Goal: Information Seeking & Learning: Check status

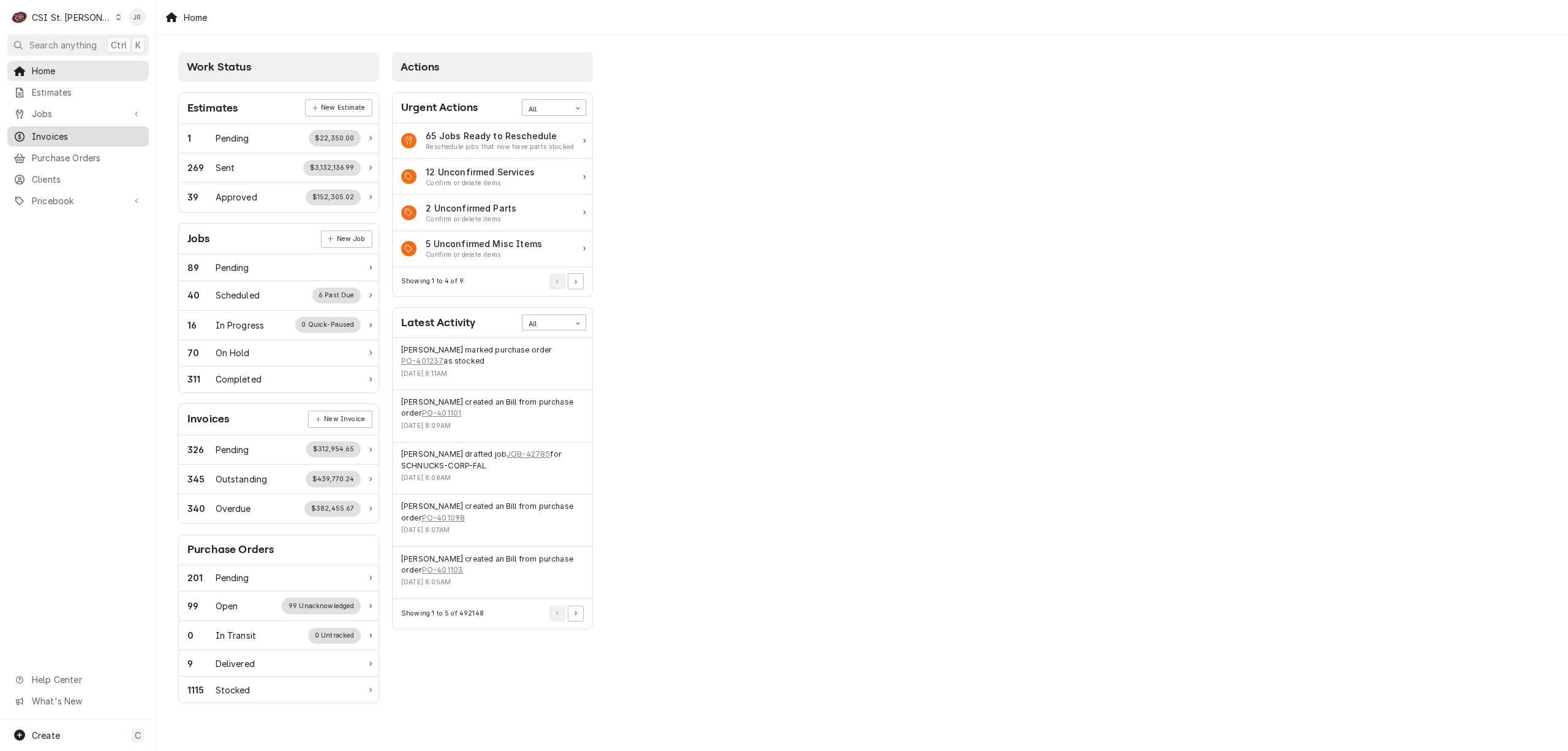
click at [69, 130] on span "Invoices" at bounding box center [87, 136] width 111 height 13
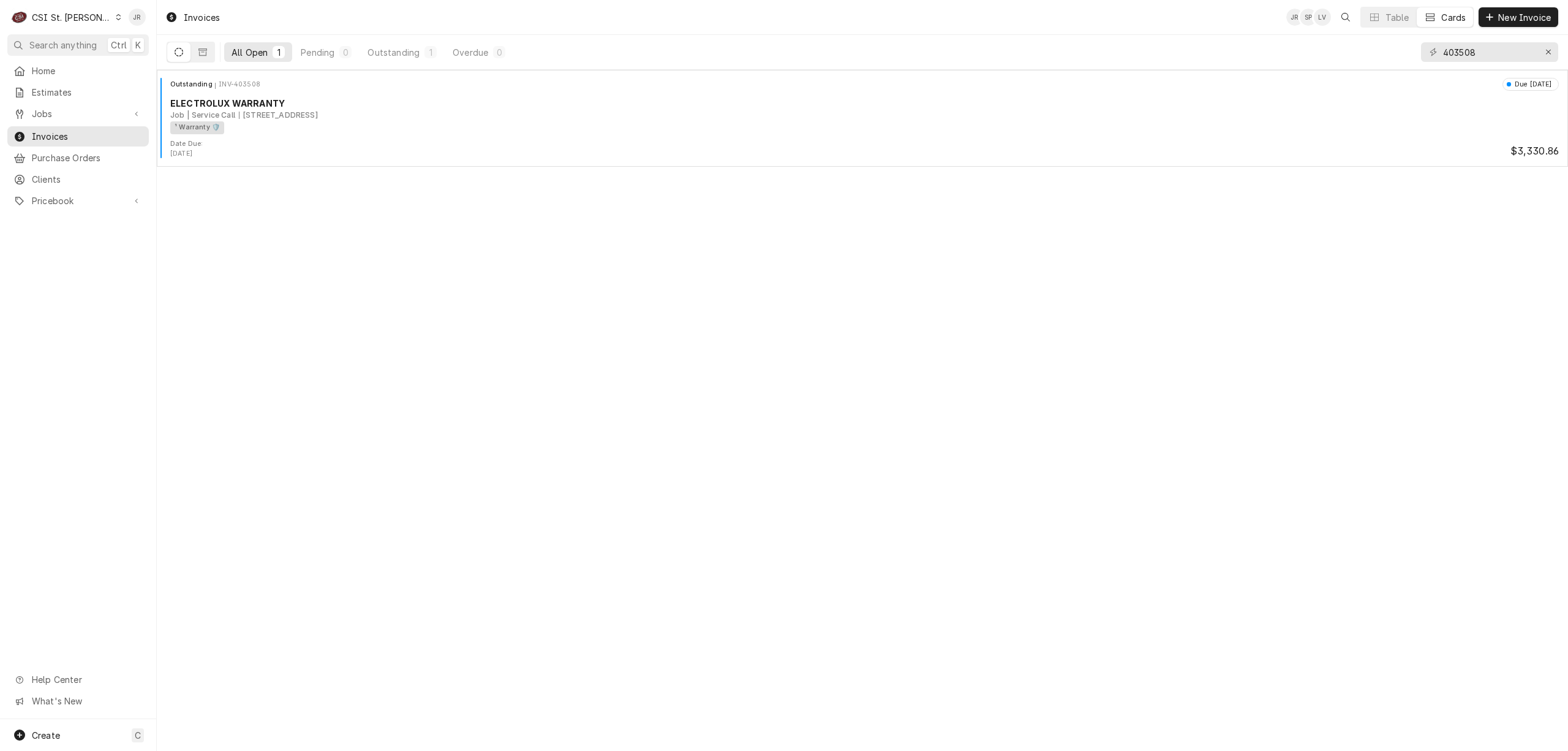
click at [37, 18] on div "CSI St. Louis" at bounding box center [72, 17] width 80 height 13
click at [161, 20] on div "CSI [US_STATE][GEOGRAPHIC_DATA]" at bounding box center [189, 25] width 162 height 13
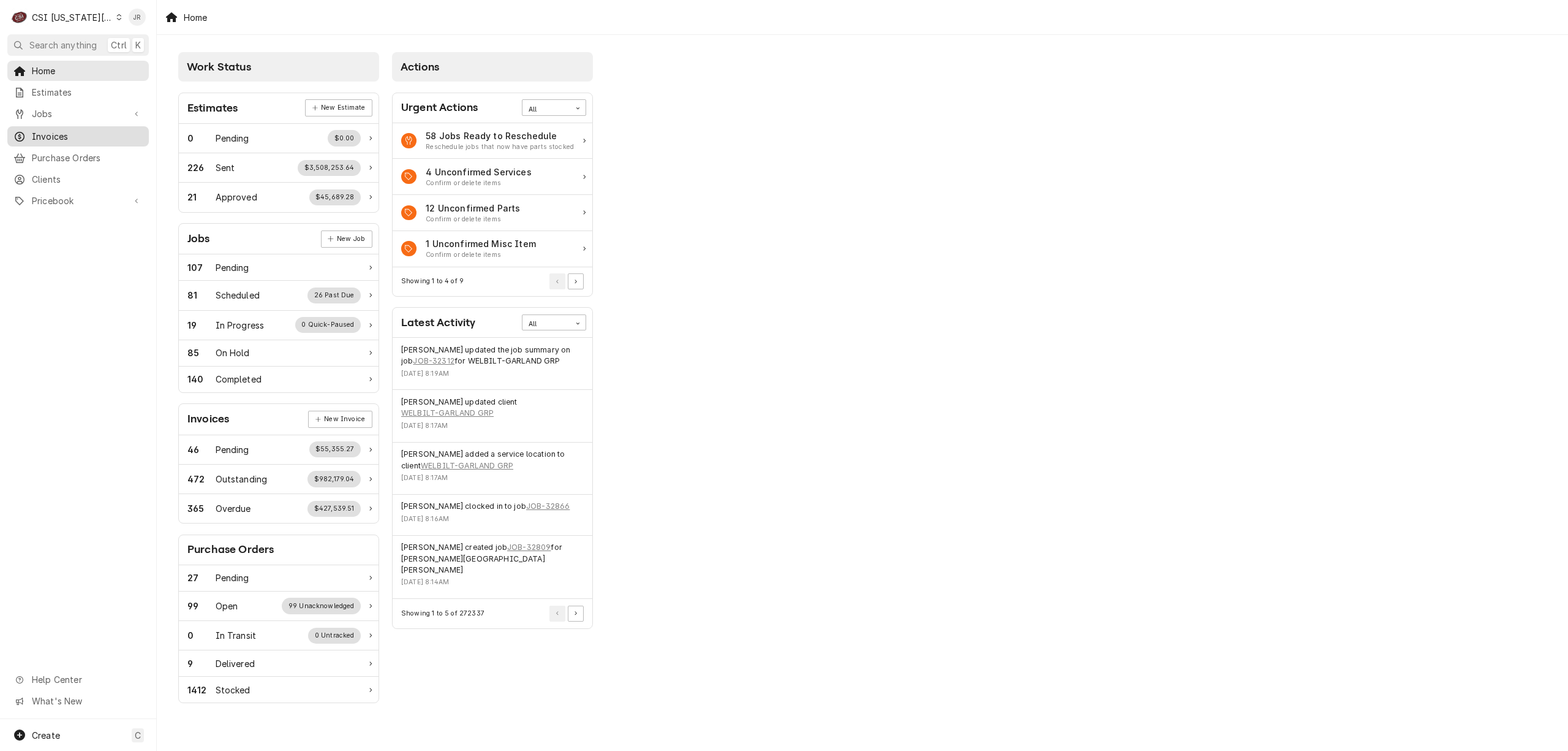
click at [40, 133] on span "Invoices" at bounding box center [87, 136] width 111 height 13
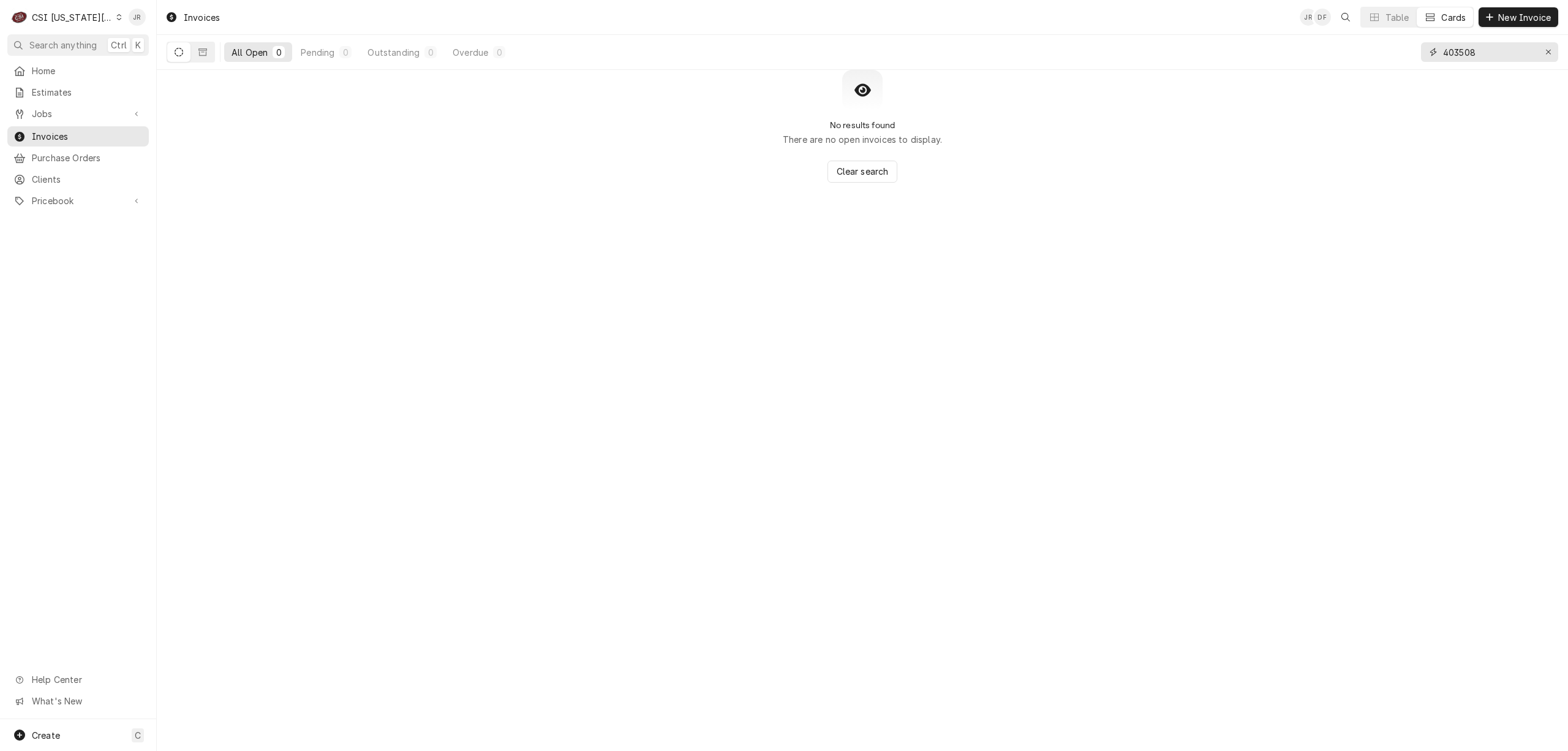
click at [1451, 44] on input "403508" at bounding box center [1488, 52] width 92 height 20
paste input "303257"
type input "303257"
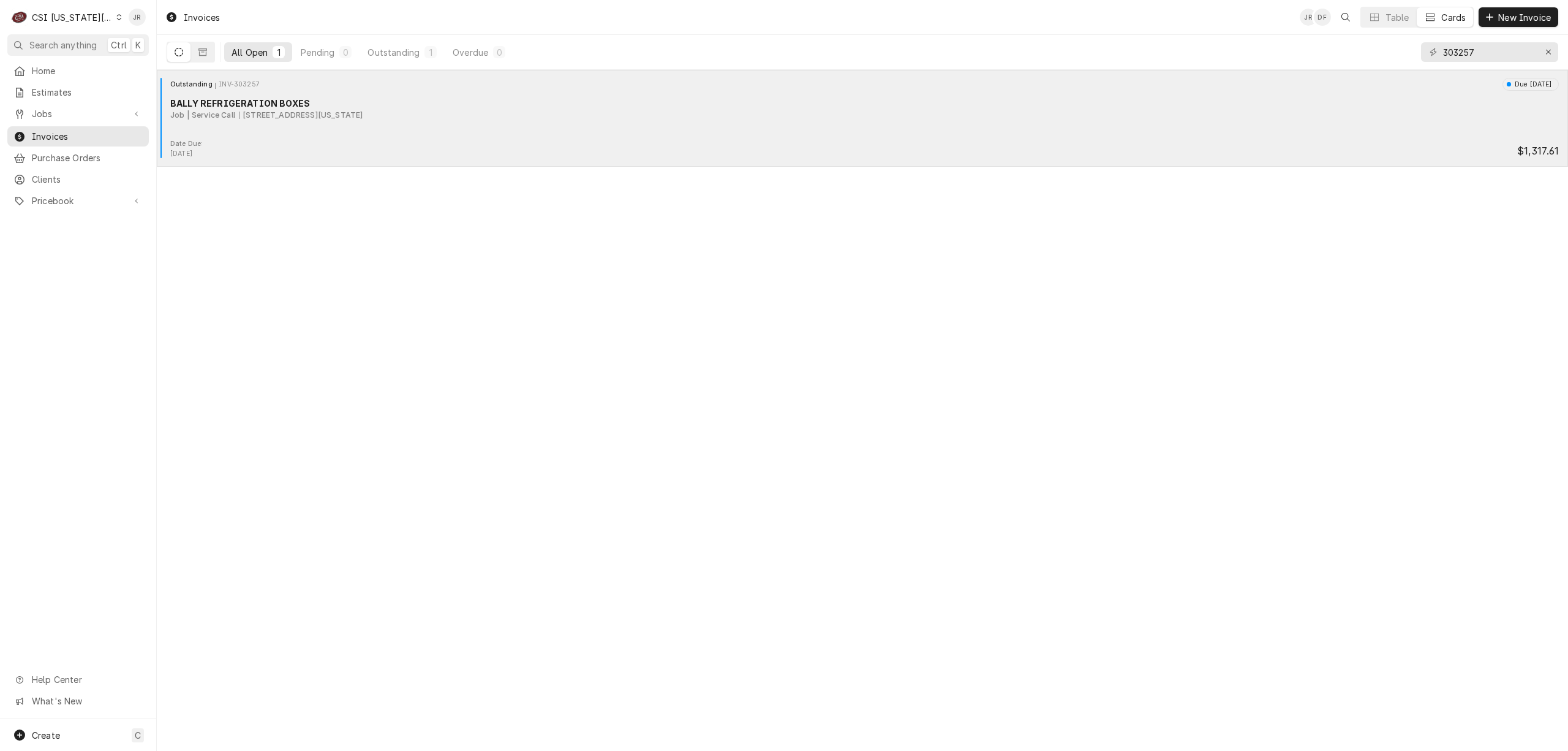
click at [351, 106] on div "BALLY REFRIGERATION BOXES" at bounding box center [864, 103] width 1388 height 13
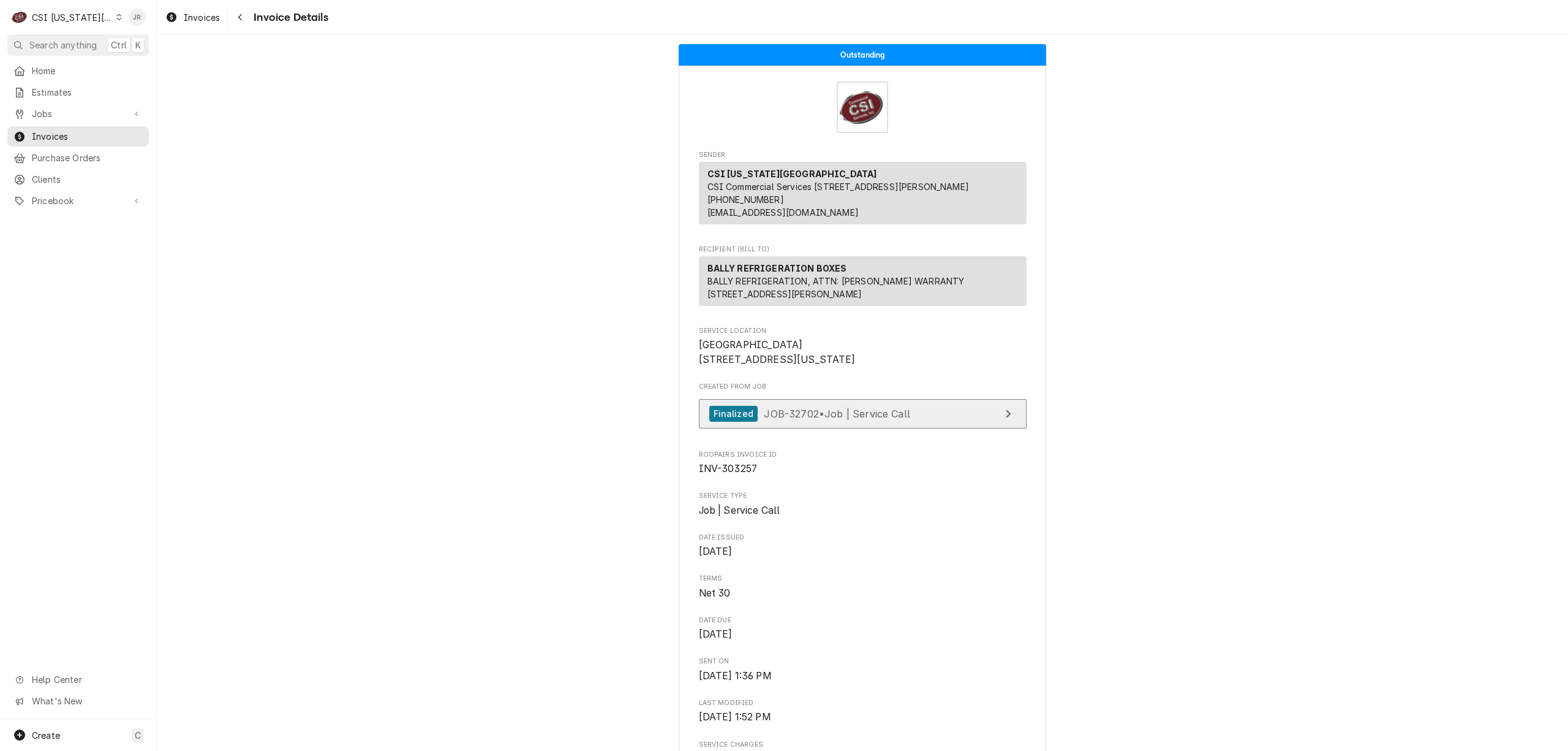
click at [934, 434] on div "Created From Job Finalized JOB-32702 • Job | Service Call" at bounding box center [862, 409] width 327 height 53
click at [945, 429] on link "Finalized JOB-32702 • Job | Service Call" at bounding box center [862, 413] width 327 height 30
click at [42, 129] on div "Invoices" at bounding box center [78, 136] width 137 height 16
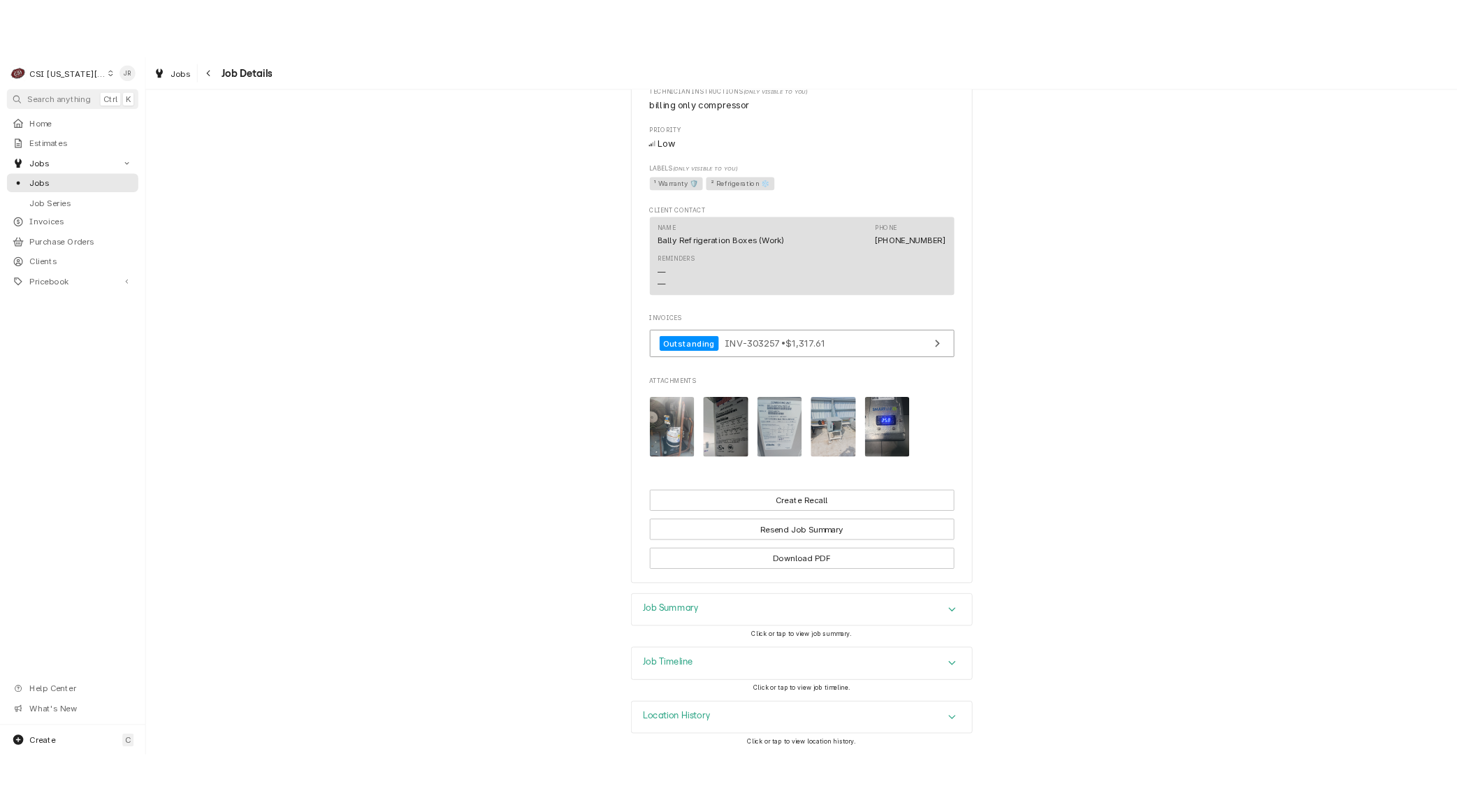
scroll to position [755, 0]
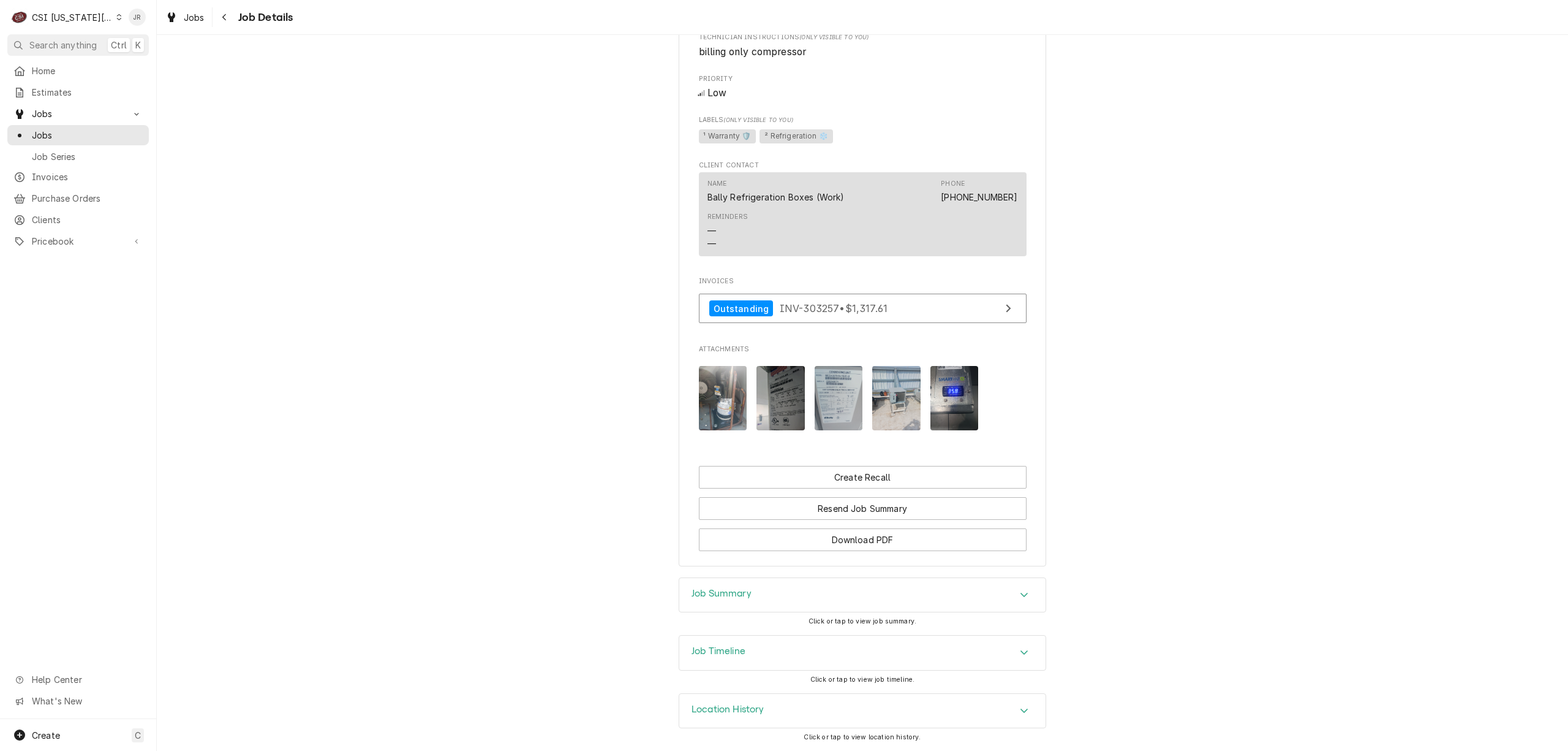
click at [713, 385] on img "Attachments" at bounding box center [723, 398] width 49 height 64
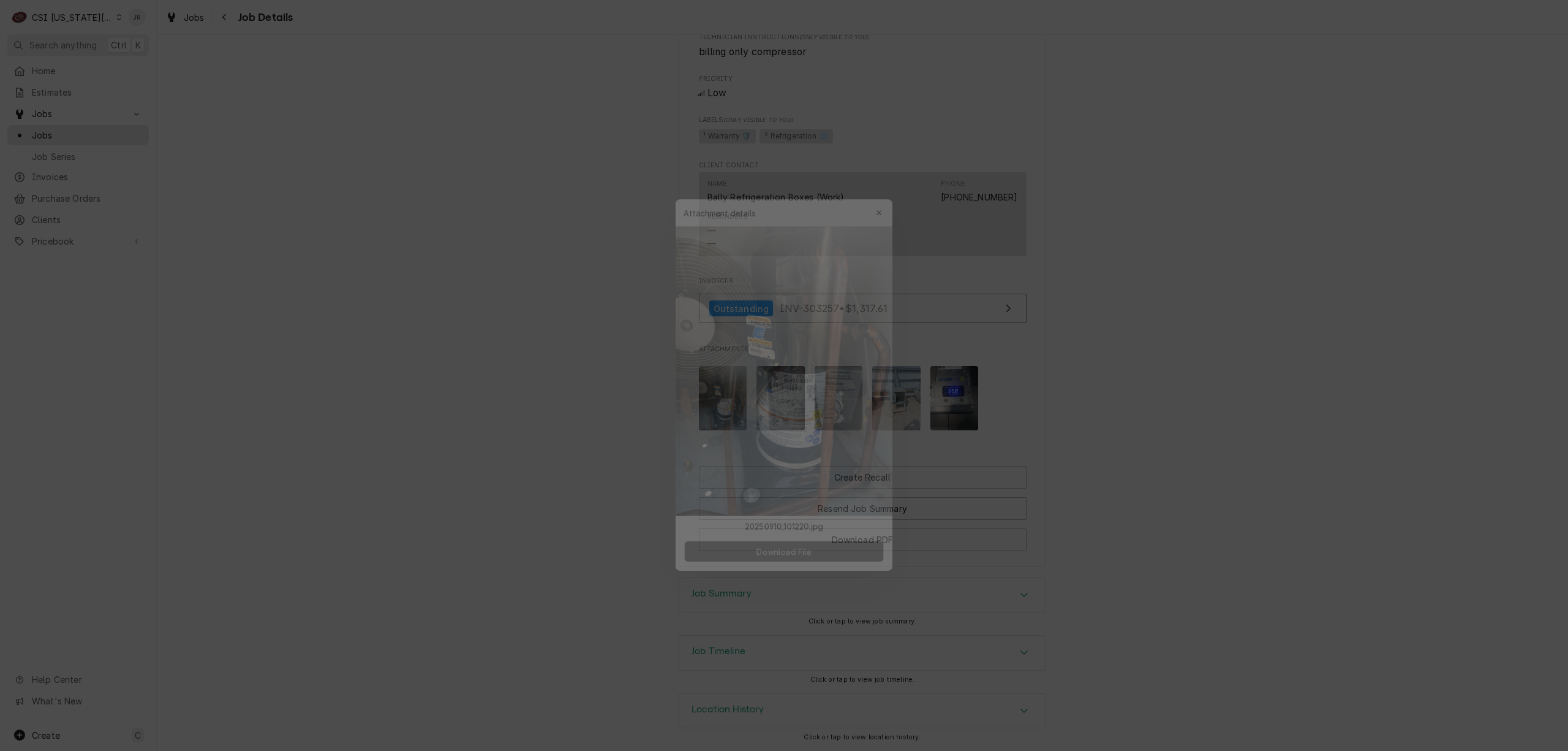
click at [803, 560] on span "Download File" at bounding box center [784, 556] width 64 height 13
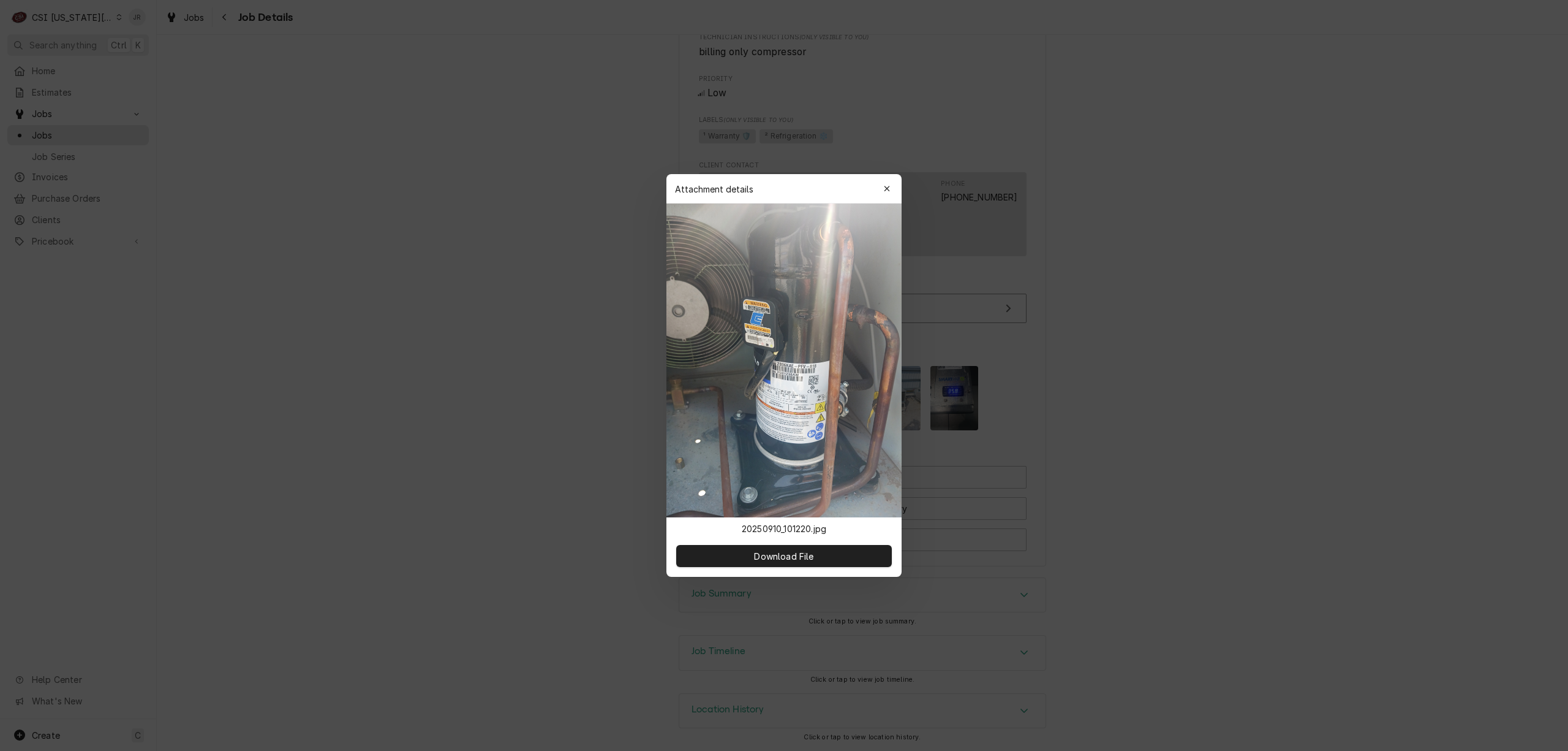
drag, startPoint x: 1448, startPoint y: 1, endPoint x: 1062, endPoint y: 154, distance: 415.2
click at [1062, 154] on div at bounding box center [784, 376] width 1568 height 751
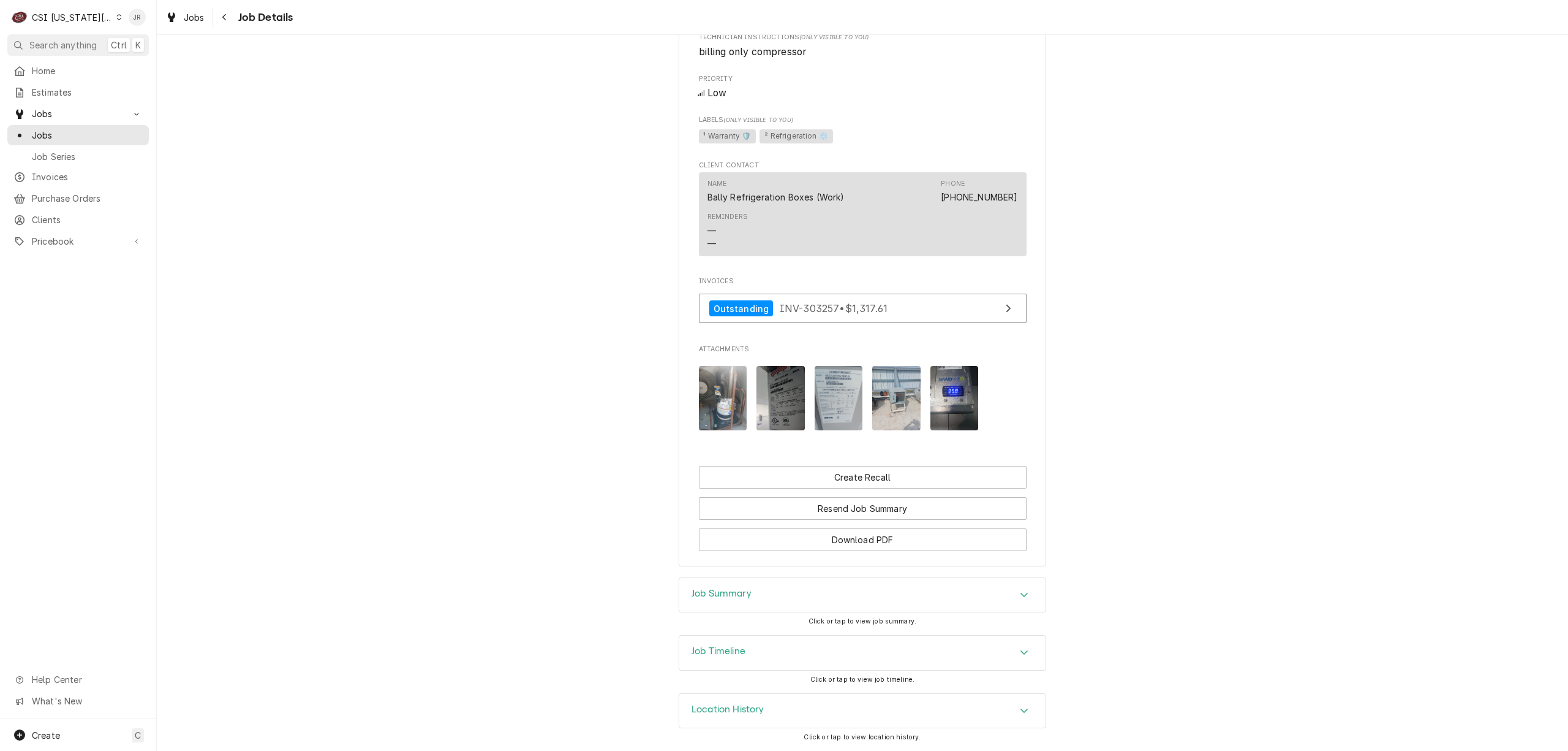
click at [793, 389] on img "Attachments" at bounding box center [780, 398] width 49 height 64
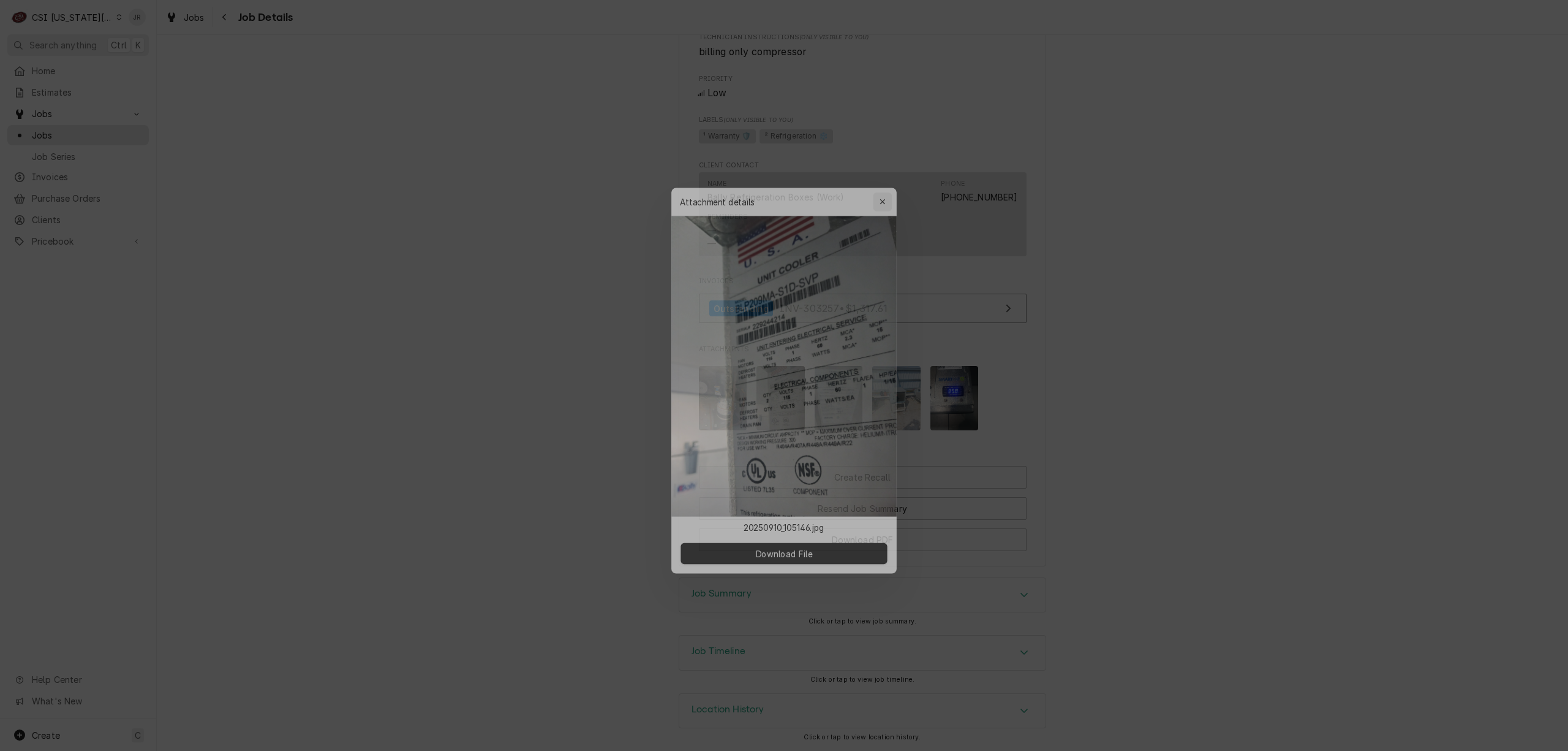
click at [885, 185] on icon "button" at bounding box center [887, 188] width 7 height 8
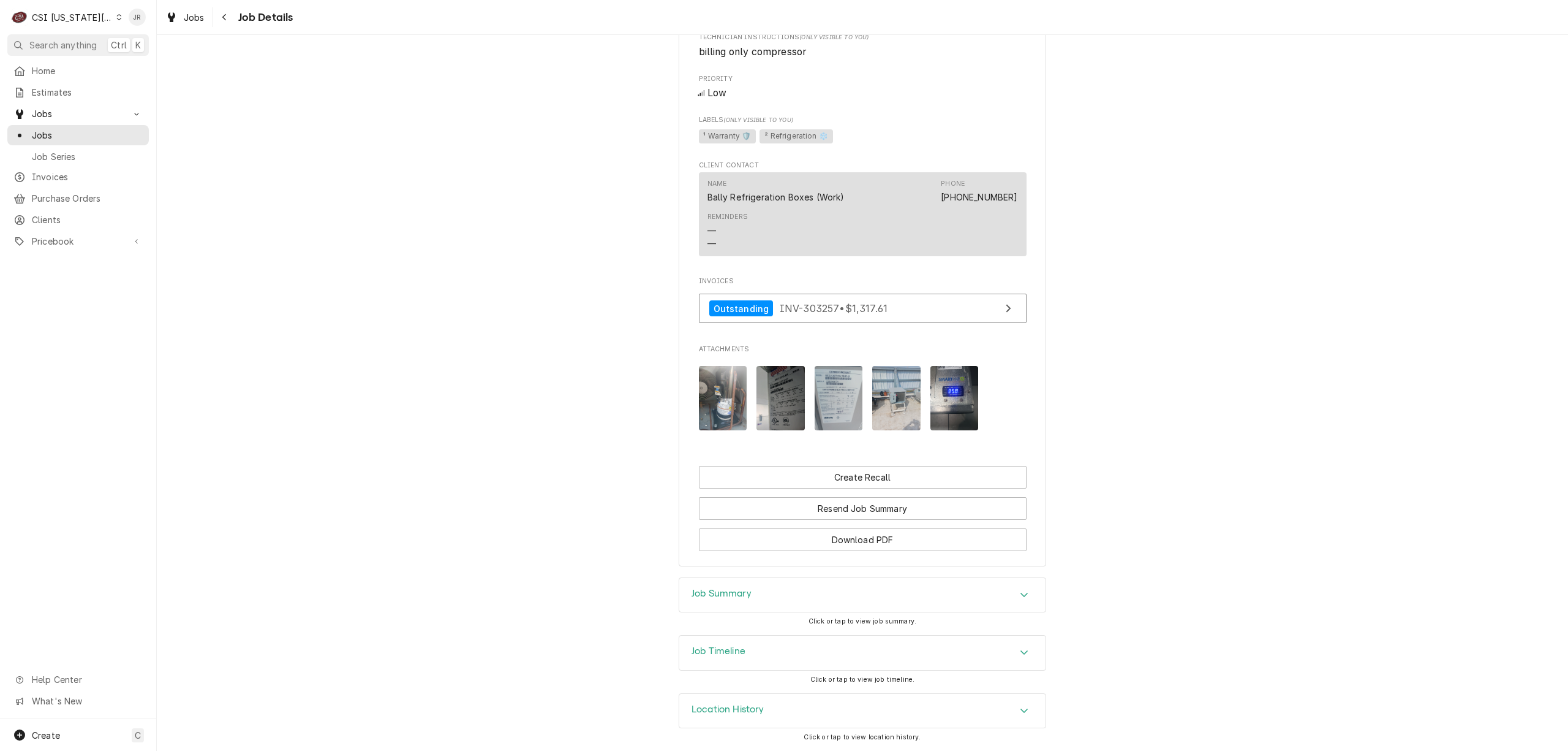
click at [821, 375] on img "Attachments" at bounding box center [839, 398] width 49 height 64
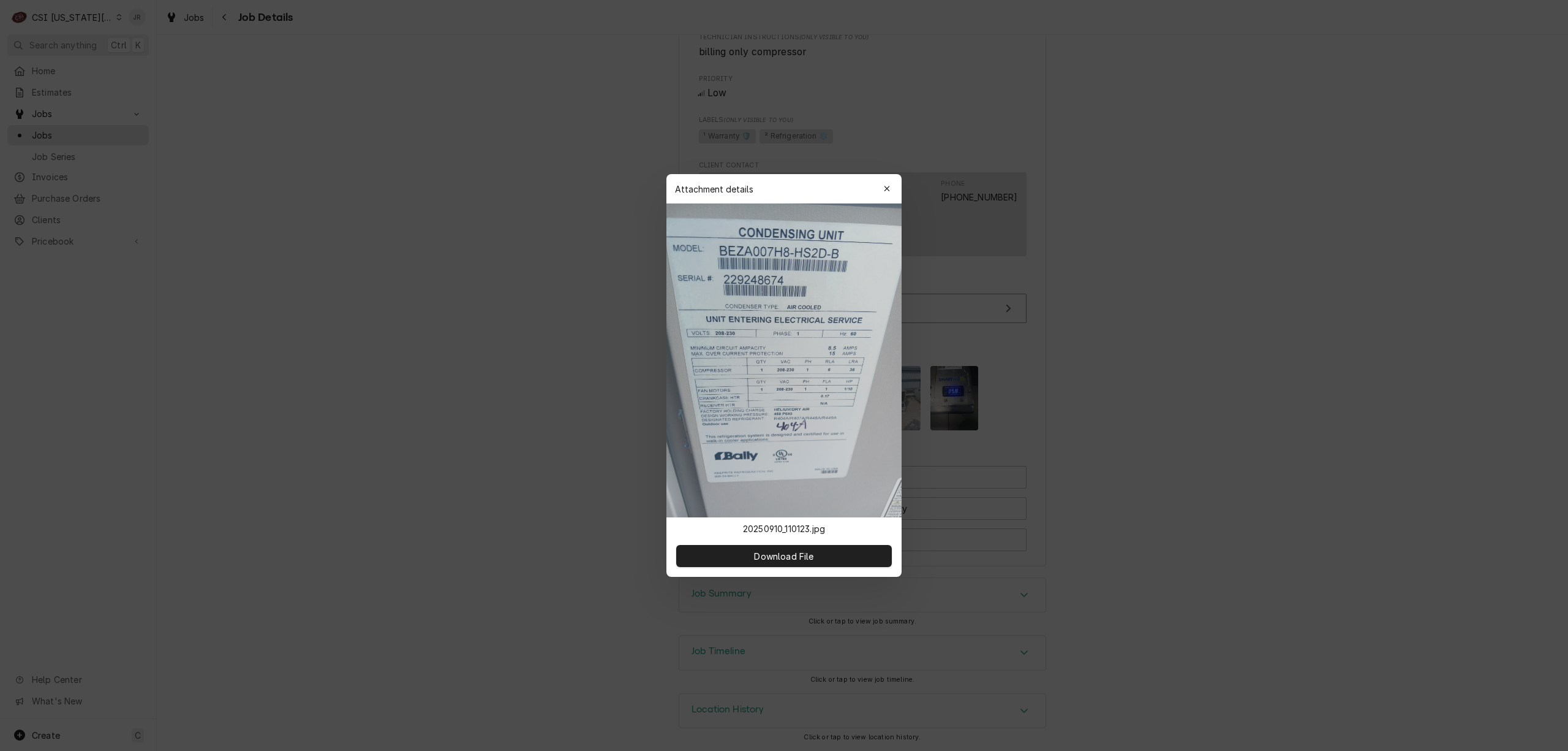
click at [897, 184] on div "Attachment details Close" at bounding box center [784, 189] width 235 height 30
click at [886, 196] on button "button" at bounding box center [887, 189] width 20 height 20
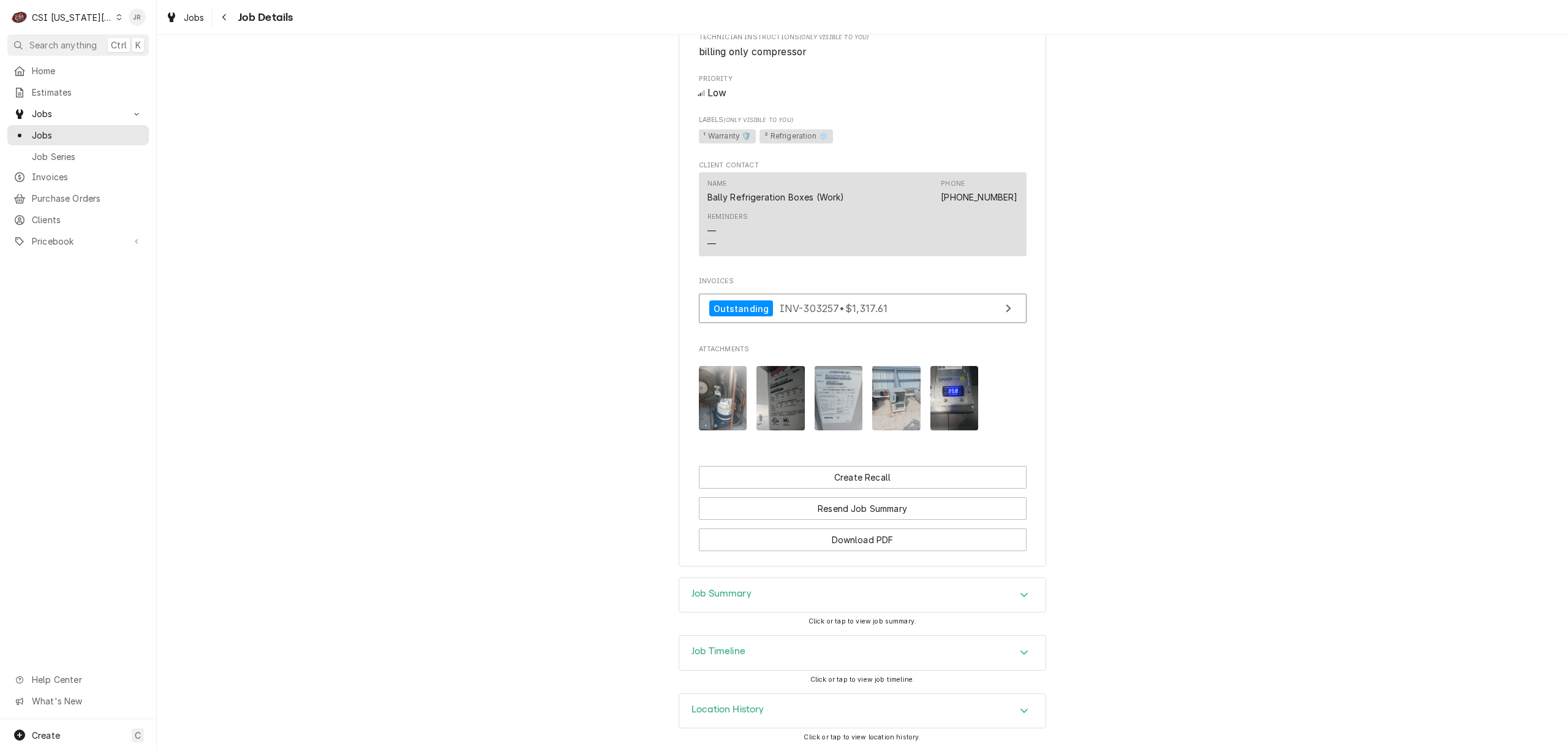
click at [894, 395] on img "Attachments" at bounding box center [896, 398] width 49 height 64
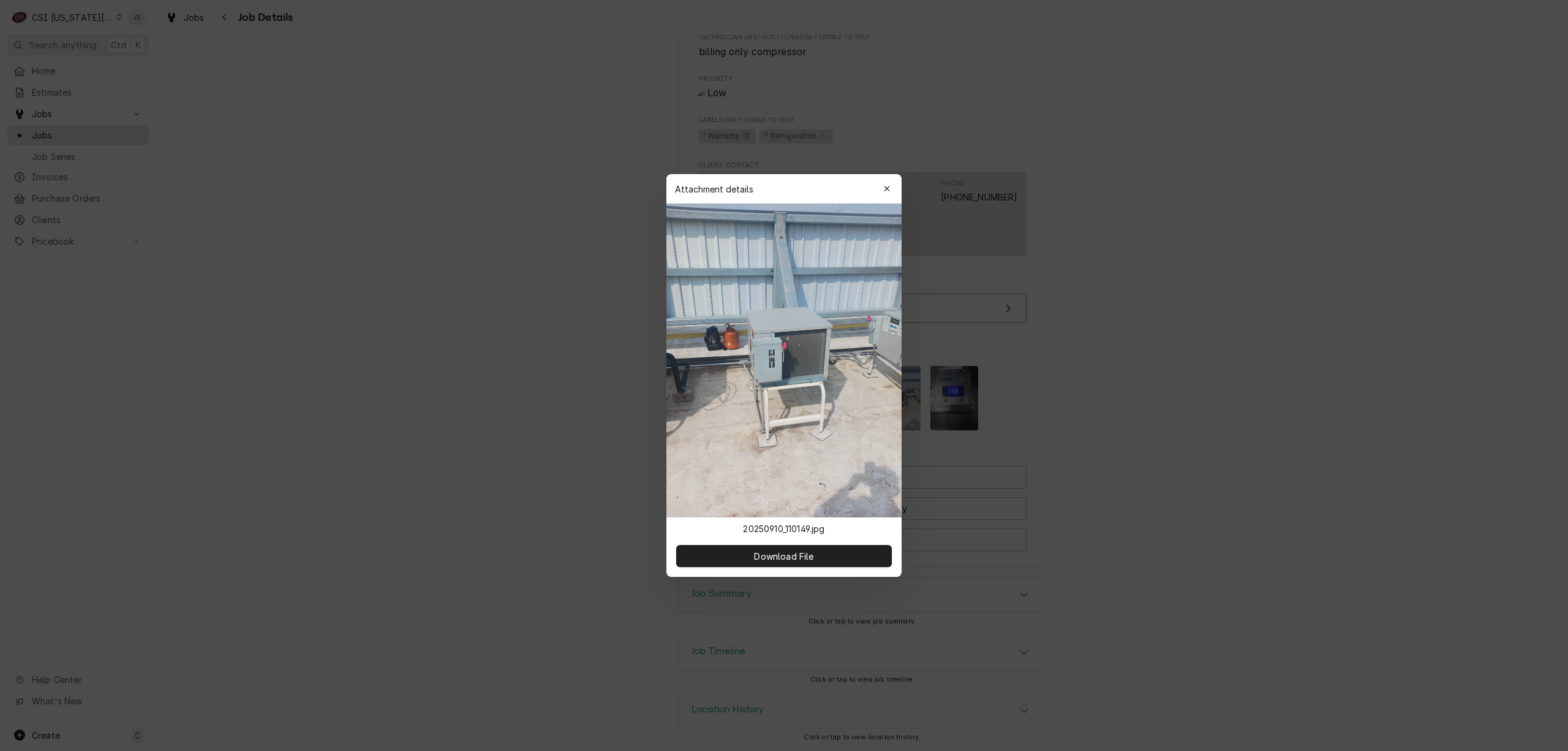
click at [887, 187] on icon "button" at bounding box center [887, 188] width 7 height 8
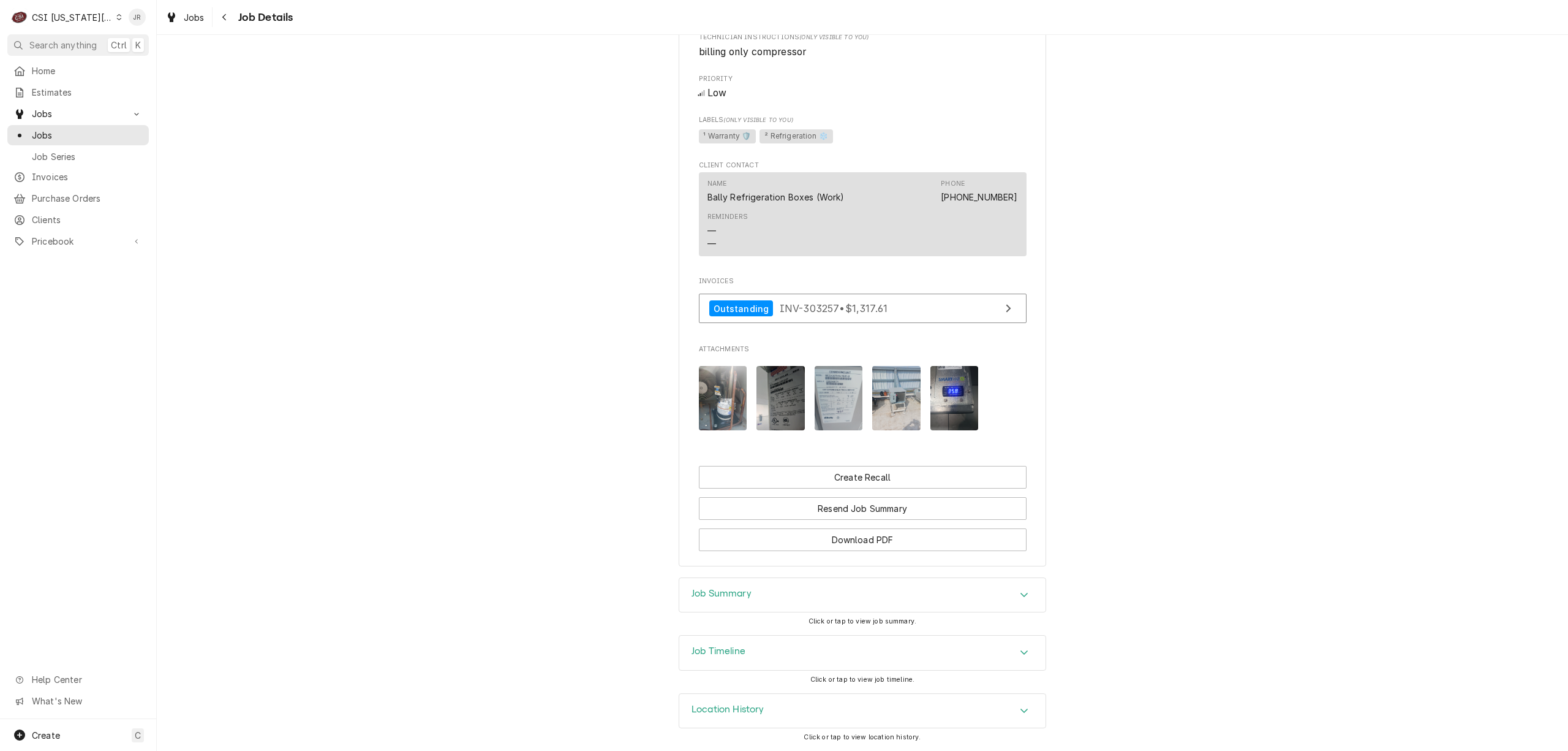
click at [946, 396] on img "Attachments" at bounding box center [954, 398] width 49 height 64
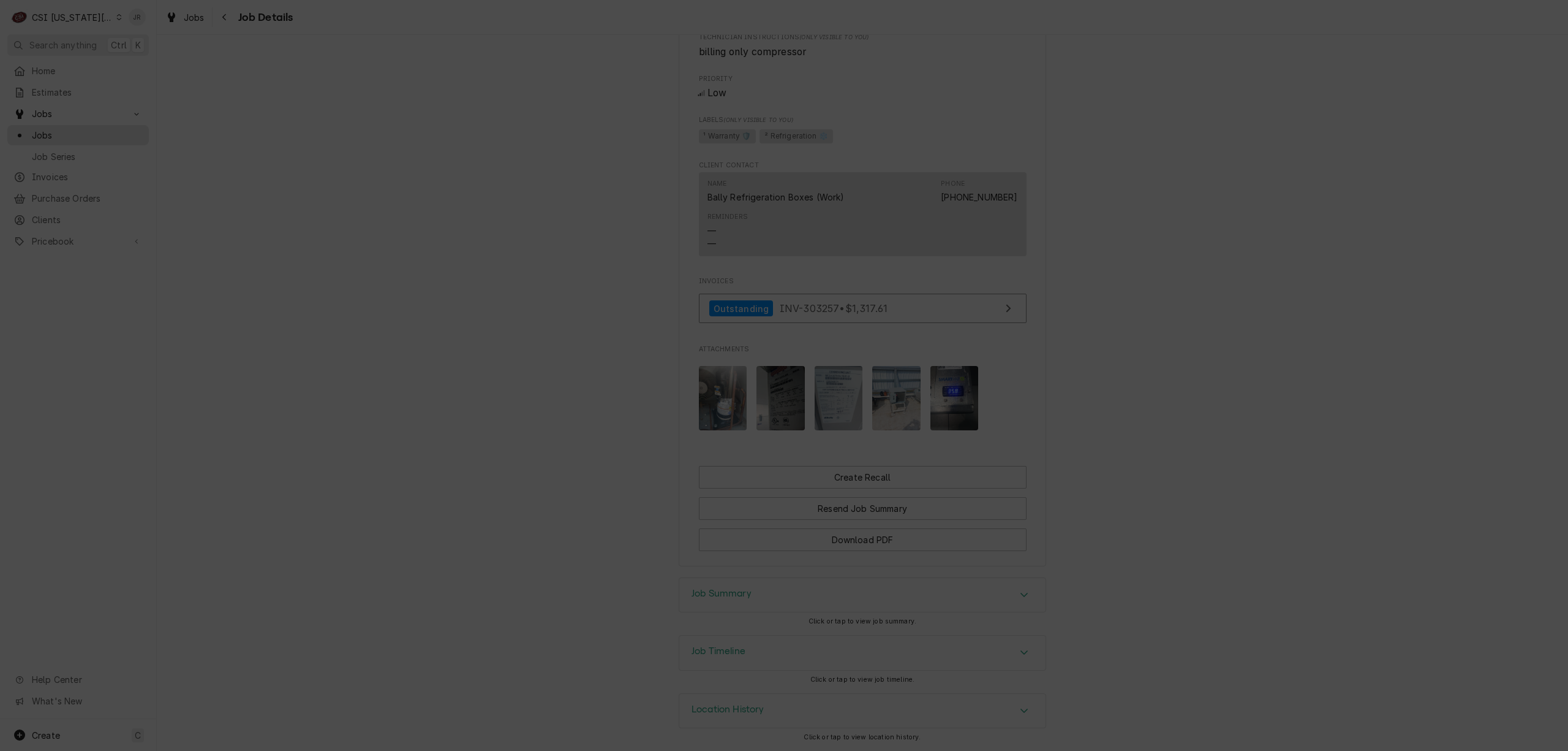
click at [888, 182] on div "button" at bounding box center [887, 188] width 12 height 12
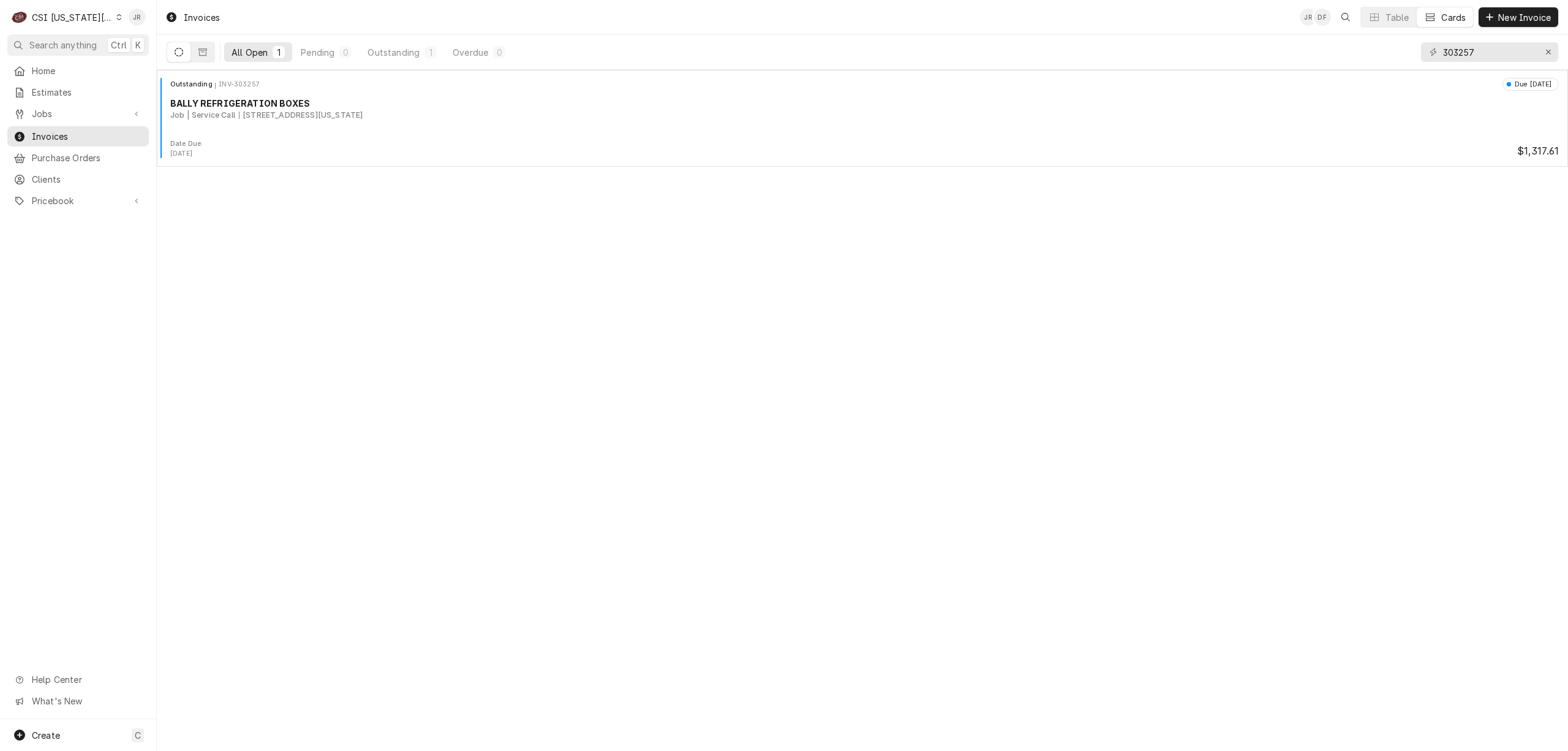
click at [75, 18] on div "CSI [US_STATE][GEOGRAPHIC_DATA]" at bounding box center [73, 17] width 81 height 13
click at [76, 20] on html "C CSI [US_STATE] City JR Search anything Ctrl K Home Estimates Jobs Jobs Job Se…" at bounding box center [784, 376] width 1568 height 751
click at [74, 18] on div "CSI [US_STATE][GEOGRAPHIC_DATA]" at bounding box center [73, 17] width 81 height 13
click at [153, 64] on div "CSI St. [PERSON_NAME]" at bounding box center [210, 68] width 179 height 13
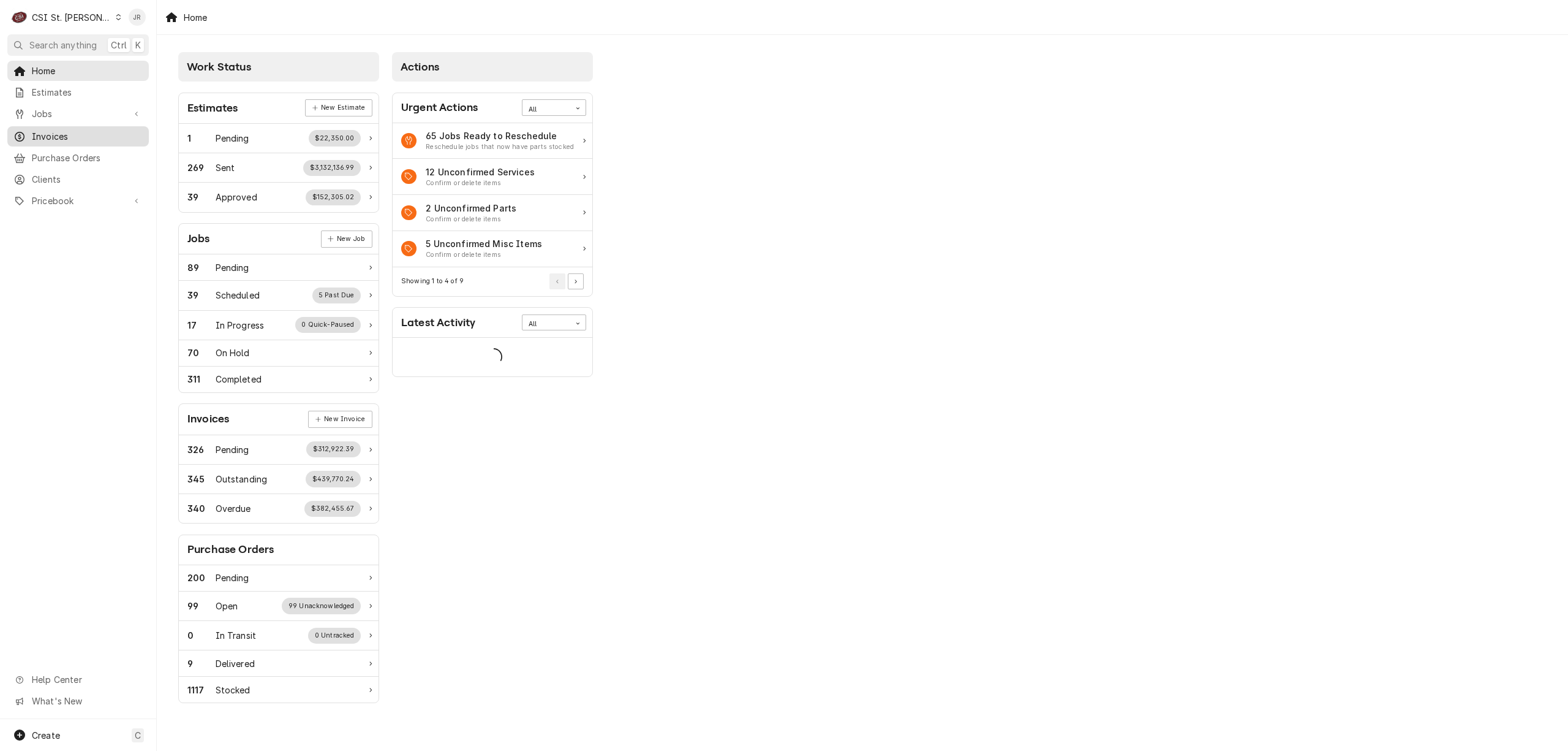
click at [40, 130] on span "Invoices" at bounding box center [87, 136] width 111 height 13
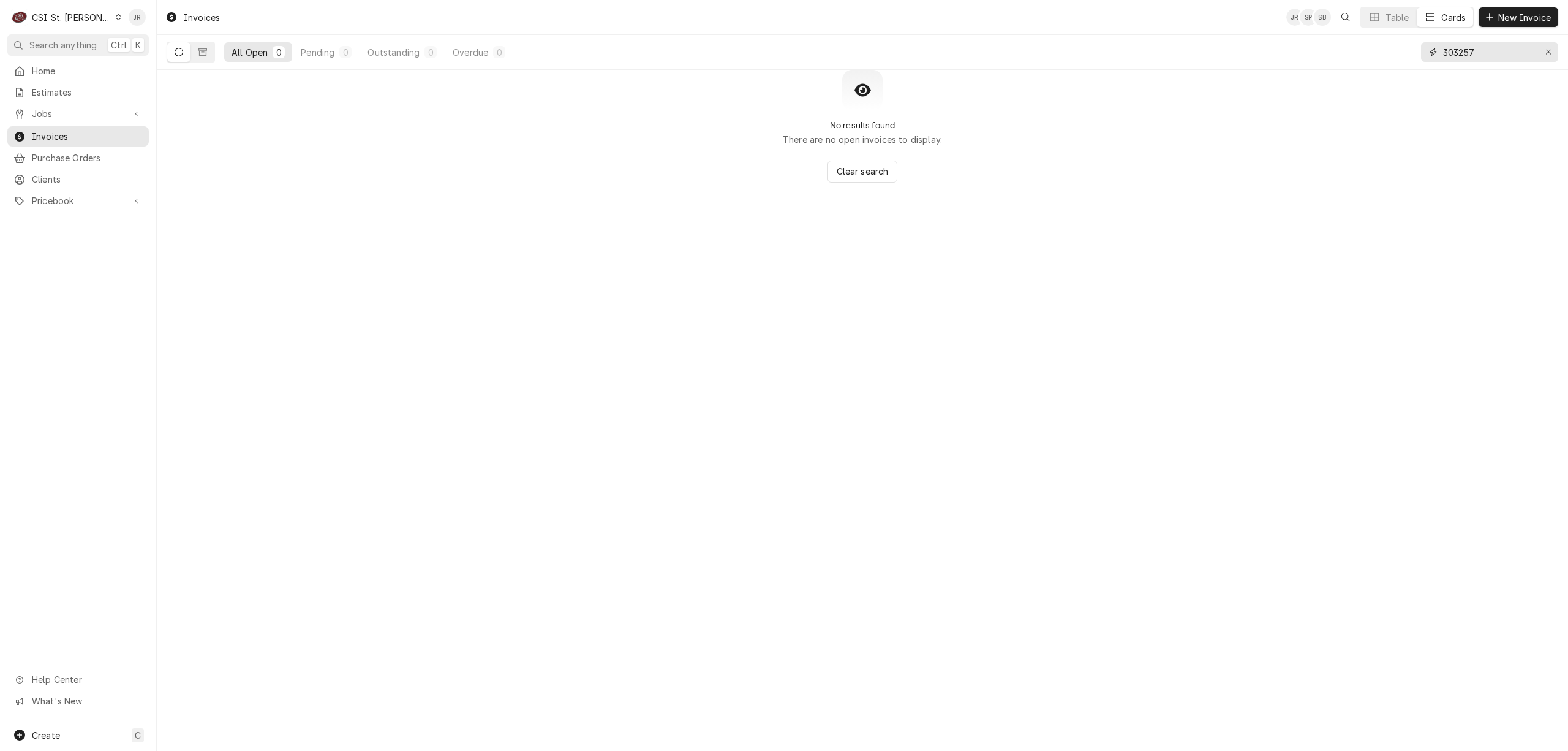
click at [1461, 53] on input "303257" at bounding box center [1488, 52] width 92 height 20
type input "302163"
click at [187, 52] on button "Dynamic Content Wrapper" at bounding box center [179, 52] width 23 height 20
click at [179, 50] on icon "Dynamic Content Wrapper" at bounding box center [179, 52] width 8 height 8
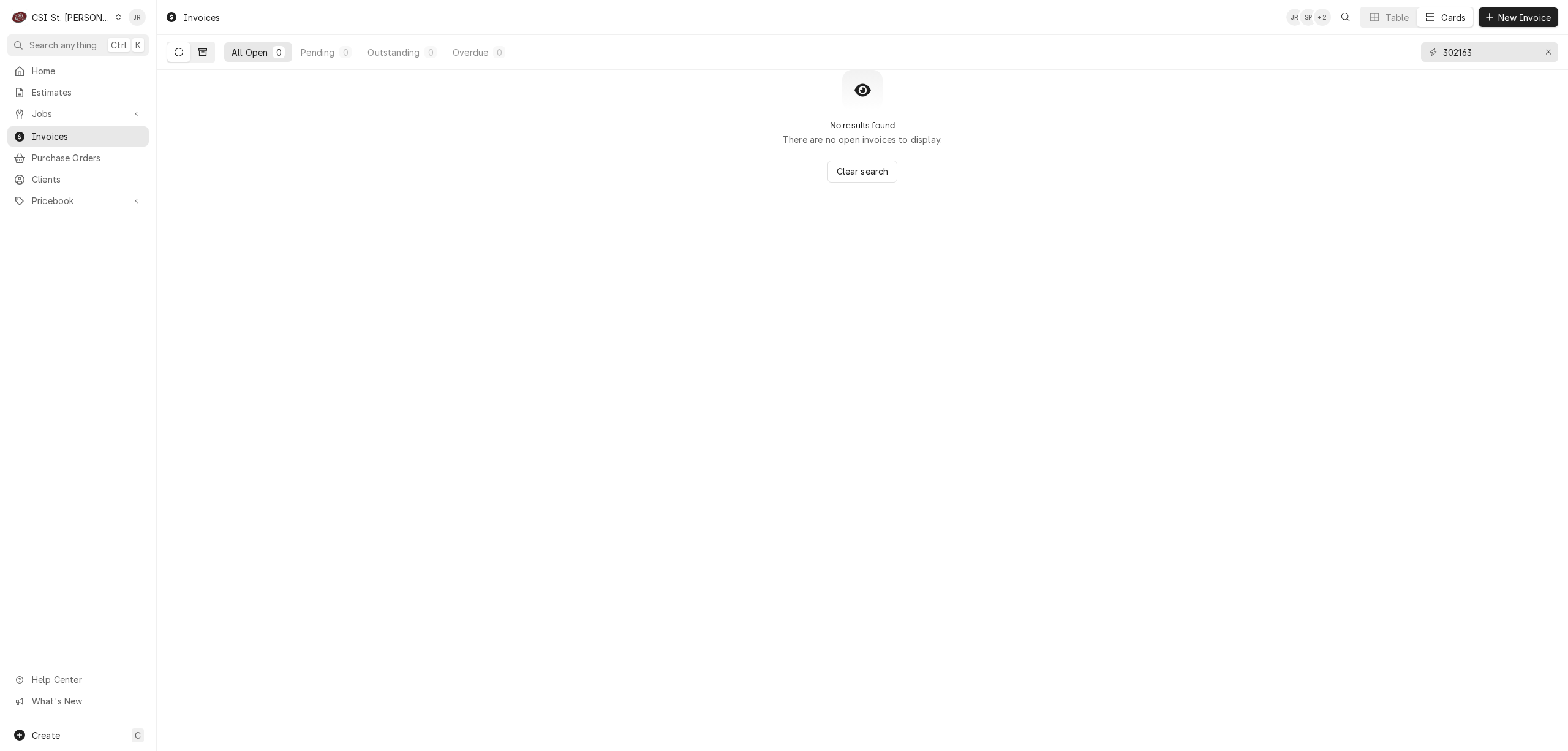
click at [199, 53] on button "Dynamic Content Wrapper" at bounding box center [203, 52] width 23 height 20
click at [182, 55] on icon "Dynamic Content Wrapper" at bounding box center [179, 52] width 8 height 8
click at [1466, 49] on input "302163" at bounding box center [1488, 52] width 92 height 20
click at [64, 15] on div "CSI St. [PERSON_NAME]" at bounding box center [72, 17] width 80 height 13
click at [124, 28] on div "CSI [US_STATE][GEOGRAPHIC_DATA]" at bounding box center [189, 25] width 162 height 13
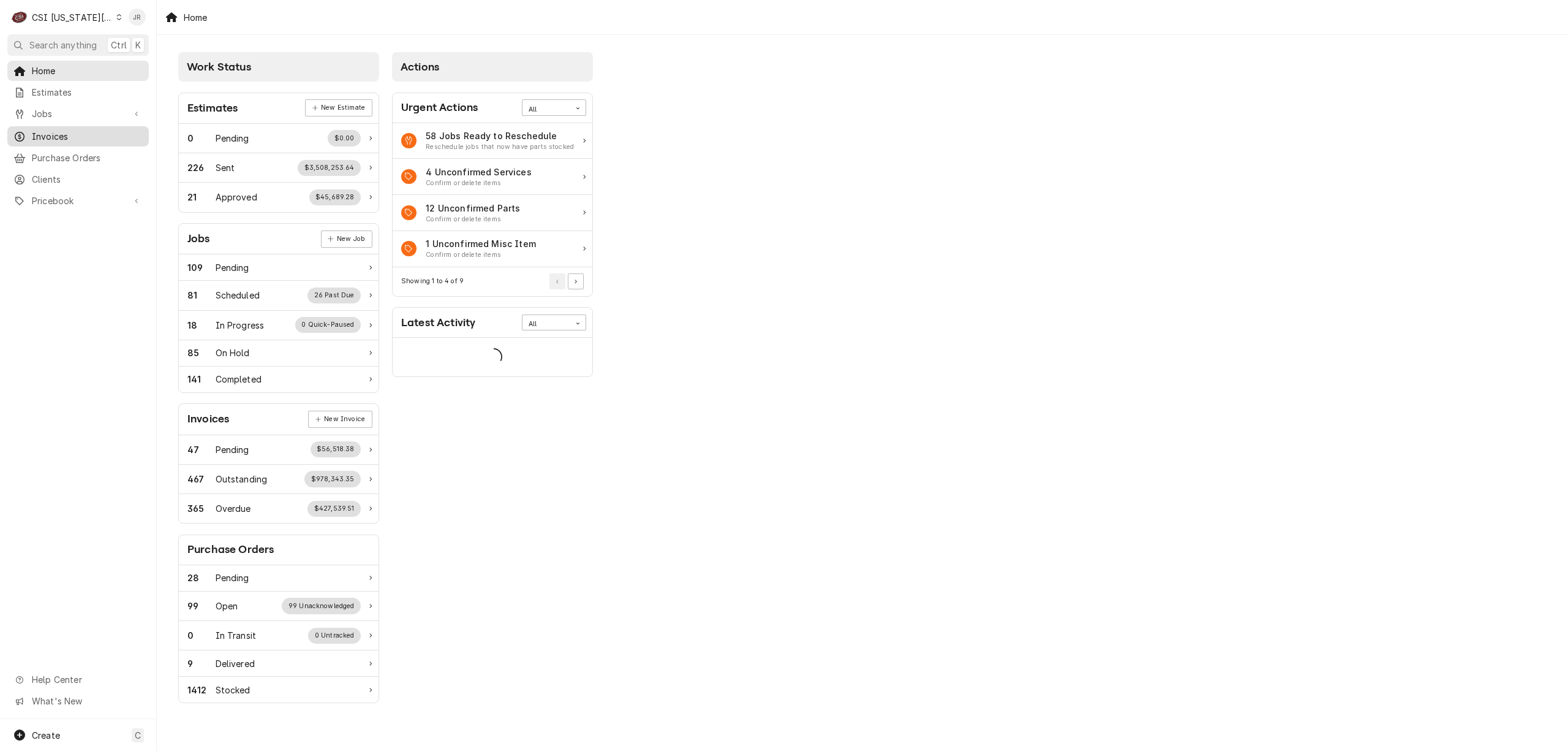
click at [83, 135] on span "Invoices" at bounding box center [87, 136] width 111 height 13
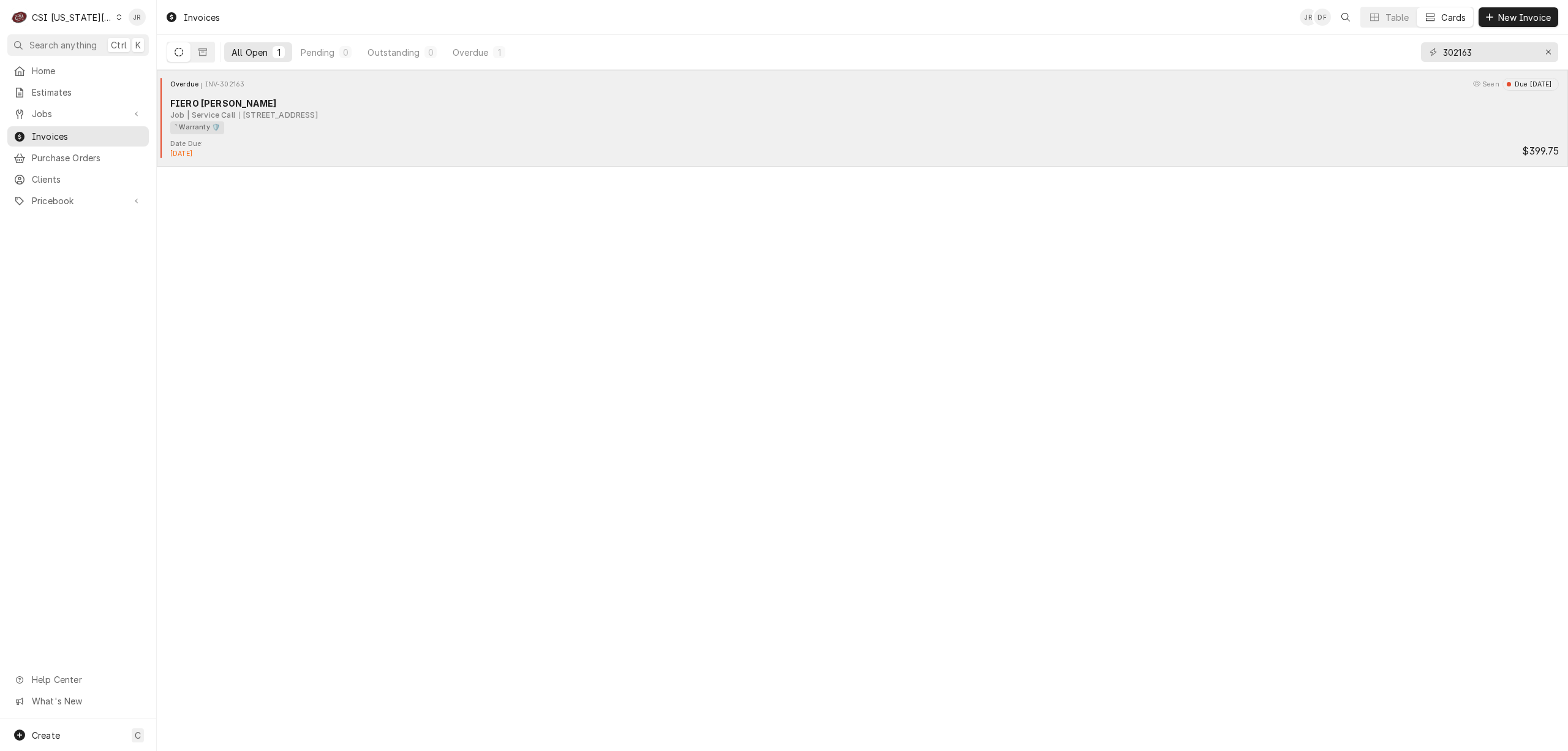
click at [241, 113] on div "[STREET_ADDRESS]" at bounding box center [279, 115] width 79 height 11
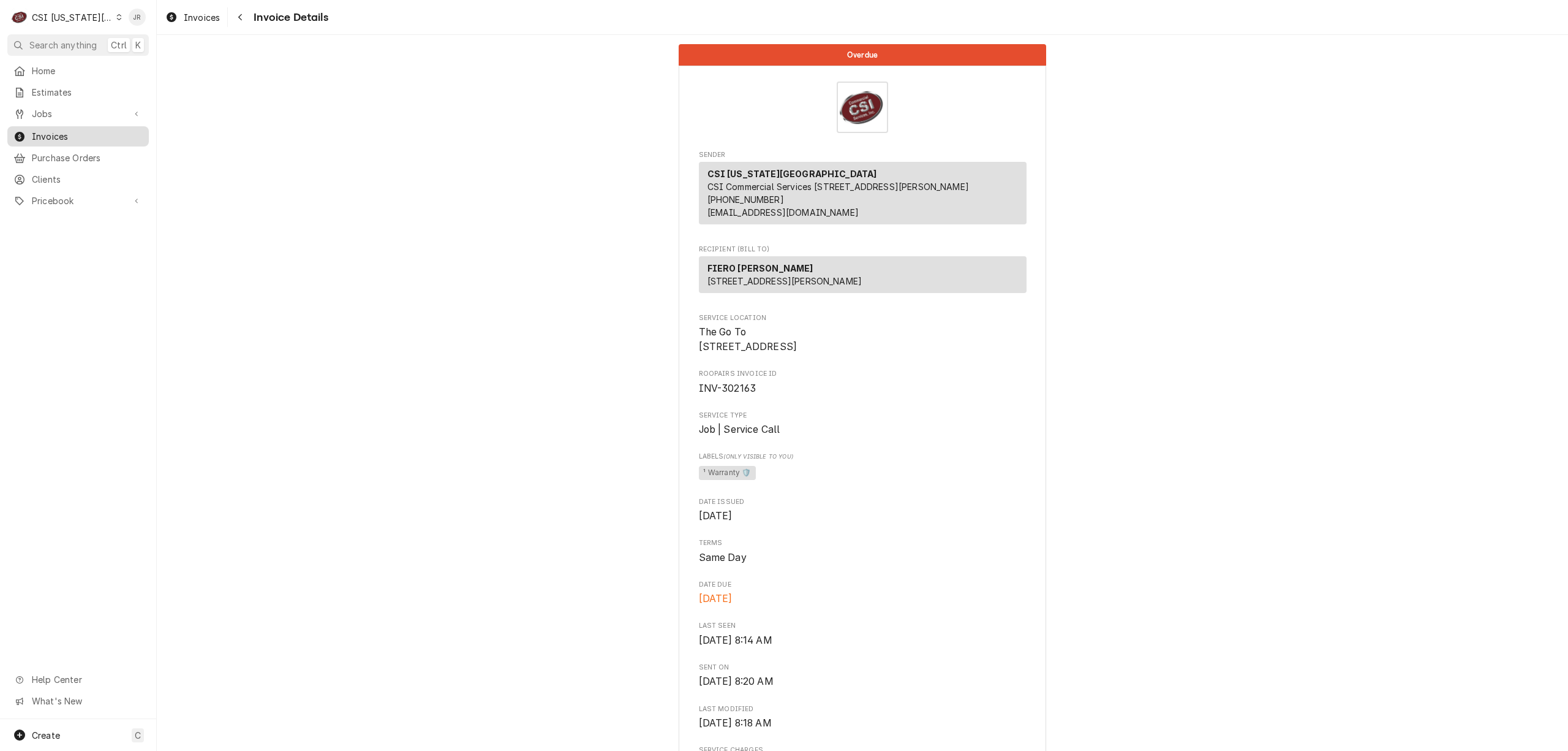
click at [68, 134] on span "Invoices" at bounding box center [87, 136] width 111 height 13
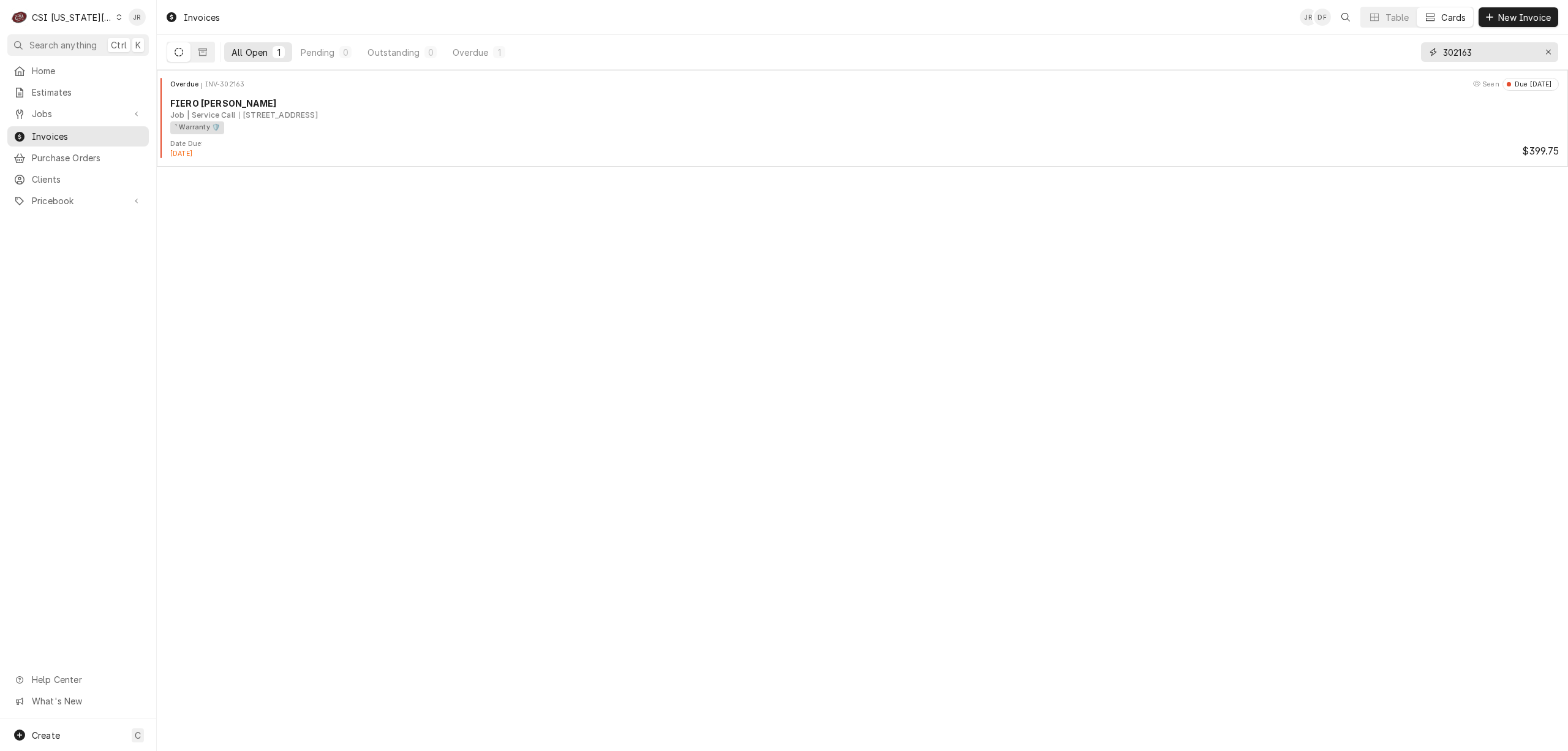
click at [1486, 53] on input "302163" at bounding box center [1488, 52] width 92 height 20
click at [1490, 57] on input "302163" at bounding box center [1488, 52] width 92 height 20
type input "303312"
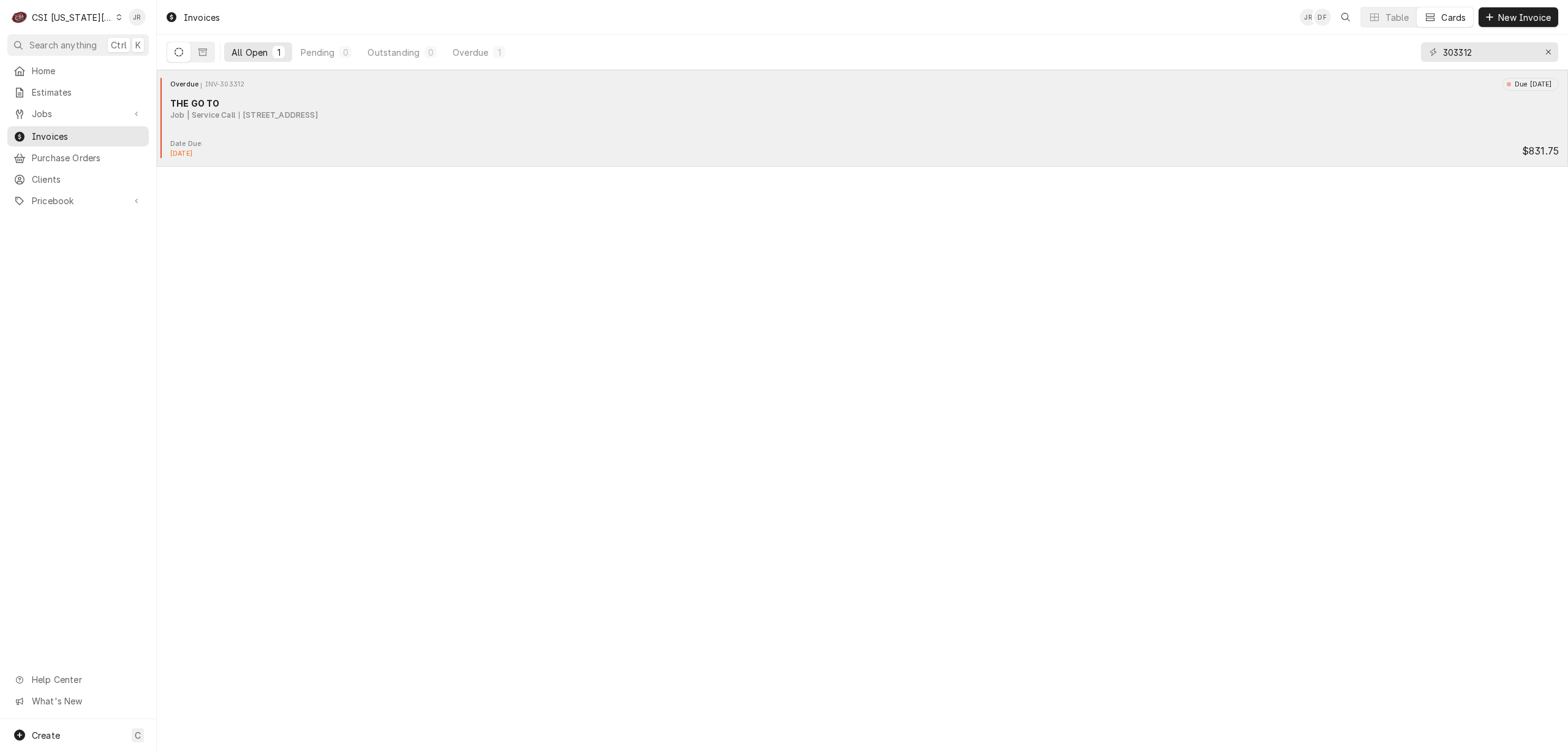
click at [267, 118] on div "1 S Broadway St, Louisburg, KS 66053" at bounding box center [279, 115] width 79 height 11
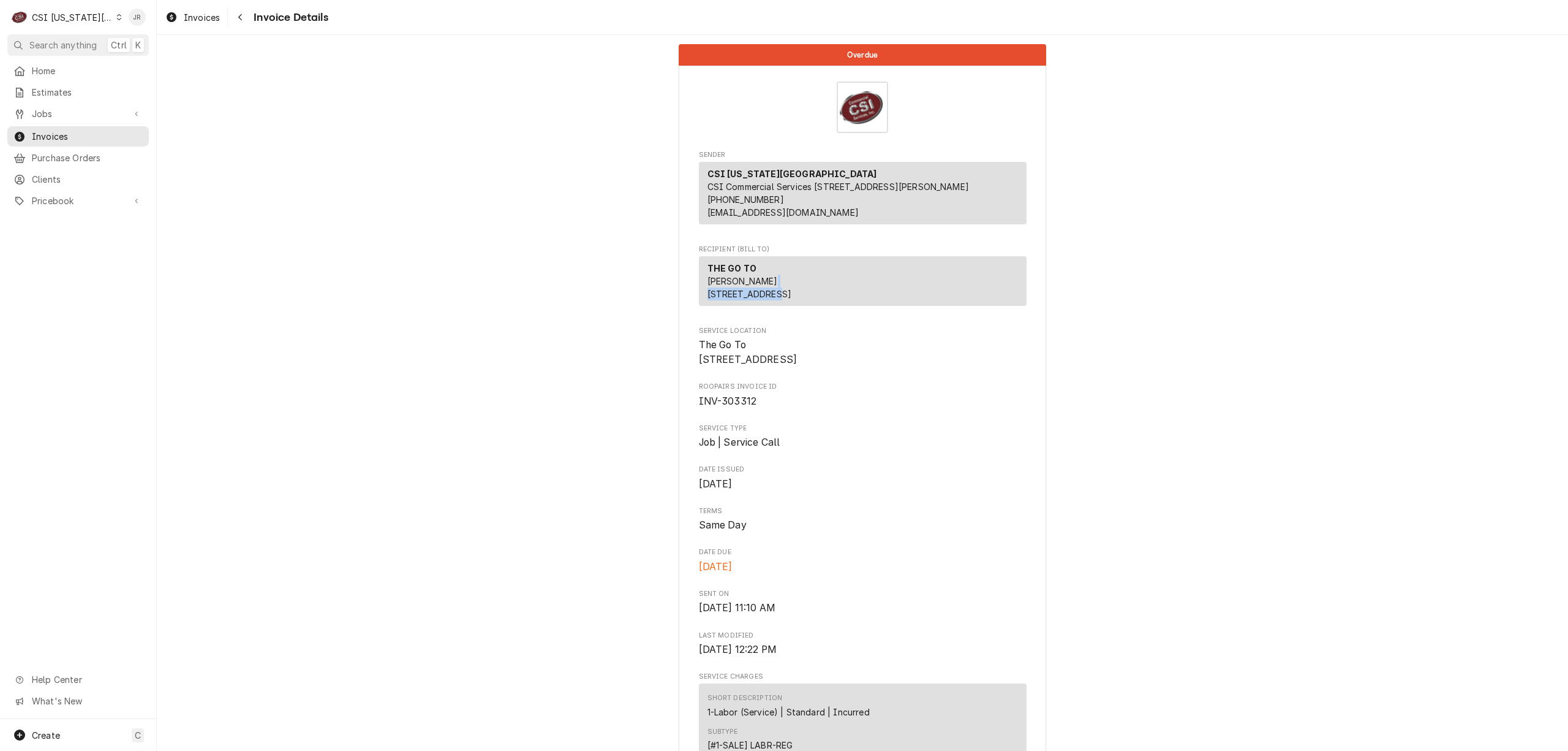
drag, startPoint x: 699, startPoint y: 305, endPoint x: 770, endPoint y: 301, distance: 71.1
click at [770, 301] on div "THE GO TO BRETT DeHART 1 S Broadway St Louisburg, KS 66053" at bounding box center [862, 281] width 327 height 50
copy span "[STREET_ADDRESS]"
click at [63, 130] on span "Invoices" at bounding box center [87, 136] width 111 height 13
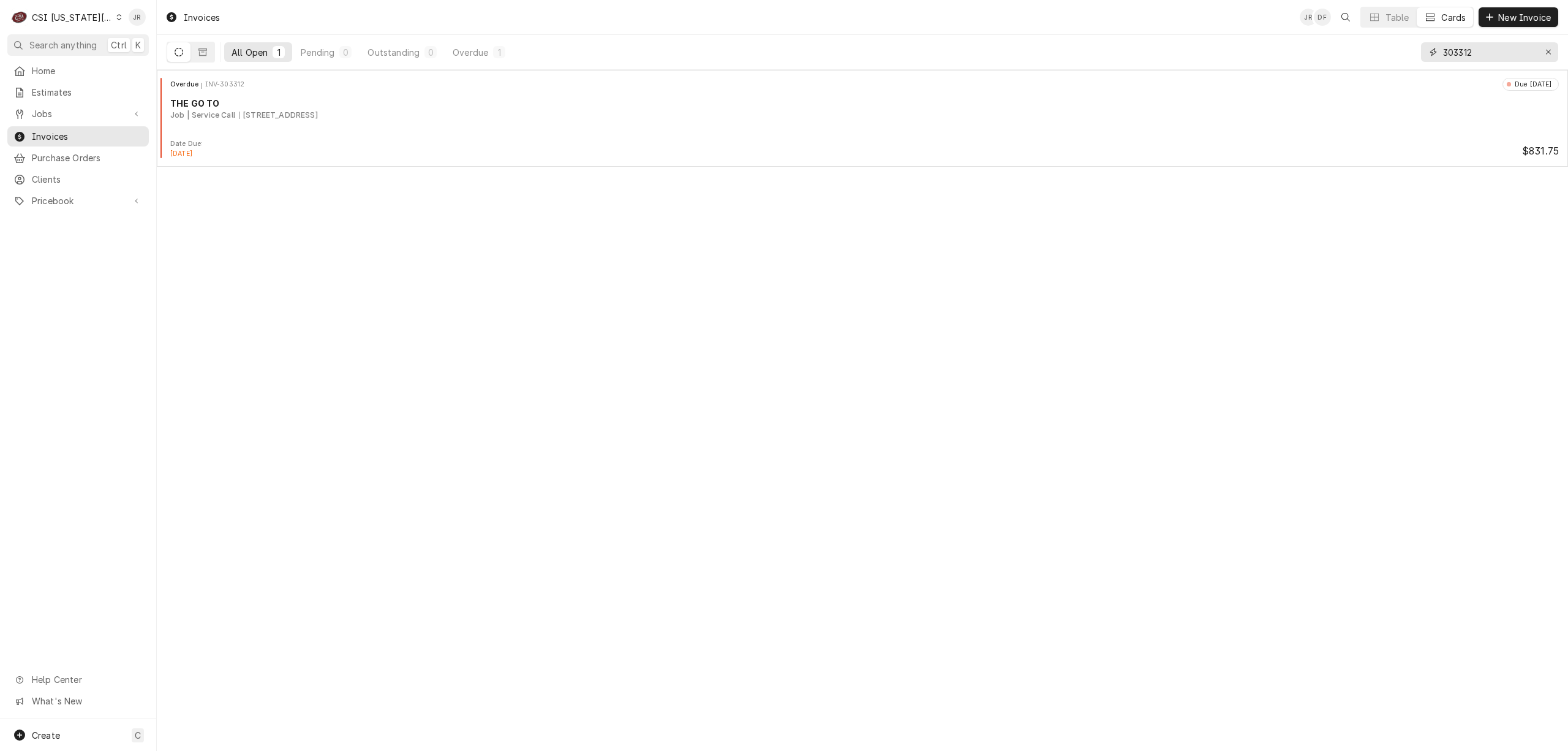
drag, startPoint x: 1495, startPoint y: 53, endPoint x: 1308, endPoint y: 50, distance: 187.0
click at [1308, 48] on div "All Open 1 Pending 0 Outstanding 0 Overdue 1 303312" at bounding box center [862, 52] width 1391 height 35
paste input "[STREET_ADDRESS]"
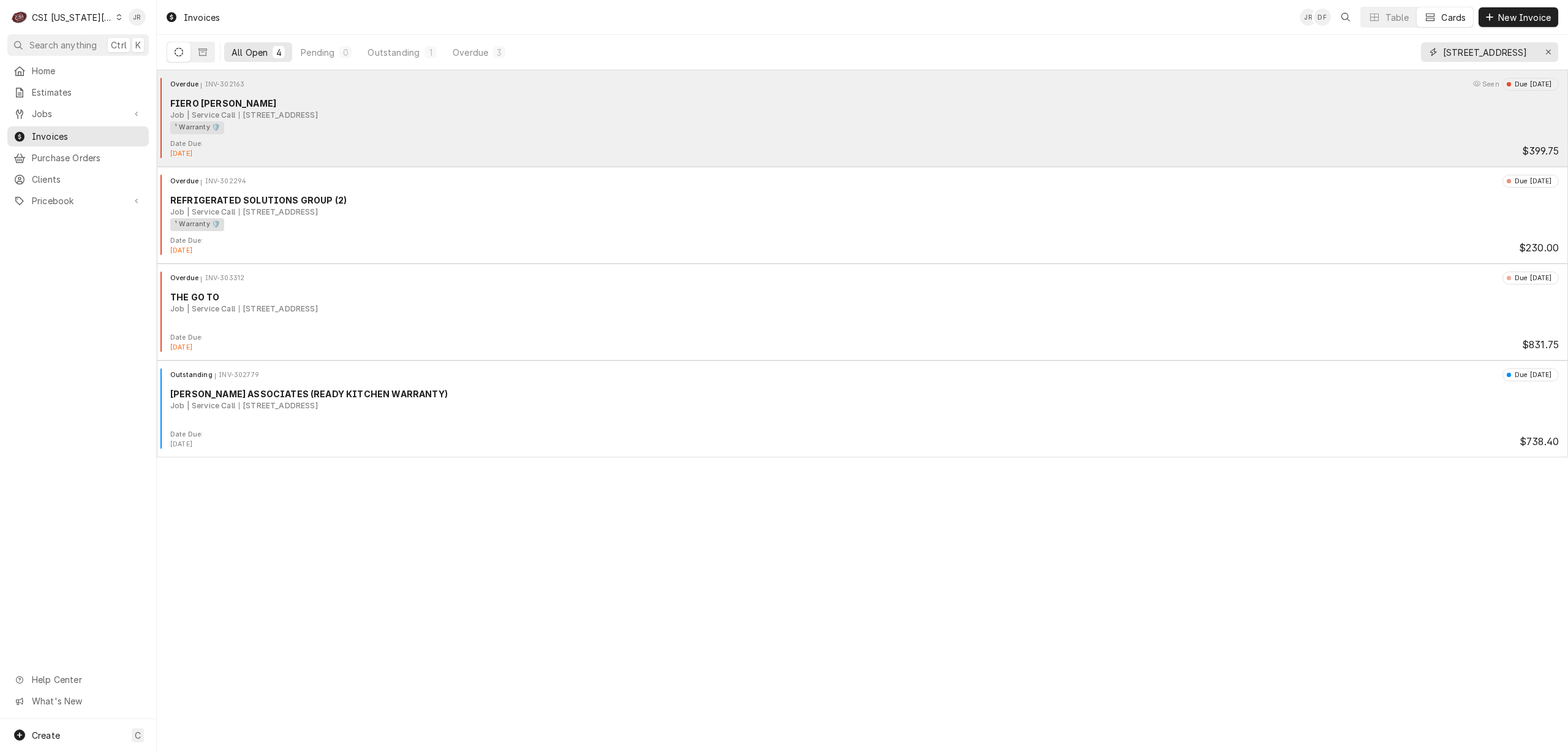
drag, startPoint x: 1516, startPoint y: 52, endPoint x: 1311, endPoint y: 70, distance: 205.8
click at [1311, 68] on div "All Open 4 Pending 0 Outstanding 1 Overdue 3 [STREET_ADDRESS]" at bounding box center [862, 52] width 1391 height 35
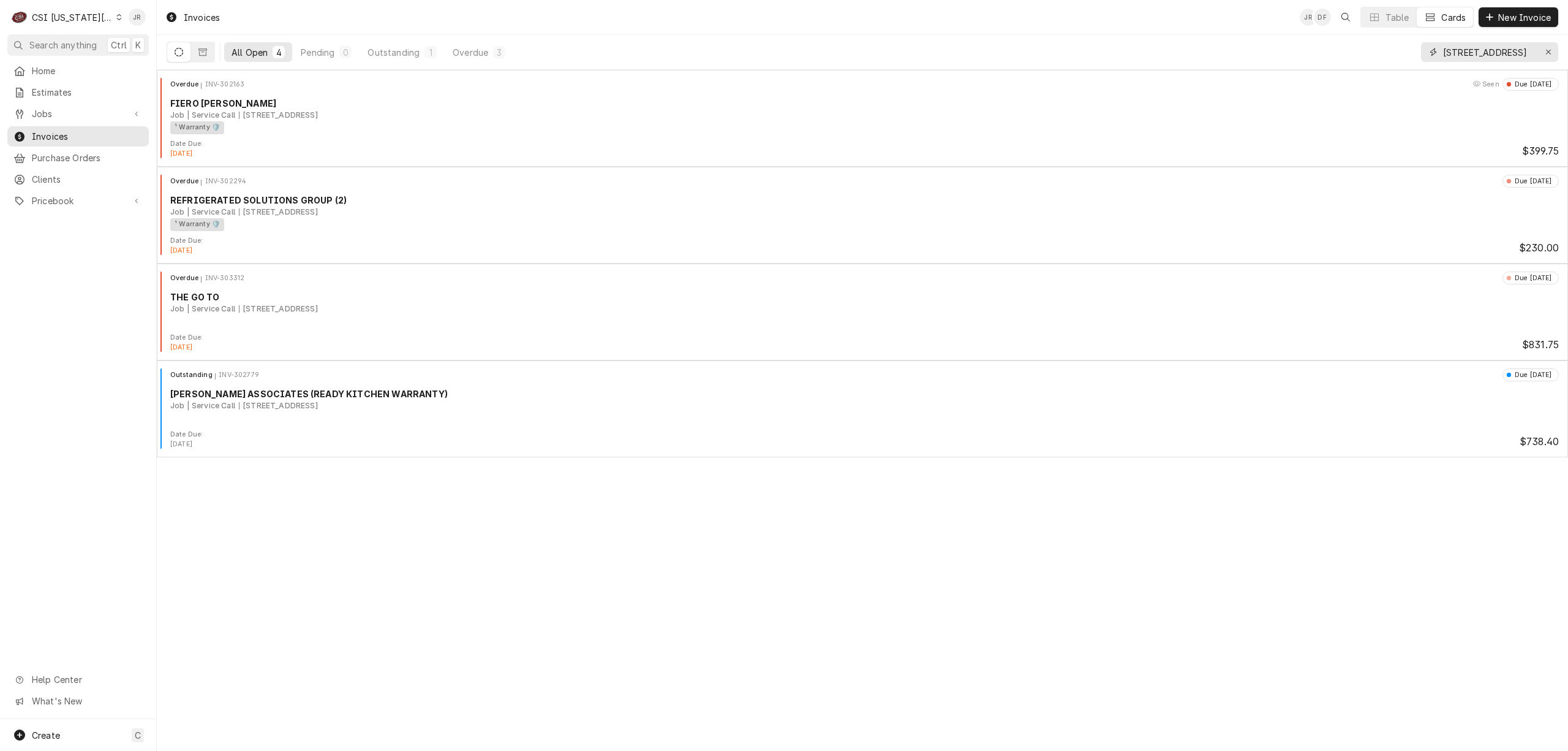
drag, startPoint x: 1529, startPoint y: 46, endPoint x: 1302, endPoint y: 63, distance: 227.6
click at [1307, 63] on div "All Open 4 Pending 0 Outstanding 1 Overdue 3 [STREET_ADDRESS]" at bounding box center [862, 52] width 1391 height 35
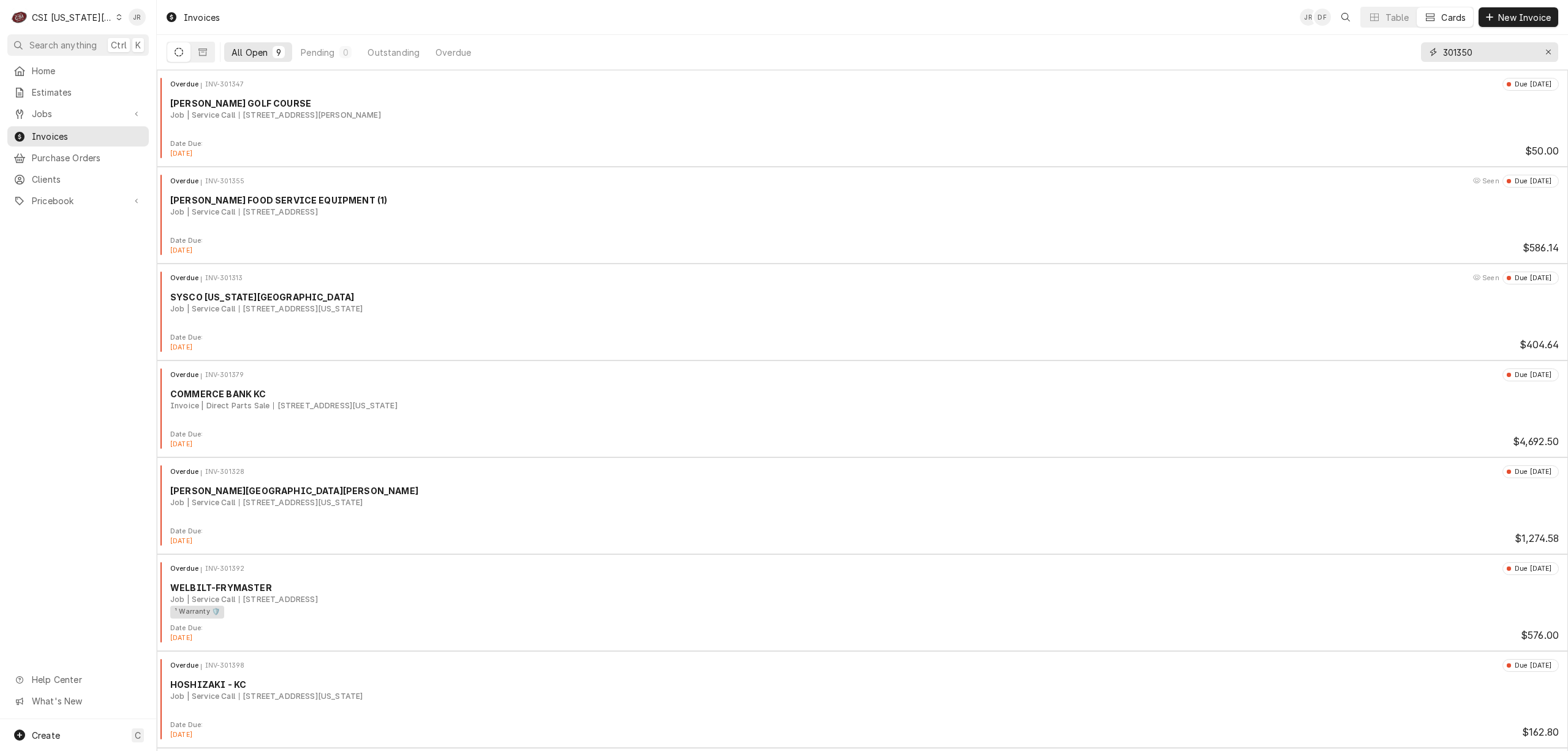
type input "301350"
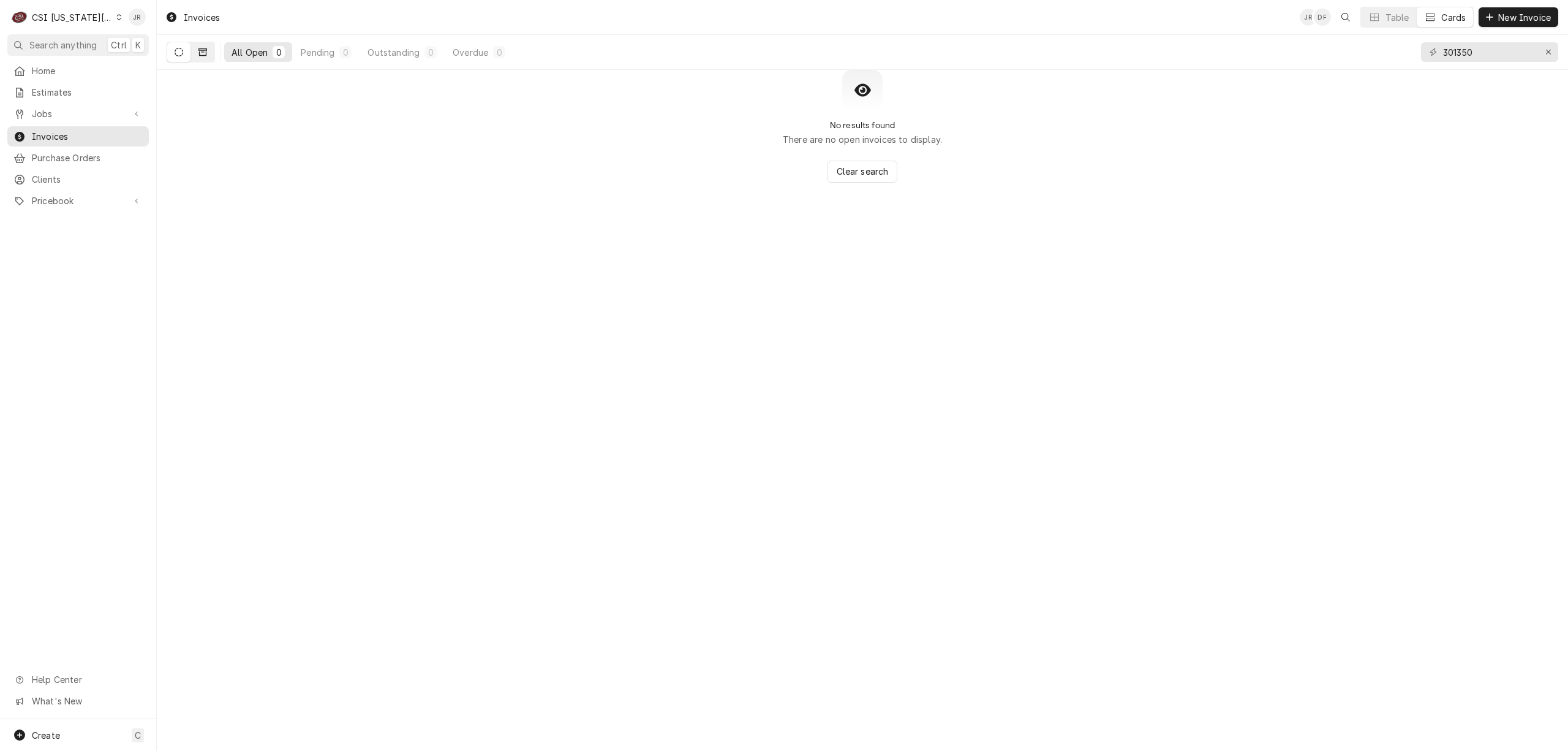
click at [202, 49] on icon "Dynamic Content Wrapper" at bounding box center [203, 52] width 8 height 7
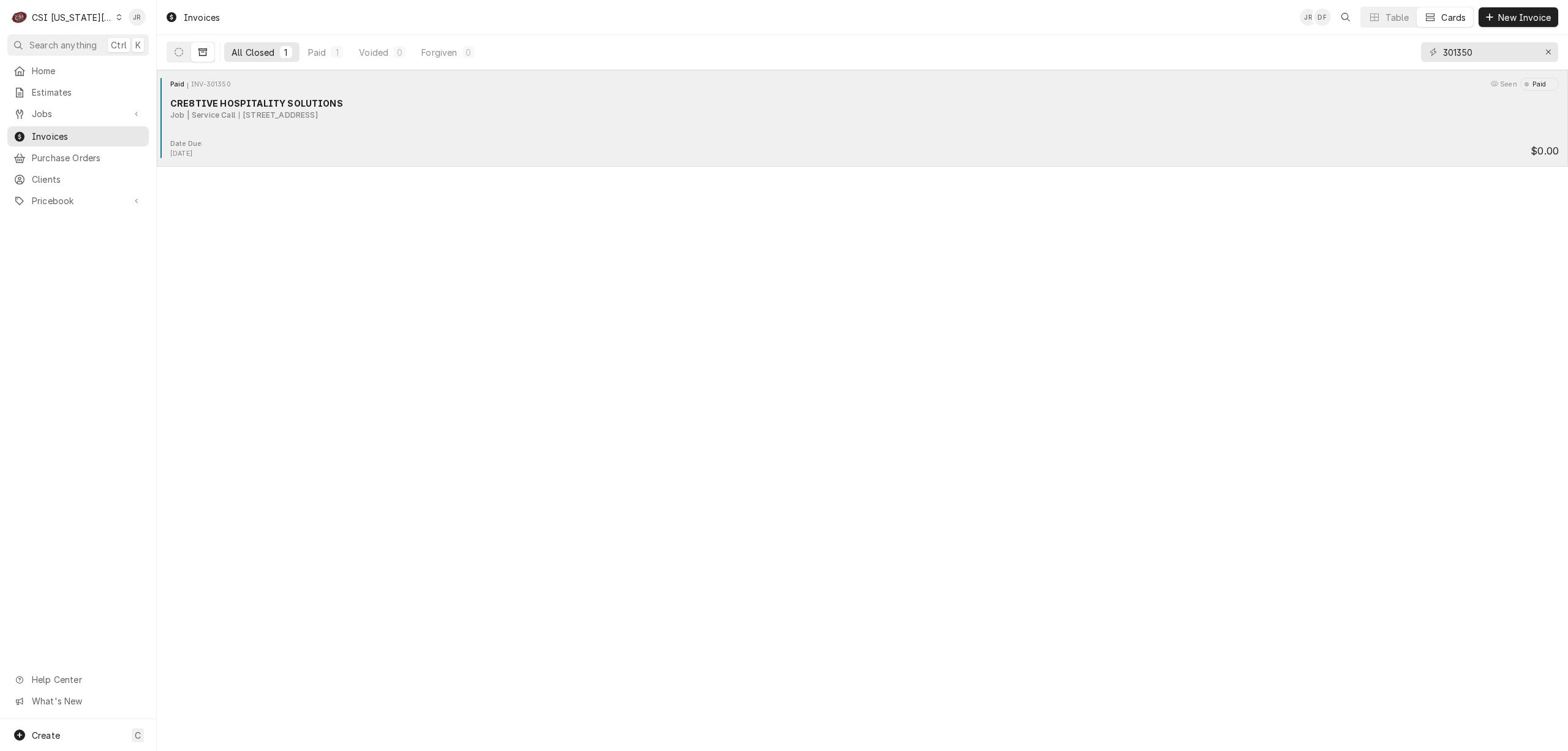
click at [454, 106] on div "CRE8TIVE HOSPITALITY SOLUTIONS" at bounding box center [864, 103] width 1388 height 13
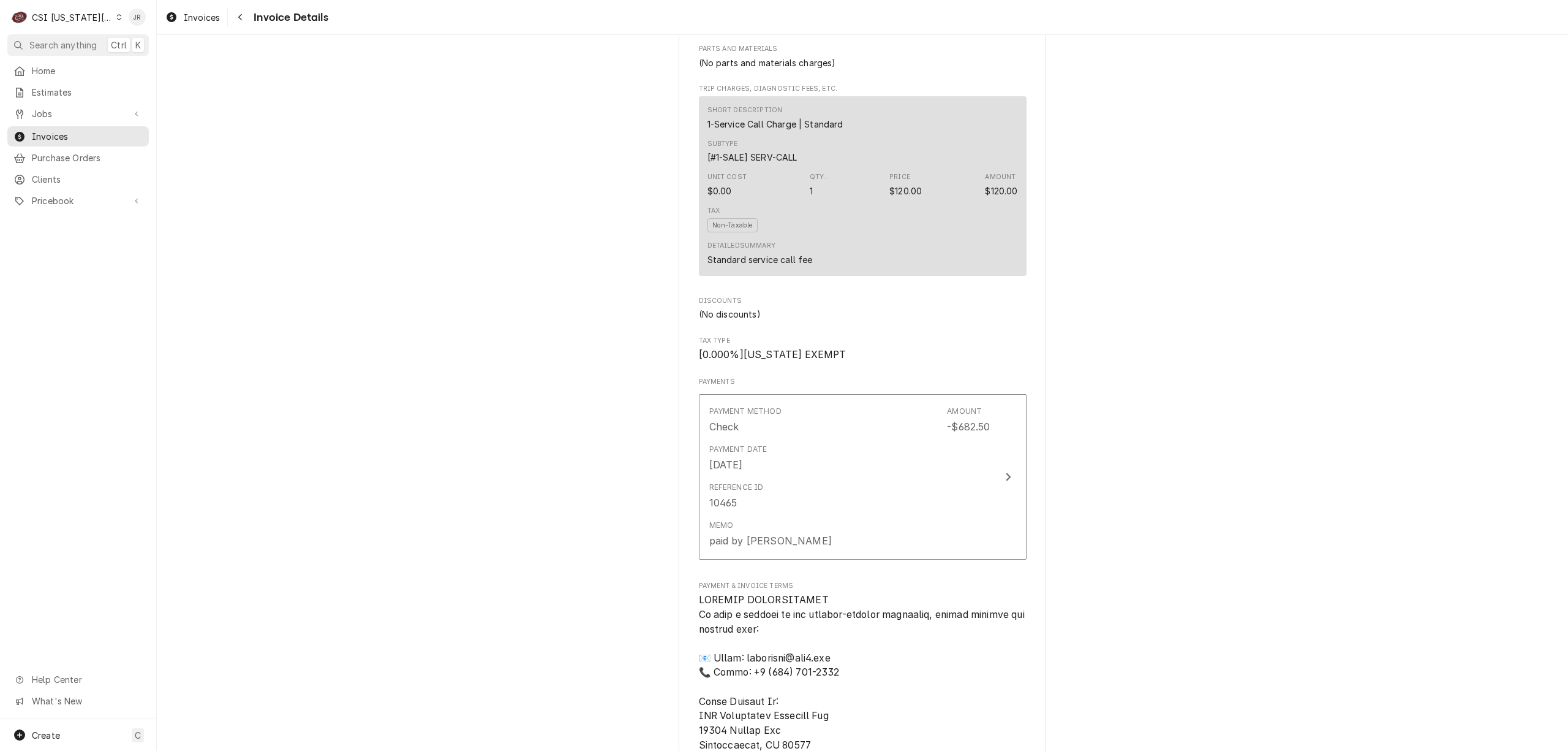
scroll to position [1062, 0]
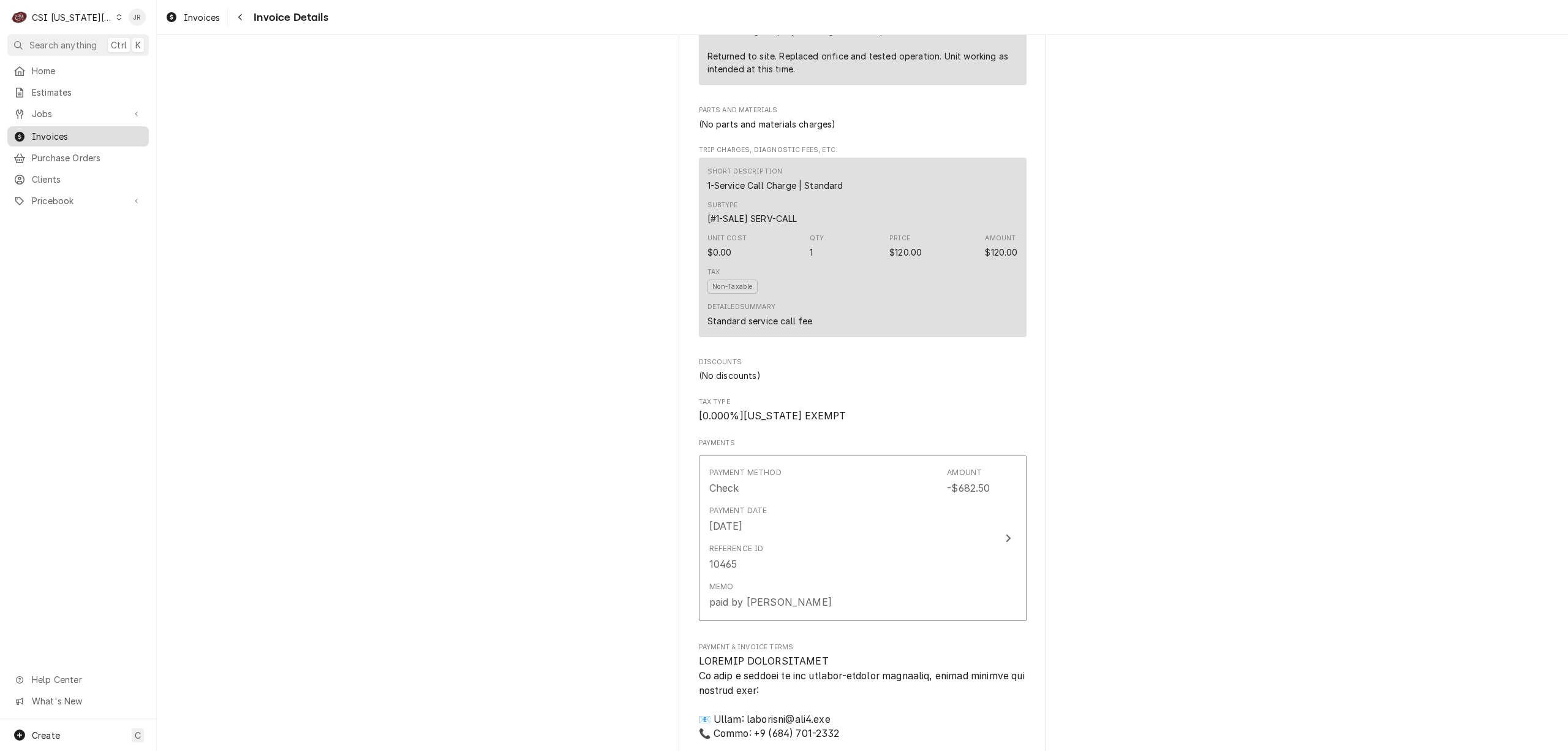
click at [25, 136] on div "Dynamic Content Wrapper" at bounding box center [19, 136] width 12 height 12
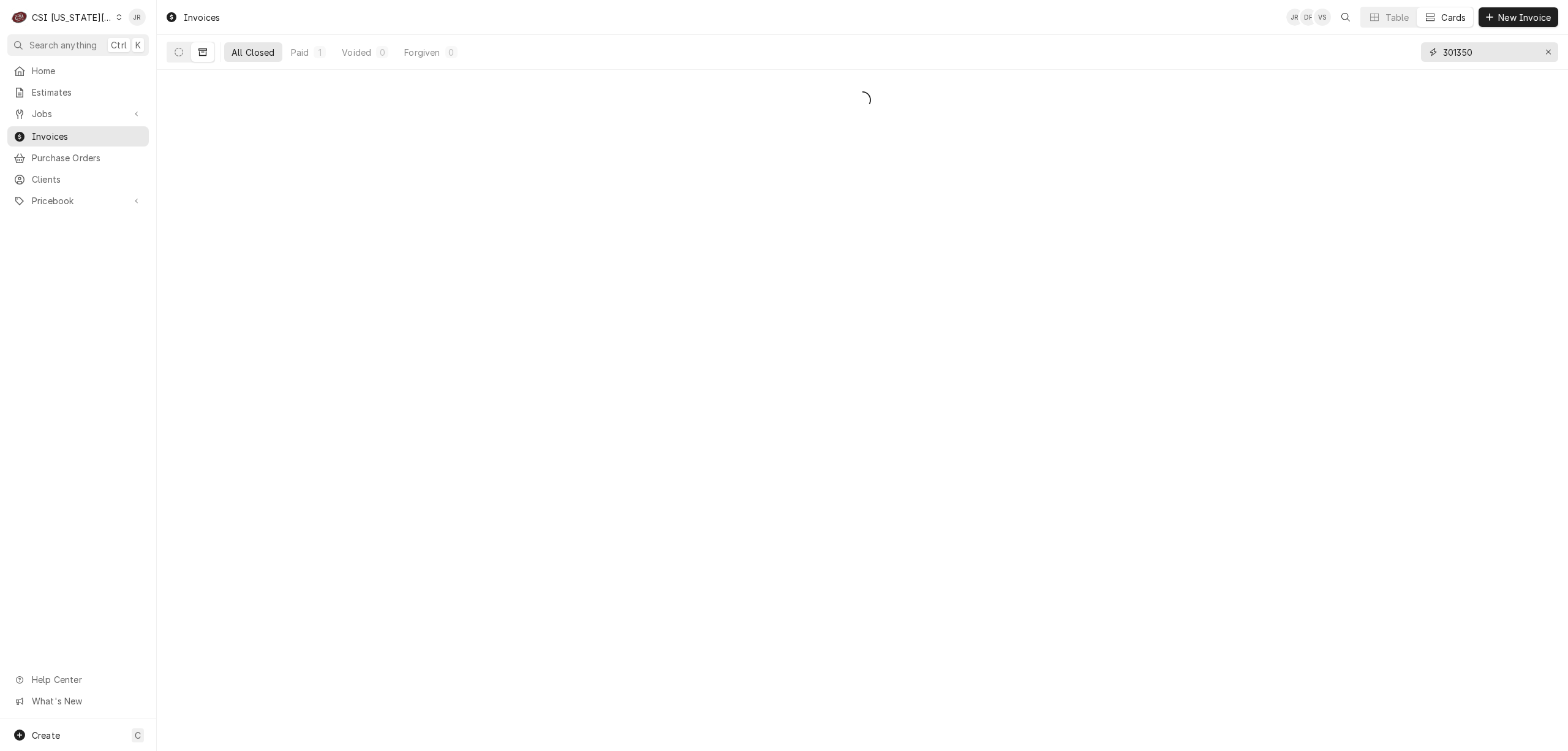
click at [1470, 54] on input "301350" at bounding box center [1488, 52] width 92 height 20
click at [1470, 54] on input "301350" at bounding box center [1488, 52] width 92 height 20
type input "302163"
click at [180, 47] on button "Dynamic Content Wrapper" at bounding box center [179, 52] width 23 height 20
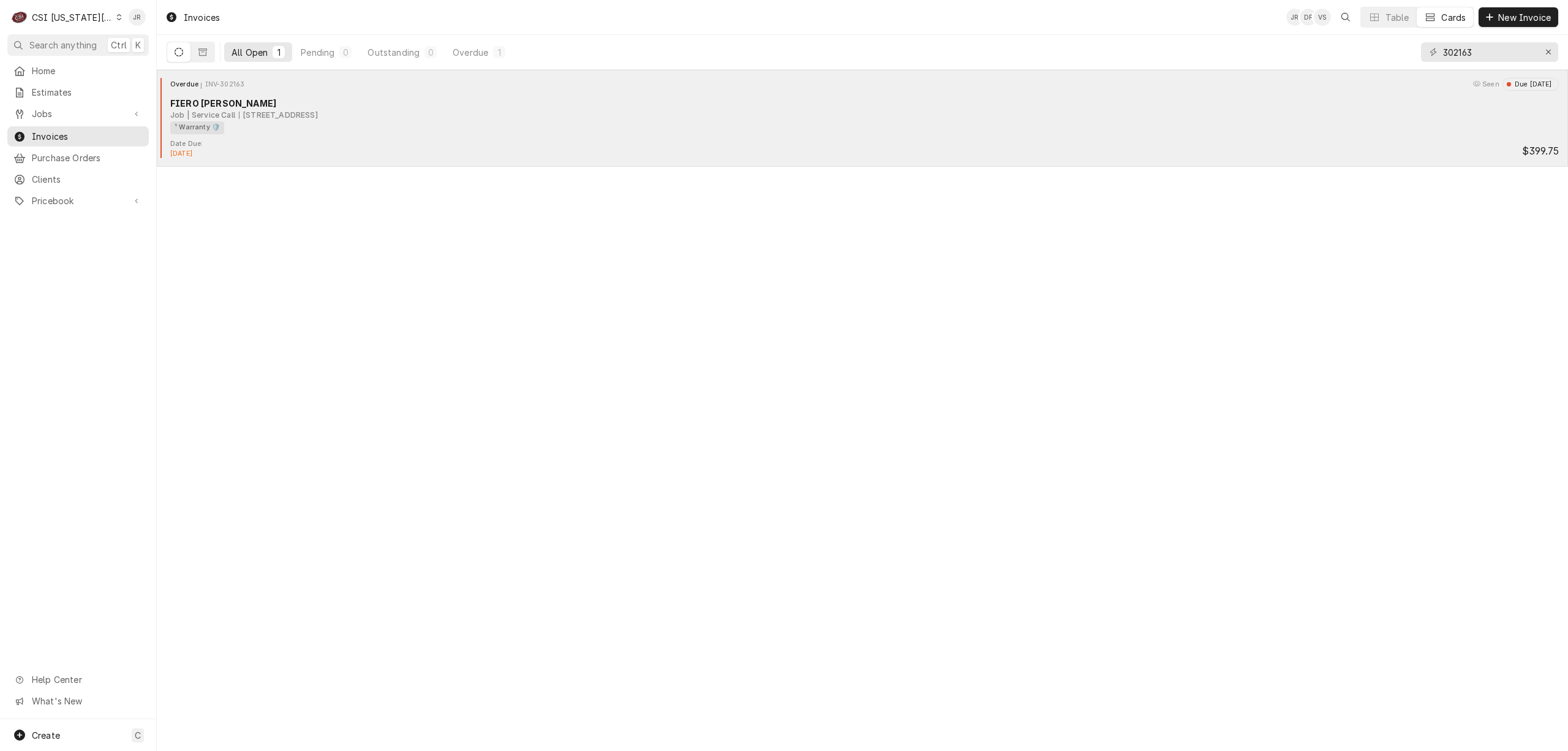
click at [318, 111] on div "[STREET_ADDRESS]" at bounding box center [279, 115] width 79 height 11
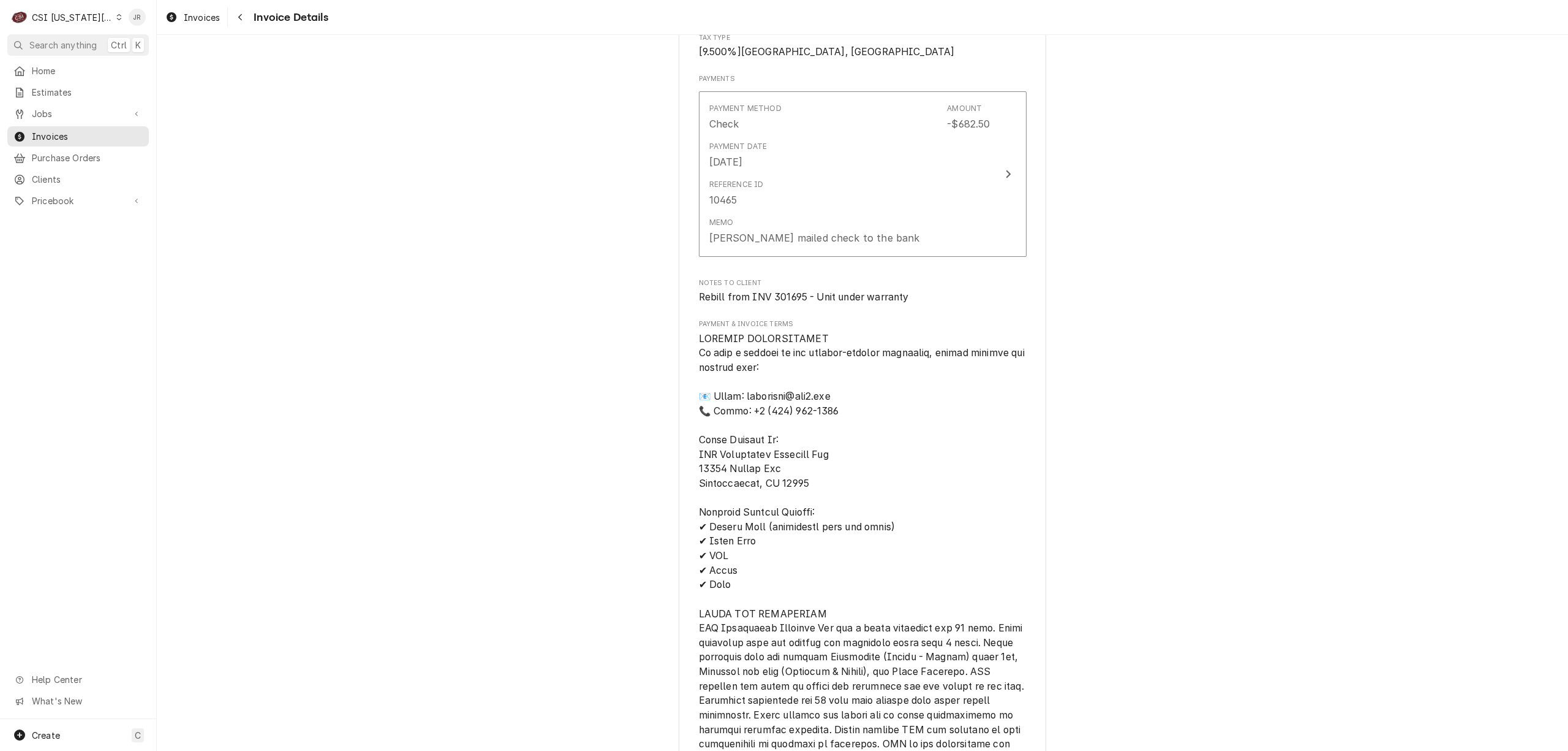
scroll to position [1471, 0]
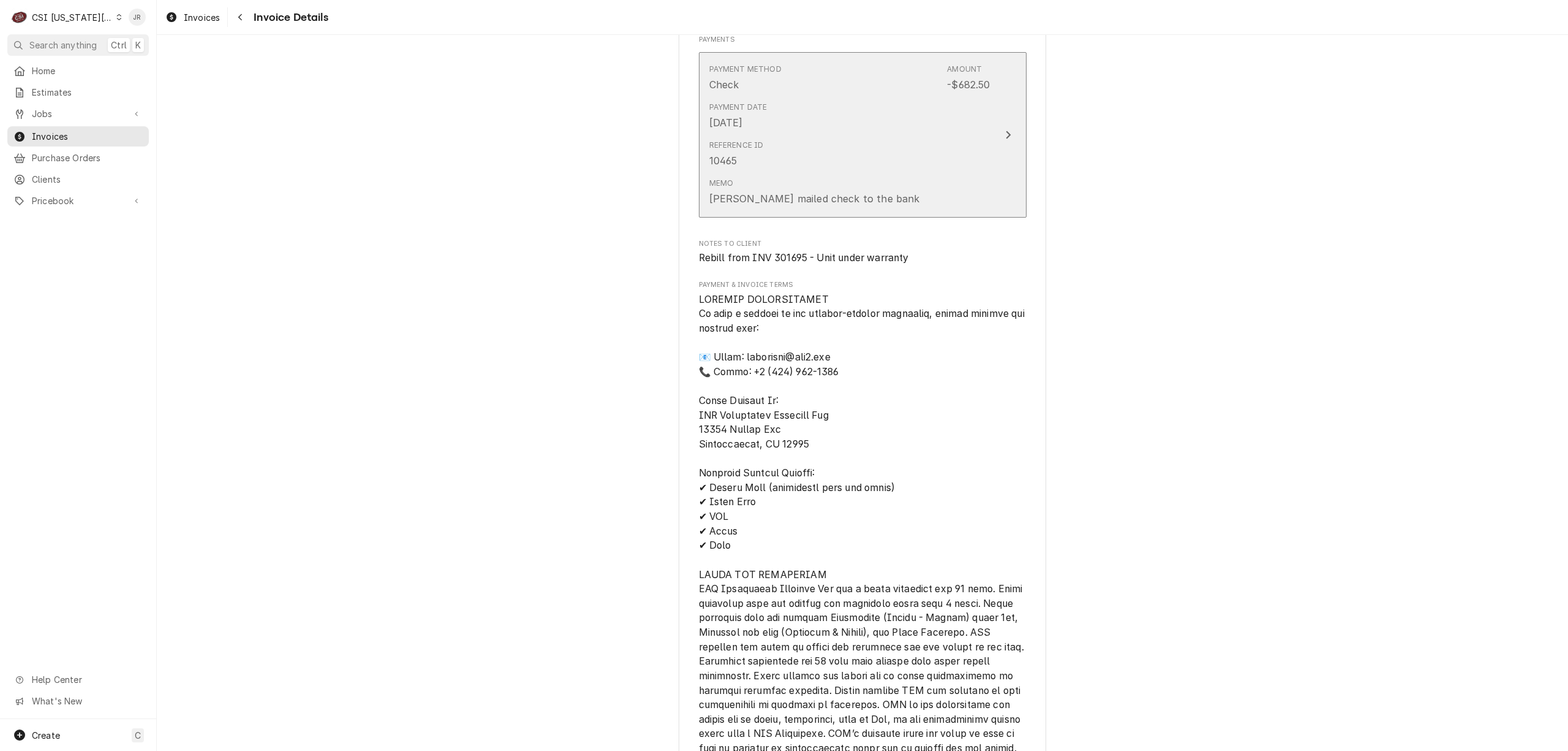
click at [997, 218] on button "Payment Method Check Amount -$682.50 Payment Date [DATE] Reference ID 10465 Mem…" at bounding box center [862, 135] width 327 height 166
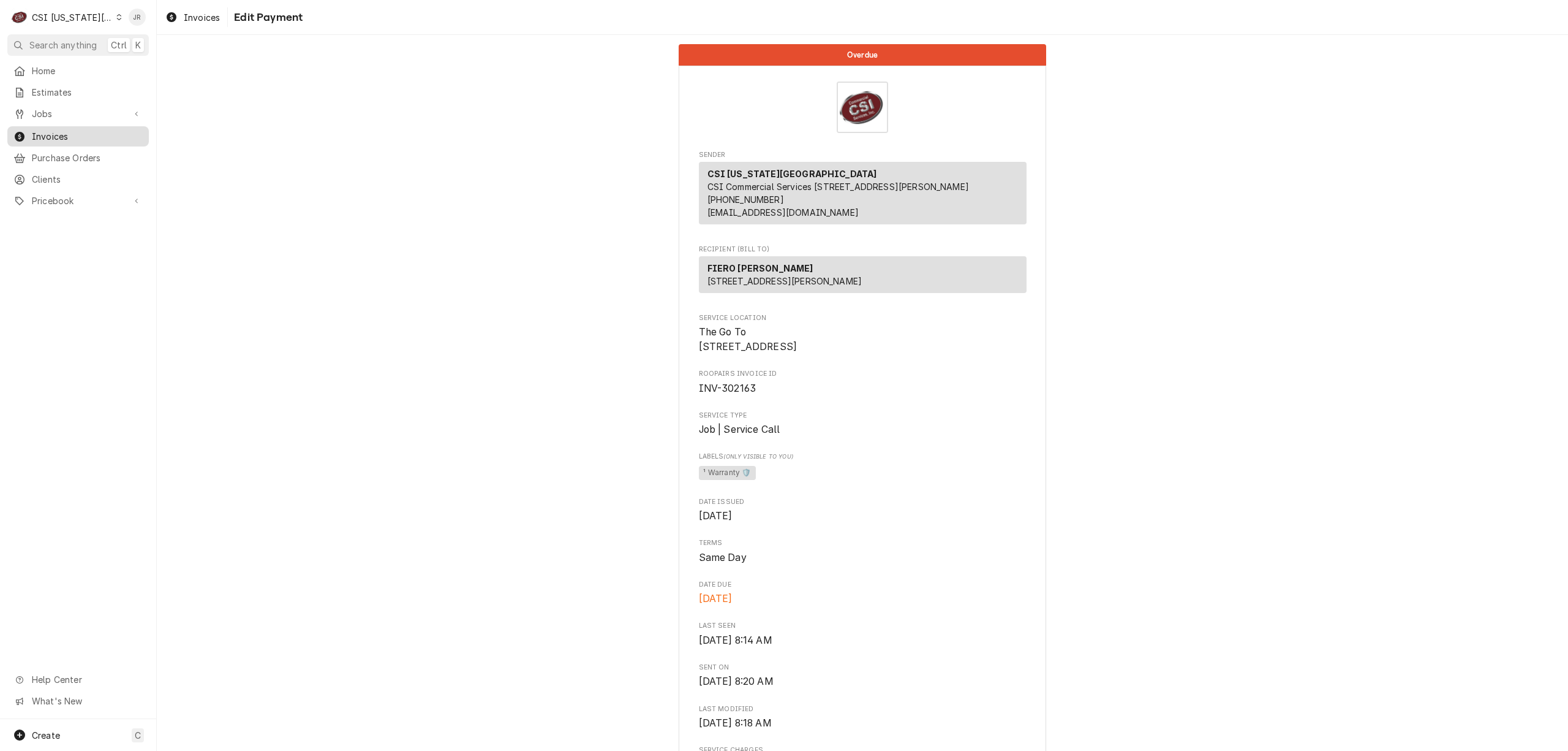
click at [57, 133] on span "Invoices" at bounding box center [87, 136] width 111 height 13
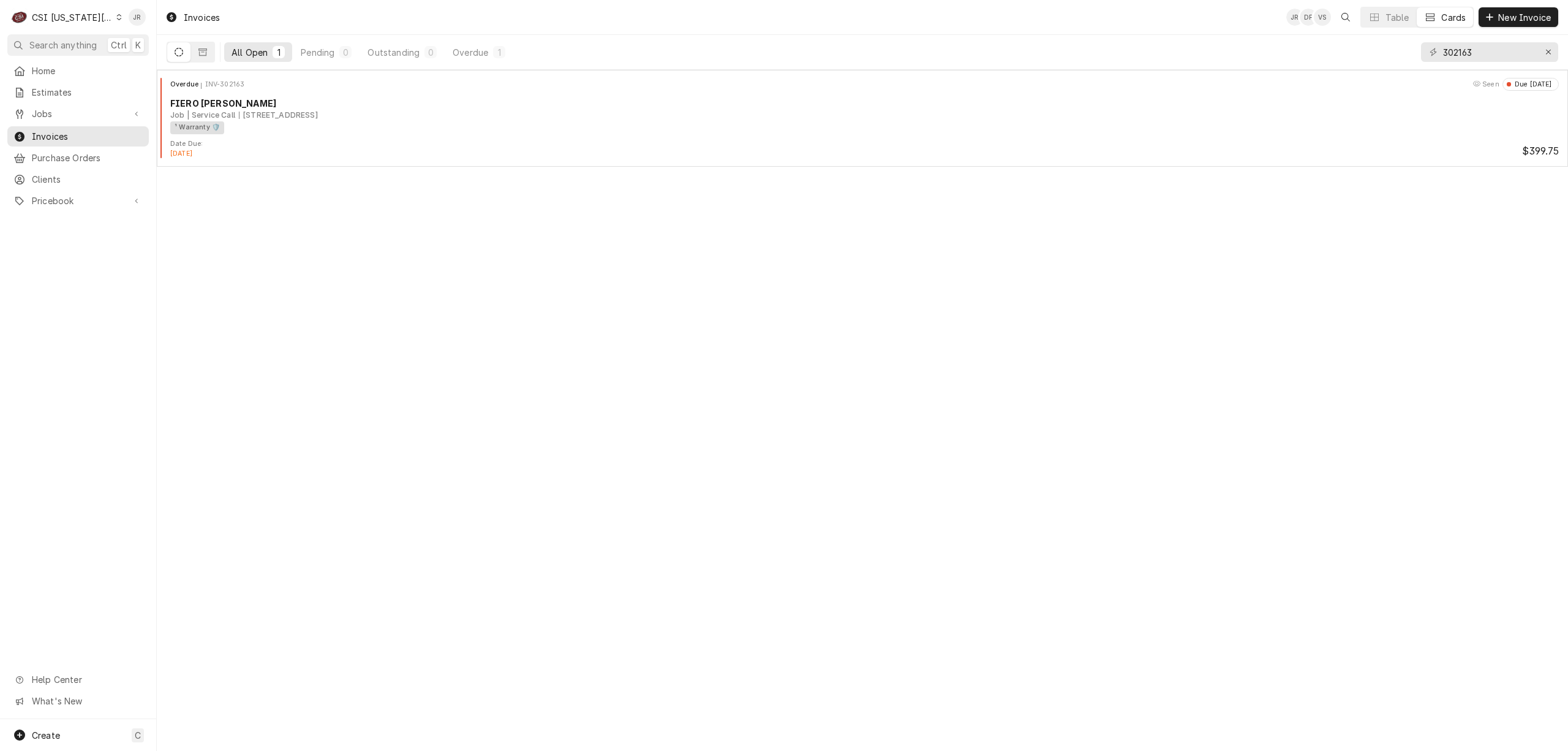
click at [1478, 40] on div "302163" at bounding box center [1490, 52] width 137 height 35
click at [1478, 47] on input "302163" at bounding box center [1488, 52] width 92 height 20
click at [1455, 54] on input "303312" at bounding box center [1488, 52] width 92 height 20
click at [1455, 54] on input "303312" at bounding box center [1488, 52] width 92 height 20
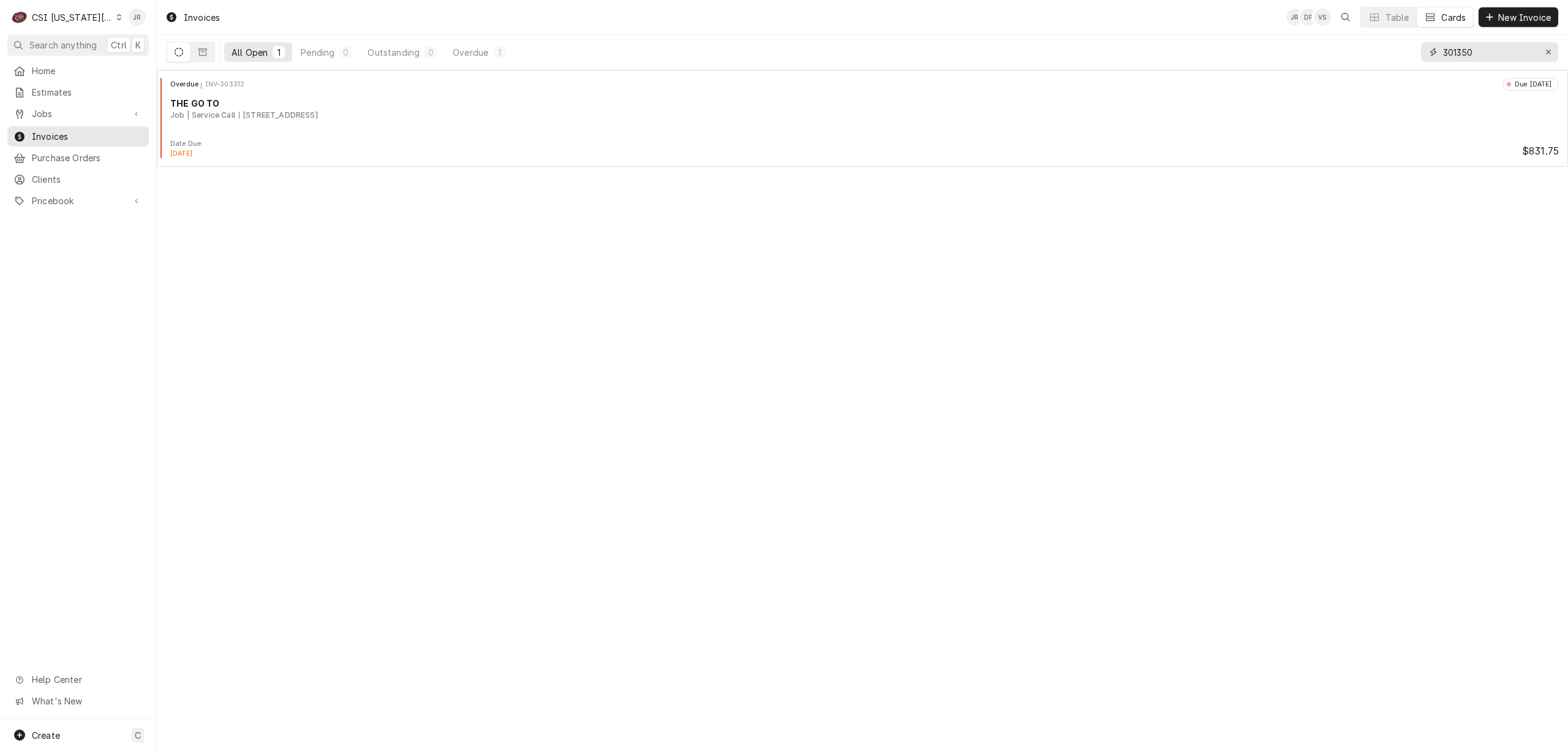
type input "301350"
click at [196, 52] on button "Dynamic Content Wrapper" at bounding box center [203, 52] width 23 height 20
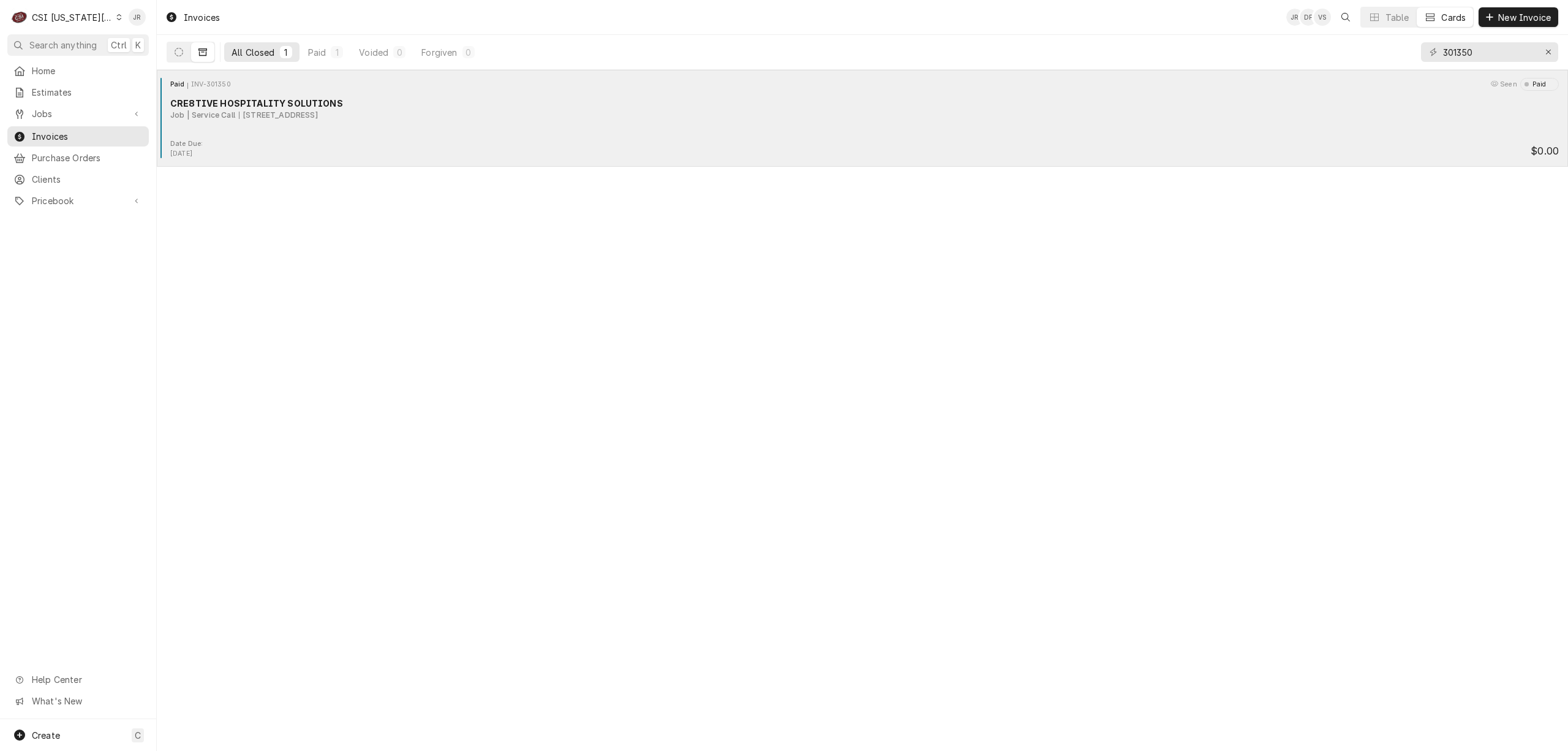
click at [421, 120] on div "Job | Service Call 1 S Broadway St, Louisburg, KS 66053" at bounding box center [864, 115] width 1388 height 11
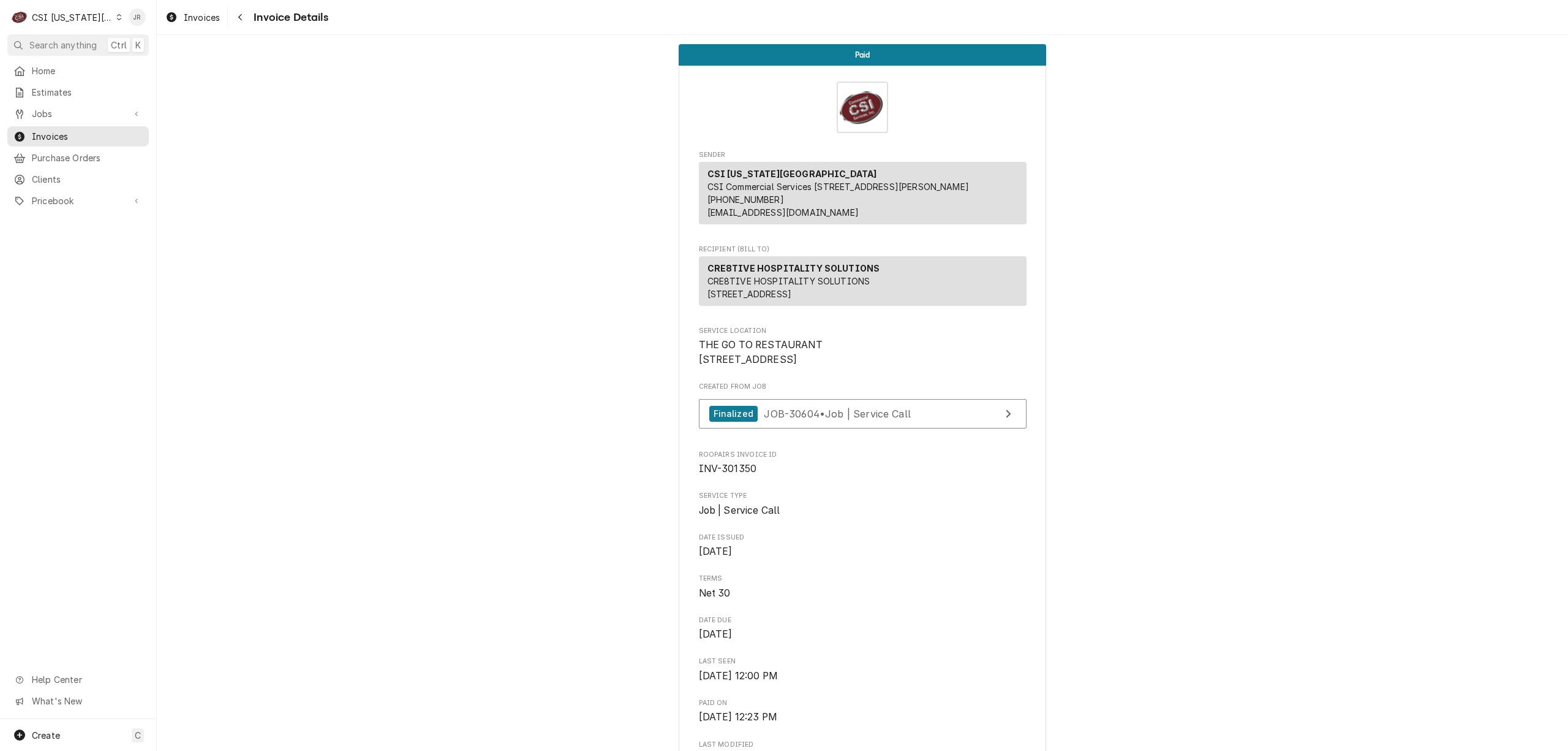
drag, startPoint x: 0, startPoint y: 0, endPoint x: 501, endPoint y: 152, distance: 523.6
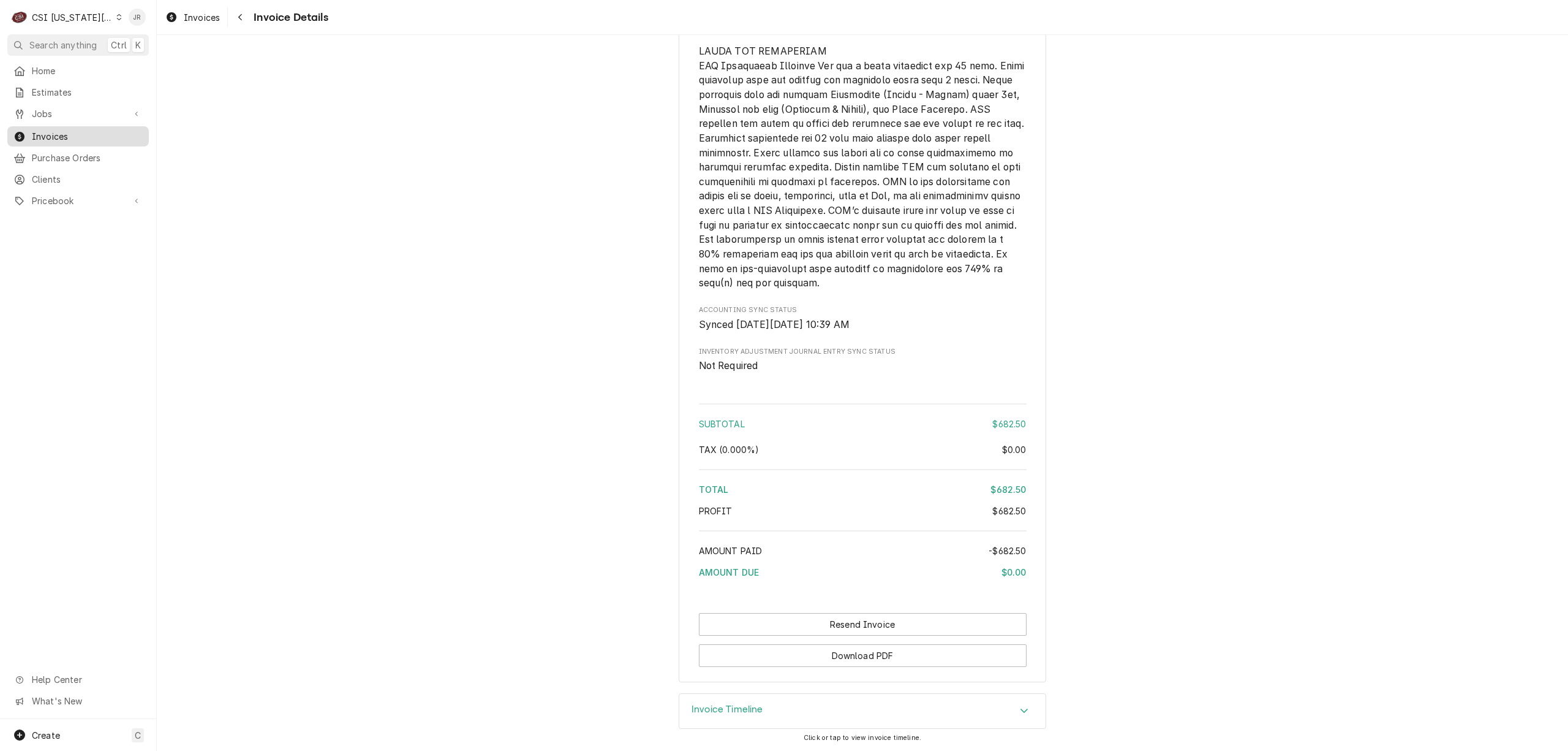
click at [71, 134] on span "Invoices" at bounding box center [87, 136] width 111 height 13
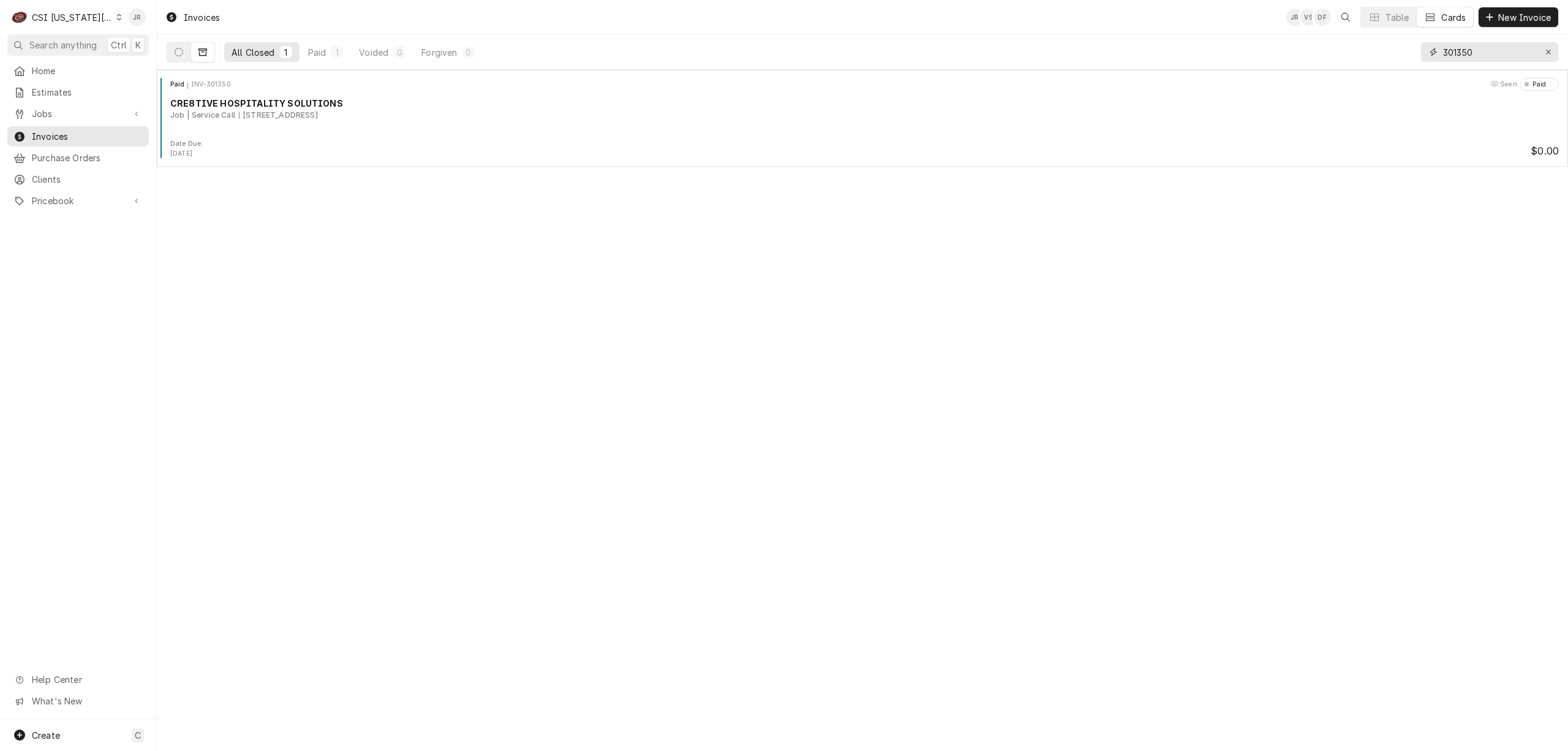
click at [1493, 50] on input "301350" at bounding box center [1488, 52] width 92 height 20
type input "302163"
click at [177, 52] on icon "Dynamic Content Wrapper" at bounding box center [179, 52] width 8 height 8
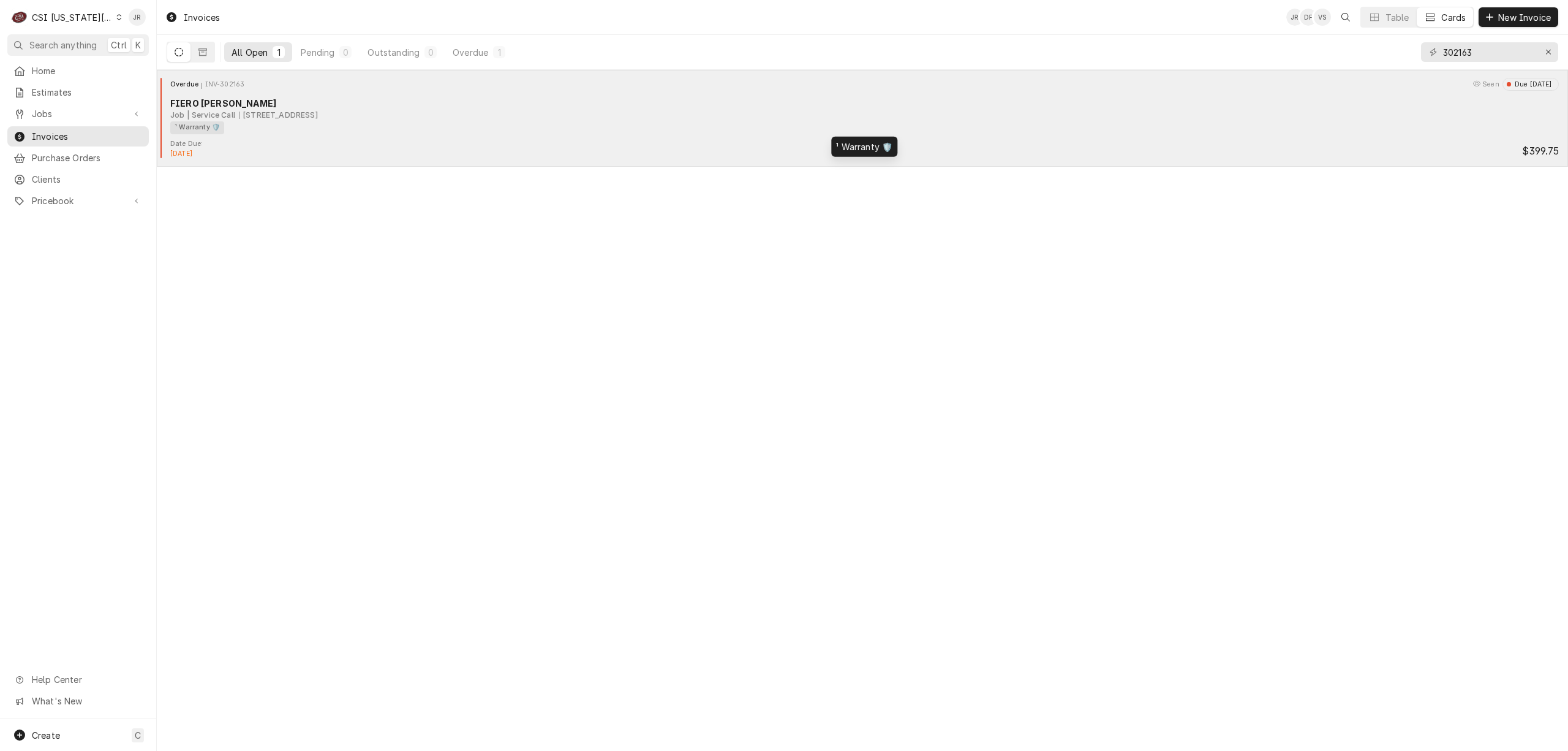
click at [277, 124] on div "¹ Warranty 🛡️" at bounding box center [859, 128] width 1380 height 13
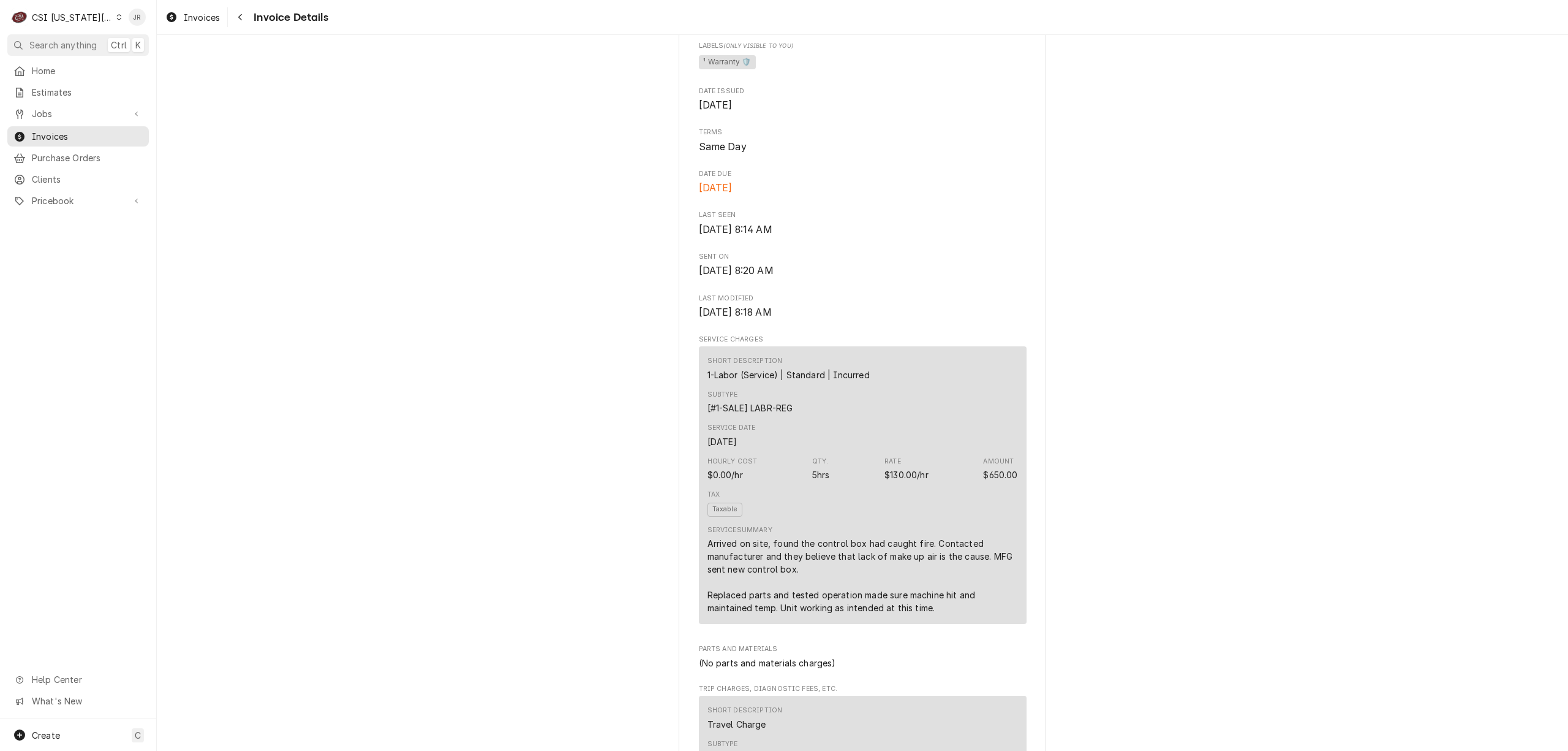
scroll to position [409, 0]
click at [54, 137] on span "Invoices" at bounding box center [87, 136] width 111 height 13
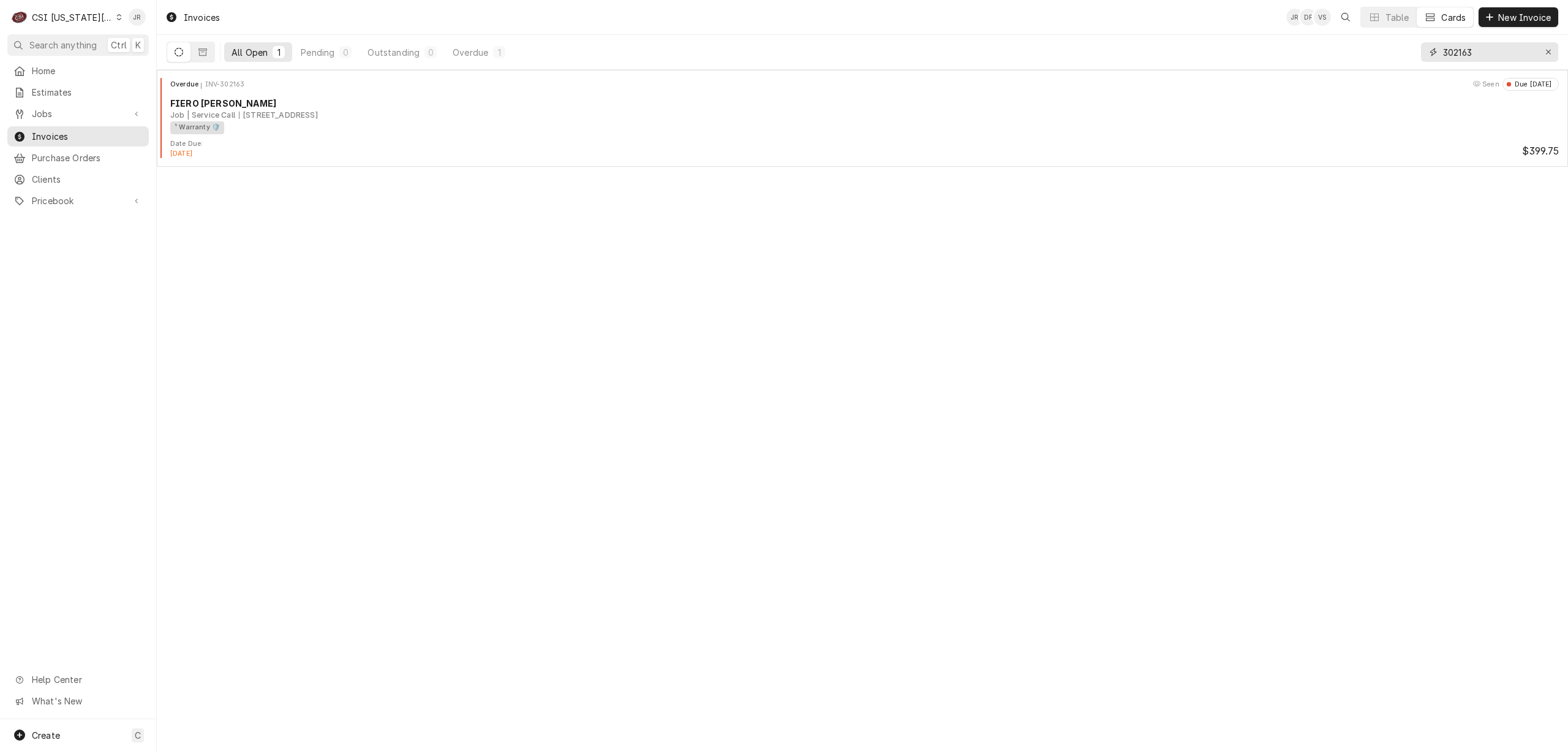
click at [1481, 46] on input "302163" at bounding box center [1488, 52] width 92 height 20
click at [1481, 45] on input "302163" at bounding box center [1488, 52] width 92 height 20
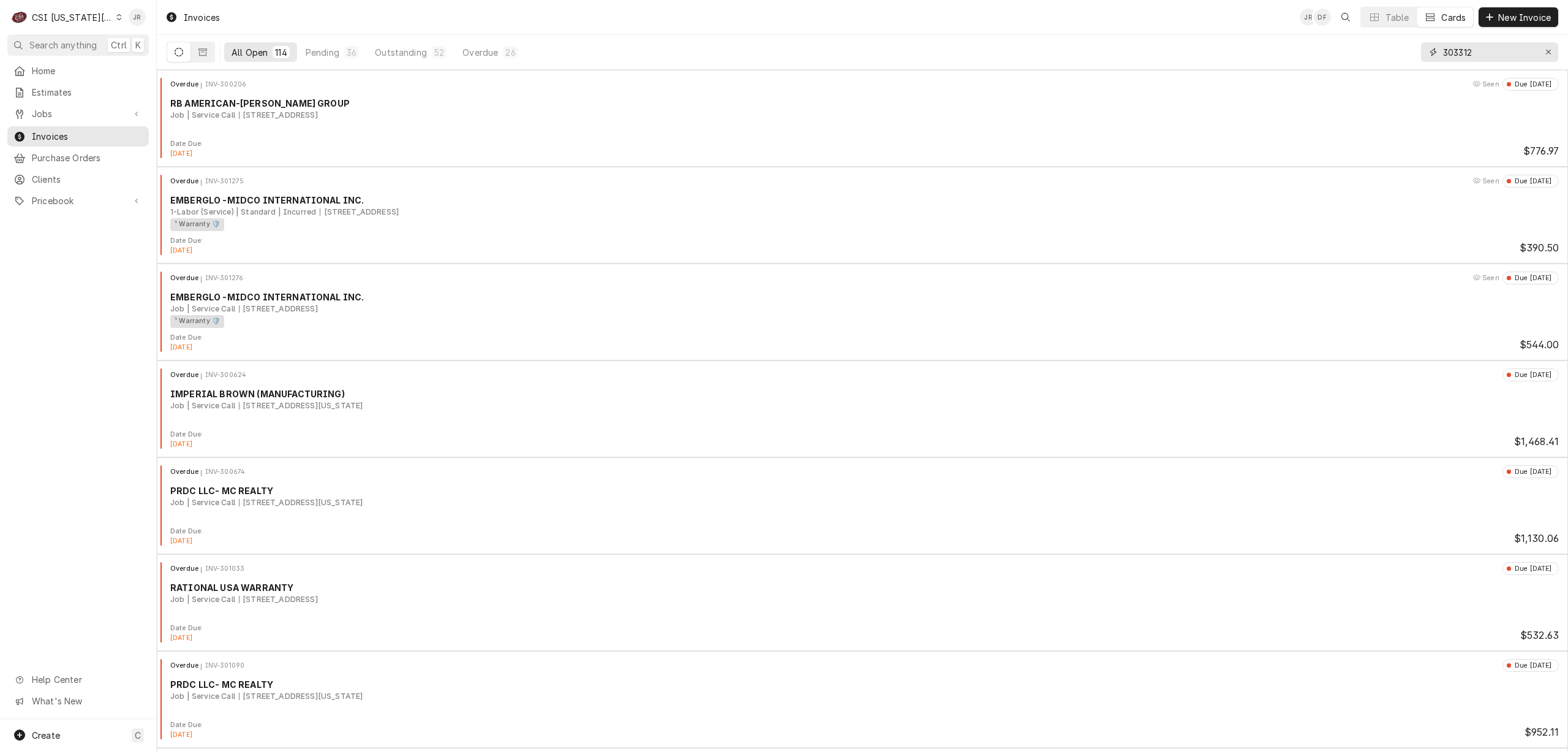
type input "303312"
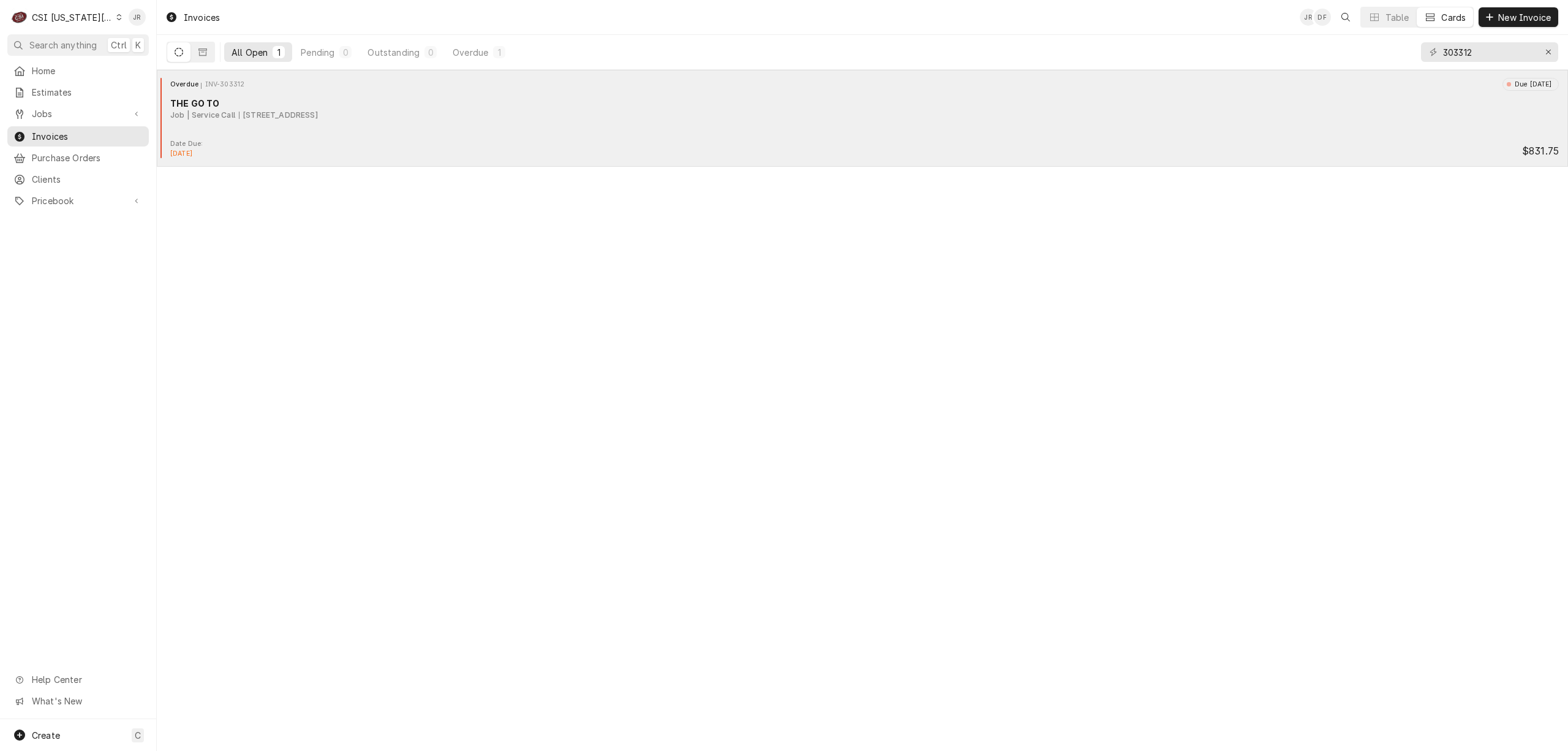
click at [272, 116] on div "[STREET_ADDRESS]" at bounding box center [279, 115] width 79 height 11
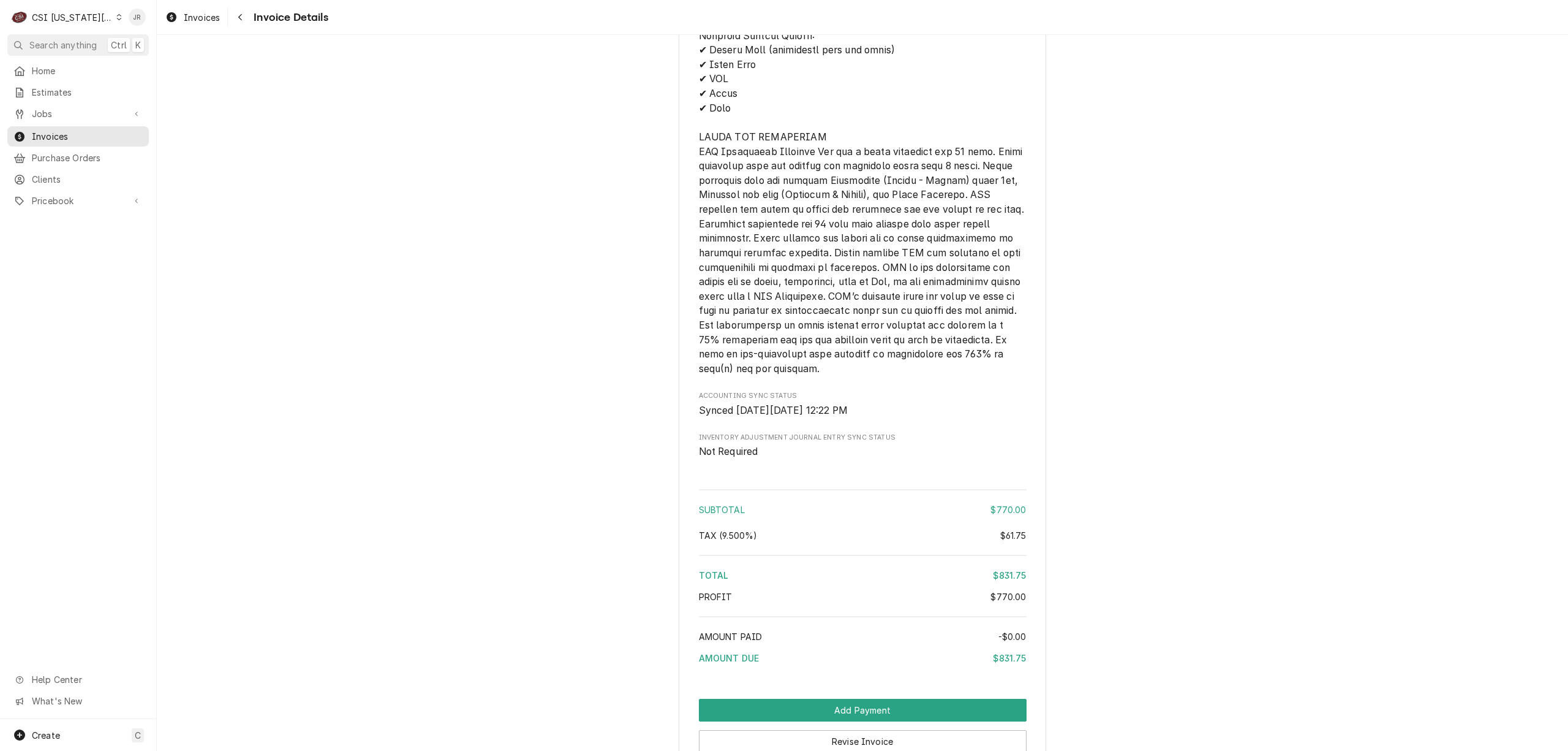
scroll to position [1704, 0]
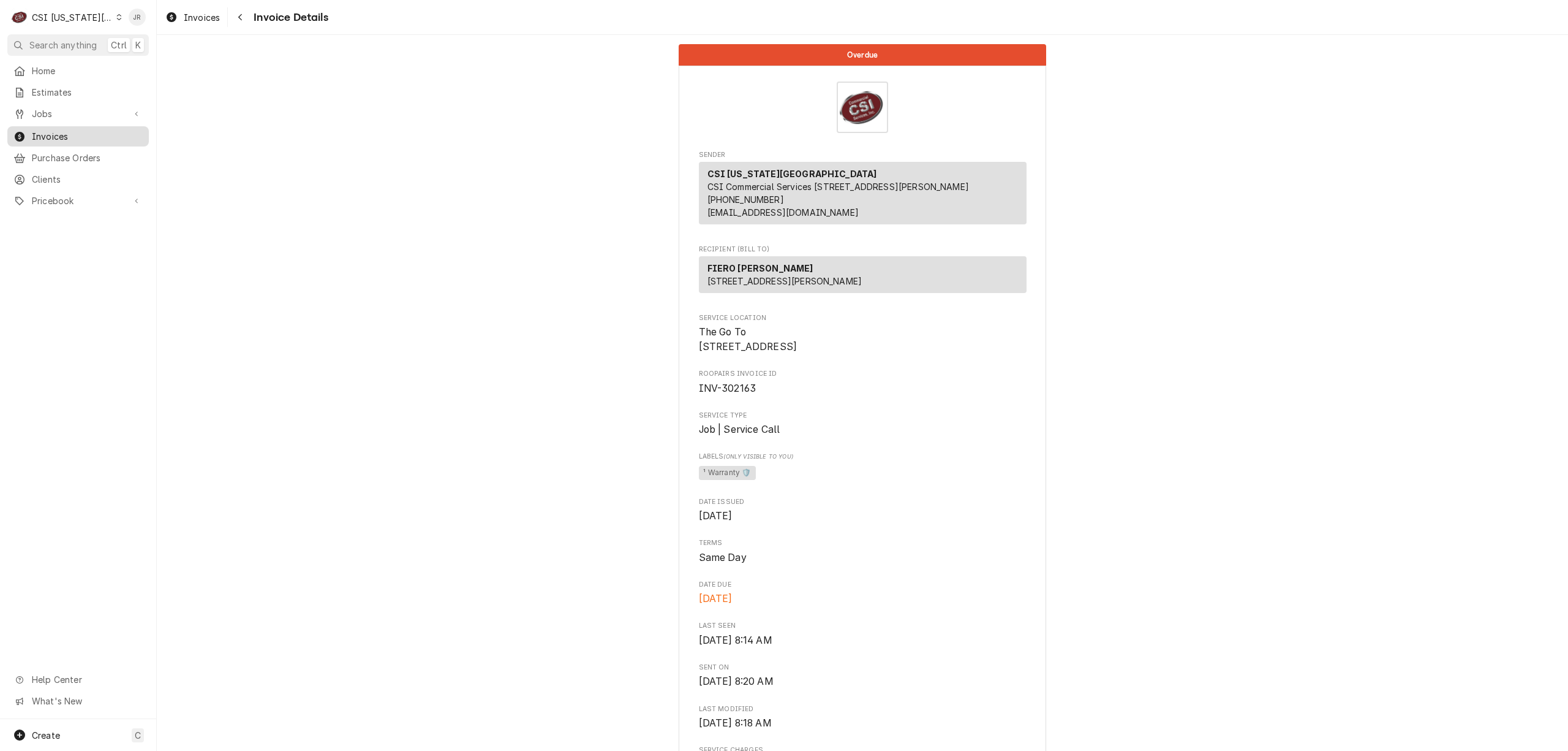
click at [69, 129] on div "Invoices" at bounding box center [78, 136] width 137 height 16
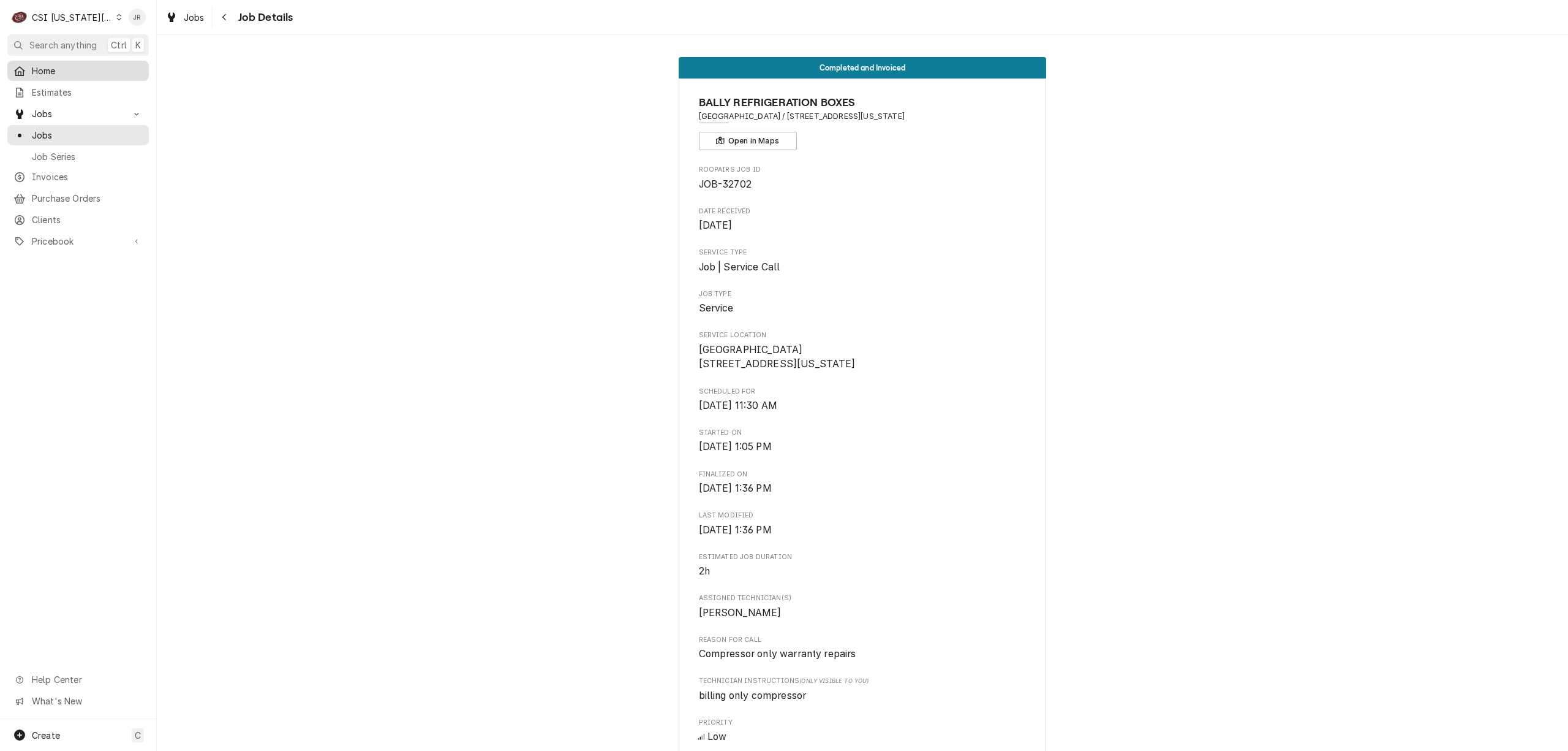
click at [58, 68] on span "Home" at bounding box center [87, 71] width 111 height 13
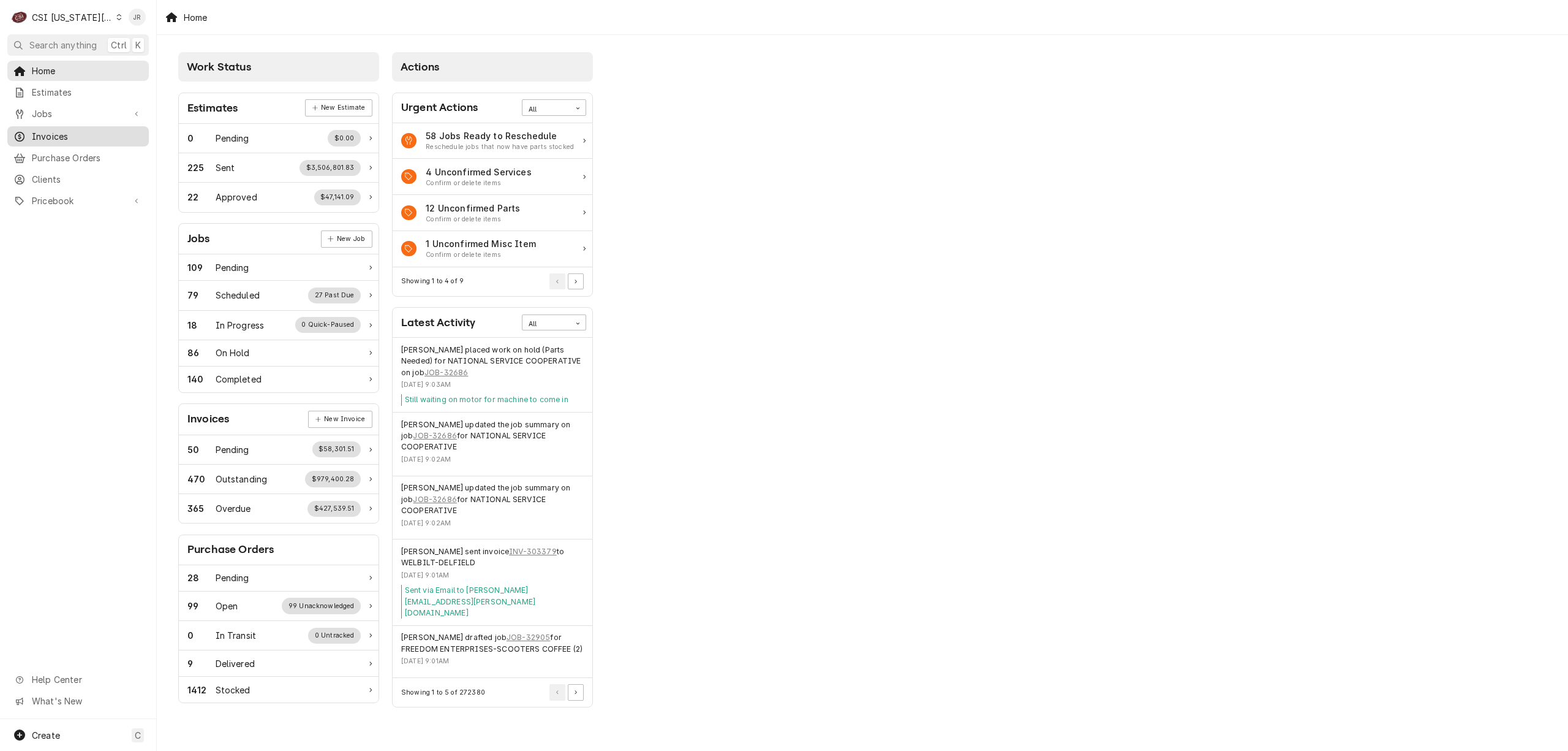
click at [58, 130] on span "Invoices" at bounding box center [87, 136] width 111 height 13
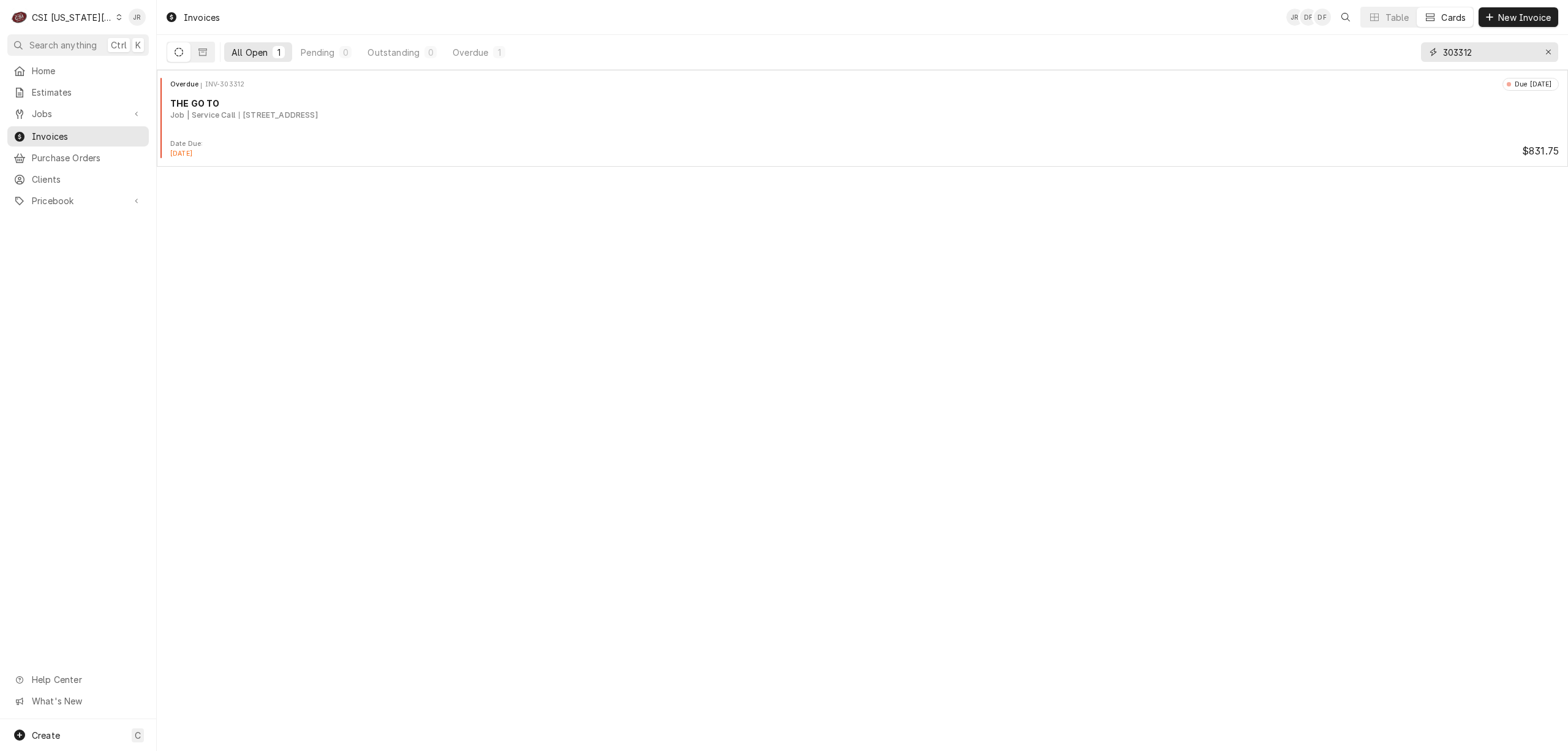
click at [1490, 58] on input "303312" at bounding box center [1488, 52] width 92 height 20
click at [1490, 58] on input "303312" at bounding box center [1488, 52] width 92 height 20
type input "303375"
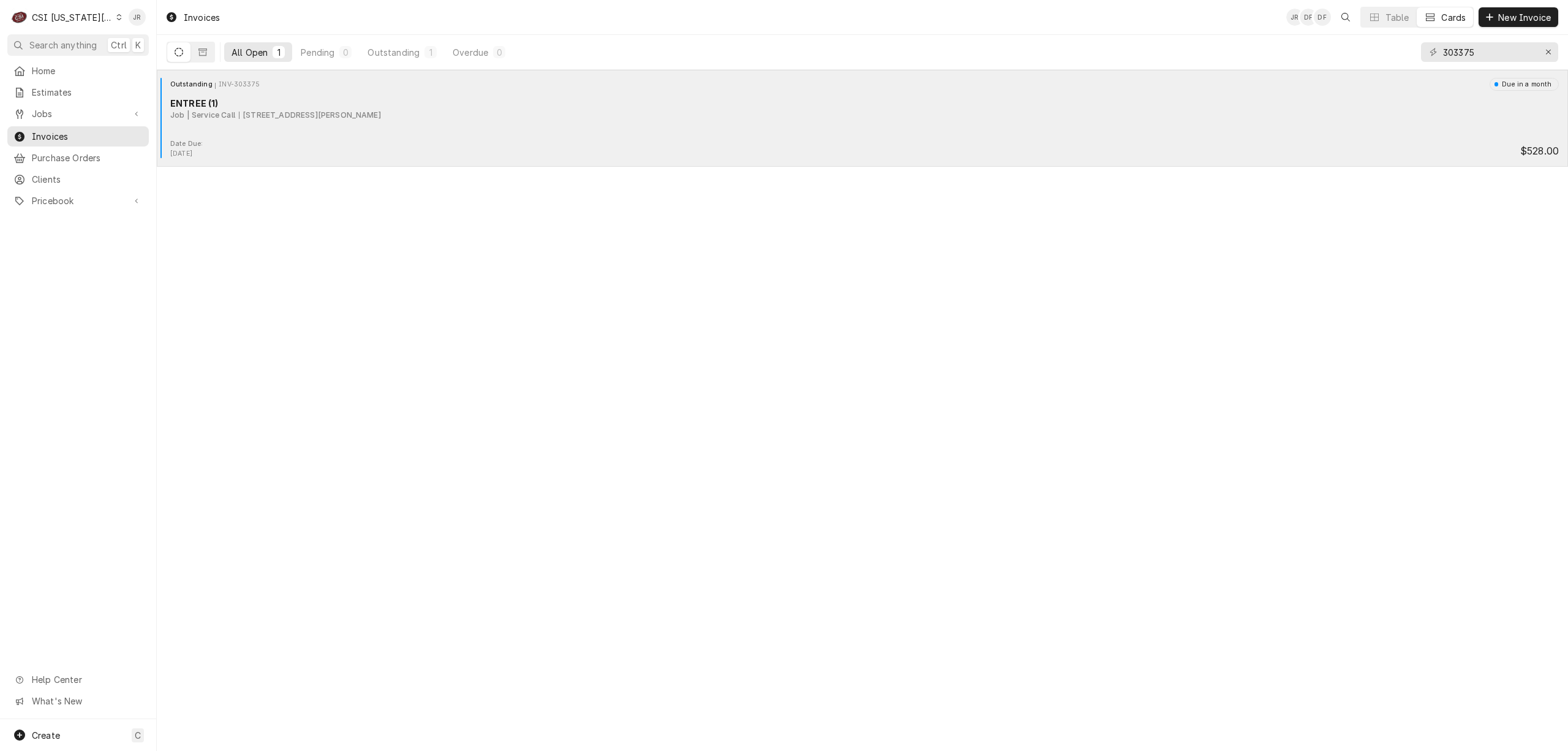
click at [244, 113] on div "[STREET_ADDRESS][PERSON_NAME]" at bounding box center [310, 115] width 142 height 11
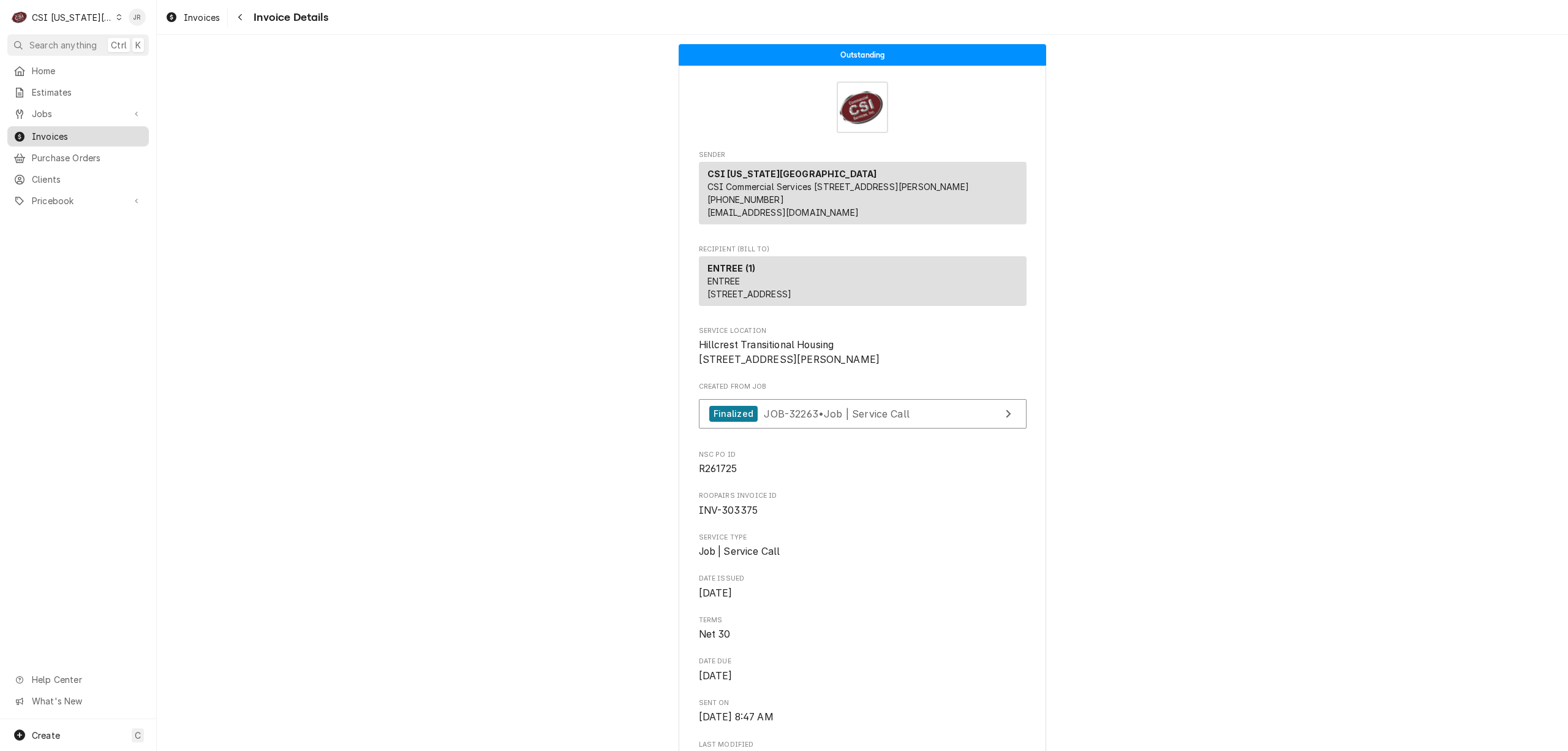
click at [49, 130] on span "Invoices" at bounding box center [87, 136] width 111 height 13
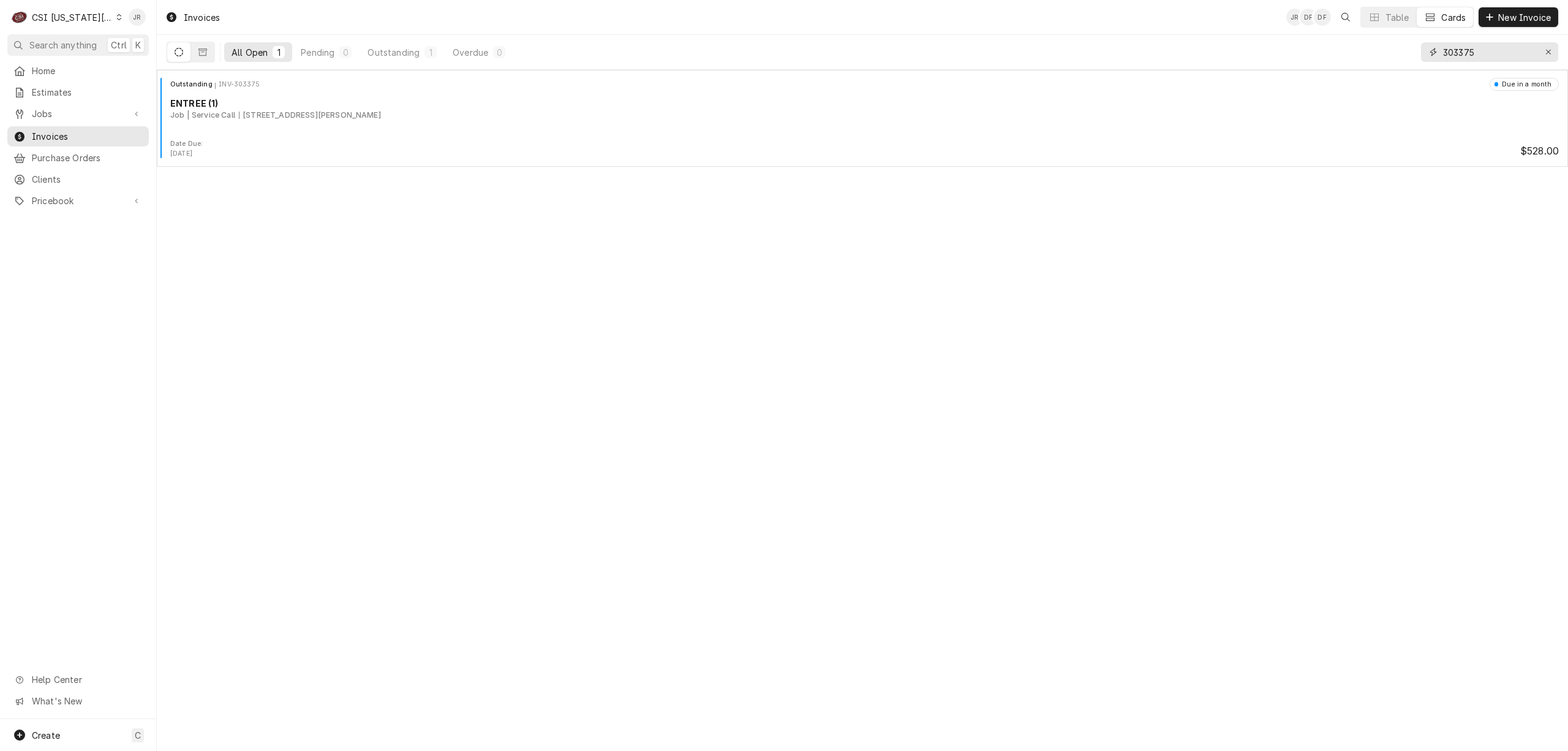
click at [1475, 45] on input "303375" at bounding box center [1488, 52] width 92 height 20
paste input "9"
type input "303379"
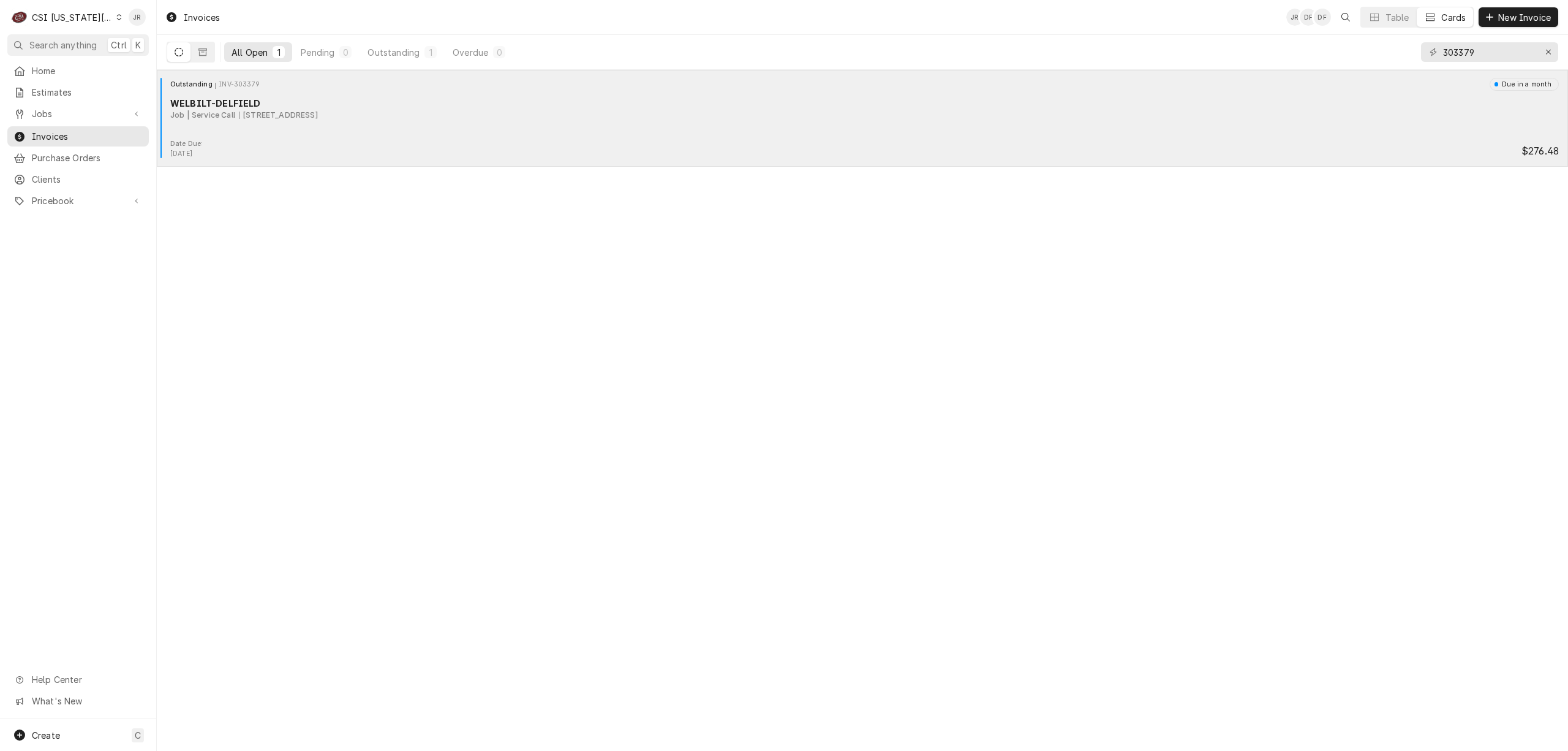
click at [427, 146] on div "Date Due: Oct 22, 2025 $276.48" at bounding box center [862, 149] width 1401 height 20
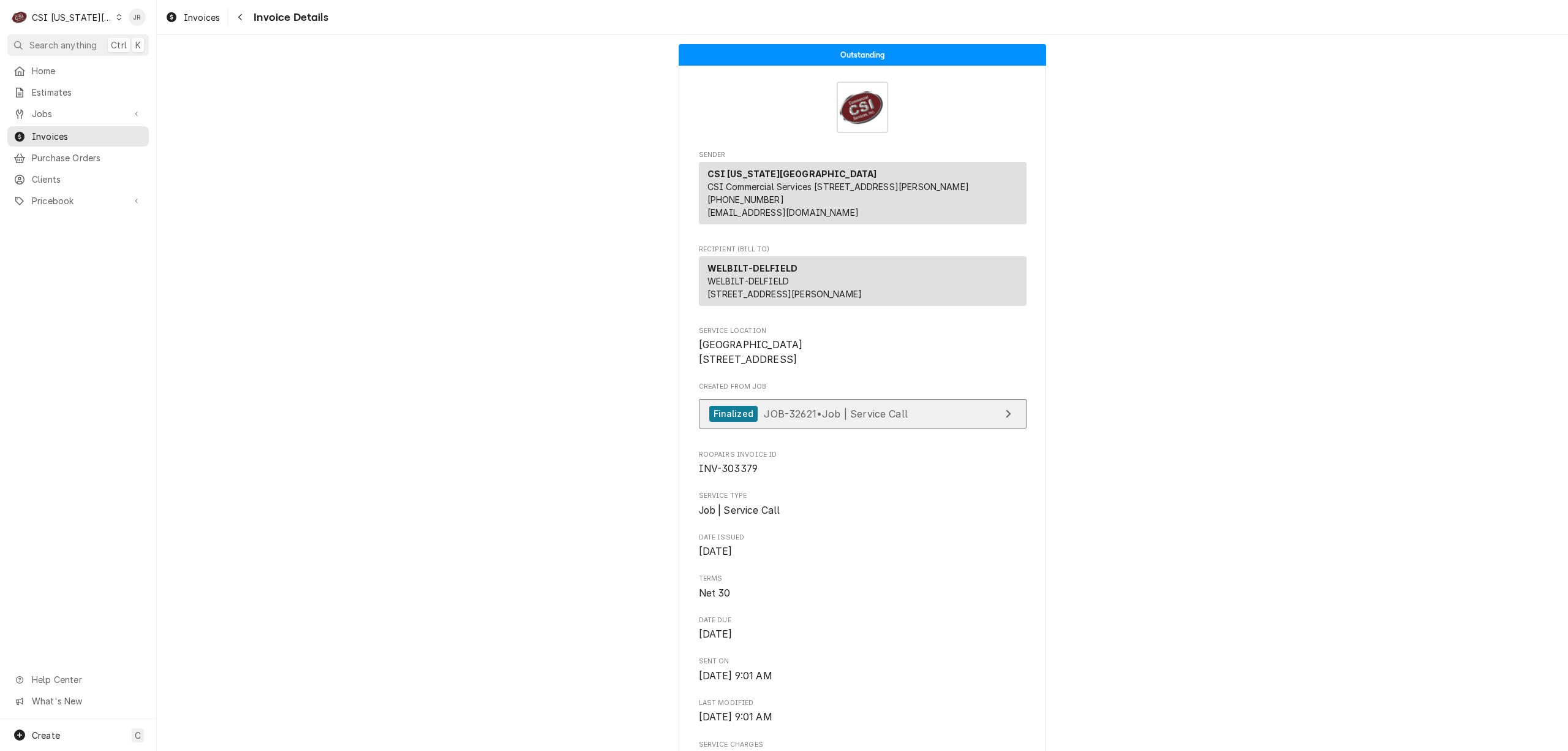
click at [834, 429] on link "Finalized JOB-32621 • Job | Service Call" at bounding box center [862, 413] width 327 height 30
drag, startPoint x: 1191, startPoint y: 423, endPoint x: 1176, endPoint y: 401, distance: 26.6
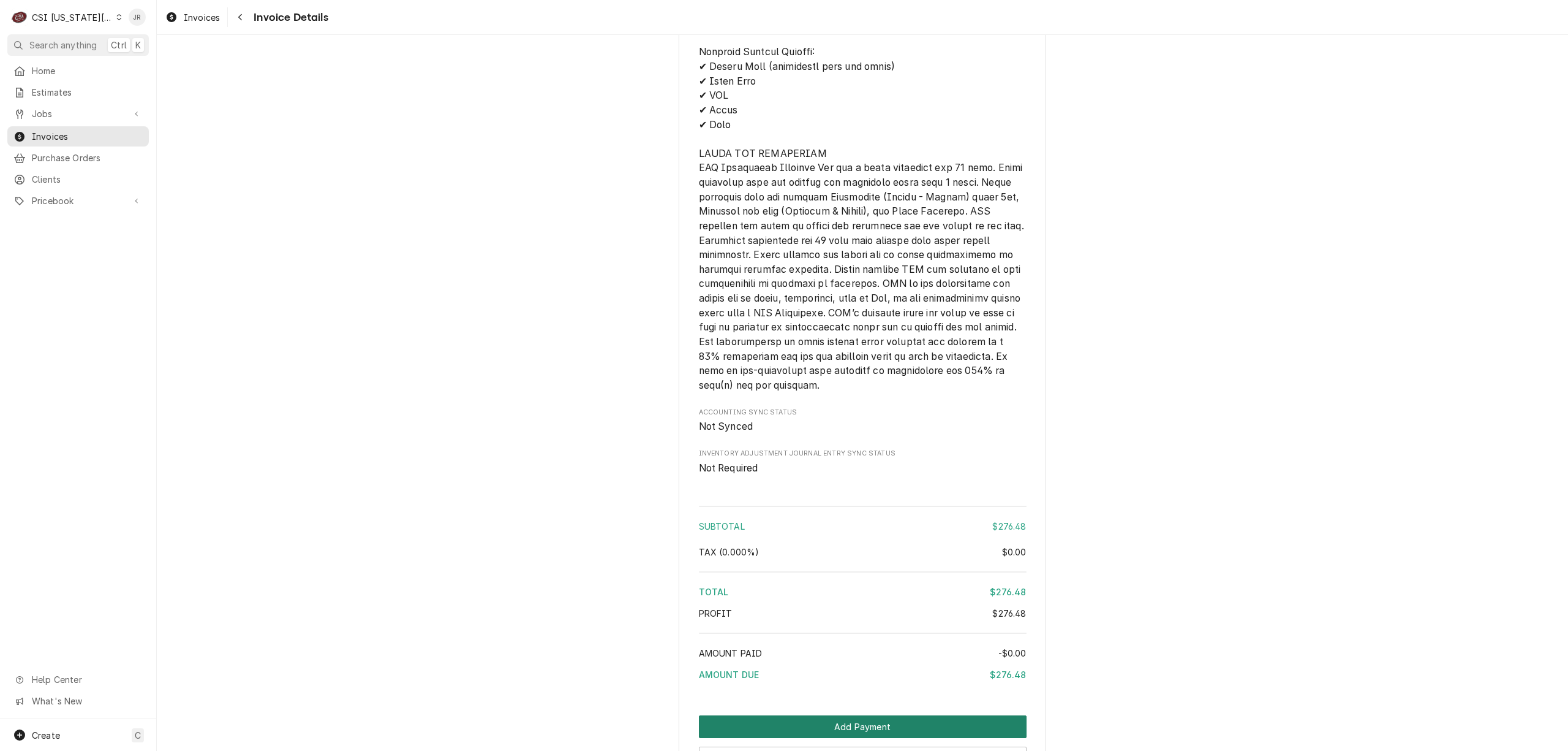
scroll to position [1797, 0]
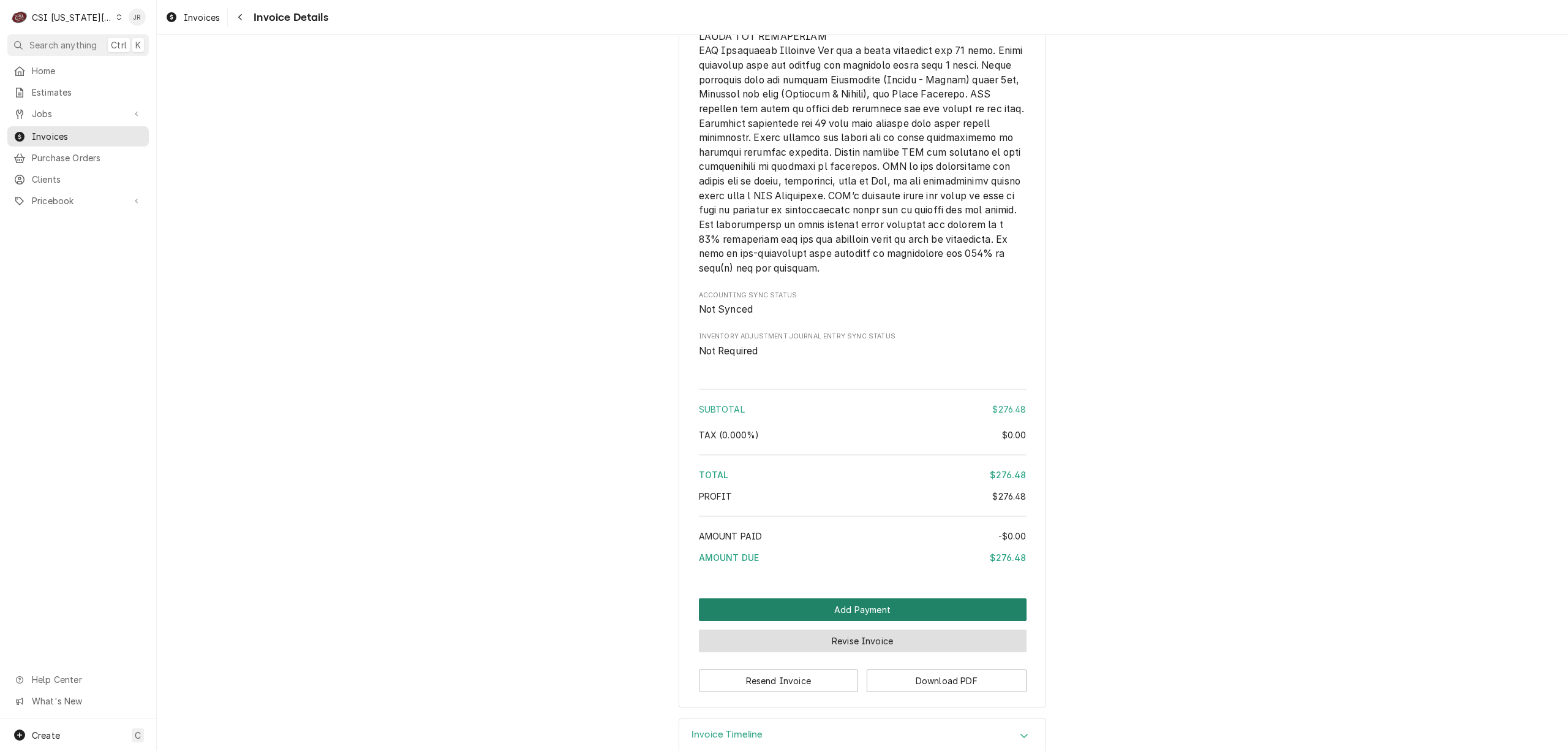
drag, startPoint x: 843, startPoint y: 677, endPoint x: 905, endPoint y: 645, distance: 69.8
click at [843, 652] on button "Revise Invoice" at bounding box center [862, 640] width 327 height 22
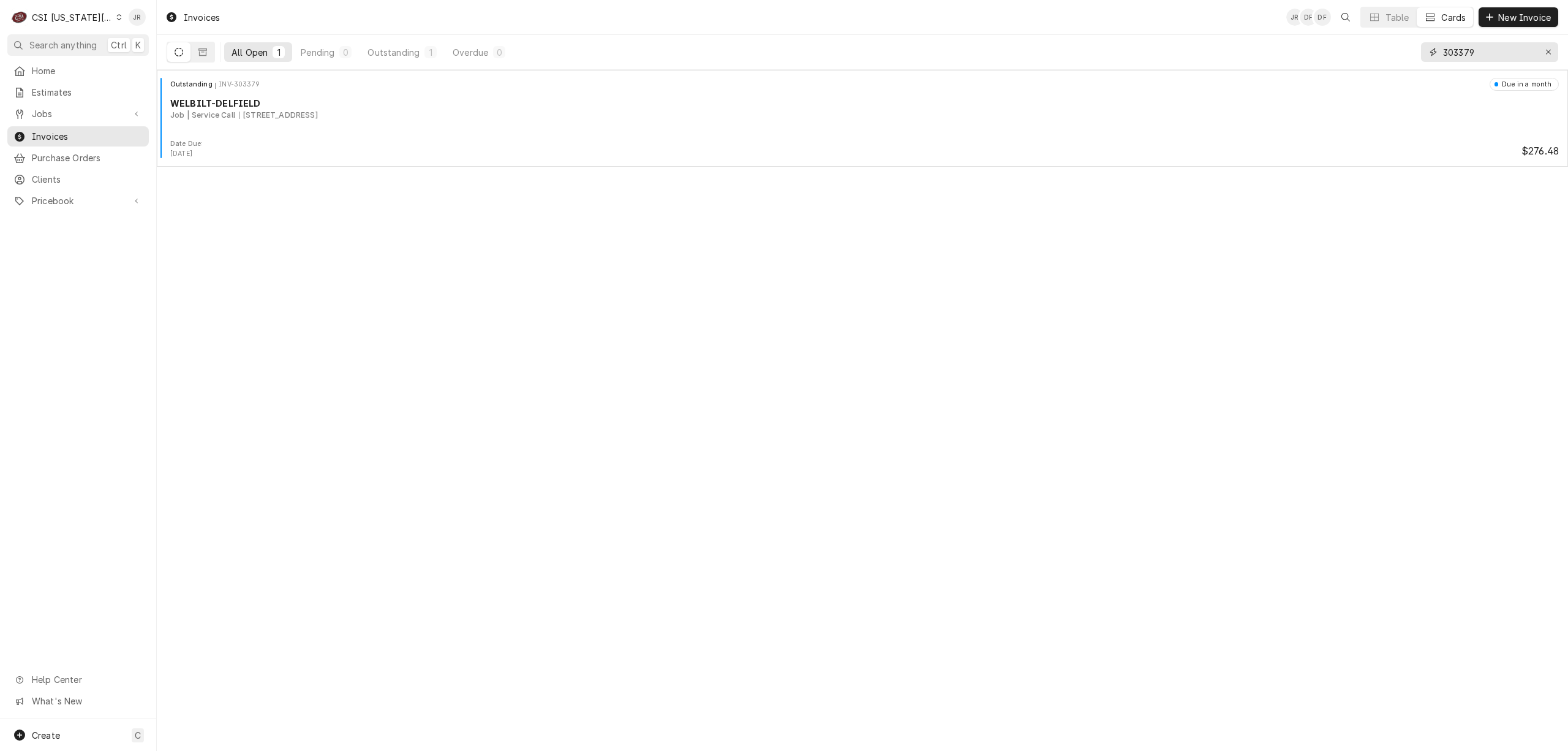
click at [1443, 53] on input "303379" at bounding box center [1488, 52] width 92 height 20
paste input "5"
type input "303375"
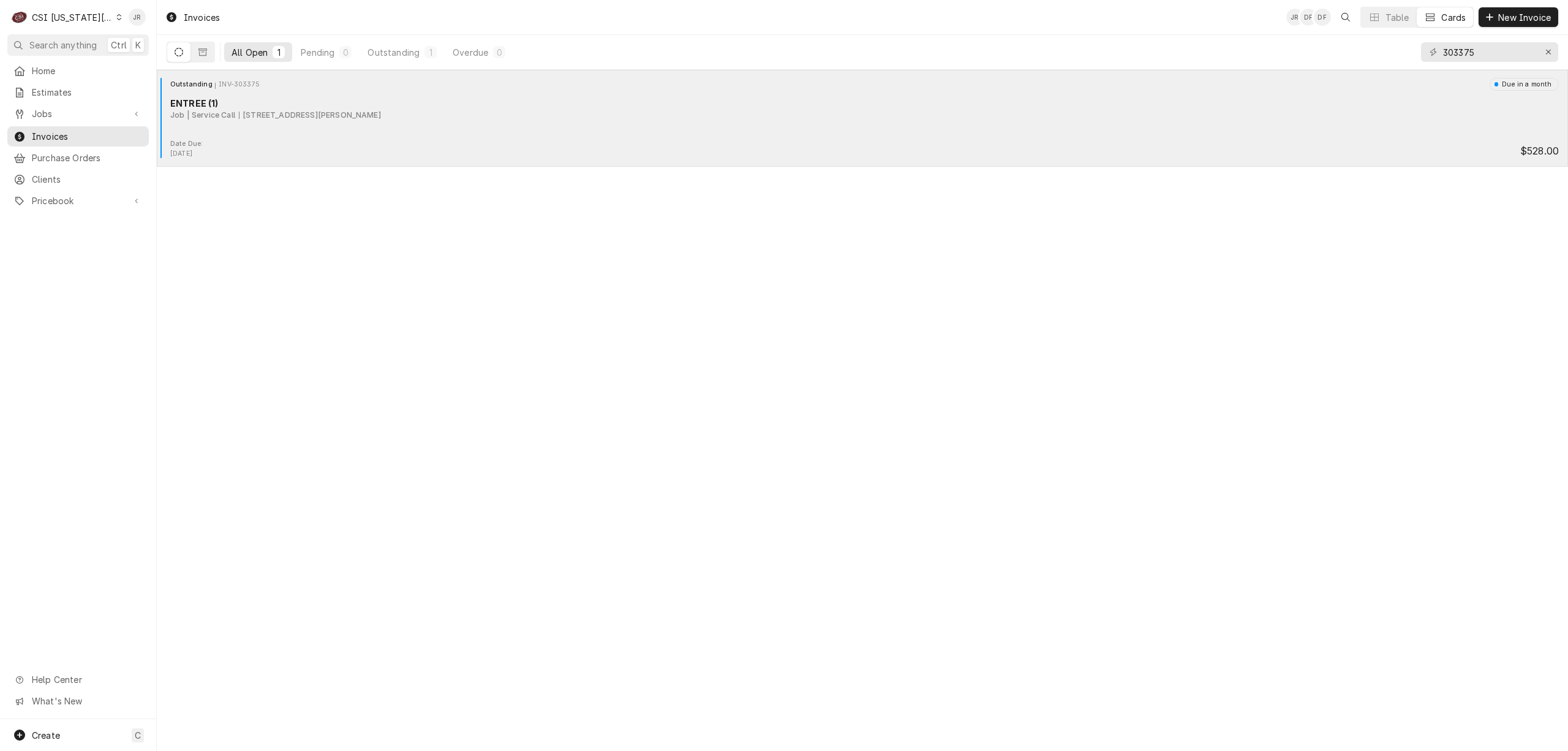
click at [422, 134] on div "Outstanding INV-303375 Due in a month ENTREE (1) Job | Service Call 501 SW Miss…" at bounding box center [862, 108] width 1401 height 61
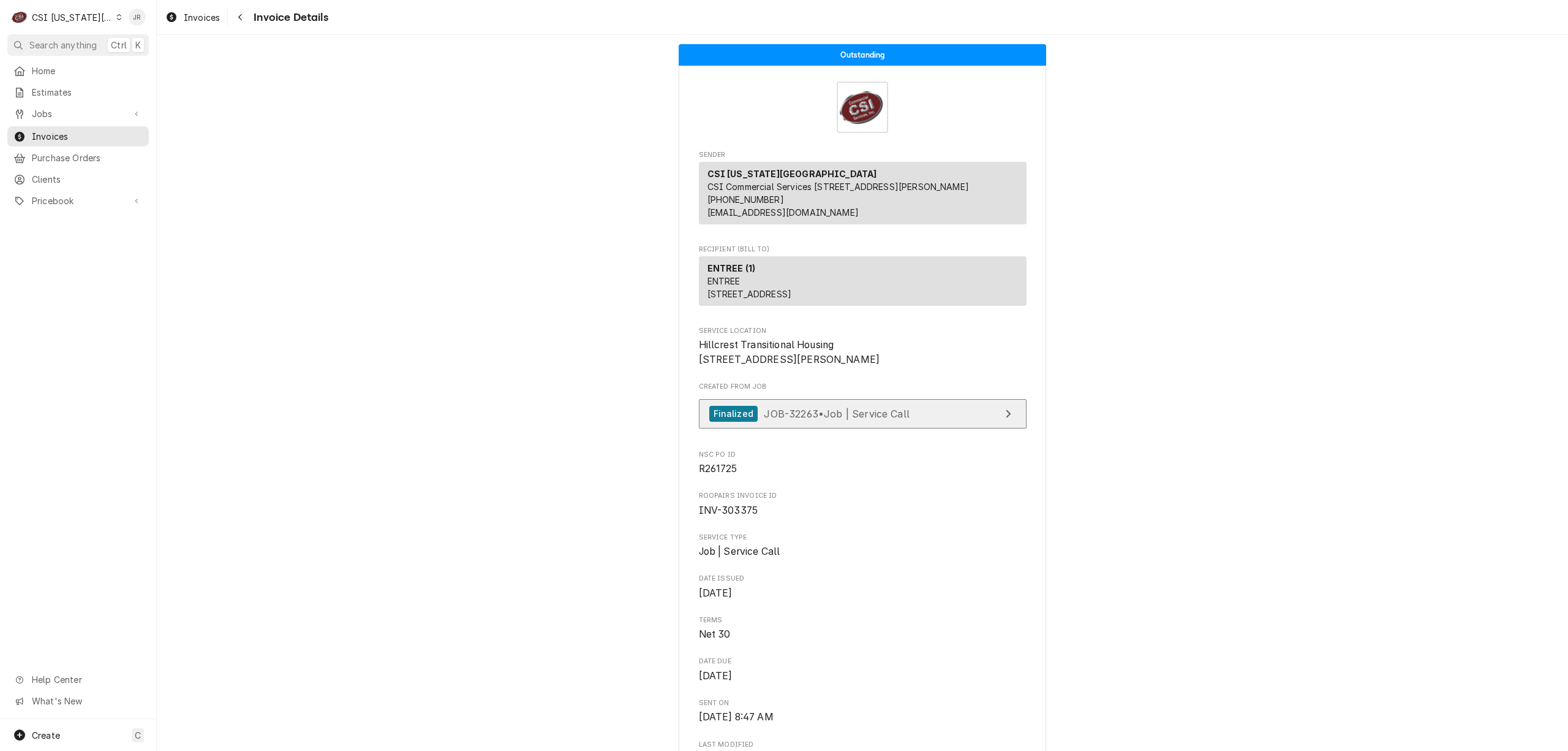
click at [957, 429] on link "Finalized JOB-32263 • Job | Service Call" at bounding box center [862, 413] width 327 height 30
click at [736, 516] on span "INV-303375" at bounding box center [728, 510] width 59 height 12
drag, startPoint x: 736, startPoint y: 550, endPoint x: 722, endPoint y: 542, distance: 16.1
click at [722, 517] on div "Roopairs Invoice ID INV-303375" at bounding box center [862, 504] width 327 height 26
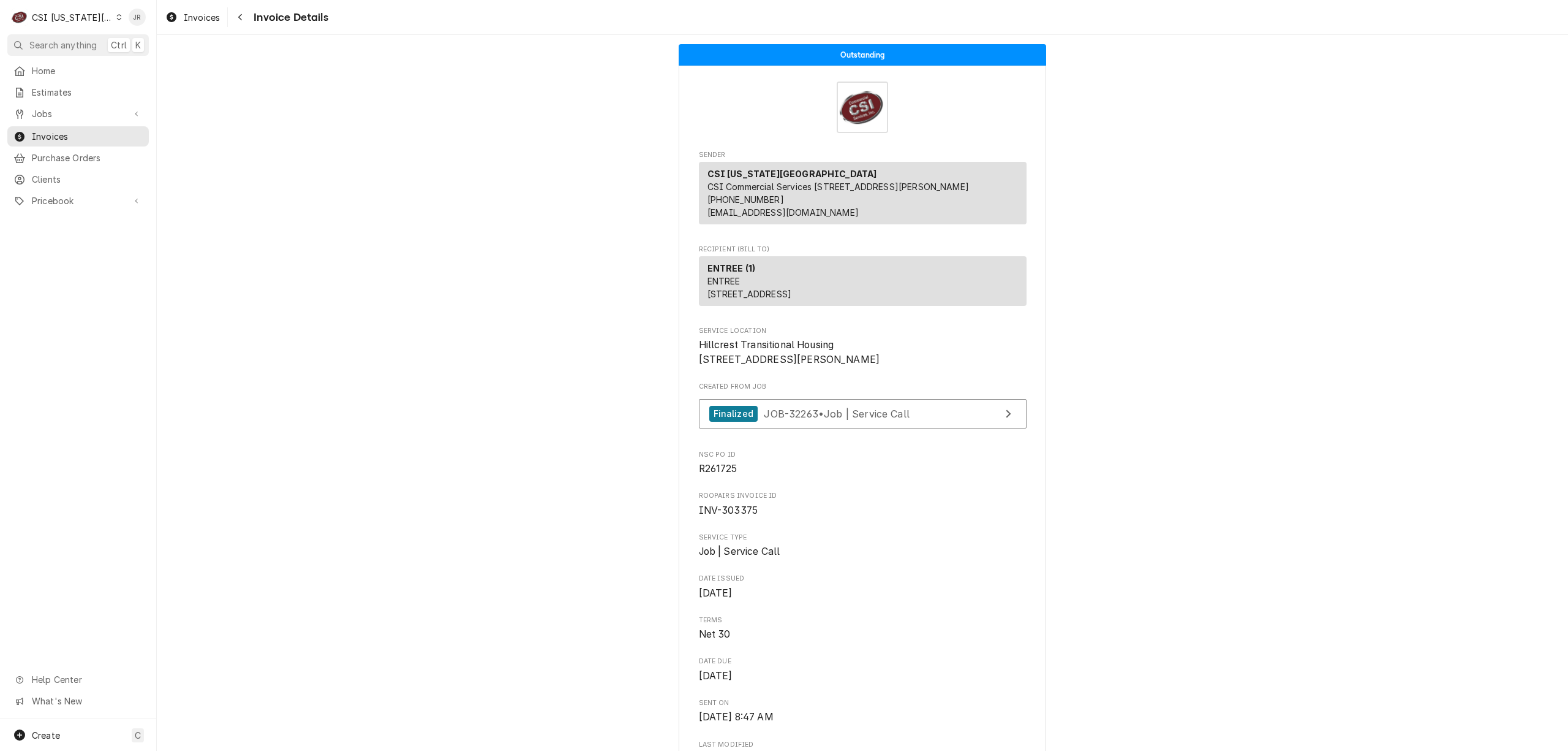
click at [723, 516] on span "INV-303375" at bounding box center [728, 510] width 59 height 12
click at [724, 516] on span "INV-303375" at bounding box center [728, 510] width 59 height 12
copy span "303375"
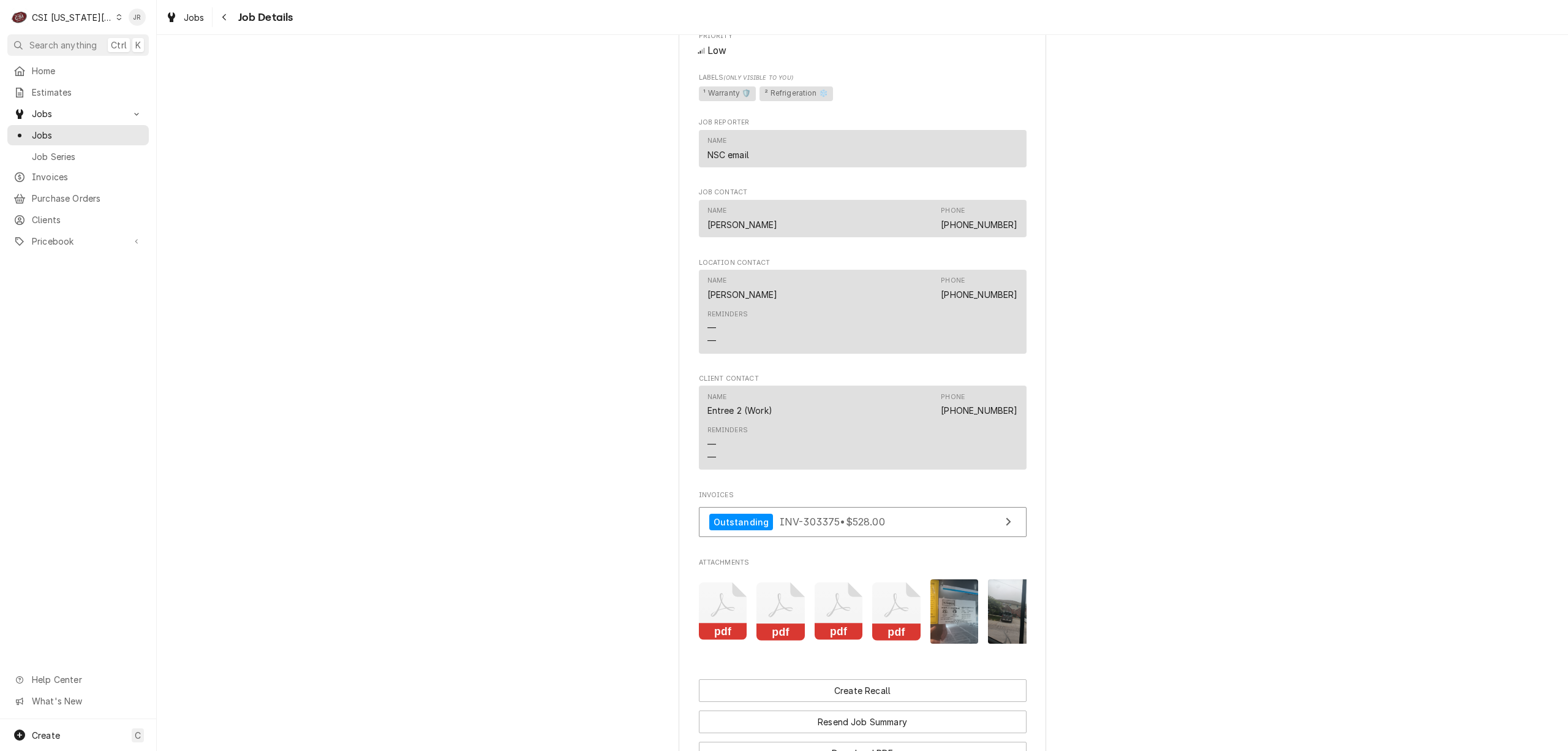
scroll to position [1767, 0]
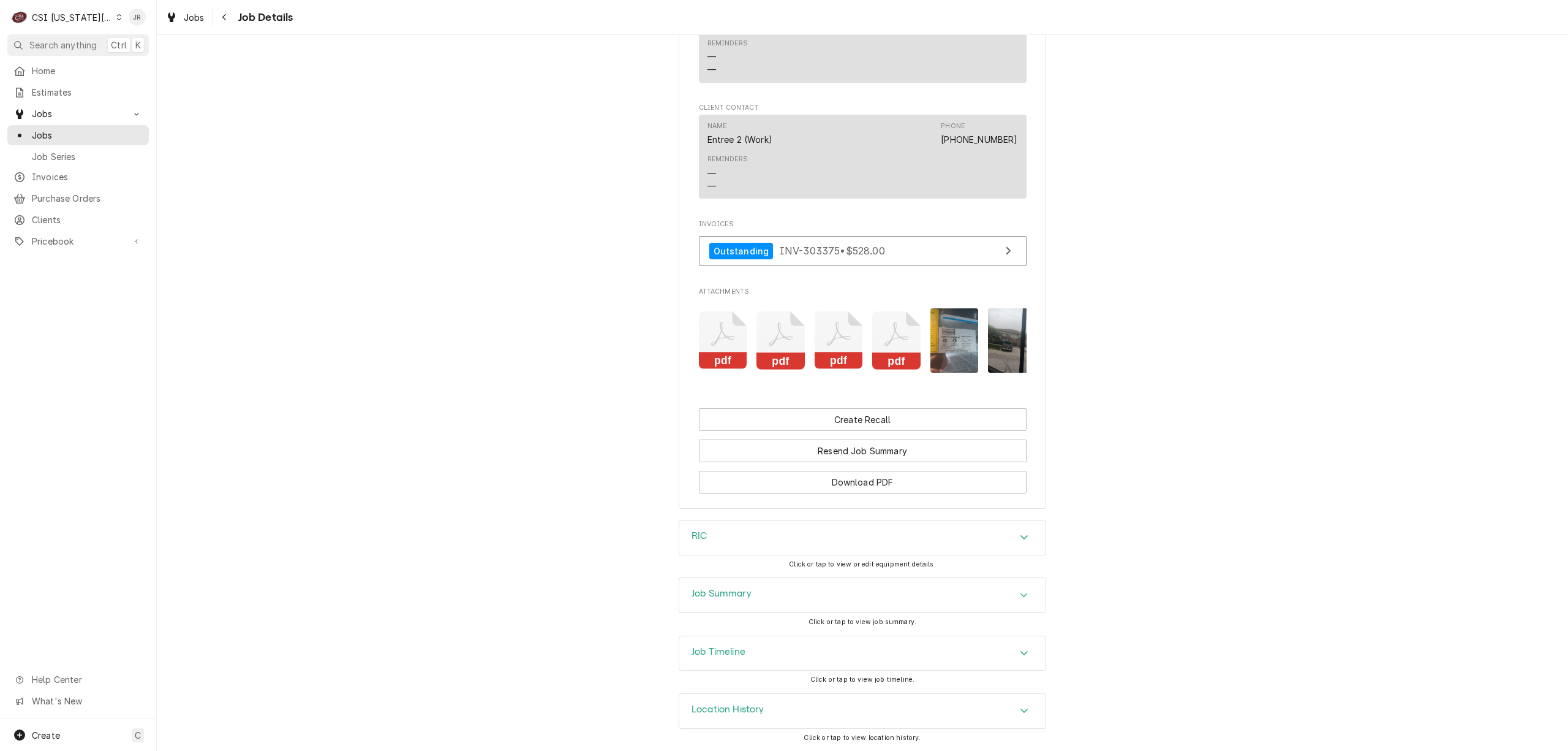
click at [789, 597] on div "Job Summary" at bounding box center [862, 595] width 366 height 35
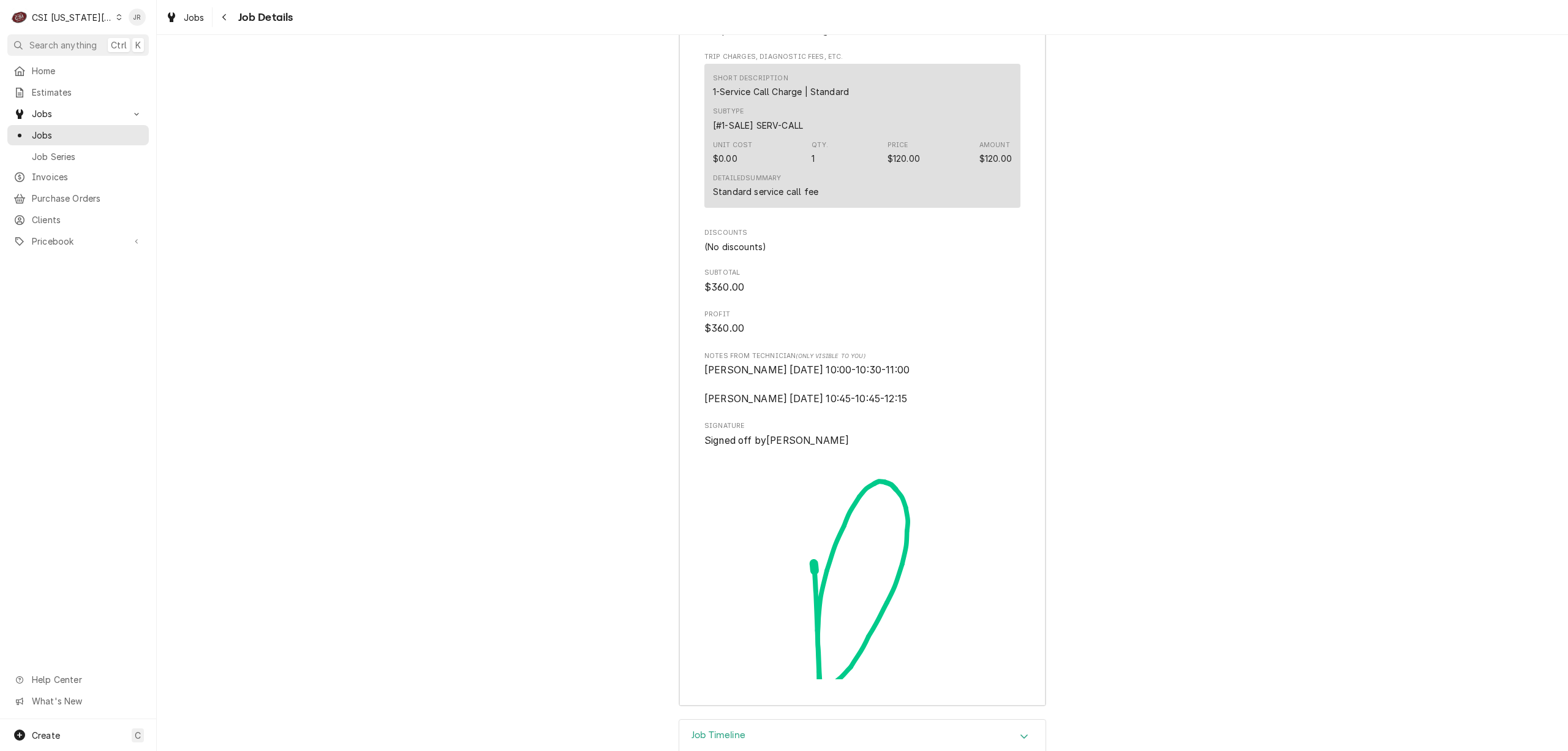
scroll to position [4354, 0]
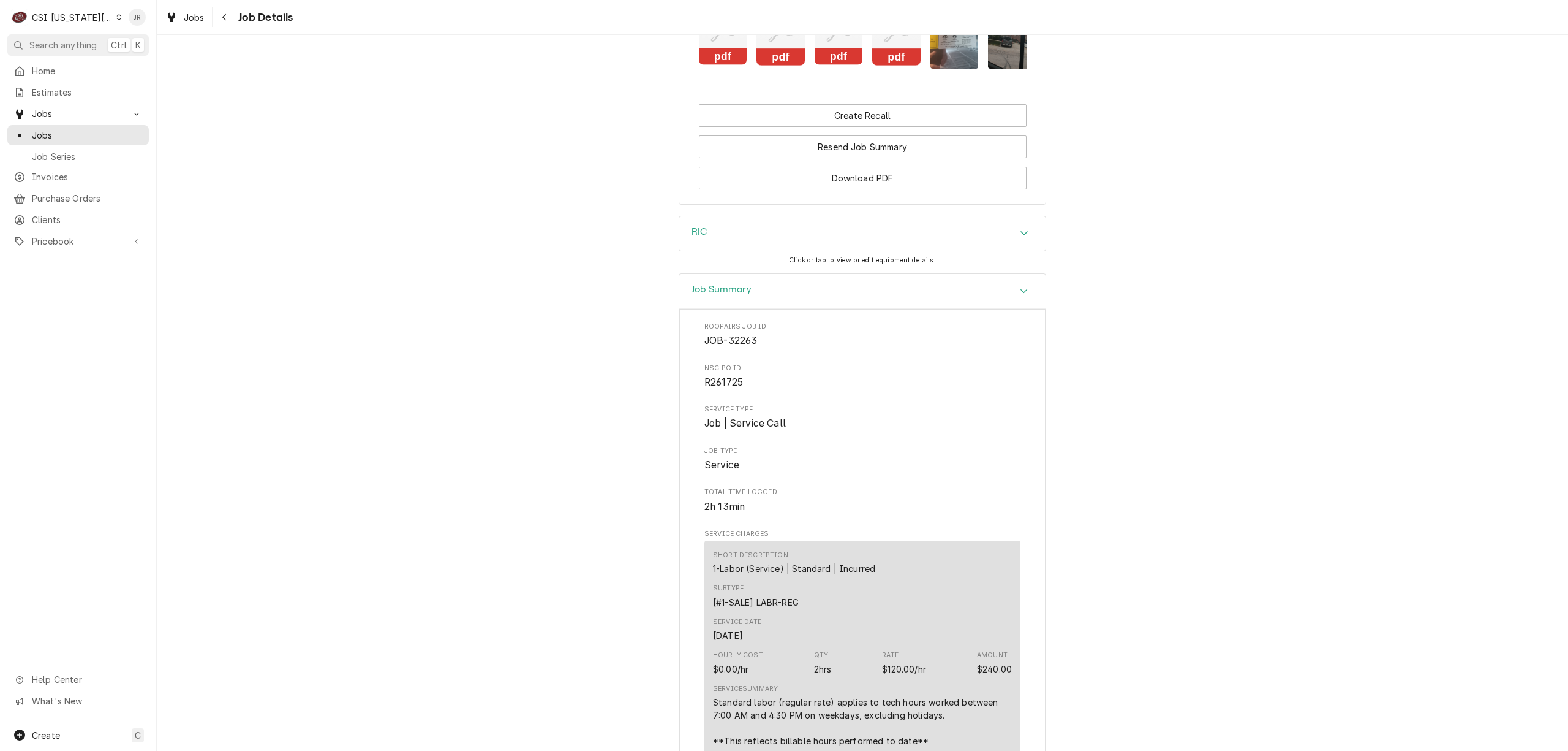
scroll to position [1821, 0]
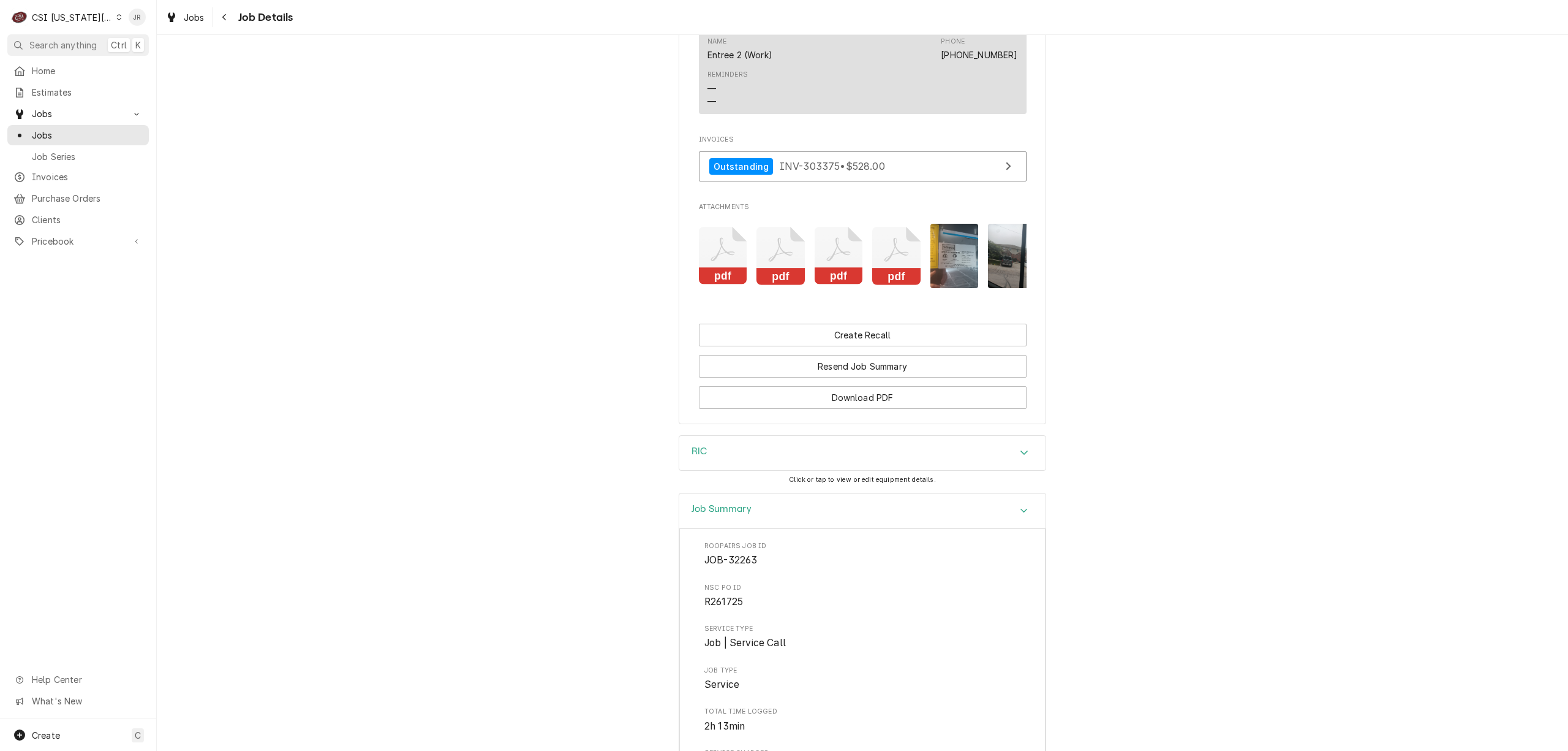
drag, startPoint x: 858, startPoint y: 280, endPoint x: 845, endPoint y: 280, distance: 13.0
click at [846, 280] on div "pdf pdf pdf pdf" at bounding box center [862, 256] width 327 height 84
click at [829, 262] on icon "Attachments" at bounding box center [838, 249] width 24 height 24
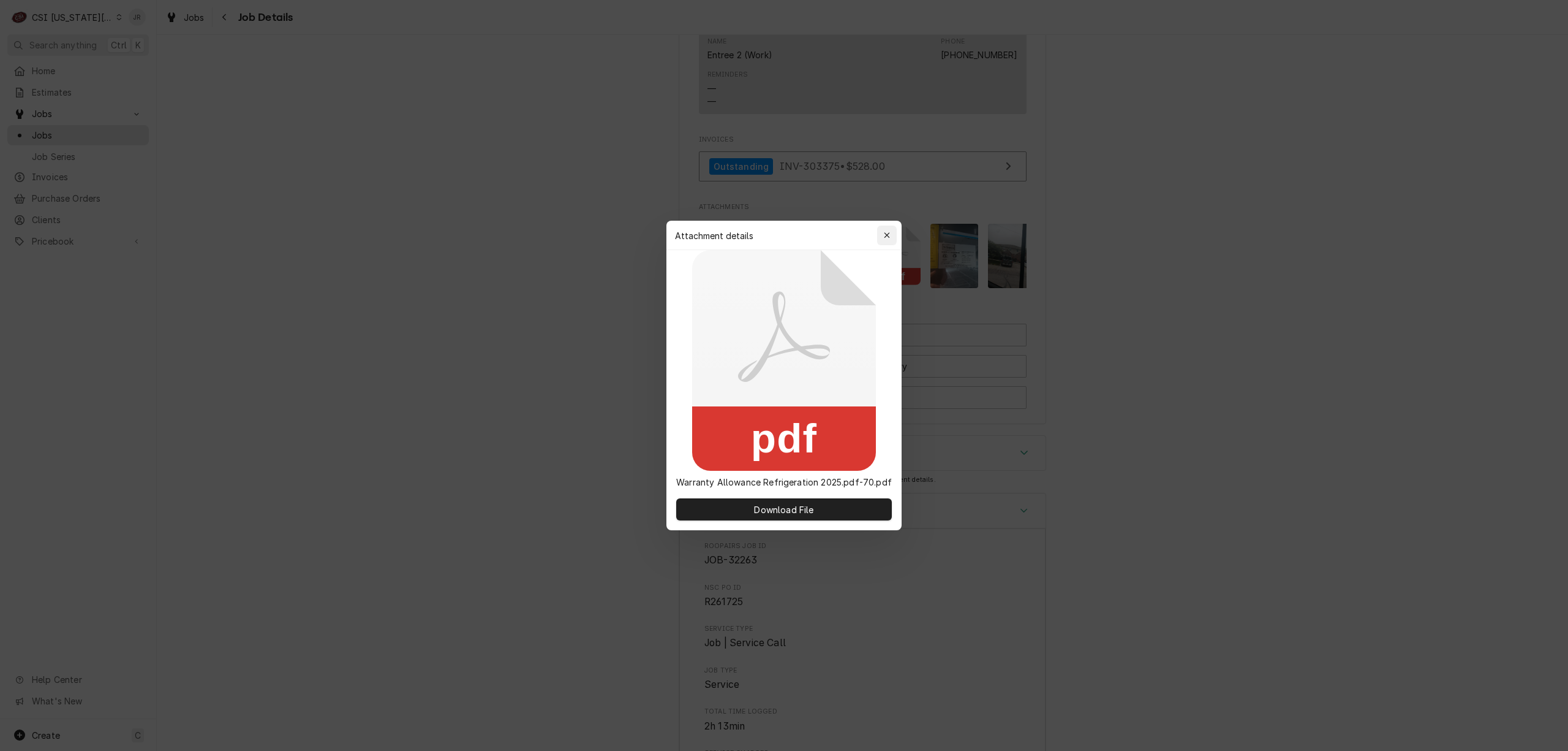
click at [892, 234] on div "button" at bounding box center [887, 235] width 12 height 12
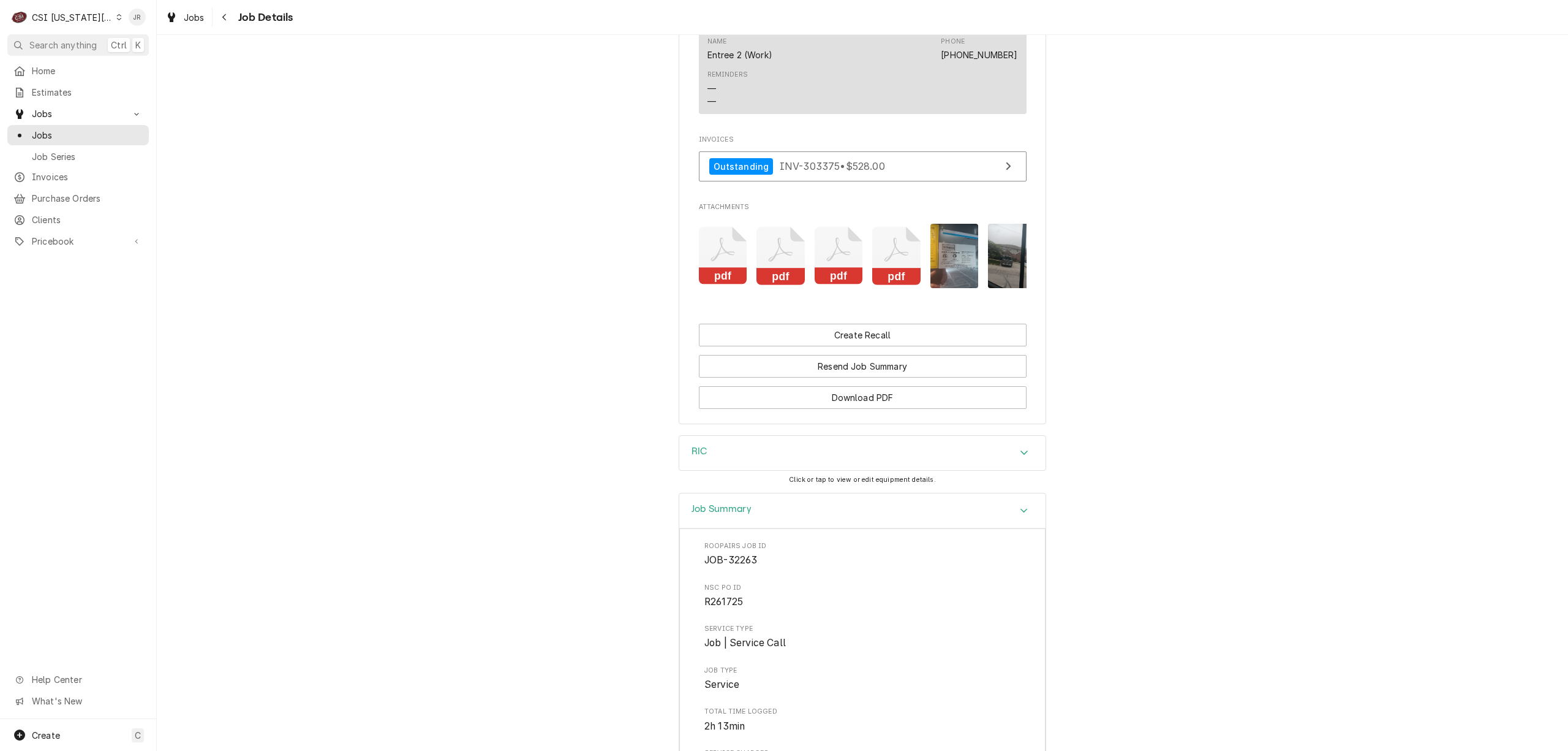
drag, startPoint x: 862, startPoint y: 283, endPoint x: 869, endPoint y: 280, distance: 7.6
click at [864, 282] on div "pdf pdf pdf pdf" at bounding box center [862, 256] width 327 height 84
click at [887, 283] on icon "Attachments" at bounding box center [896, 256] width 49 height 59
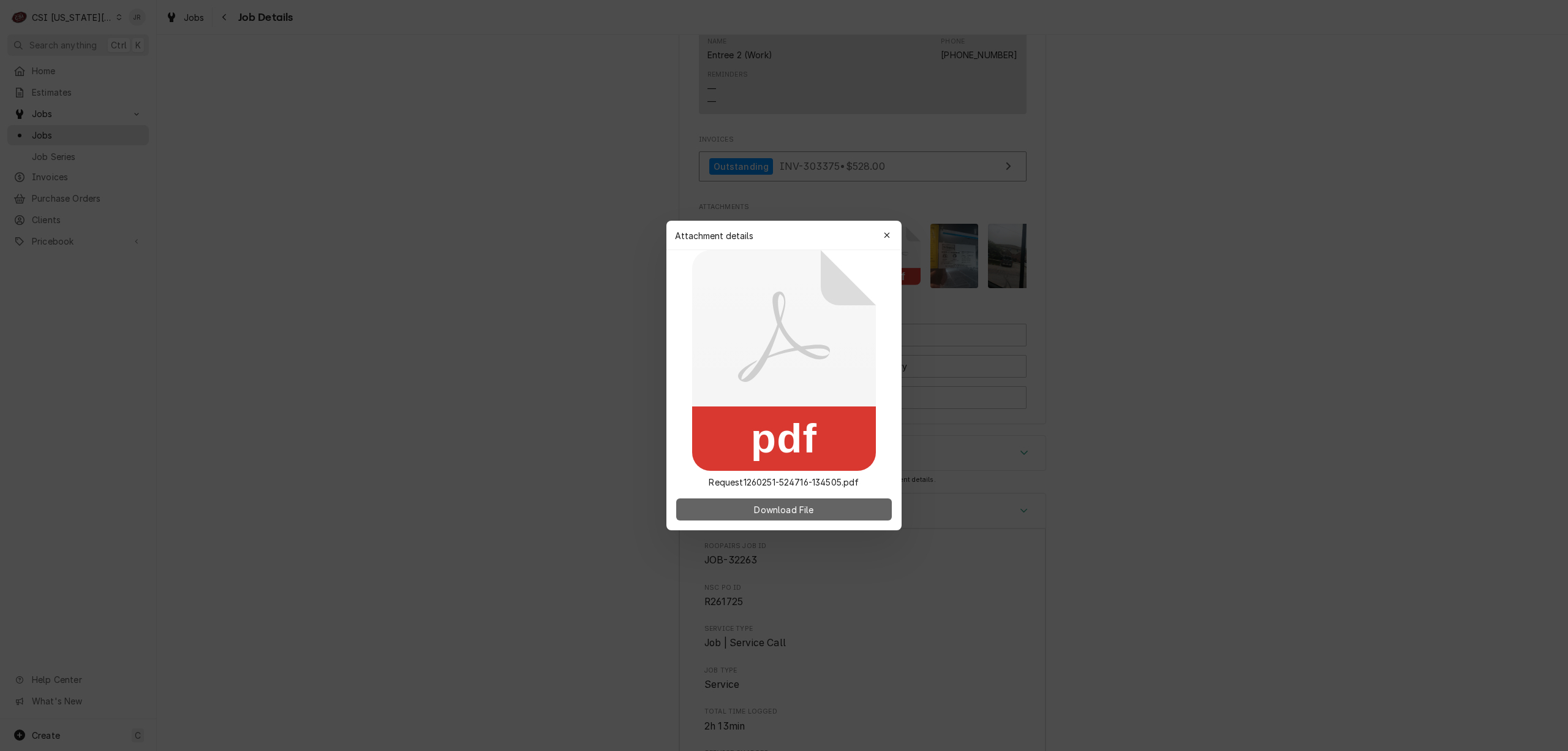
click at [808, 506] on span "Download File" at bounding box center [784, 510] width 64 height 13
click at [892, 236] on div "button" at bounding box center [887, 235] width 12 height 12
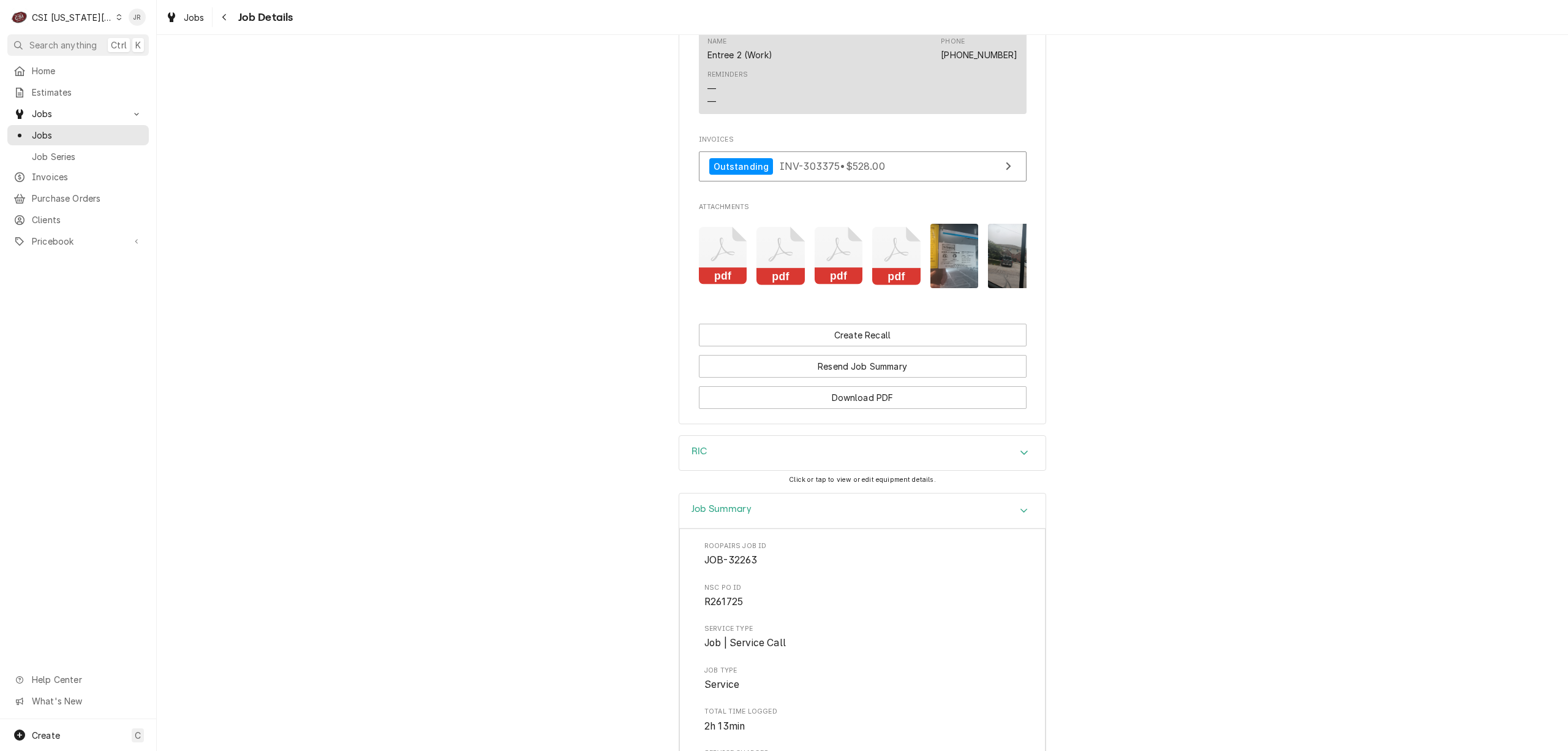
click at [756, 256] on icon "Attachments" at bounding box center [780, 256] width 49 height 59
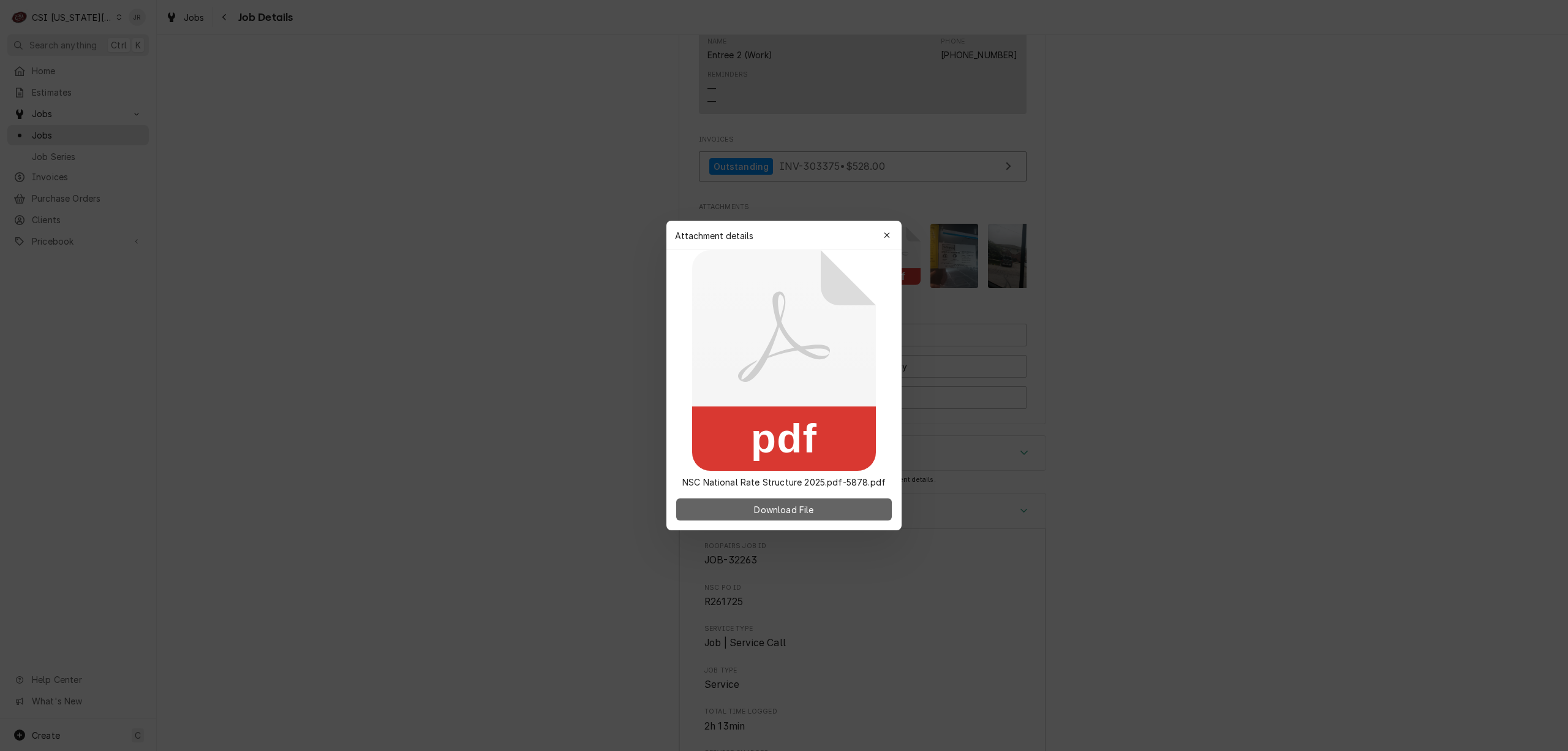
click at [773, 513] on span "Download File" at bounding box center [784, 510] width 64 height 13
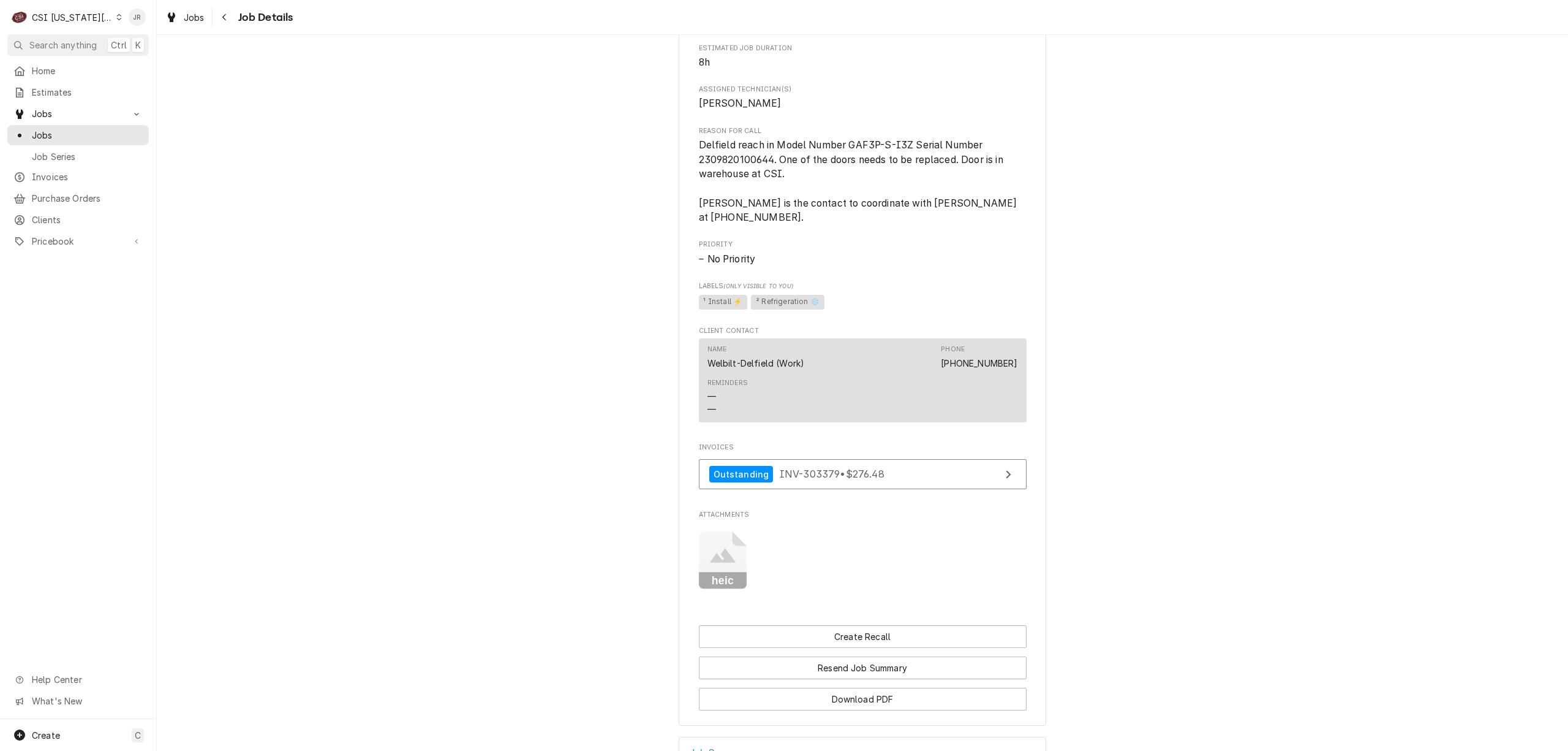
scroll to position [1307, 0]
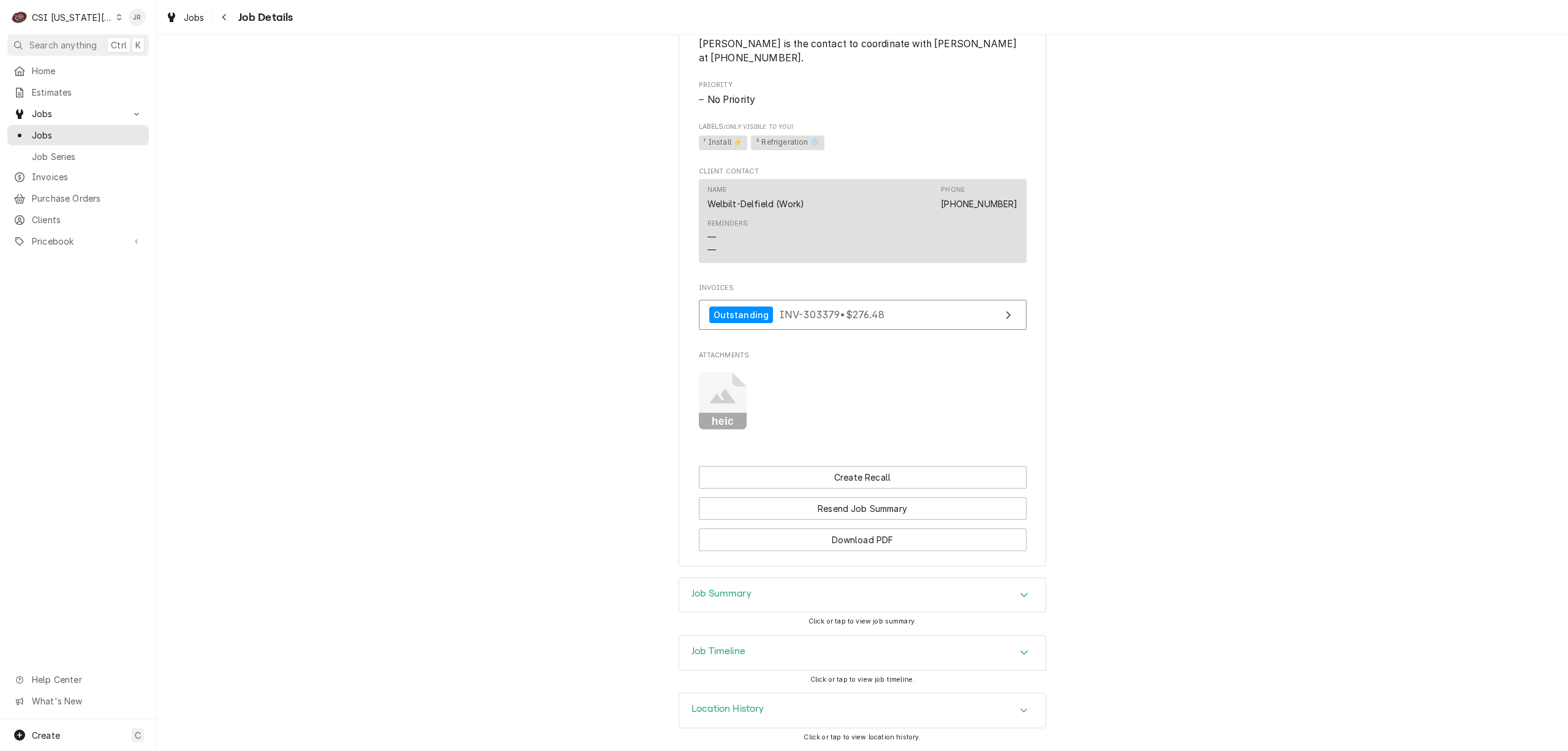
drag, startPoint x: 762, startPoint y: 635, endPoint x: 770, endPoint y: 658, distance: 24.4
click at [770, 658] on div "Job Timeline" at bounding box center [862, 653] width 366 height 35
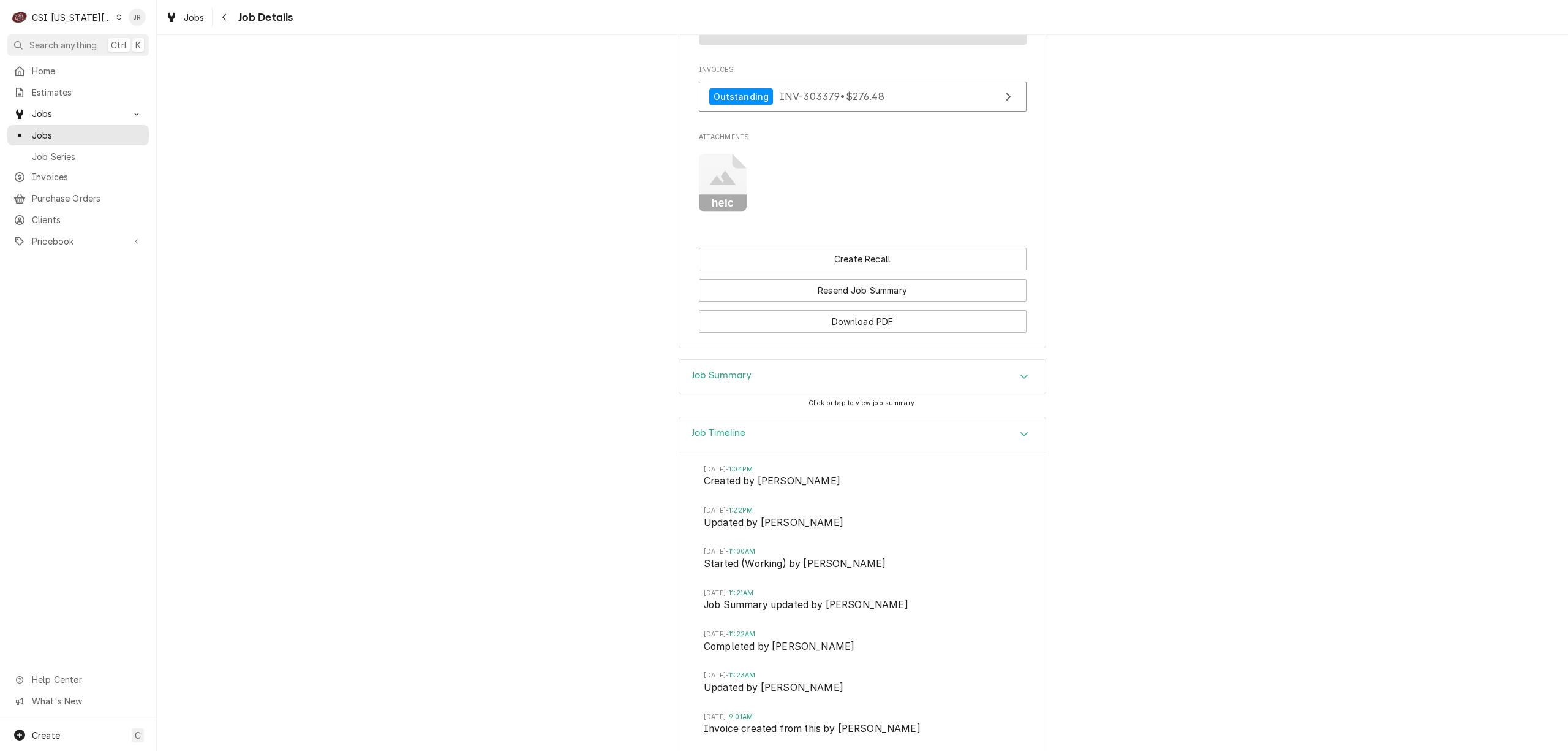
scroll to position [1314, 0]
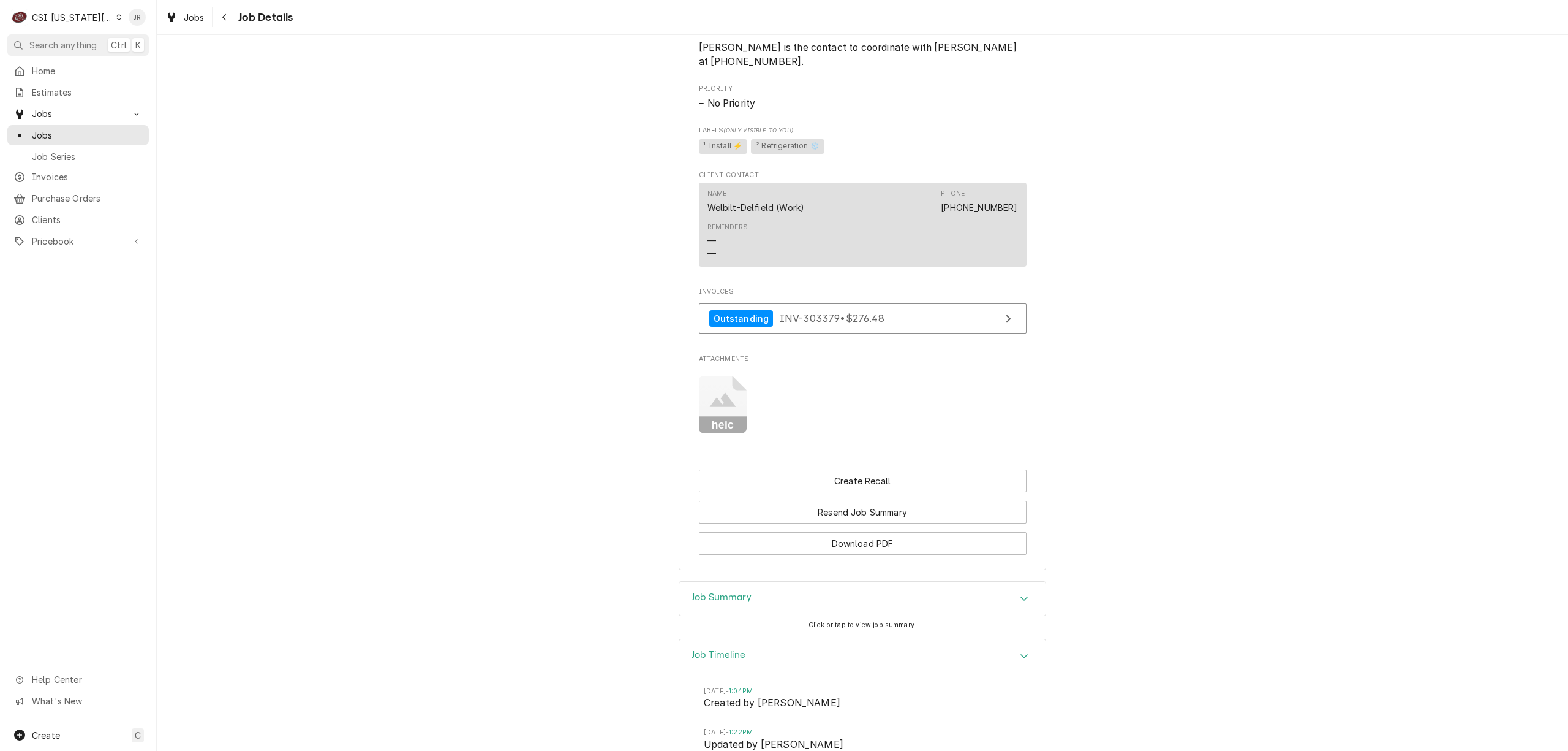
click at [716, 405] on icon "Attachments" at bounding box center [723, 404] width 49 height 59
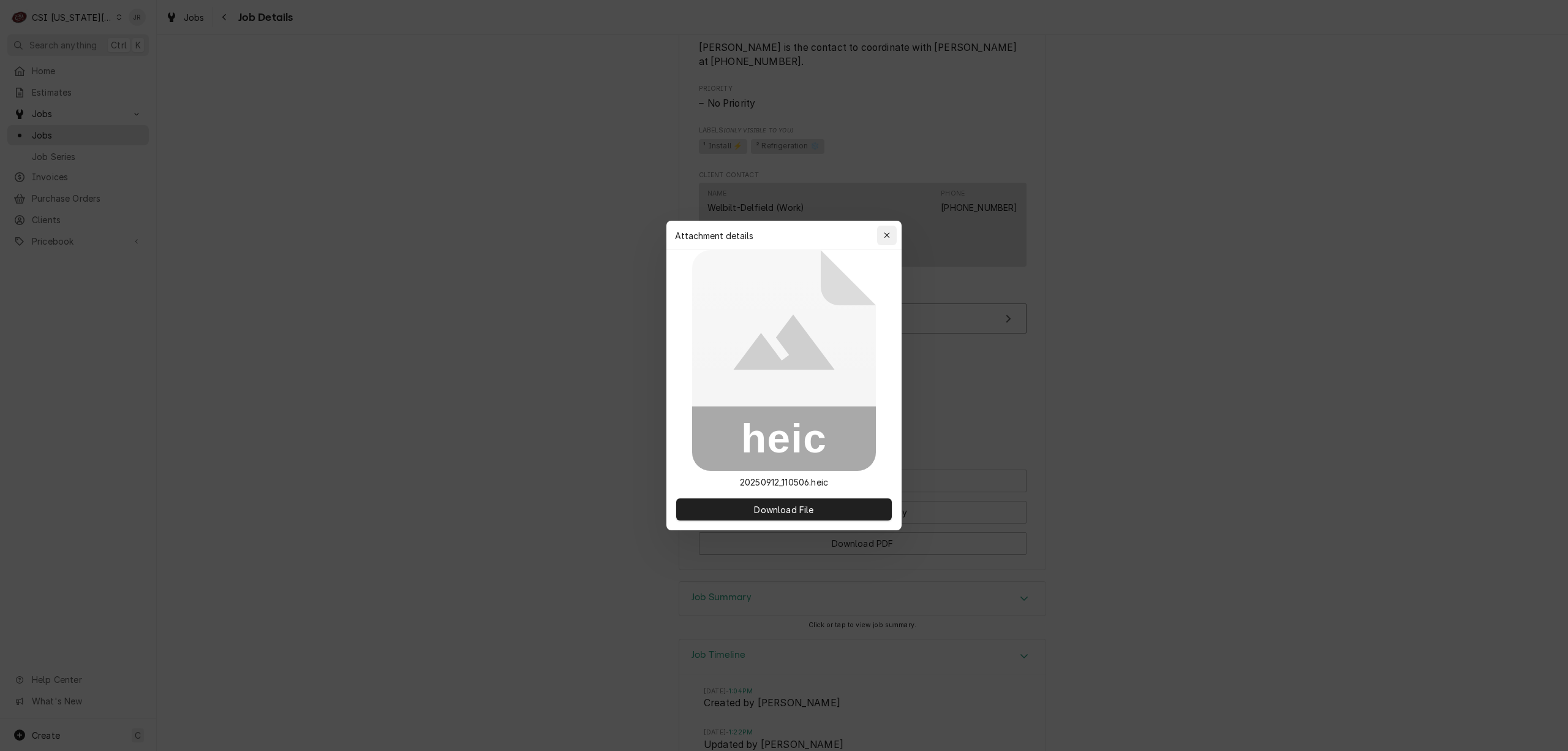
click at [888, 232] on icon "button" at bounding box center [887, 235] width 7 height 8
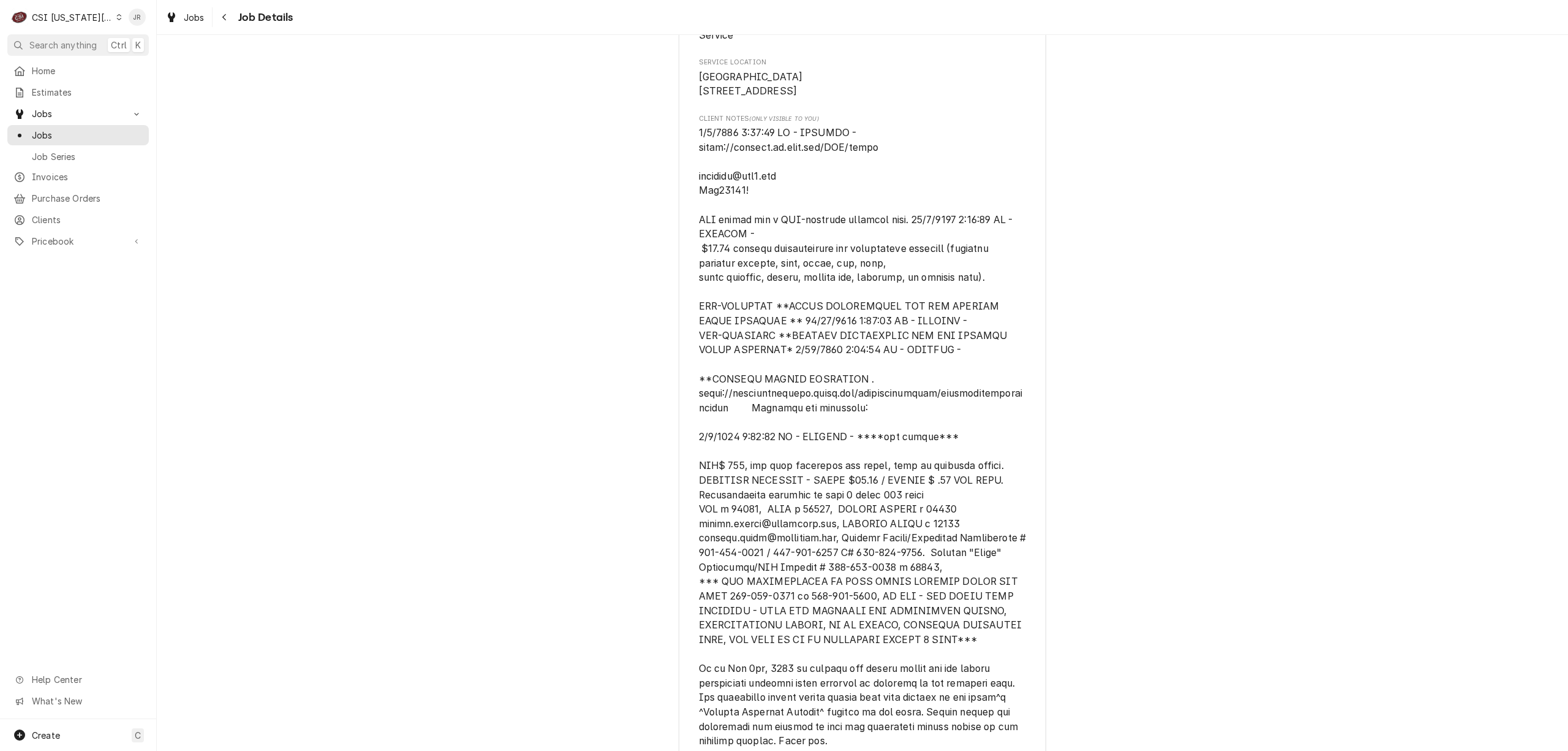
scroll to position [170, 0]
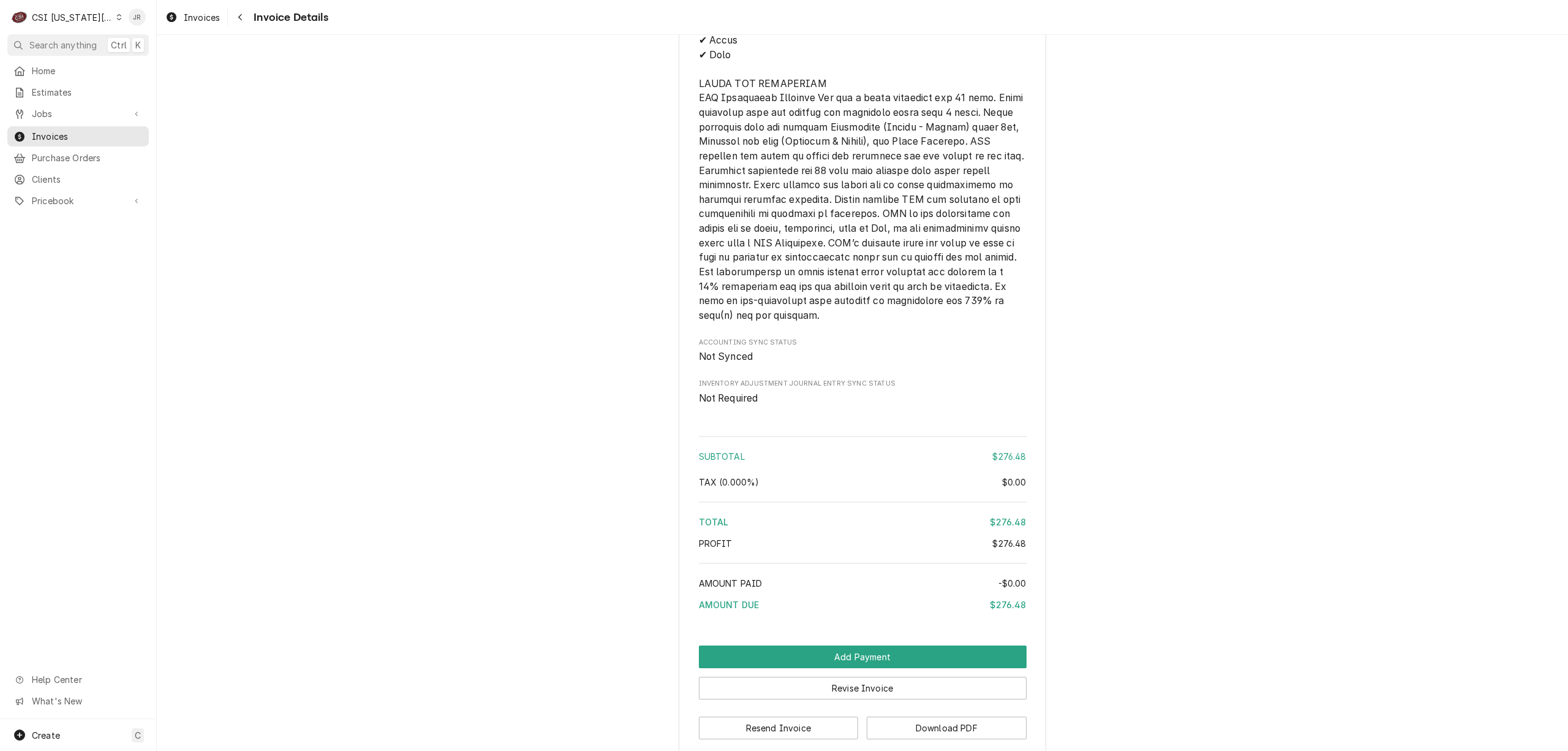
scroll to position [1863, 0]
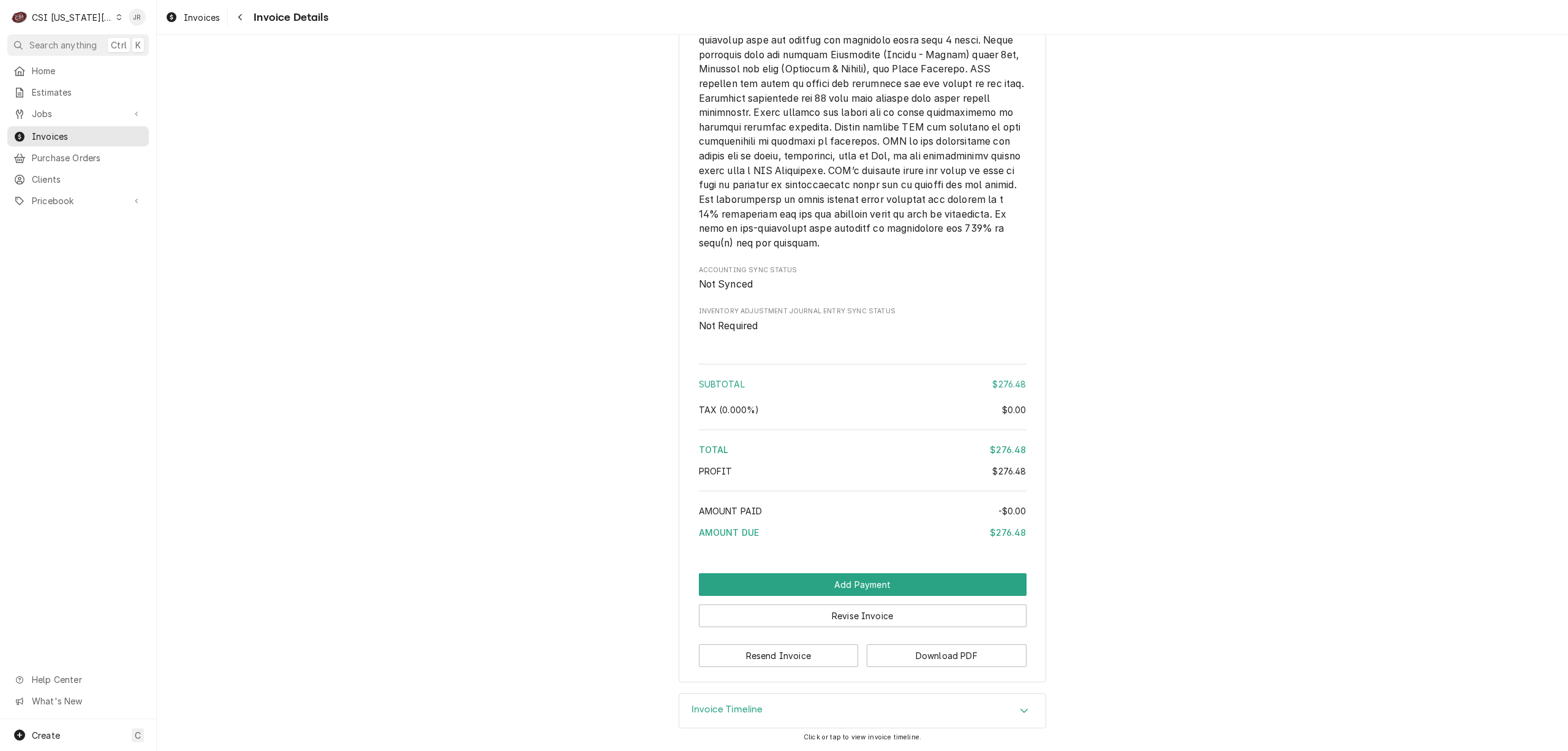
click at [748, 708] on h3 "Invoice Timeline" at bounding box center [727, 709] width 72 height 12
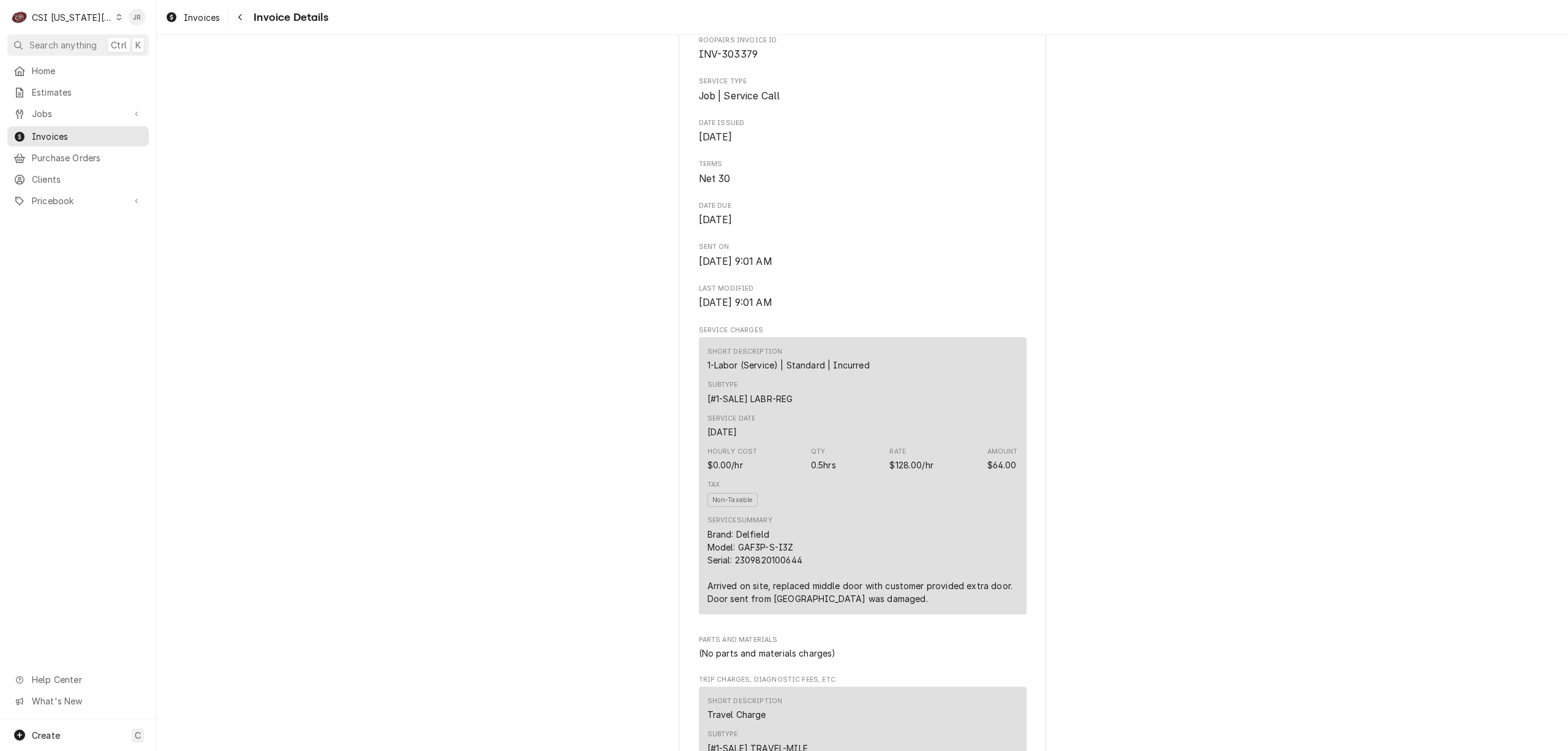
scroll to position [409, 0]
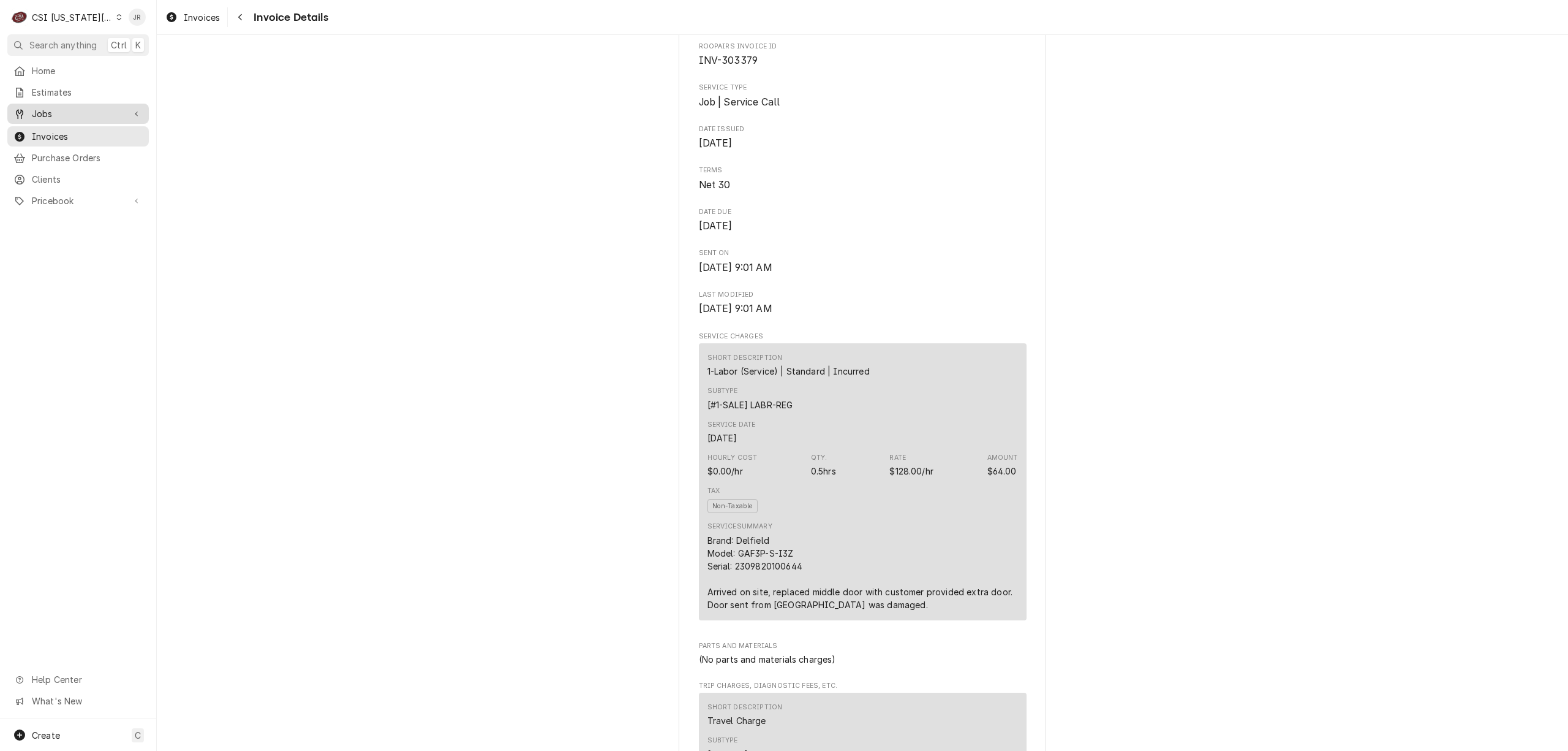
click at [63, 111] on span "Jobs" at bounding box center [78, 114] width 92 height 13
click at [60, 135] on span "Jobs" at bounding box center [87, 135] width 111 height 13
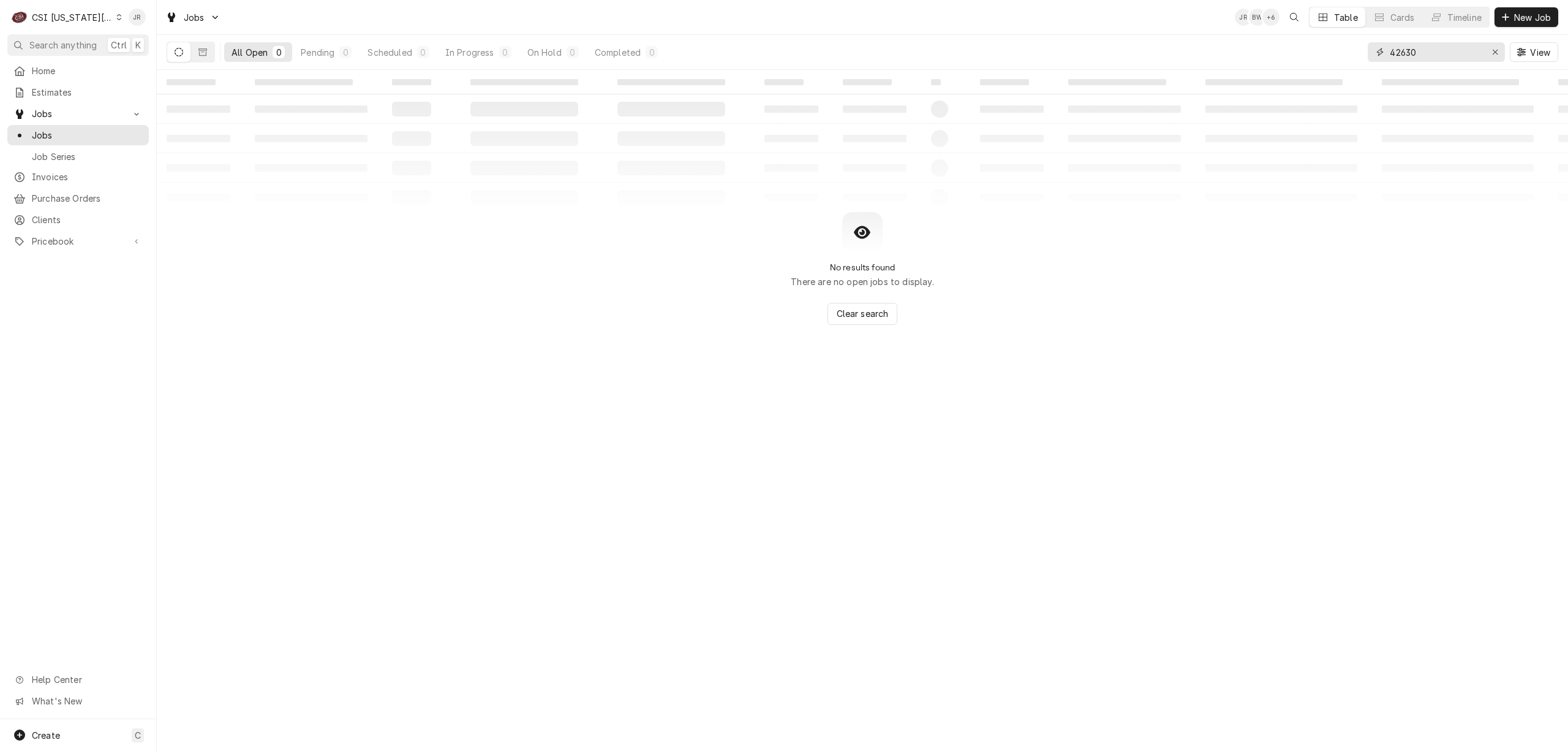
click at [1407, 44] on input "42630" at bounding box center [1435, 52] width 92 height 20
click at [1409, 50] on input "42630" at bounding box center [1435, 52] width 92 height 20
paste input "32697"
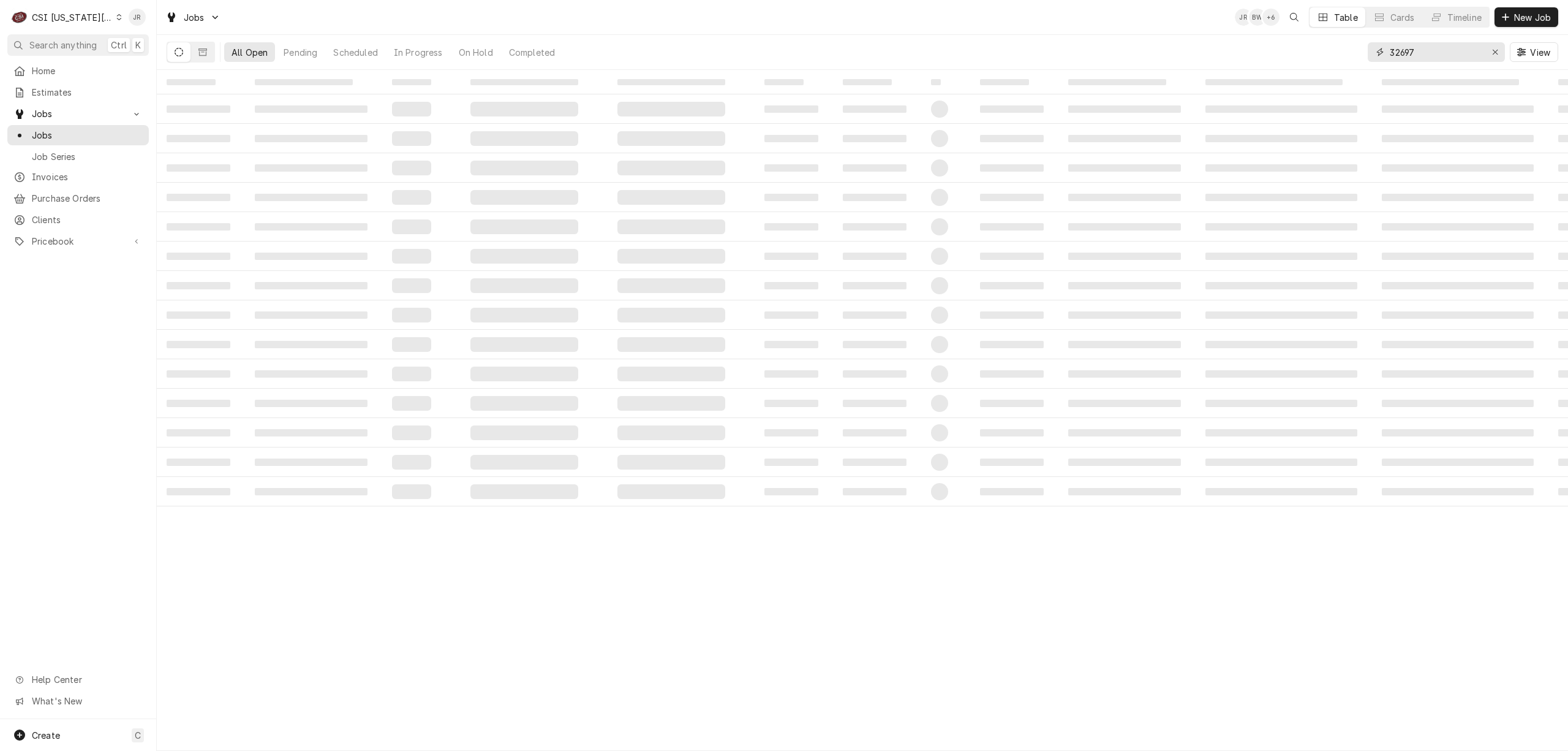
type input "32697"
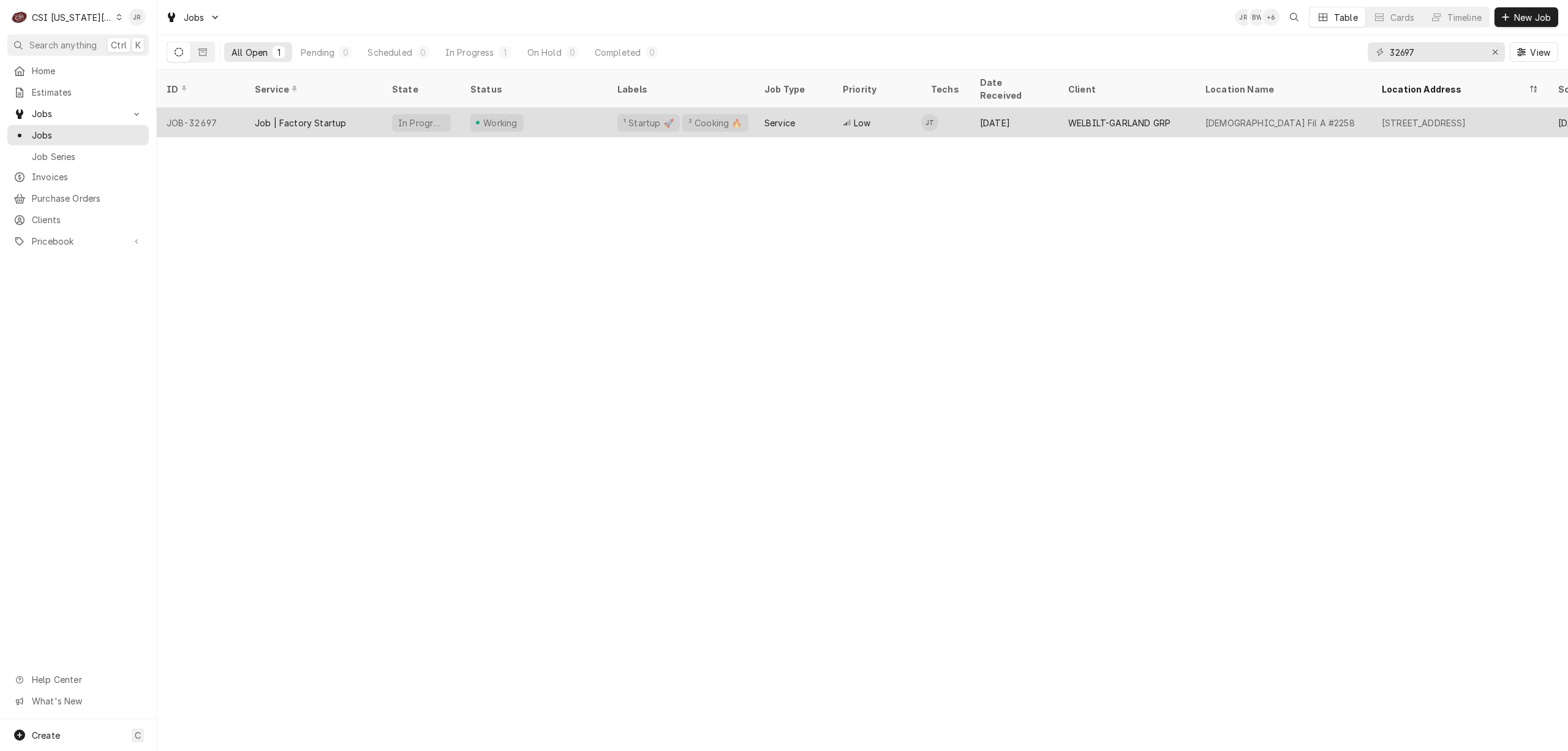
click at [265, 116] on div "Job | Factory Startup" at bounding box center [300, 123] width 92 height 13
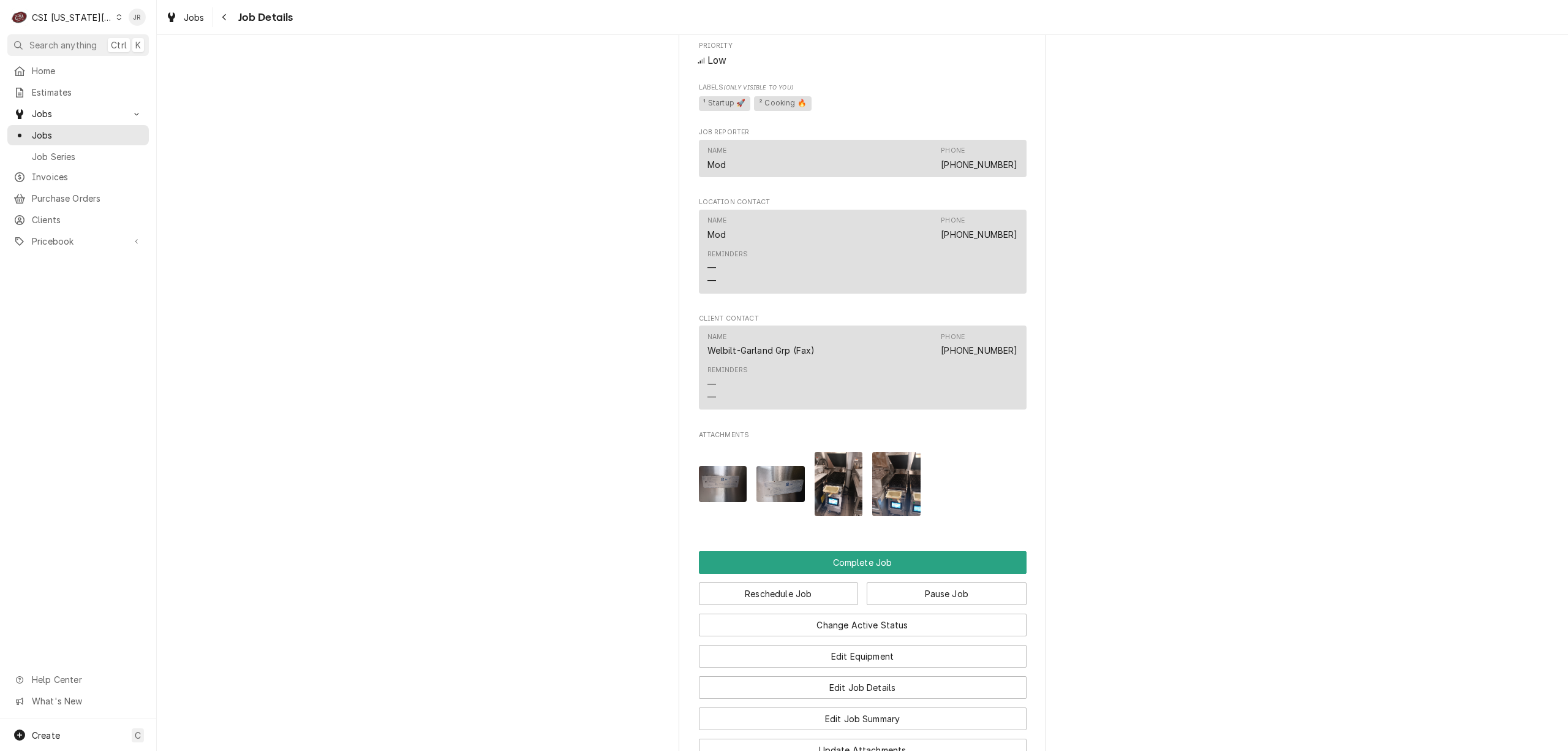
scroll to position [2577, 0]
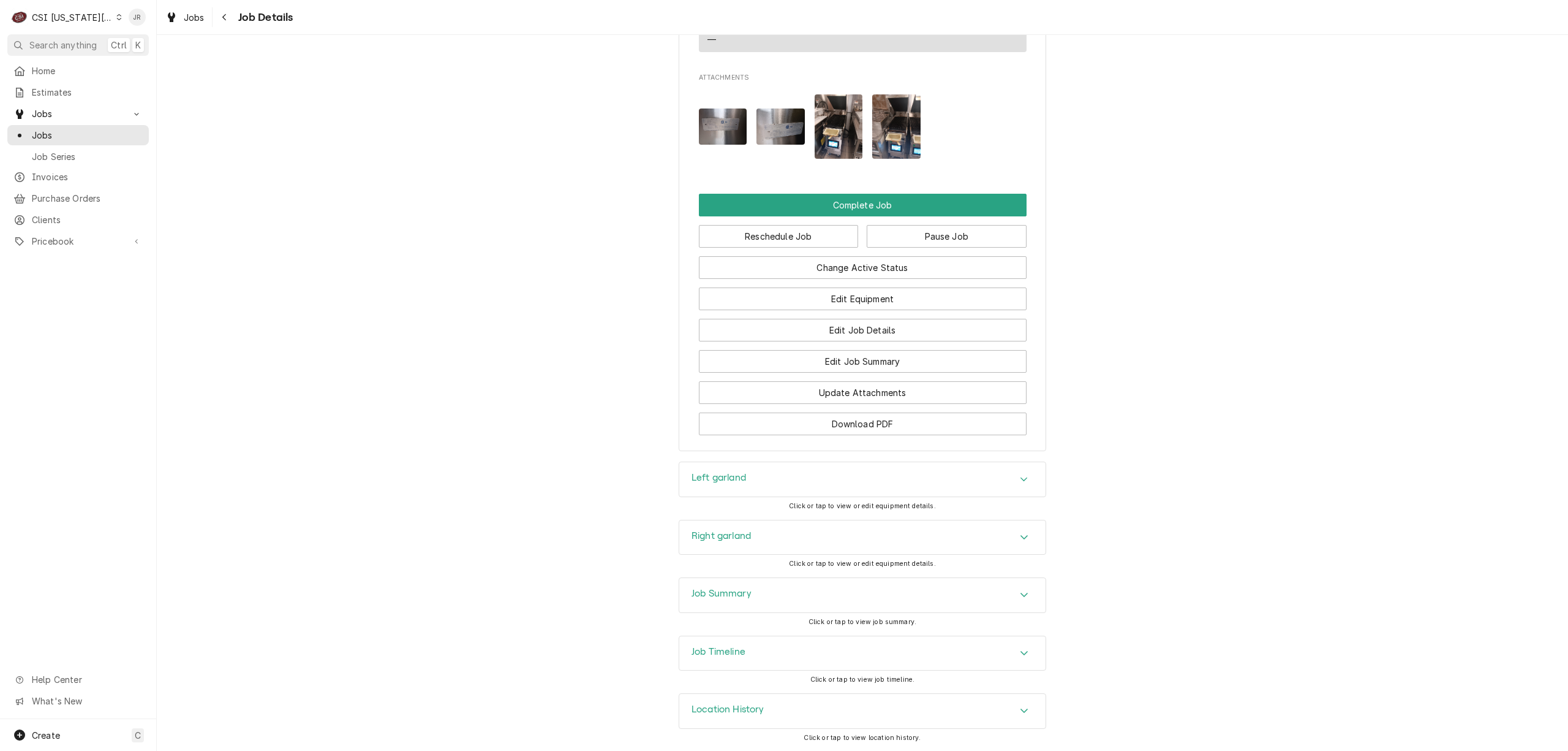
click at [732, 544] on div "Right garland" at bounding box center [862, 537] width 366 height 35
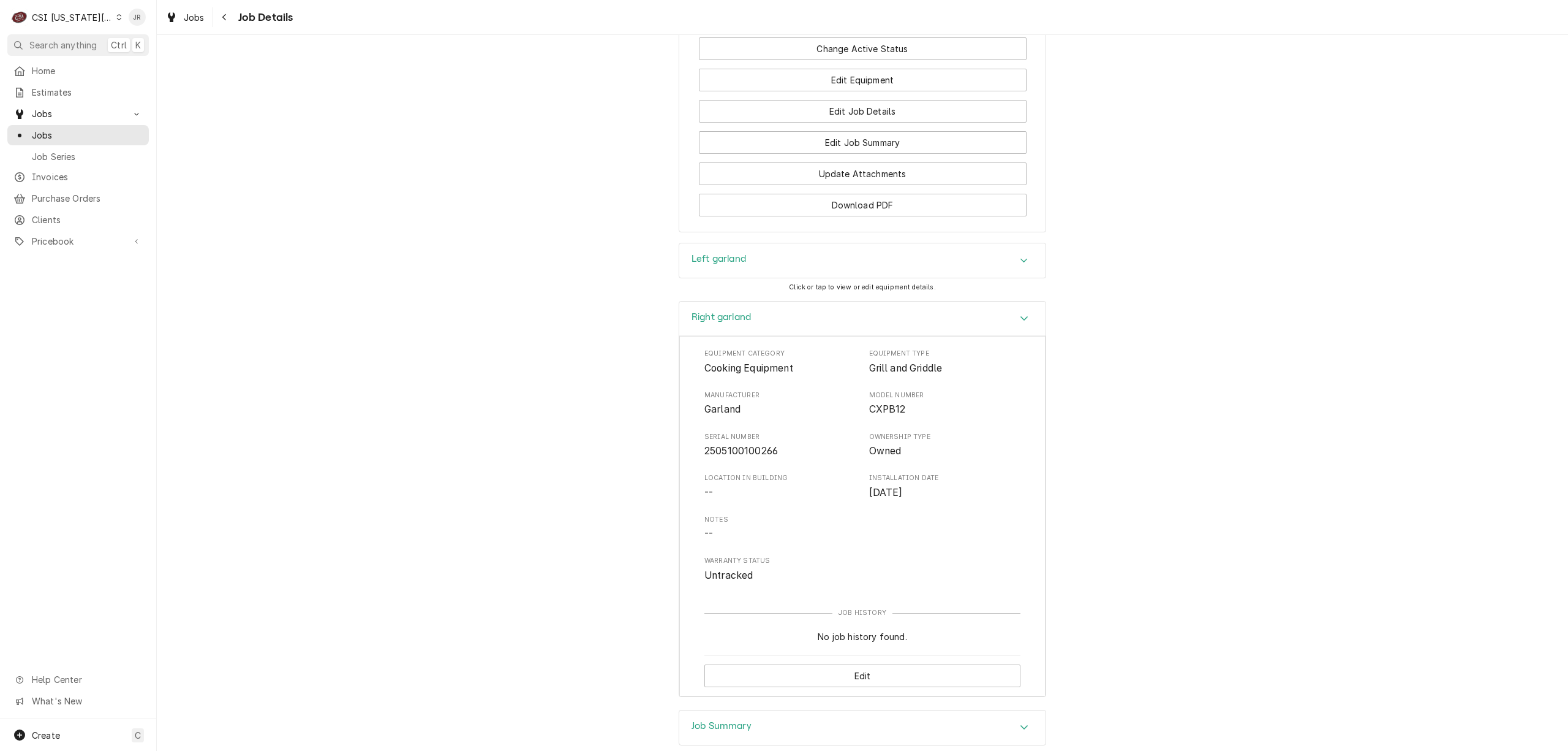
scroll to position [2929, 0]
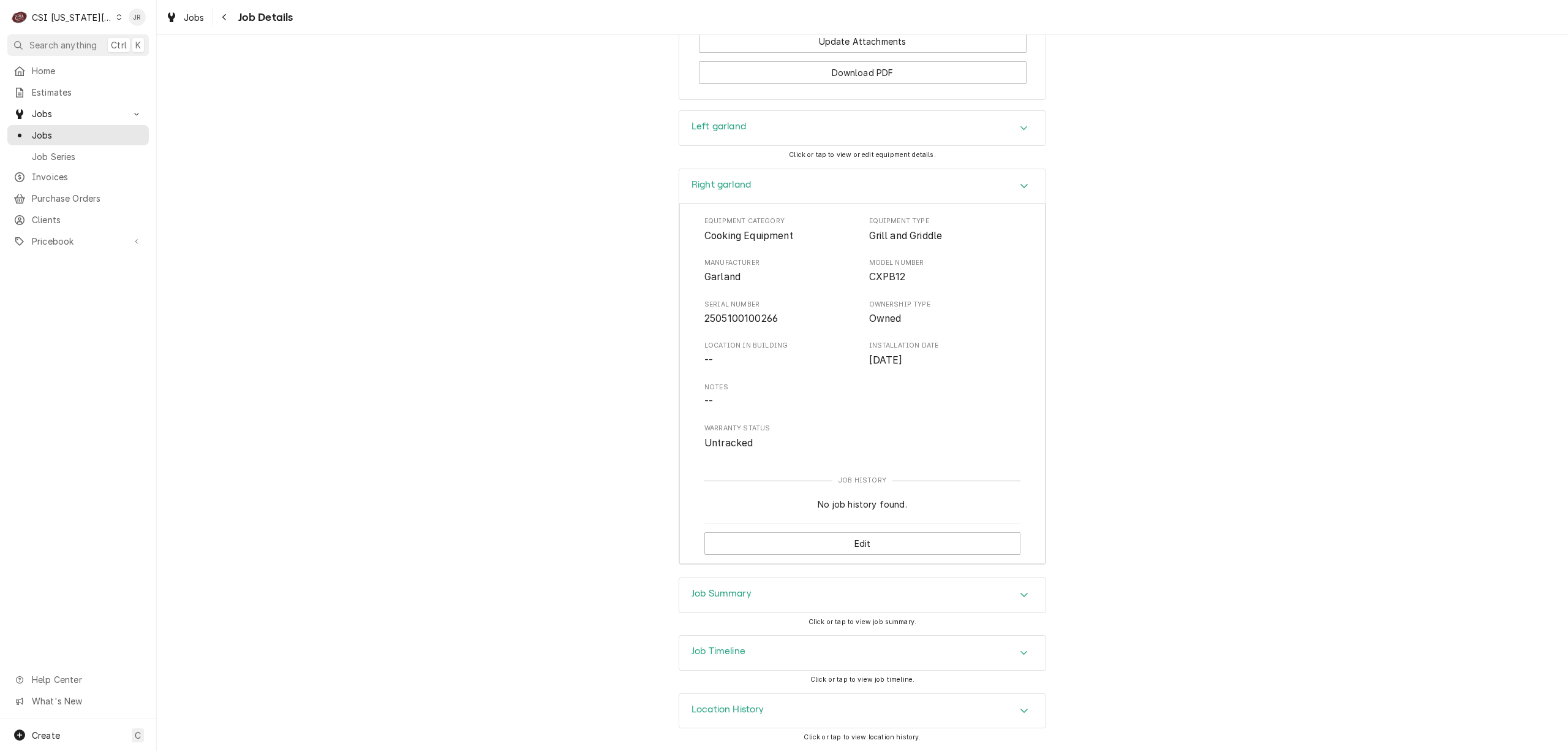
click at [713, 588] on h3 "Job Summary" at bounding box center [721, 593] width 60 height 12
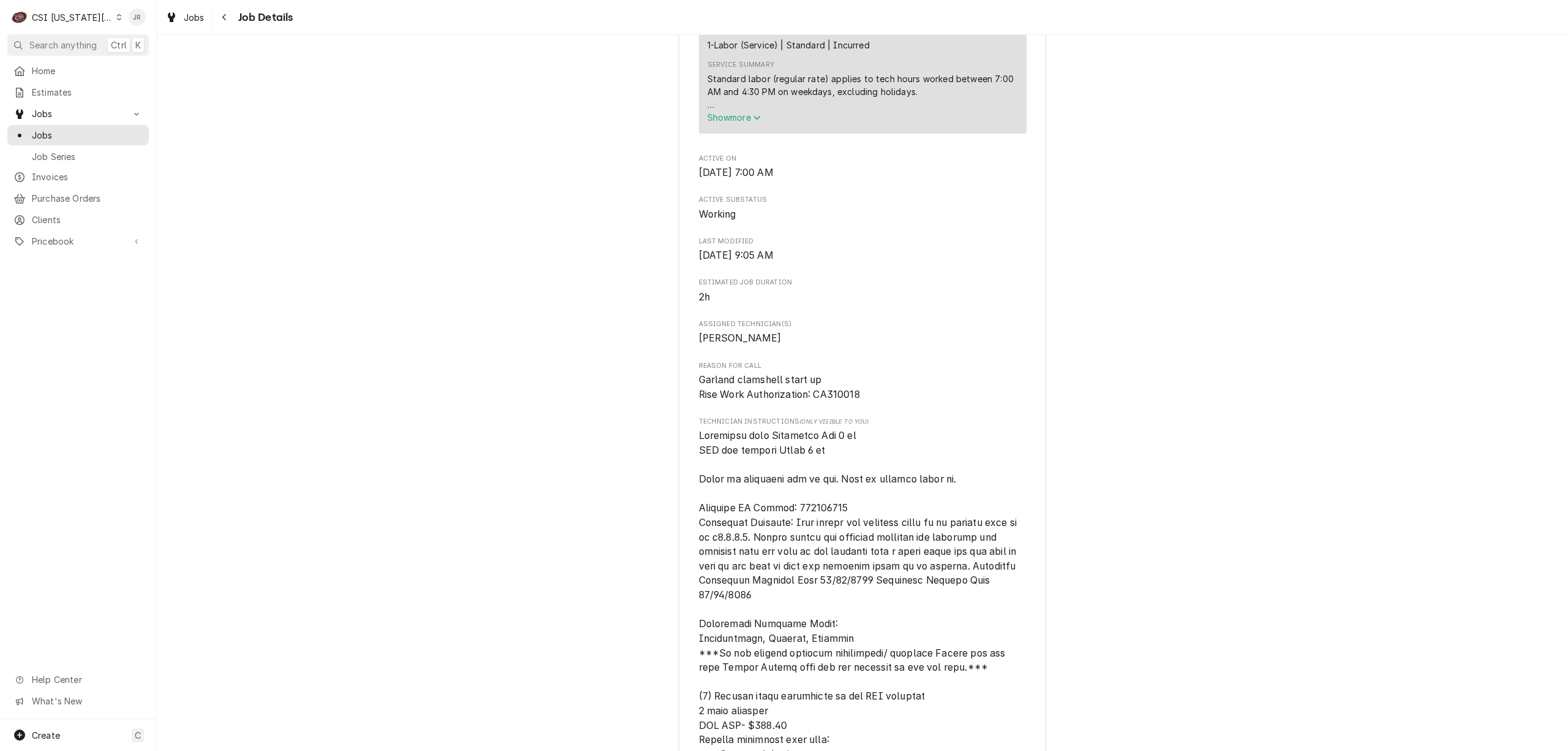
scroll to position [1686, 0]
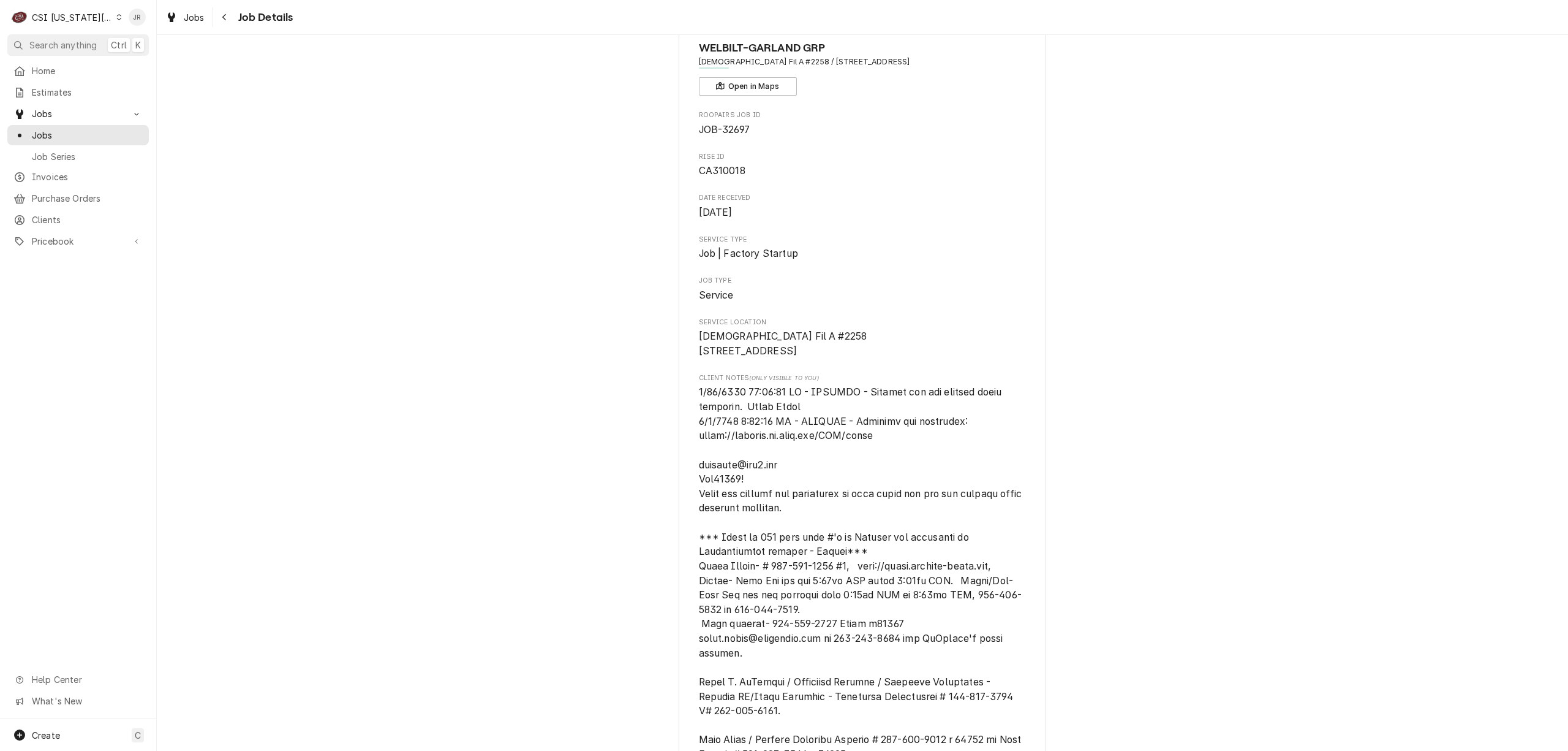
scroll to position [0, 0]
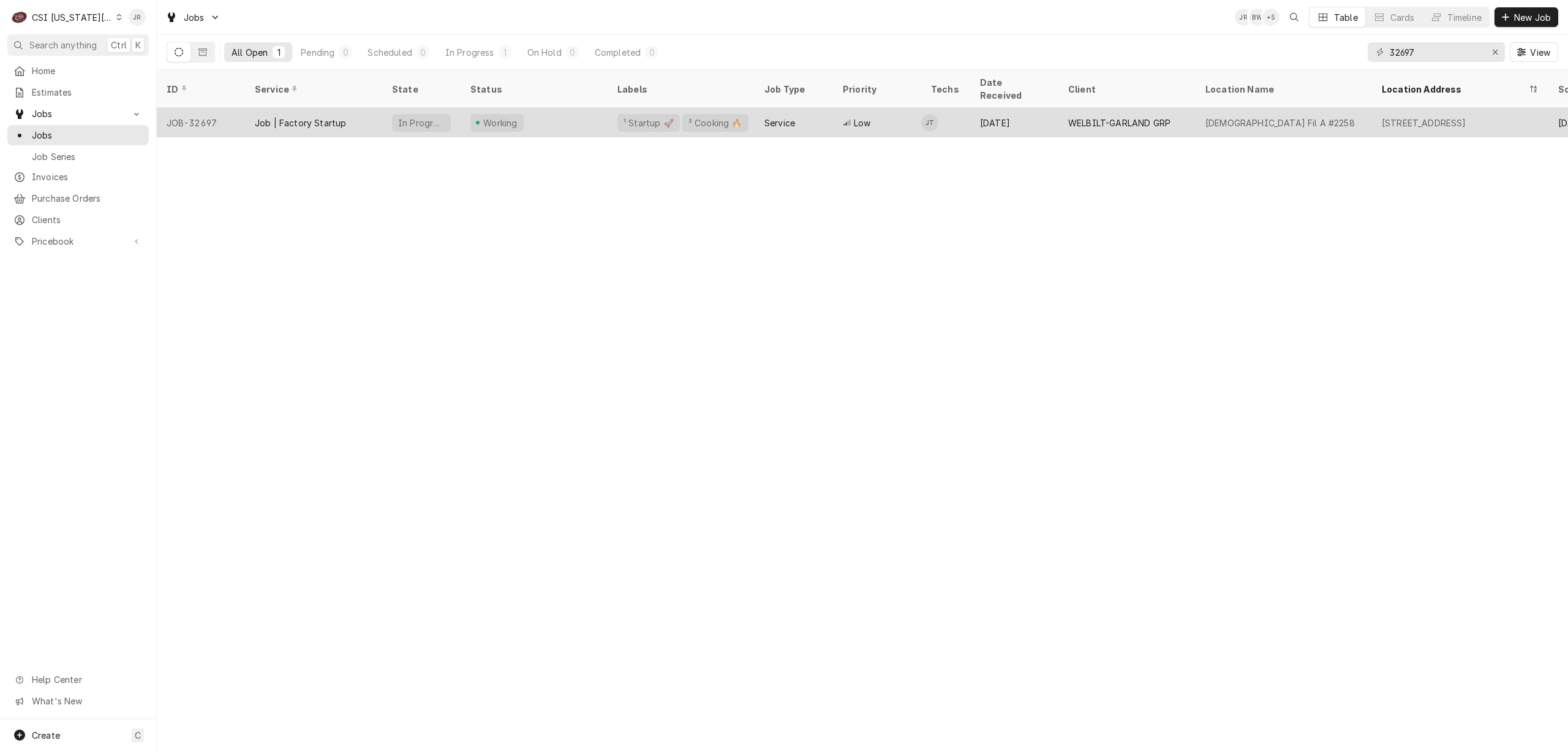
click at [454, 109] on div "In Progress" at bounding box center [421, 123] width 78 height 30
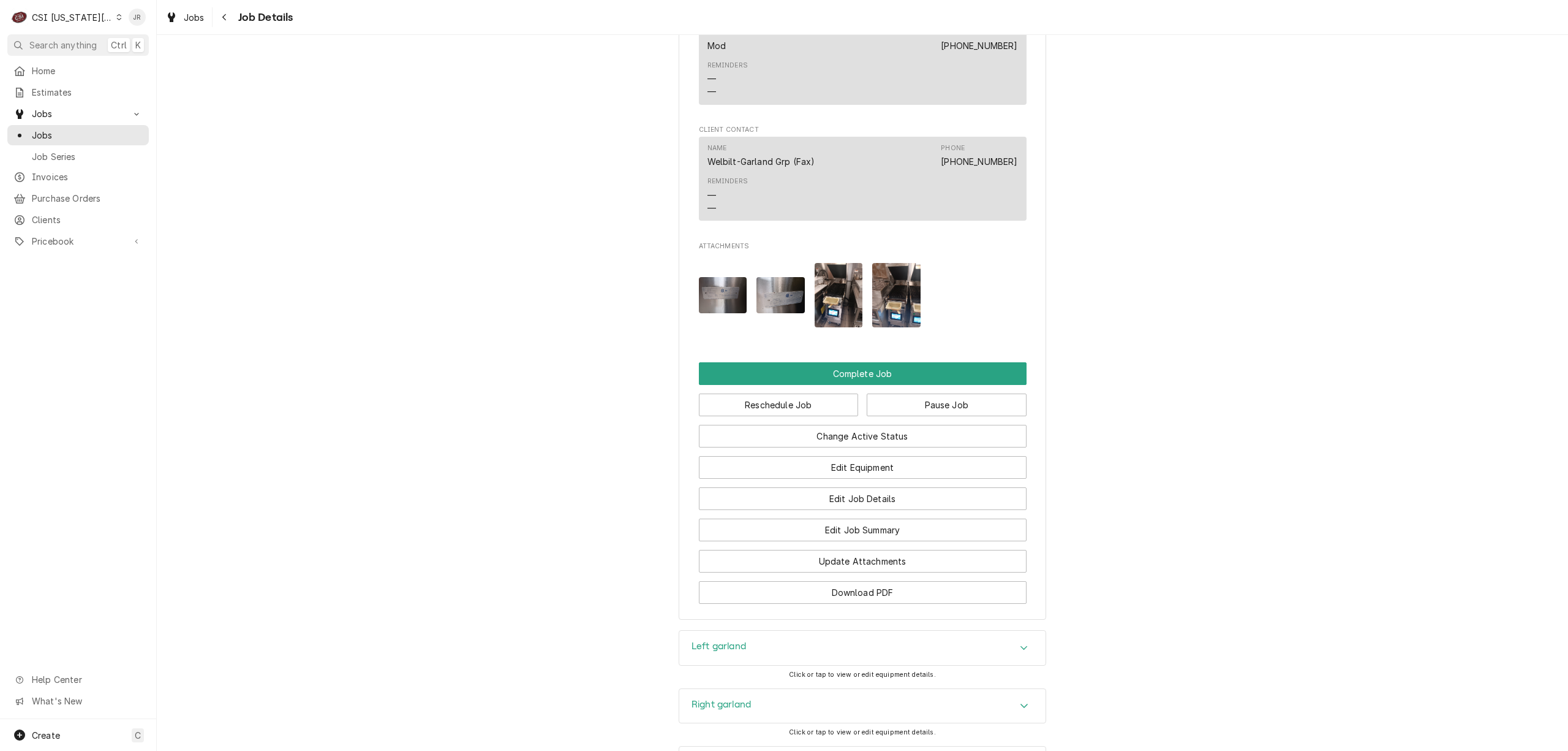
scroll to position [2577, 0]
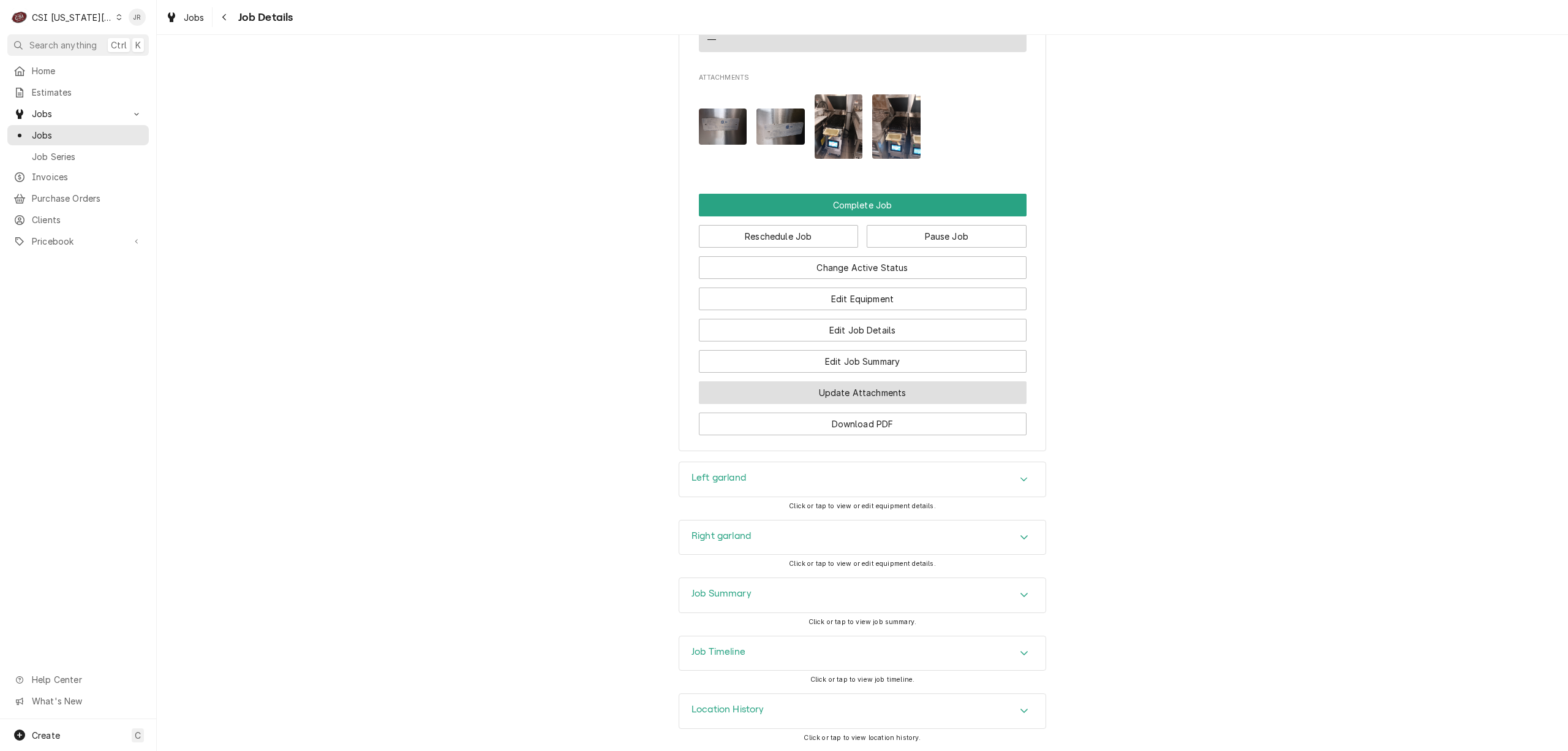
click at [876, 391] on button "Update Attachments" at bounding box center [862, 392] width 327 height 22
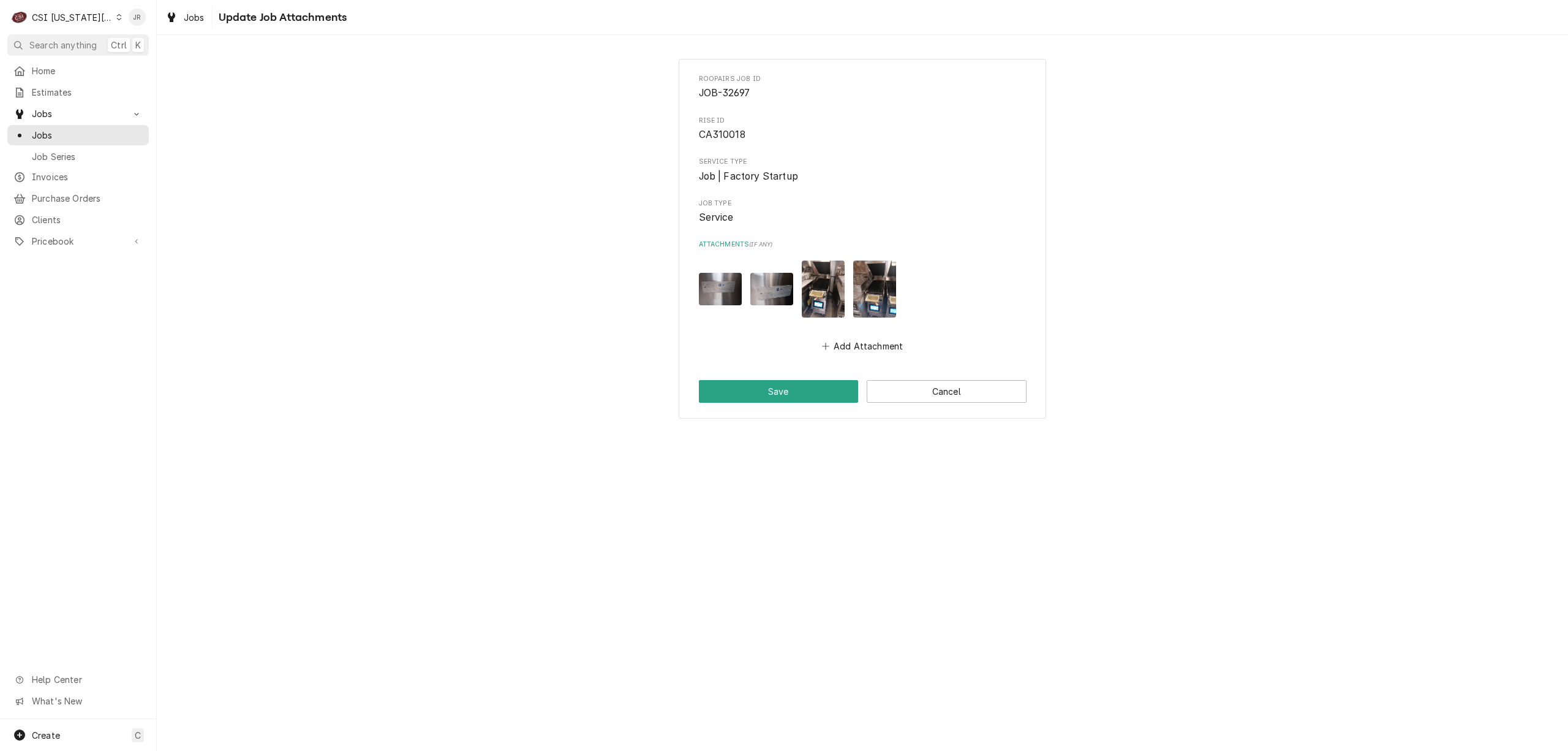
click at [1471, 503] on div "Roopairs Job ID JOB-32697 Rise ID CA310018 Service Type Job | Factory Startup J…" at bounding box center [862, 392] width 1411 height 716
click at [973, 391] on button "Cancel" at bounding box center [947, 390] width 160 height 22
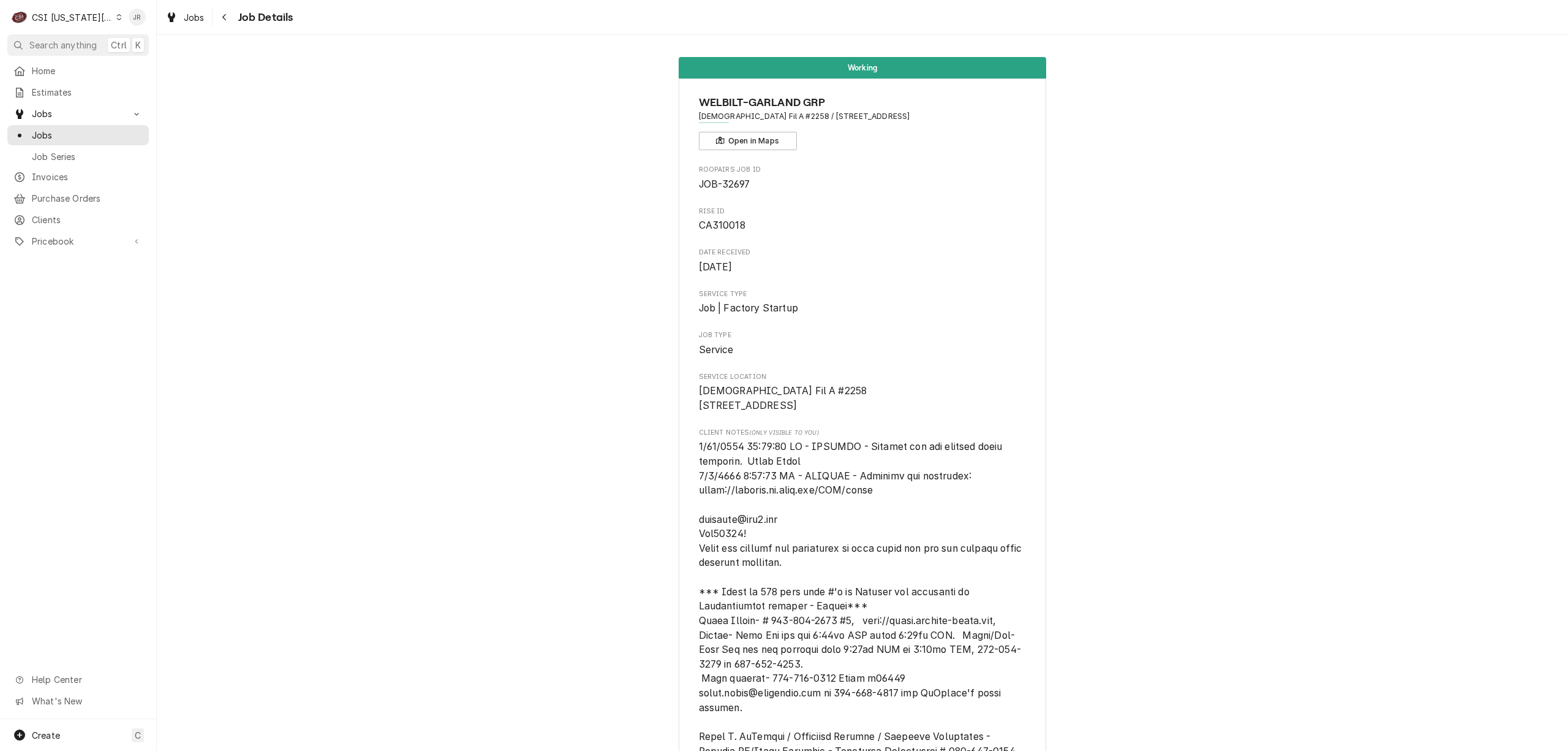
scroll to position [2562, 0]
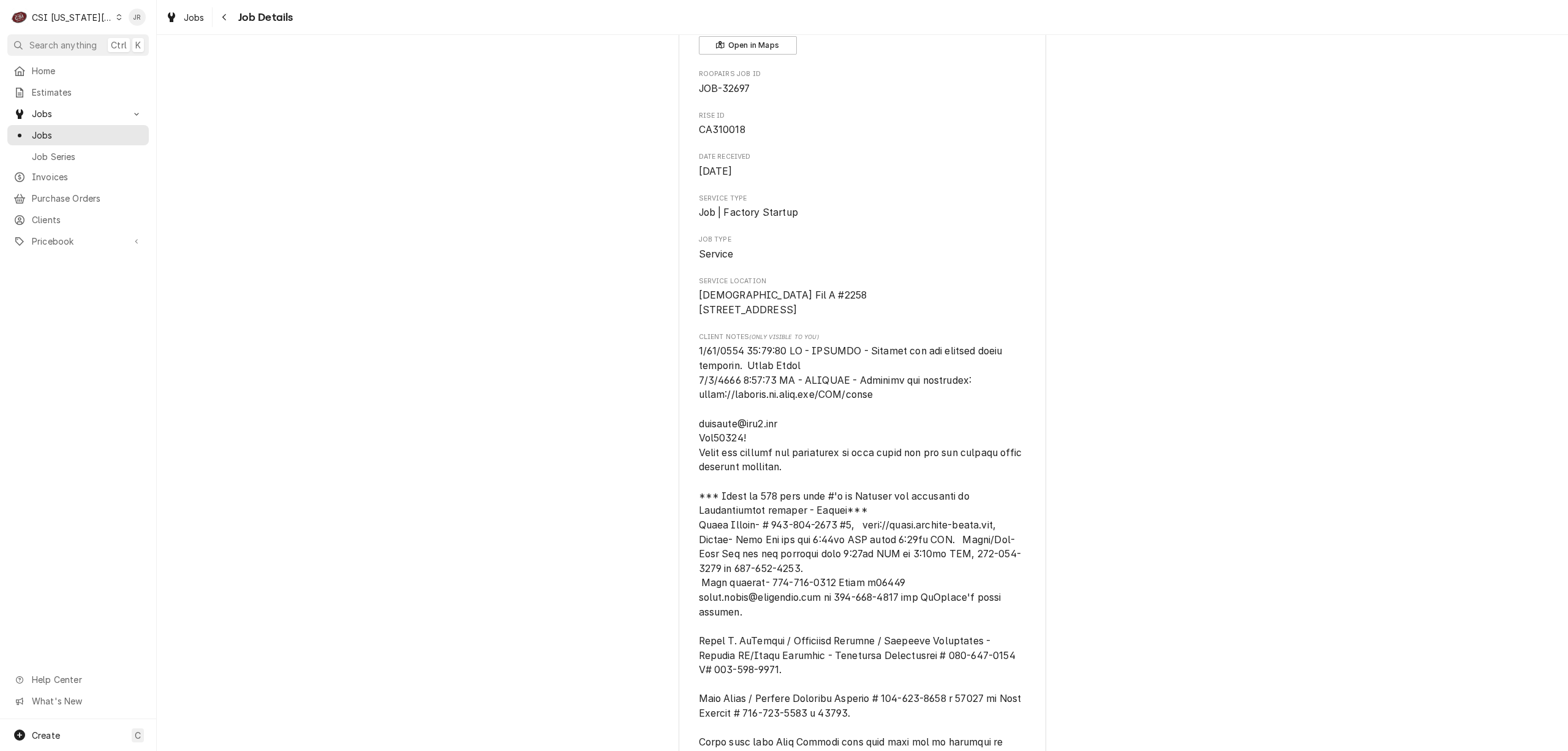
scroll to position [0, 0]
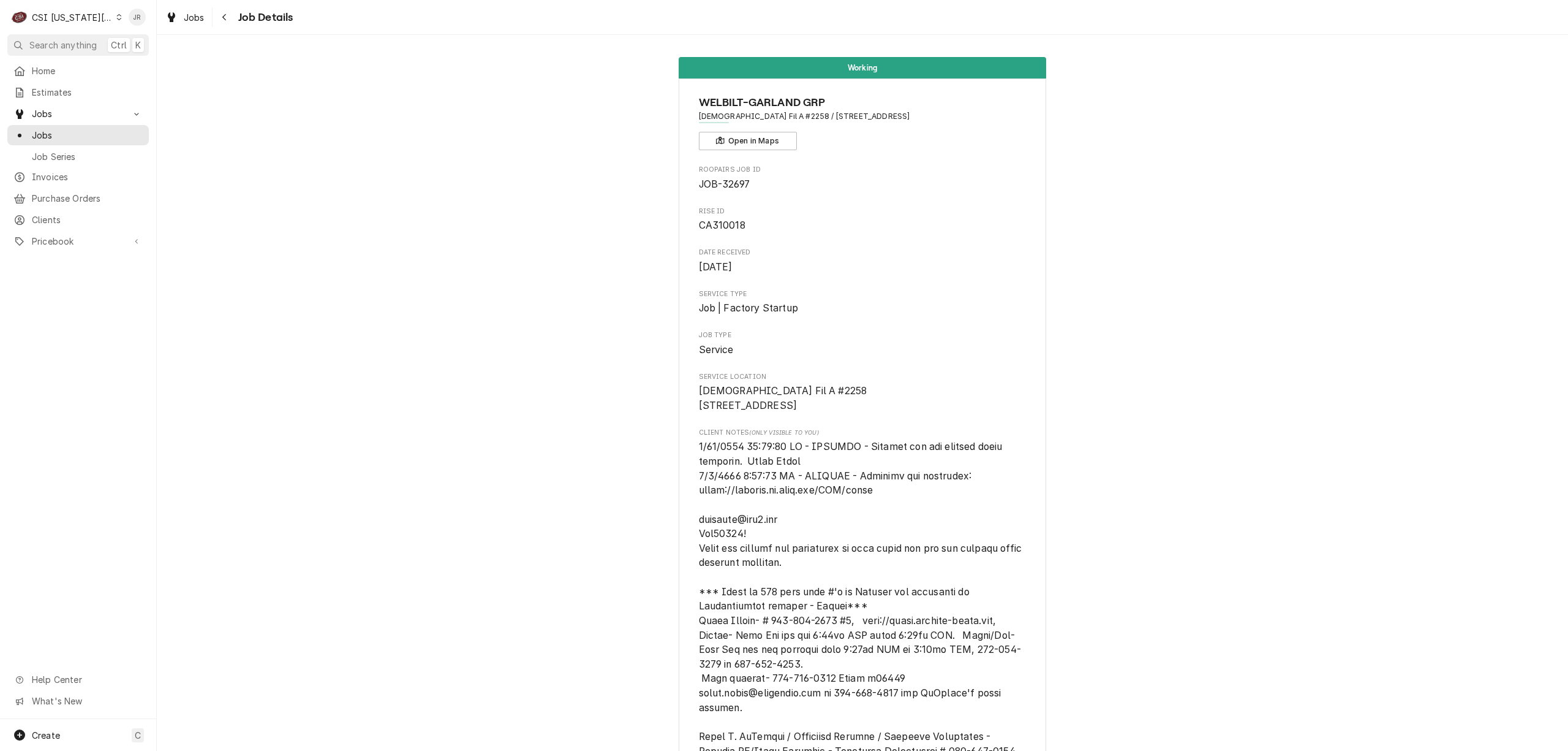
drag, startPoint x: 375, startPoint y: 369, endPoint x: 370, endPoint y: 373, distance: 6.4
click at [55, 16] on div "CSI Kansas City" at bounding box center [73, 17] width 81 height 13
click at [164, 64] on div "CSI St. [PERSON_NAME]" at bounding box center [210, 68] width 179 height 13
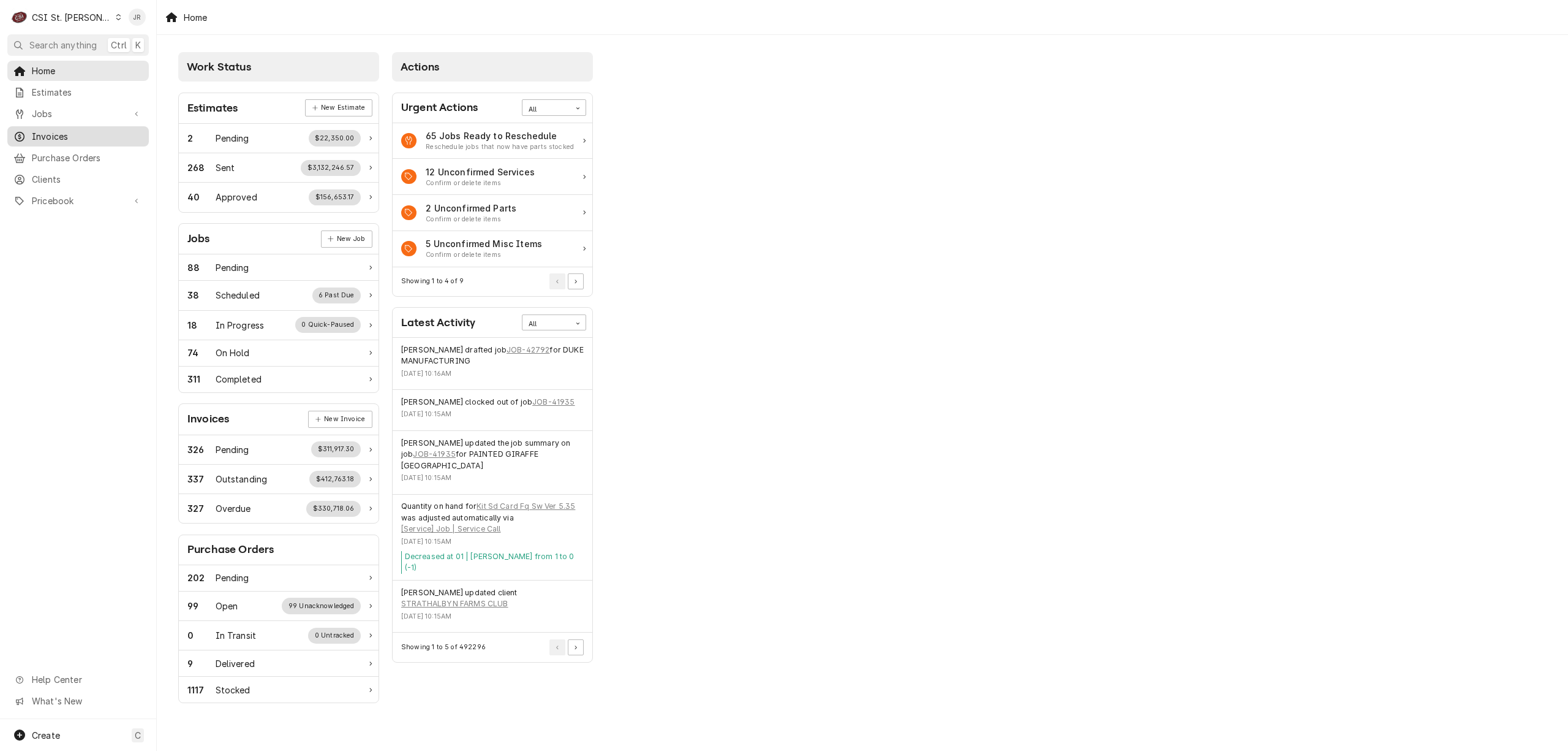
click at [55, 130] on span "Invoices" at bounding box center [87, 136] width 111 height 13
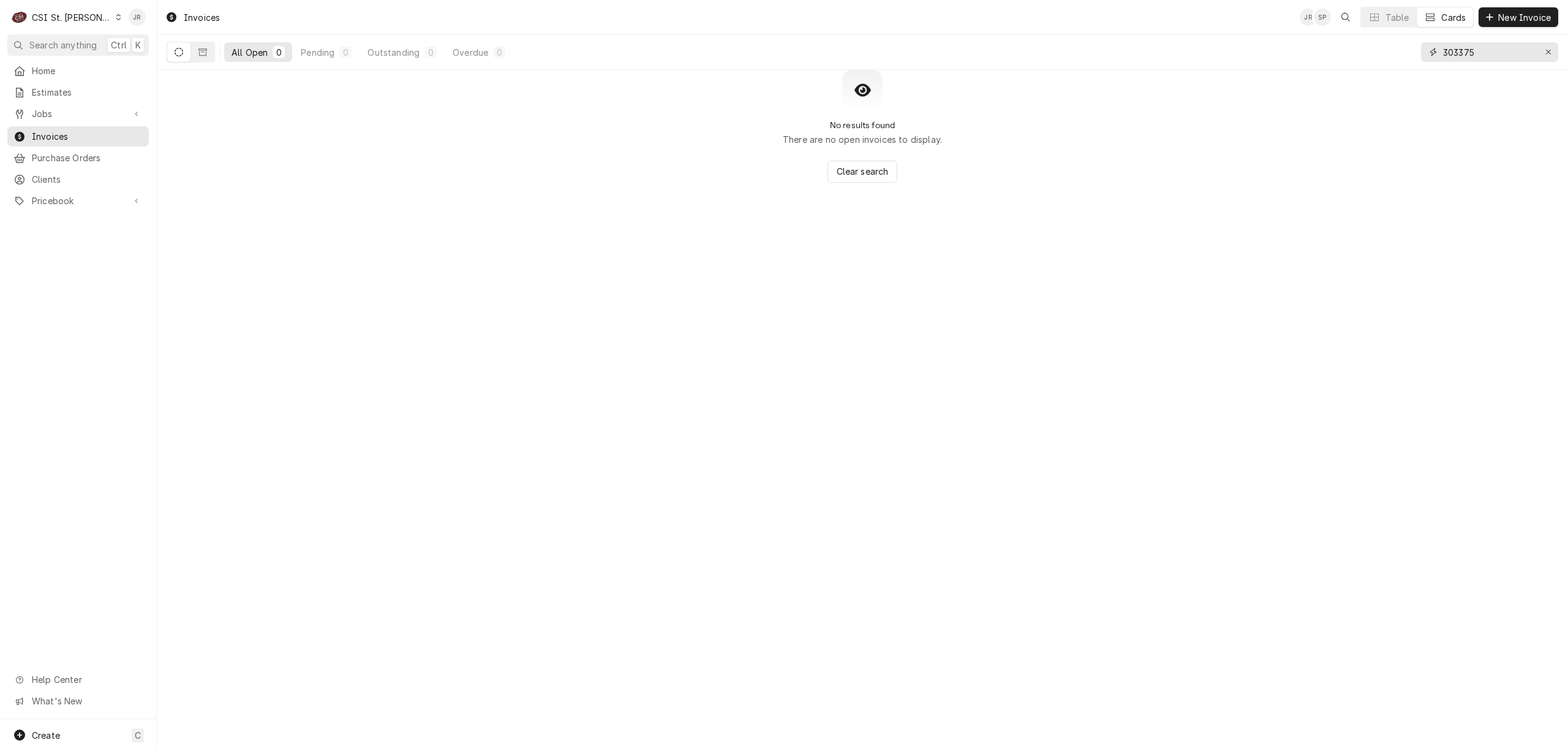
click at [1490, 54] on input "303375" at bounding box center [1488, 52] width 92 height 20
type input "403979"
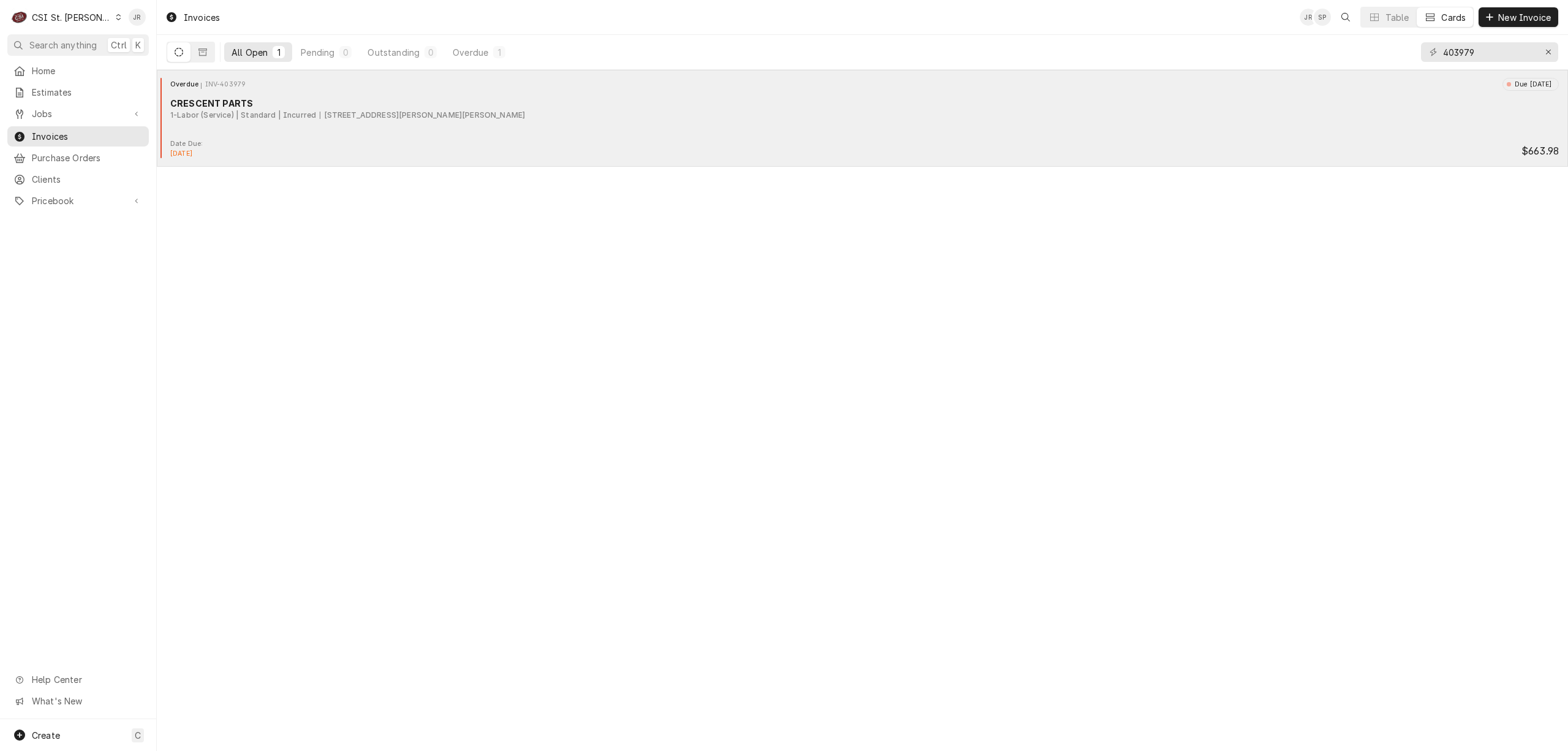
click at [318, 102] on div "CRESCENT PARTS" at bounding box center [864, 103] width 1388 height 13
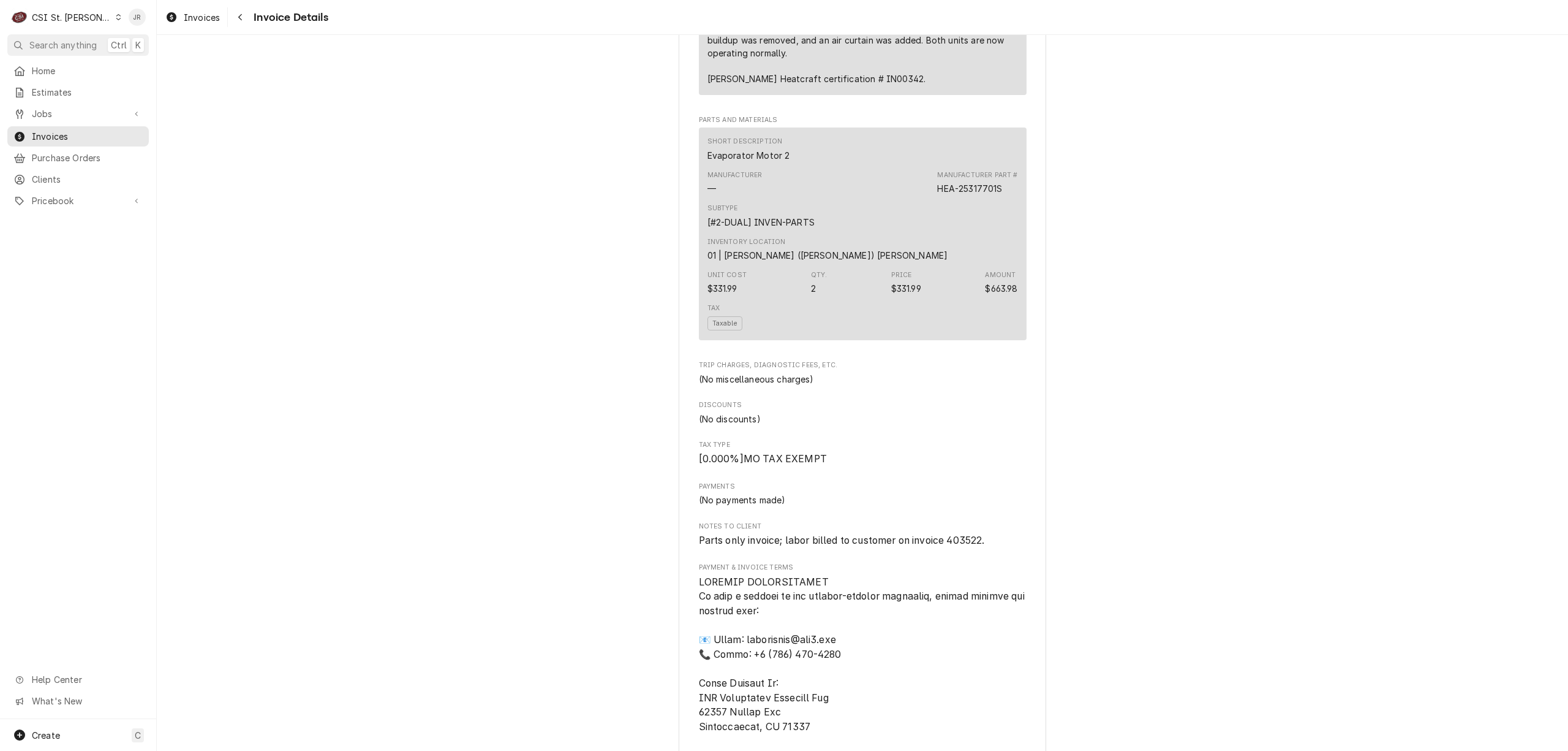
scroll to position [1062, 0]
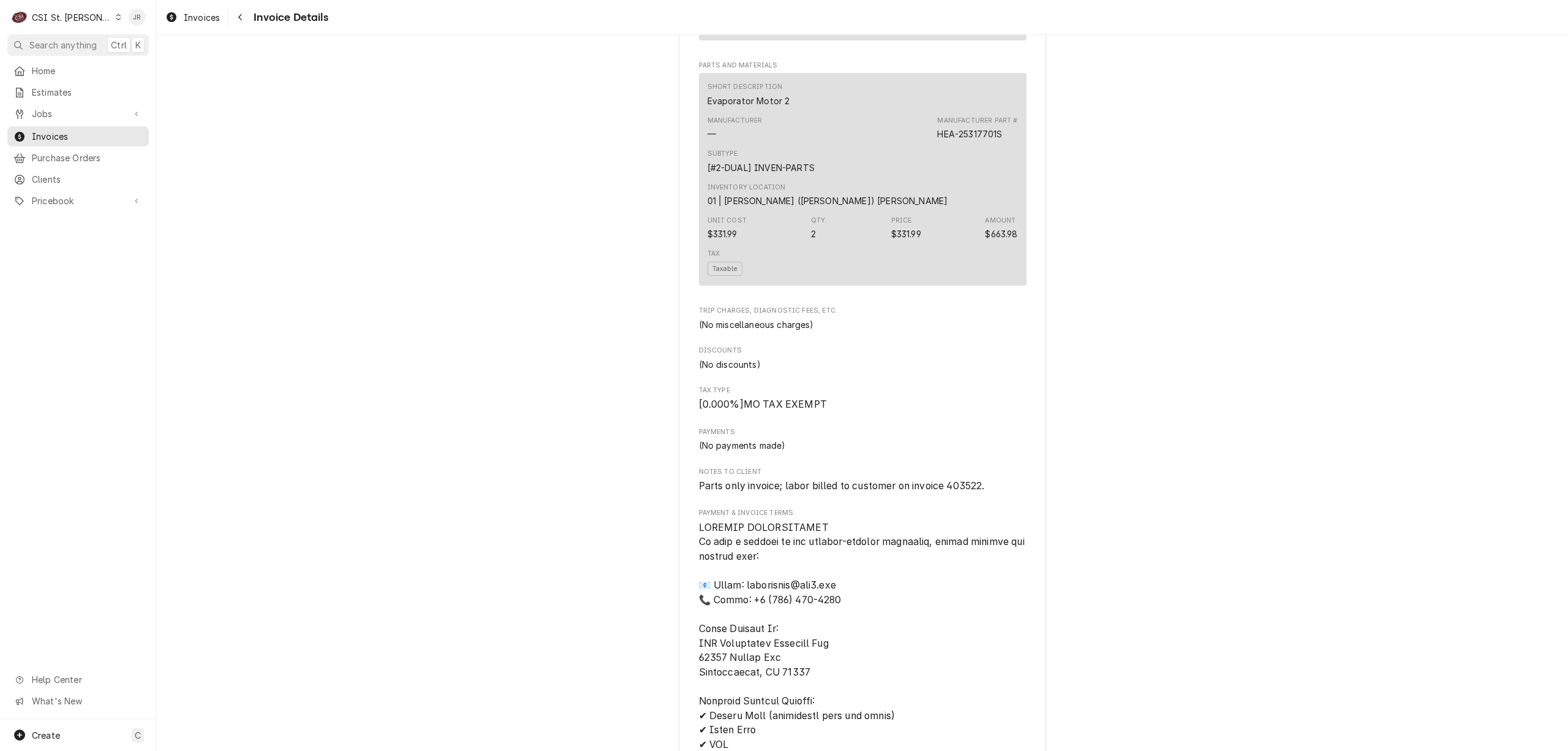
click at [957, 491] on span "Parts only invoice; labor billed to customer on invoice 403522." at bounding box center [841, 485] width 286 height 12
copy span "403522"
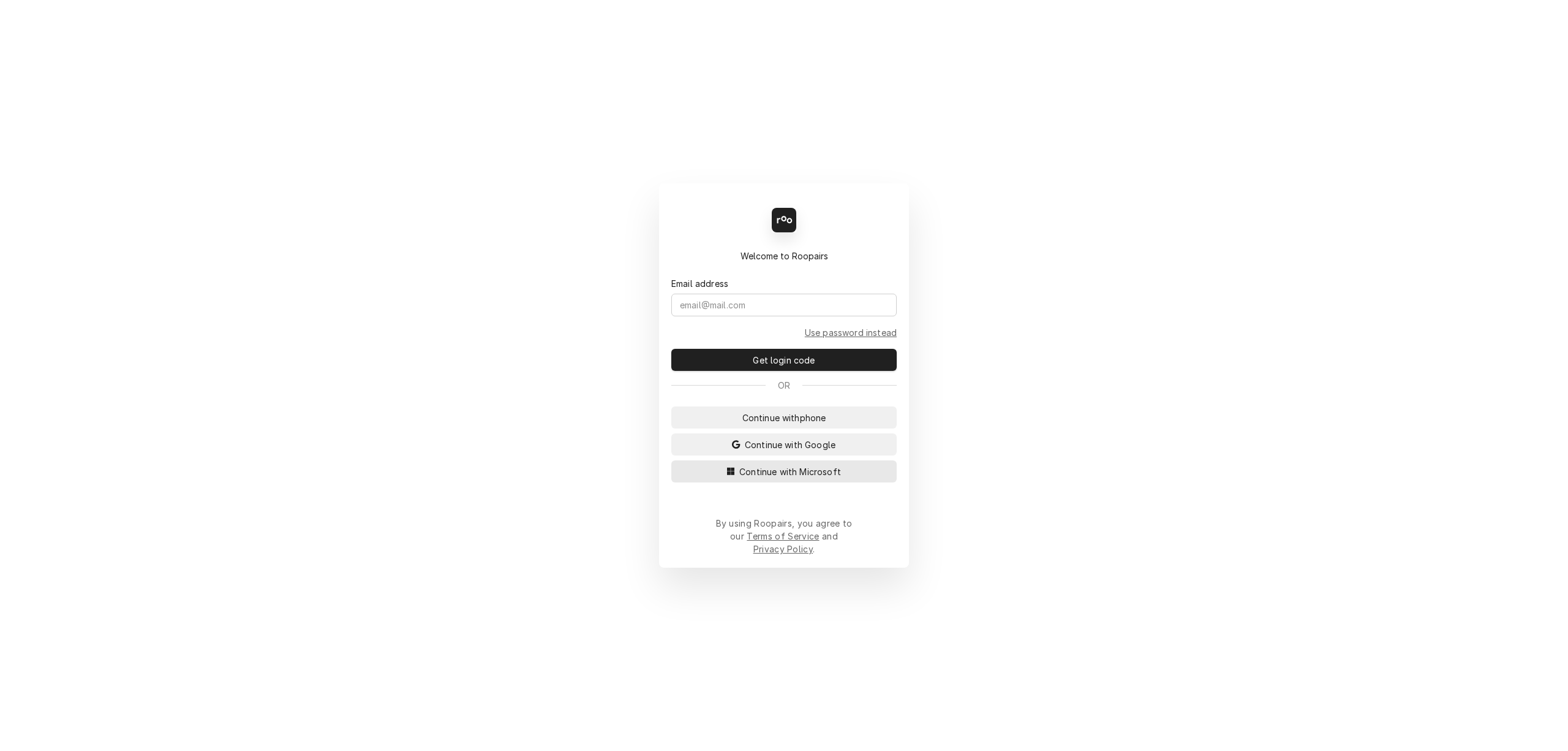
click at [798, 478] on span "Continue with Microsoft" at bounding box center [789, 472] width 106 height 13
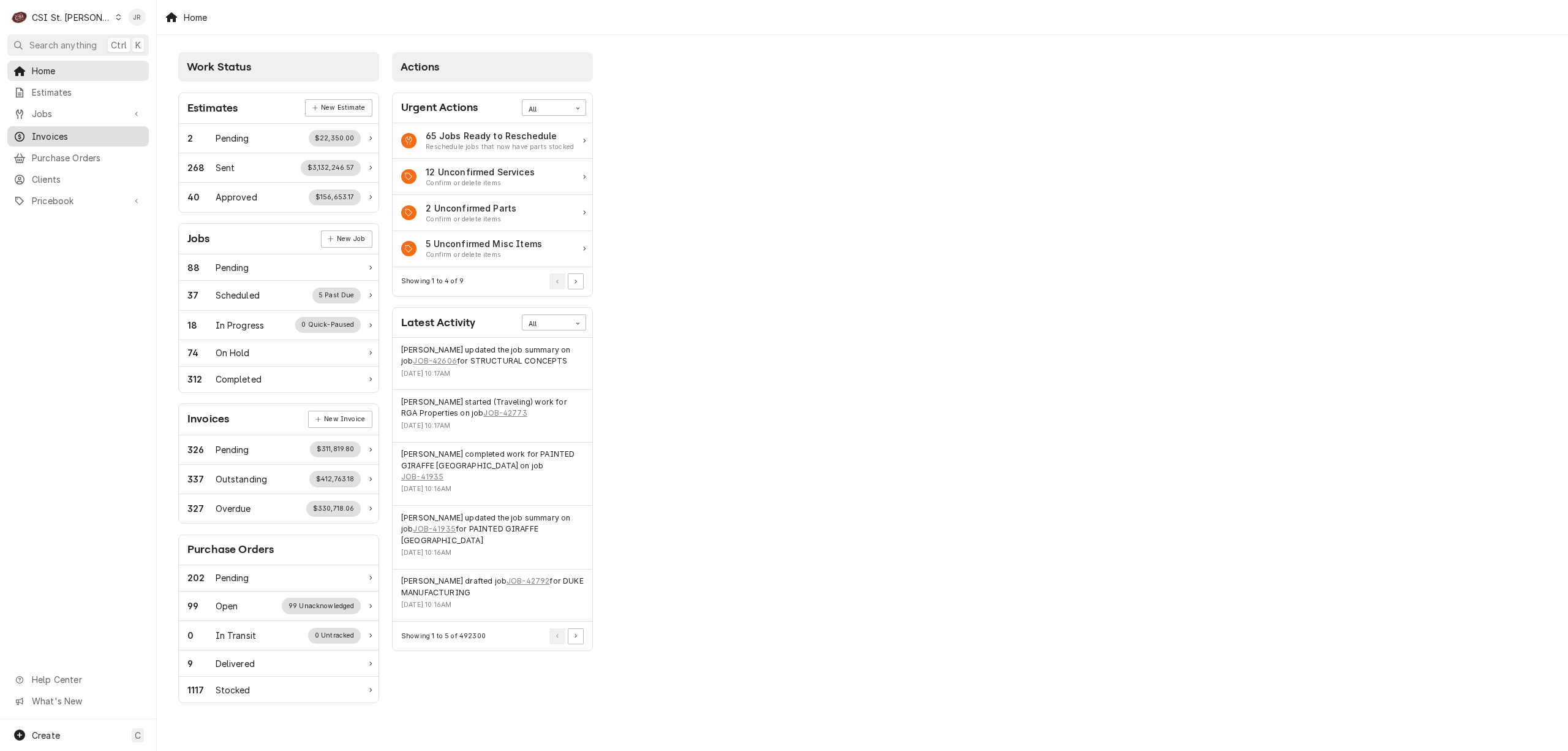
drag, startPoint x: 40, startPoint y: 113, endPoint x: 45, endPoint y: 130, distance: 17.7
click at [43, 129] on div "Home Estimates Jobs Jobs Job Series Invoices Purchase Orders Clients Pricebook …" at bounding box center [78, 136] width 156 height 151
click at [49, 131] on span "Invoices" at bounding box center [87, 136] width 111 height 13
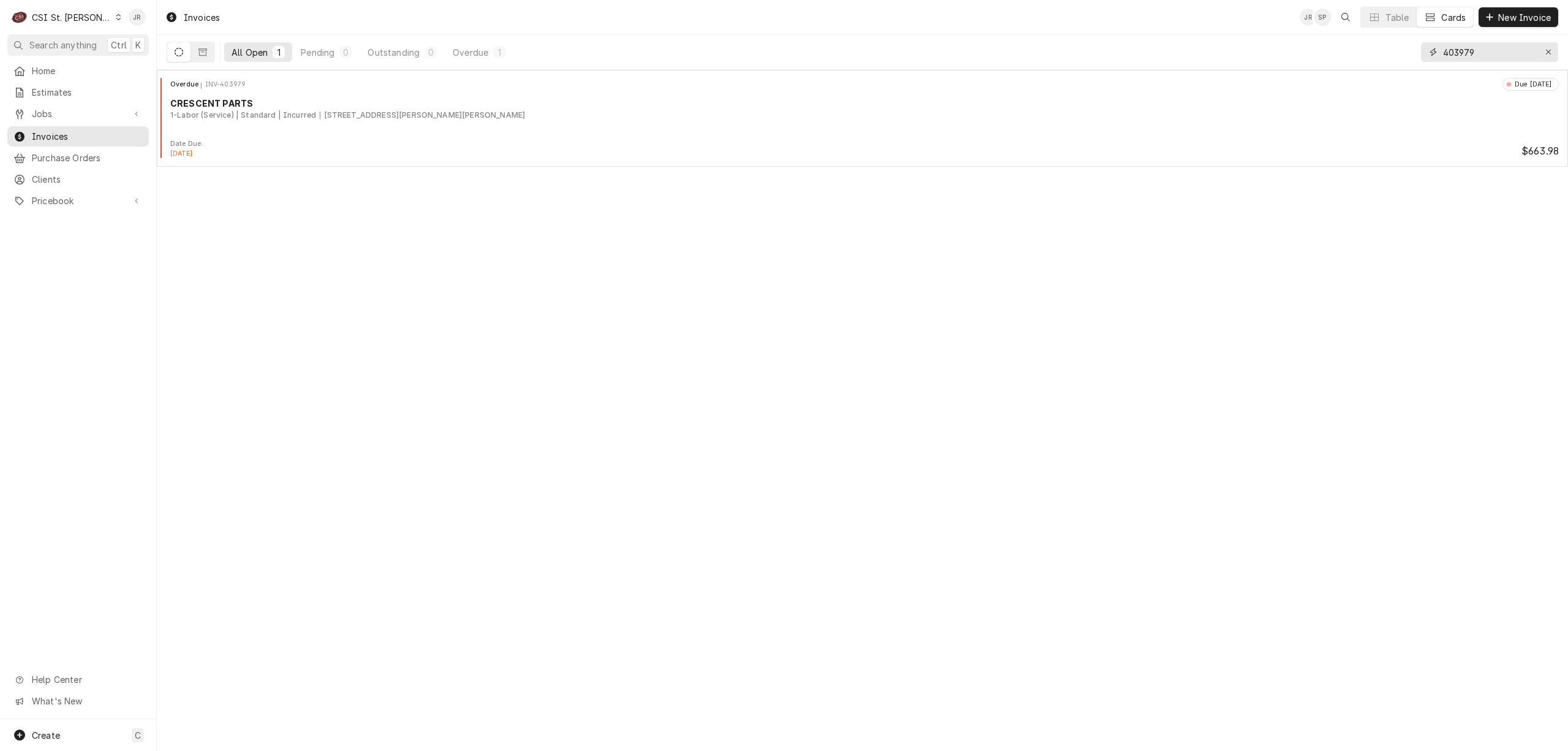
click at [1490, 48] on input "403979" at bounding box center [1488, 52] width 92 height 20
click at [1490, 46] on input "403979" at bounding box center [1488, 52] width 92 height 20
paste input "522"
type input "403522"
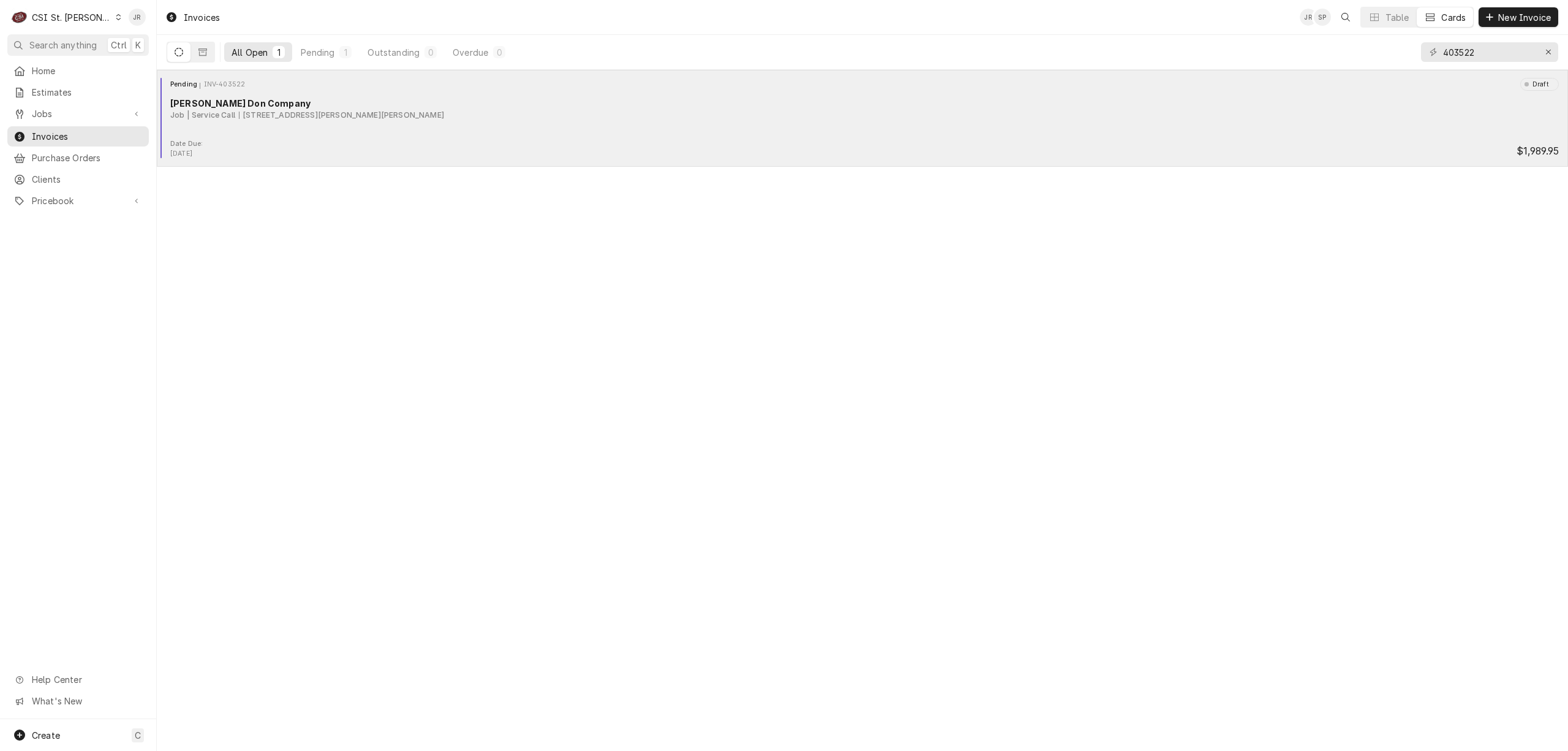
click at [375, 125] on div "Pending INV-403522 Draft [PERSON_NAME] Company Job | Service Call [STREET_ADDRE…" at bounding box center [862, 108] width 1401 height 61
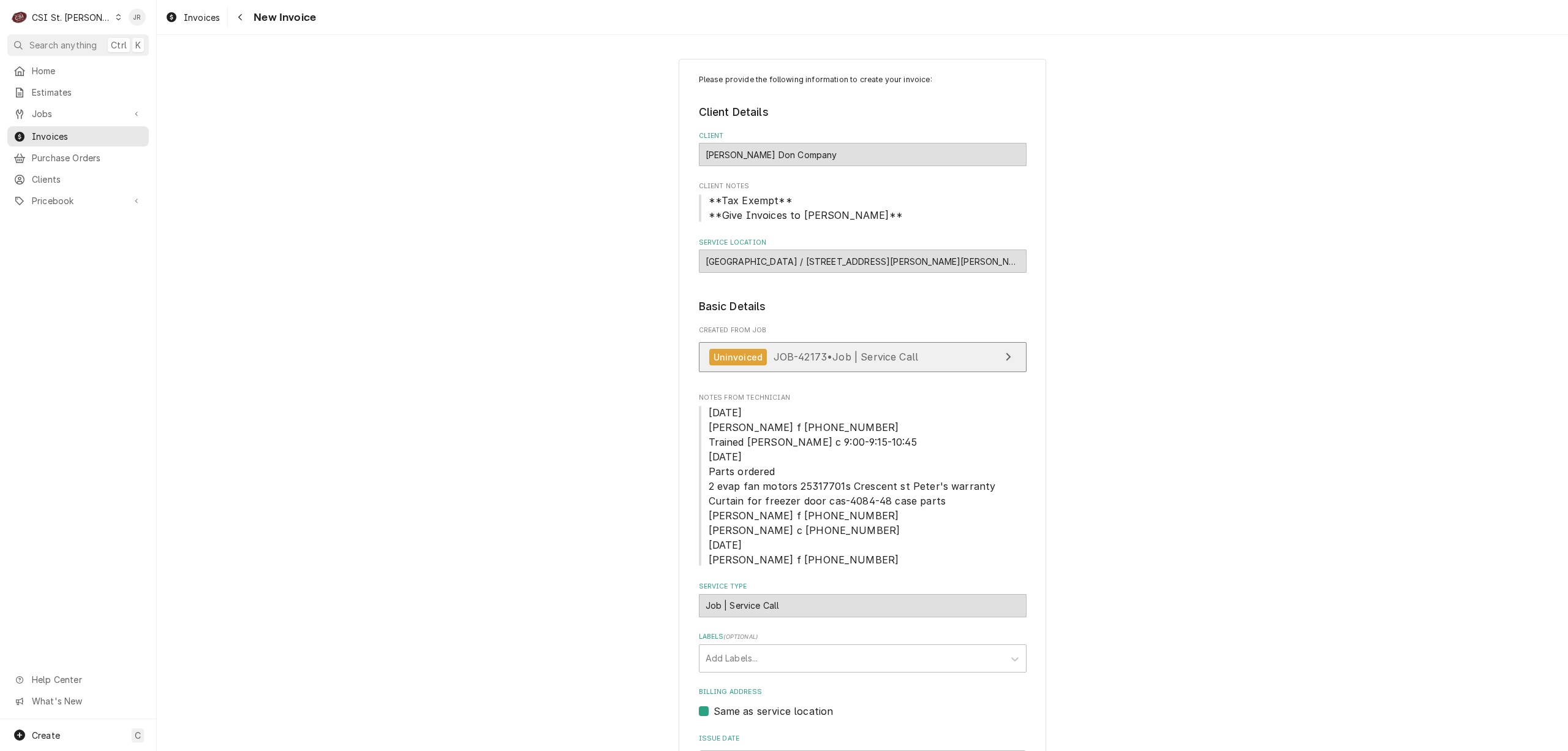
click at [939, 366] on link "Uninvoiced JOB-42173 • Job | Service Call" at bounding box center [862, 357] width 327 height 30
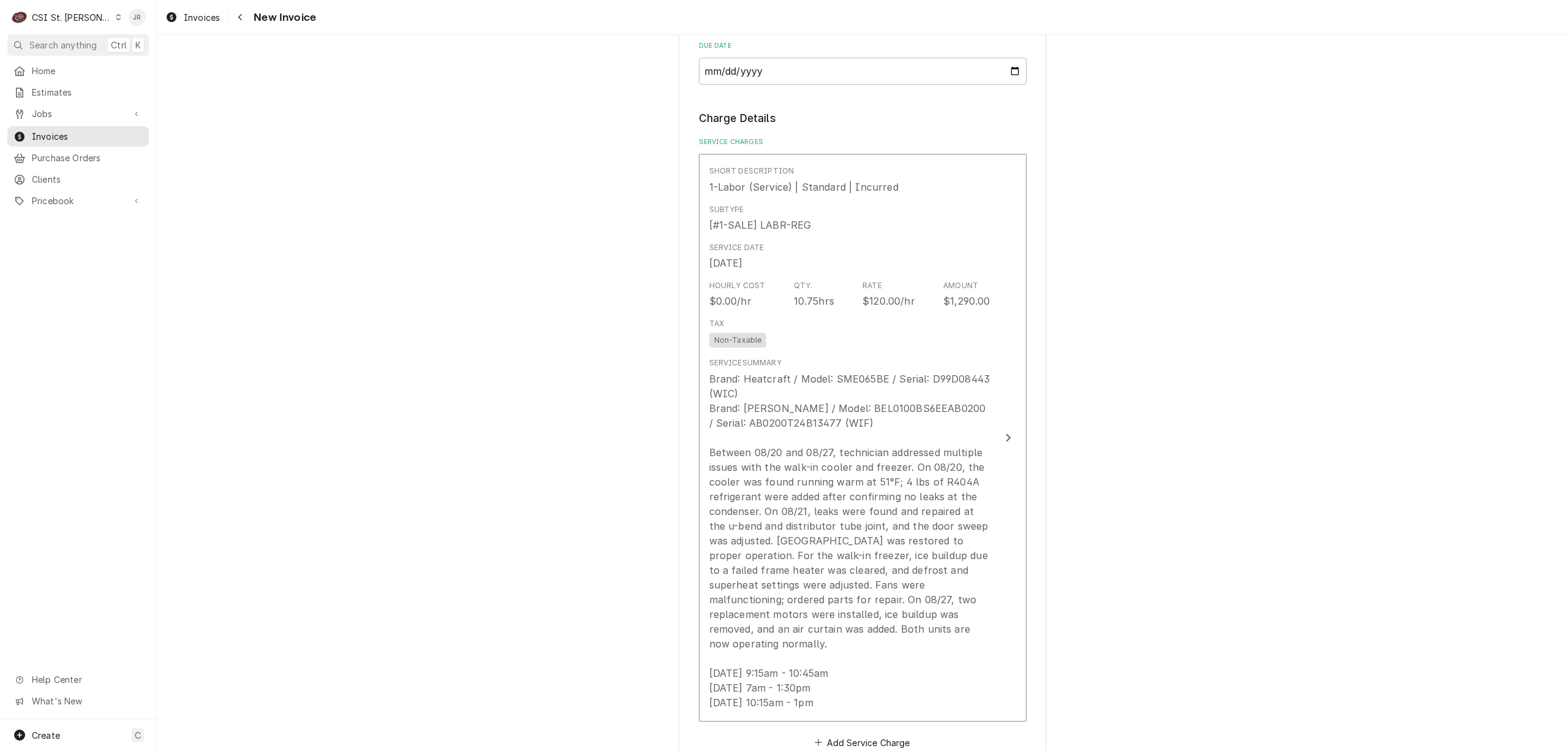
scroll to position [980, 0]
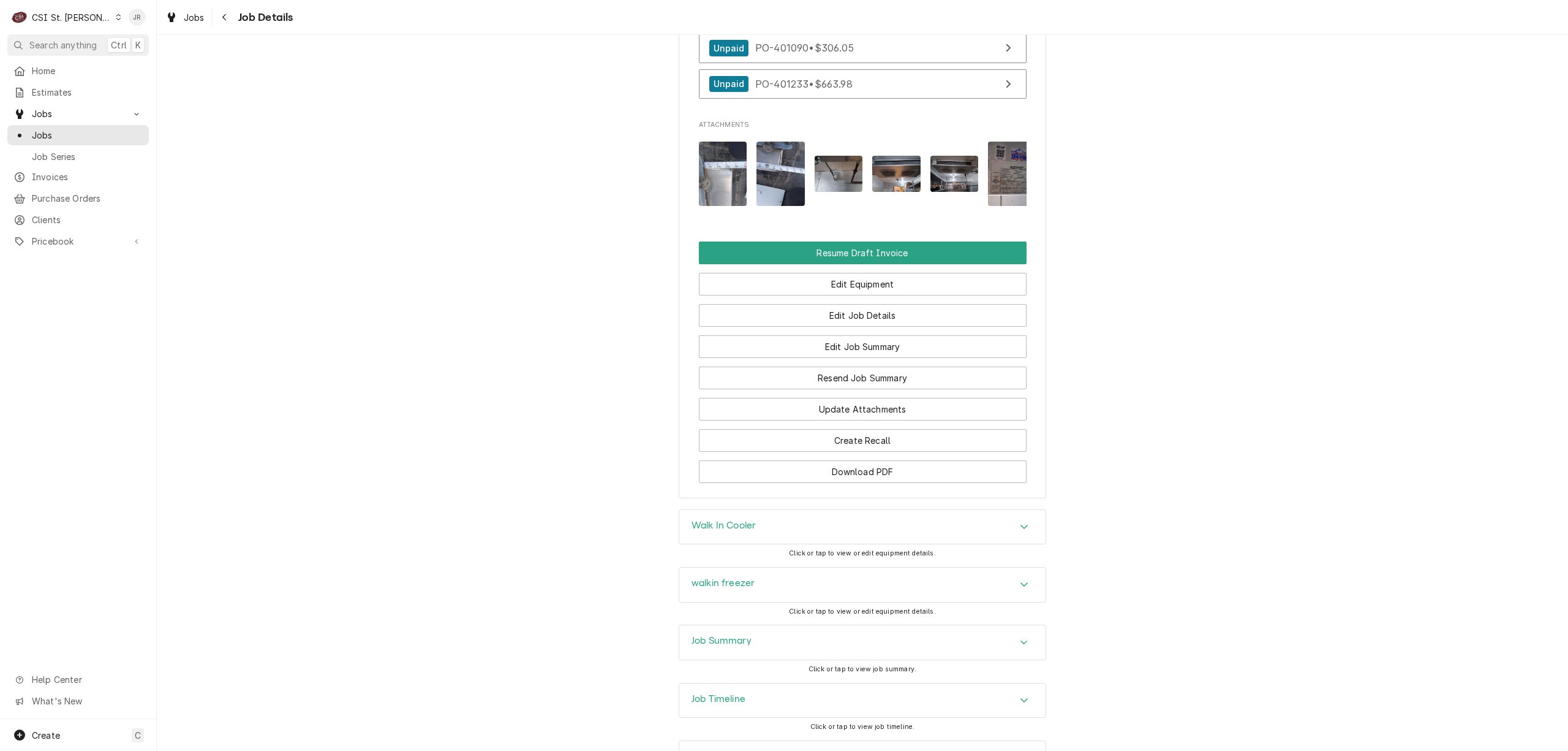
scroll to position [1225, 0]
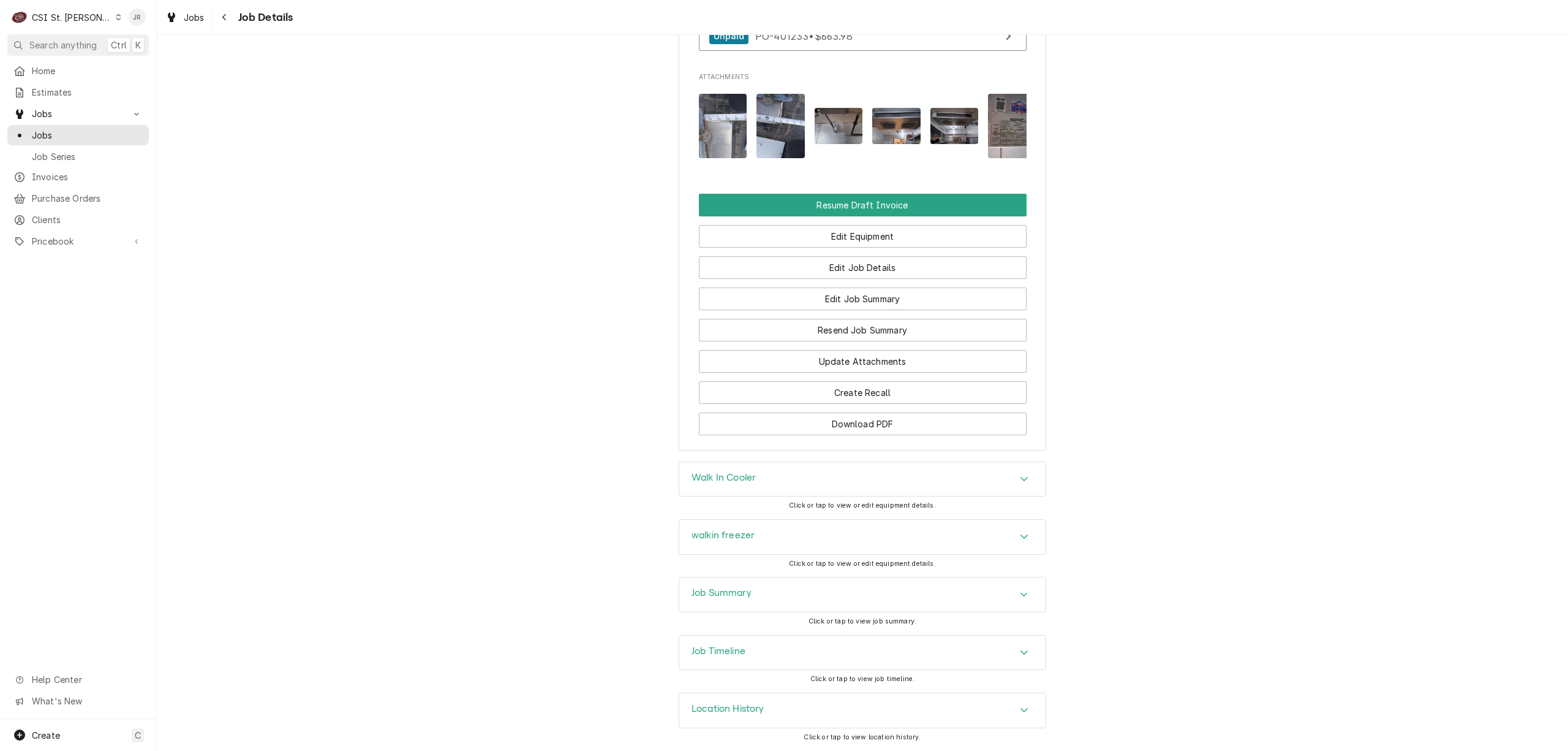
click at [718, 584] on div "Job Summary" at bounding box center [862, 594] width 366 height 35
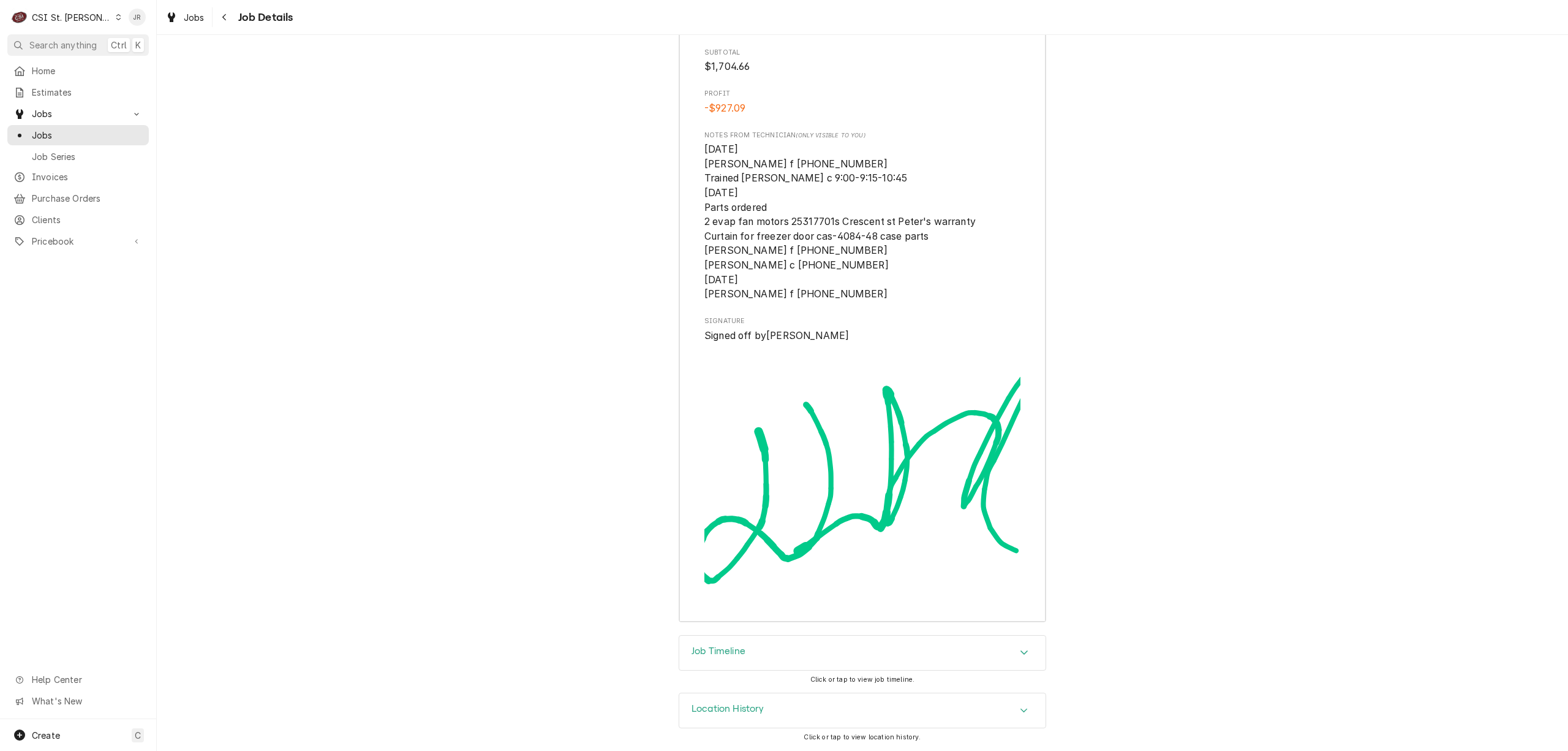
scroll to position [4409, 0]
drag, startPoint x: 710, startPoint y: 660, endPoint x: 868, endPoint y: 488, distance: 233.6
click at [777, 584] on div "Completed and Uninvoiced [PERSON_NAME] Company [GEOGRAPHIC_DATA] / [STREET_ADDR…" at bounding box center [862, 392] width 1411 height 716
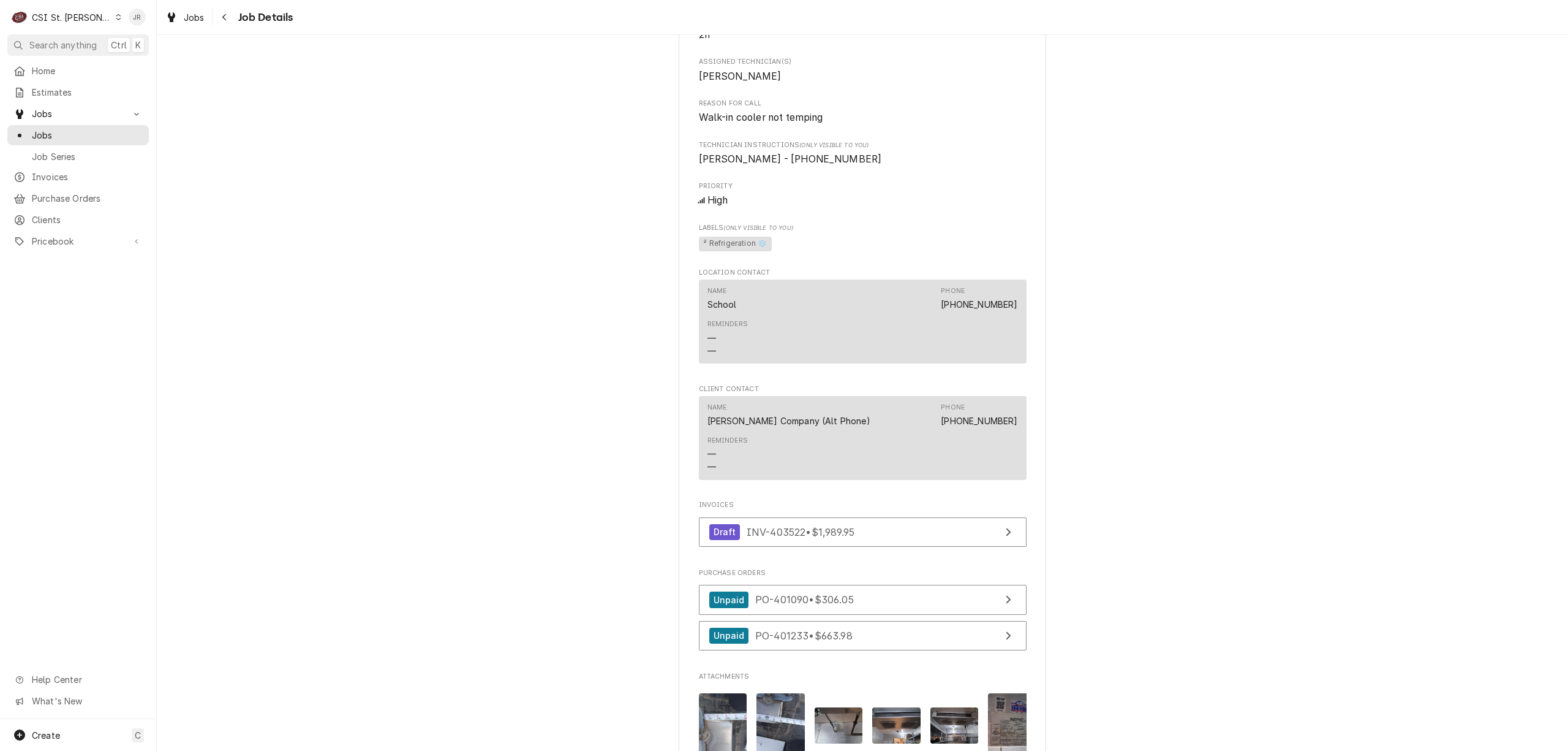
scroll to position [569, 0]
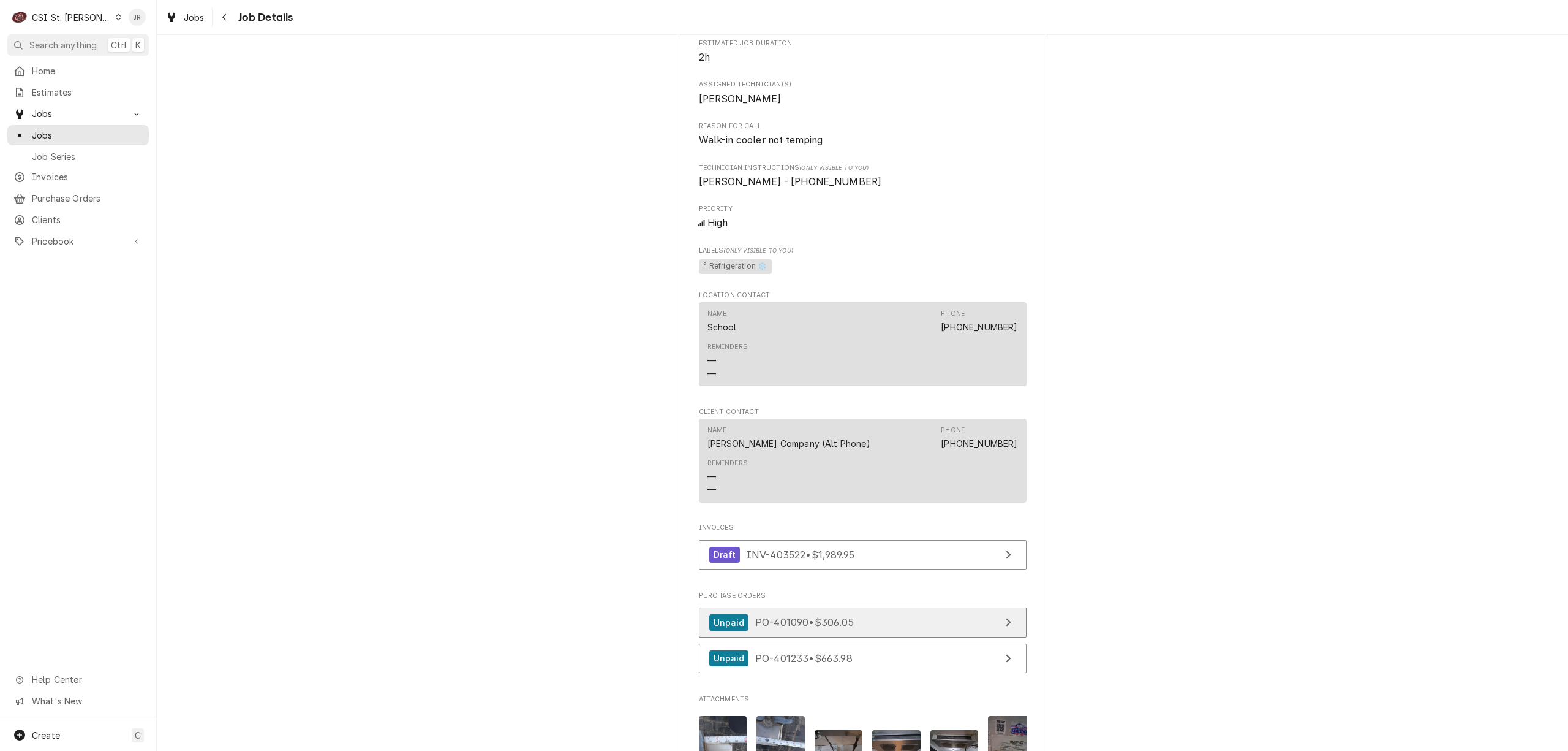
click at [926, 636] on link "Unpaid PO-401090 • $306.05" at bounding box center [862, 622] width 327 height 30
click at [790, 664] on span "PO-401233 • $663.98" at bounding box center [804, 657] width 97 height 12
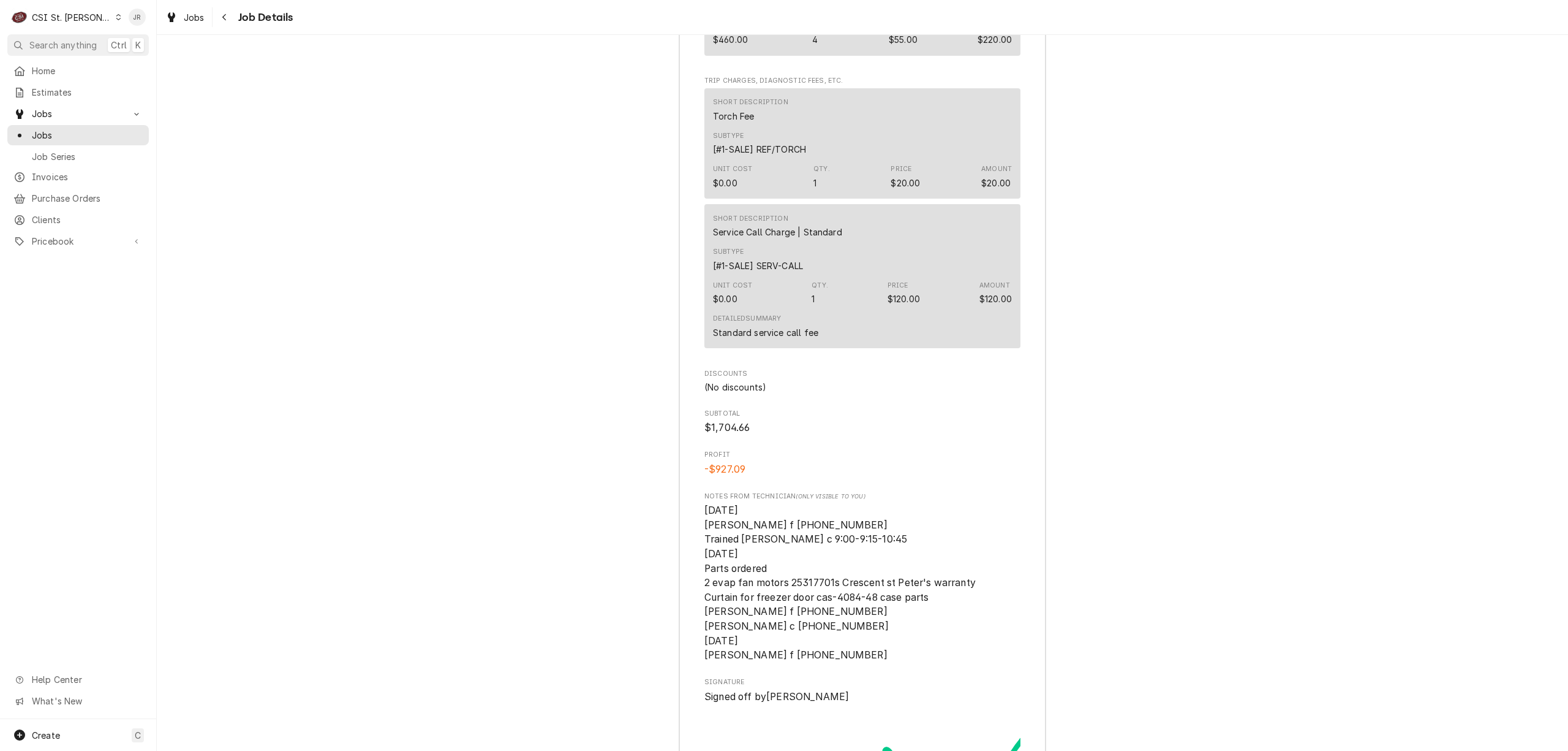
scroll to position [4409, 0]
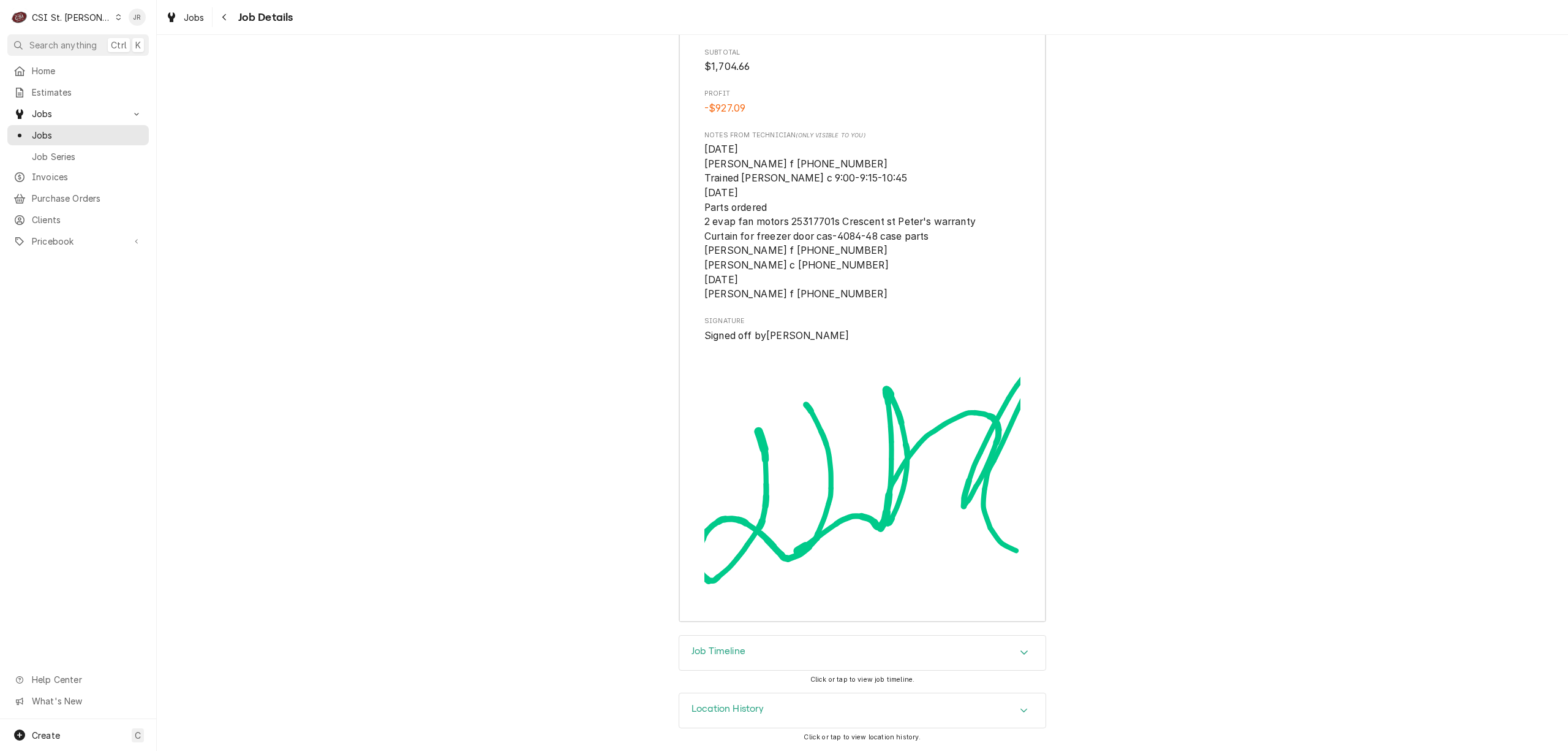
click at [743, 657] on div "Job Timeline" at bounding box center [862, 653] width 366 height 35
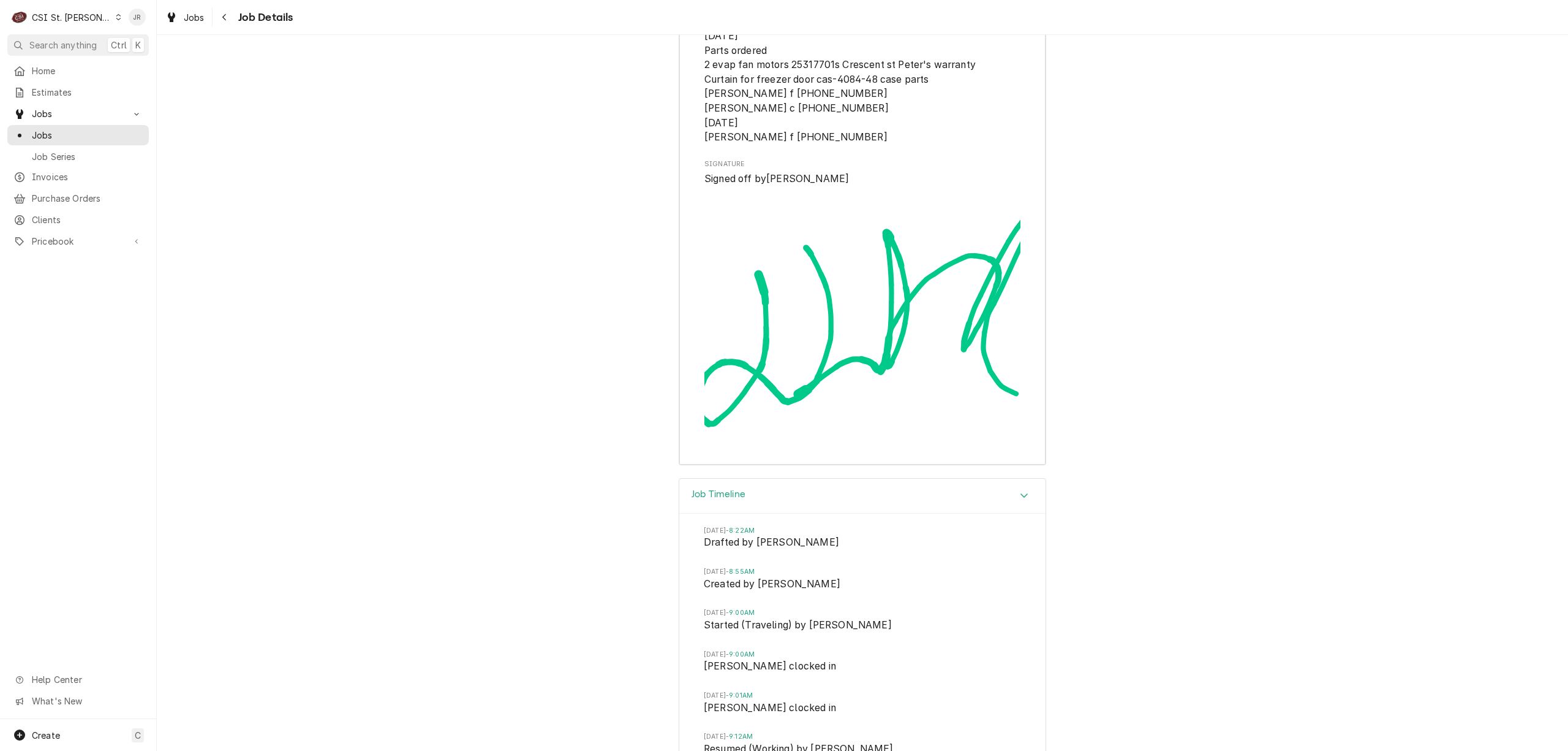
scroll to position [4527, 0]
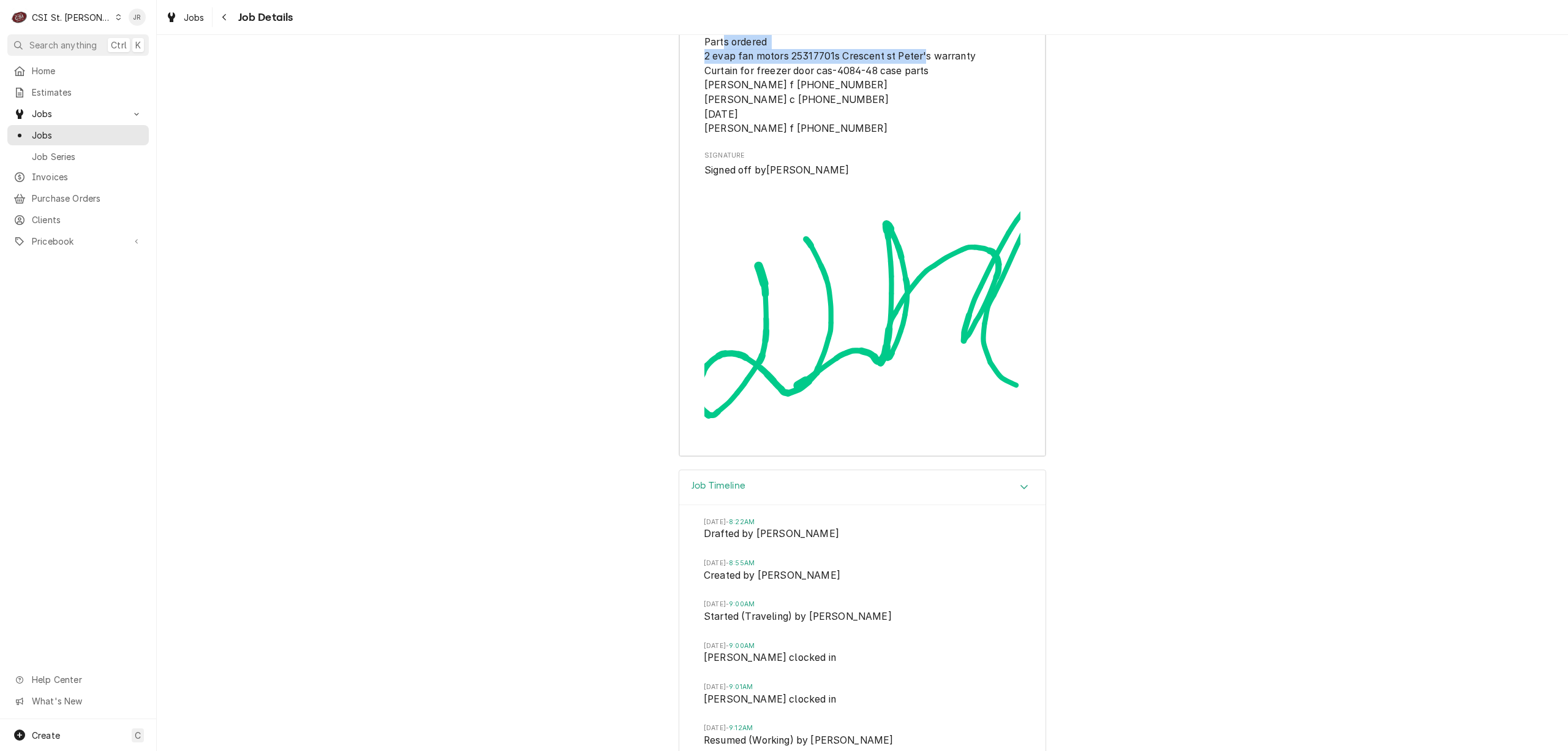
drag, startPoint x: 977, startPoint y: 103, endPoint x: 682, endPoint y: 109, distance: 295.1
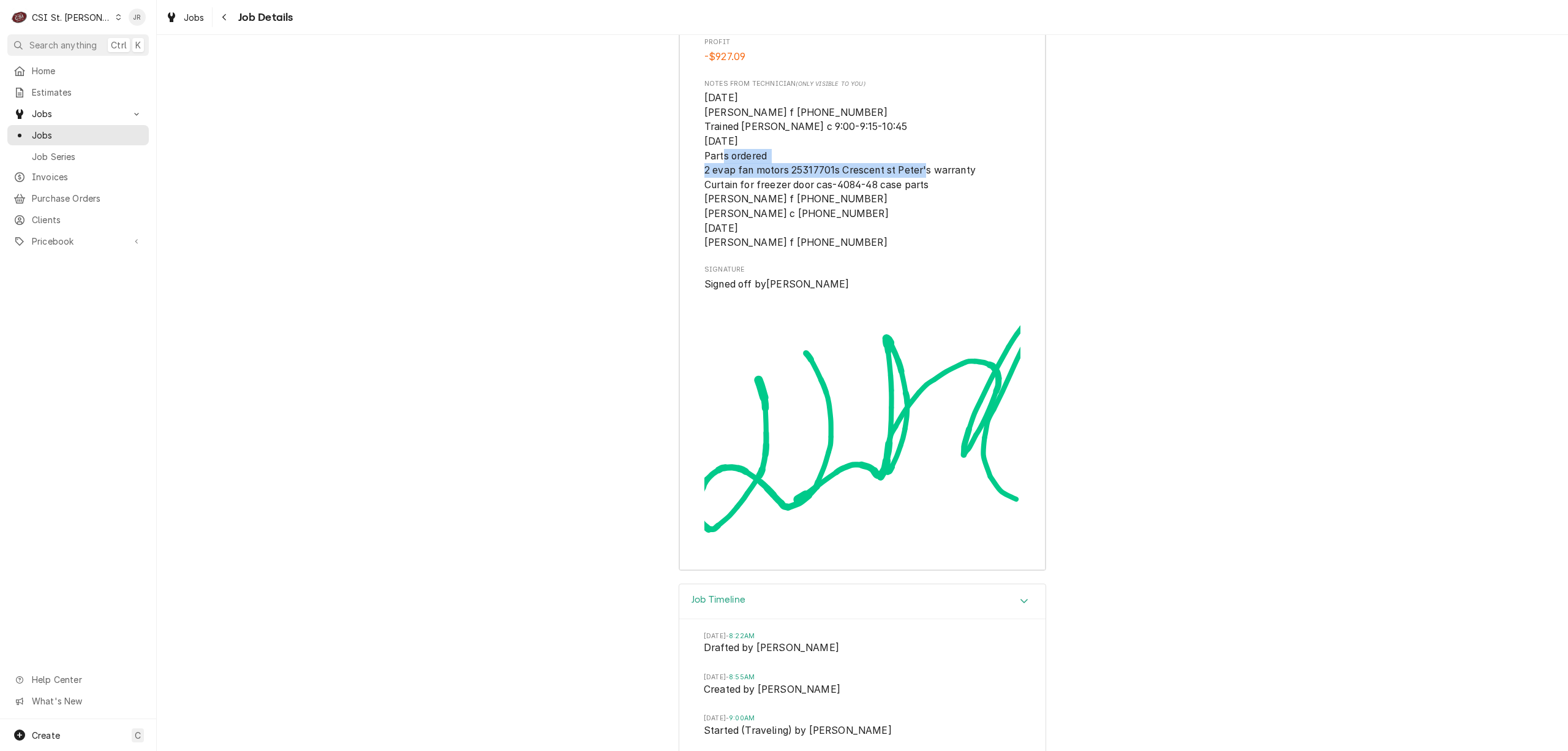
scroll to position [4118, 0]
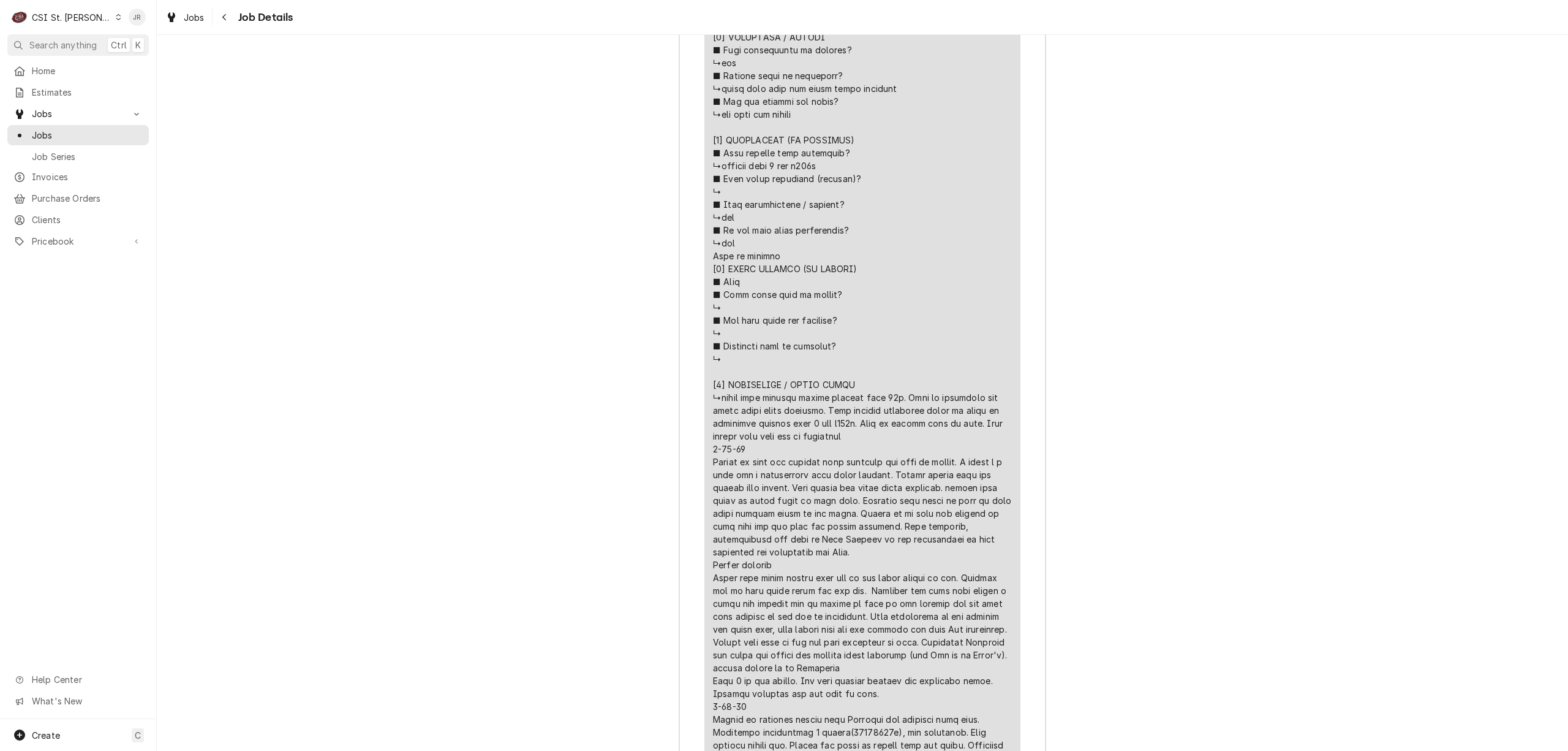
scroll to position [2533, 0]
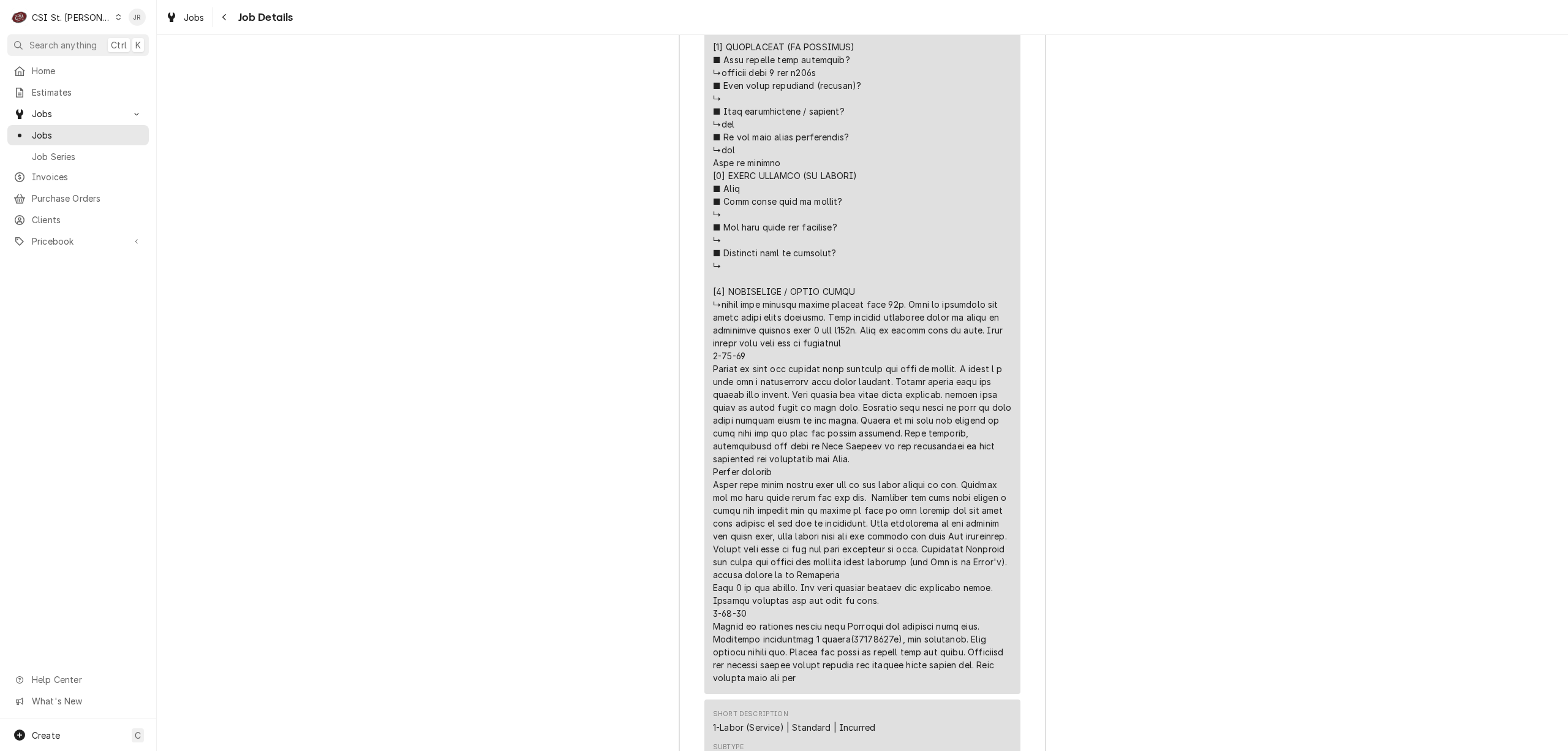
drag, startPoint x: 892, startPoint y: 658, endPoint x: 660, endPoint y: 648, distance: 232.2
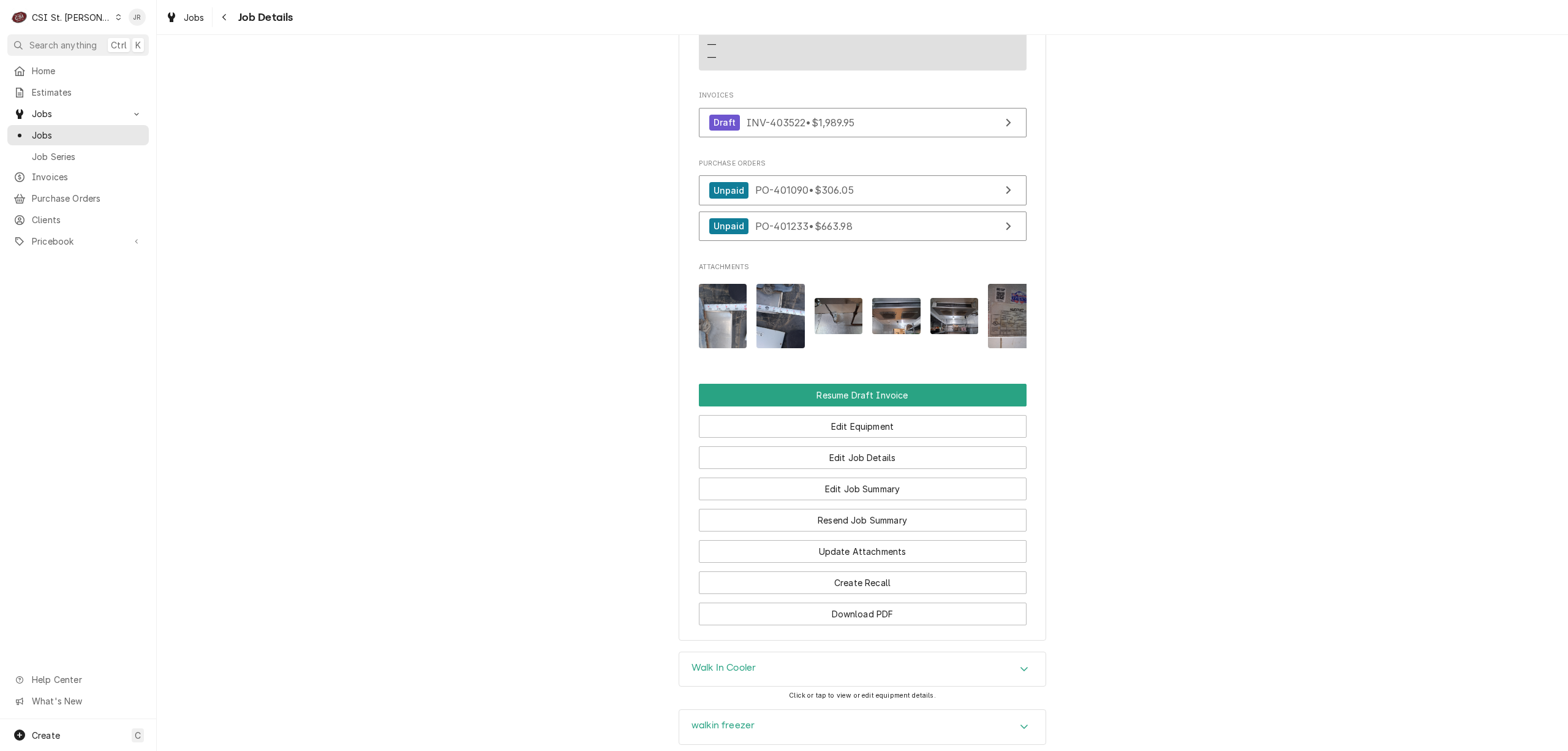
scroll to position [654, 0]
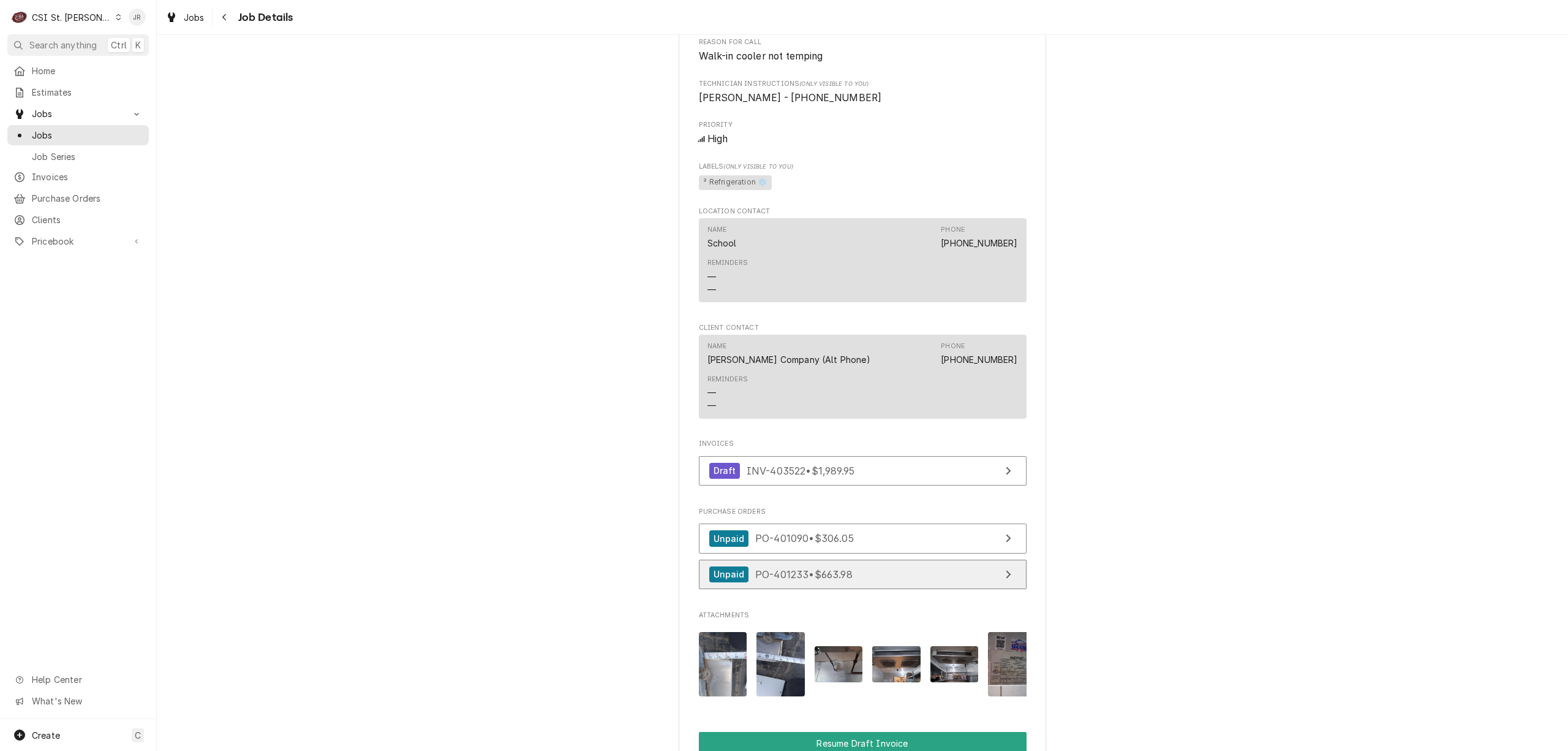
click at [915, 589] on link "Unpaid PO-401233 • $663.98" at bounding box center [862, 574] width 327 height 30
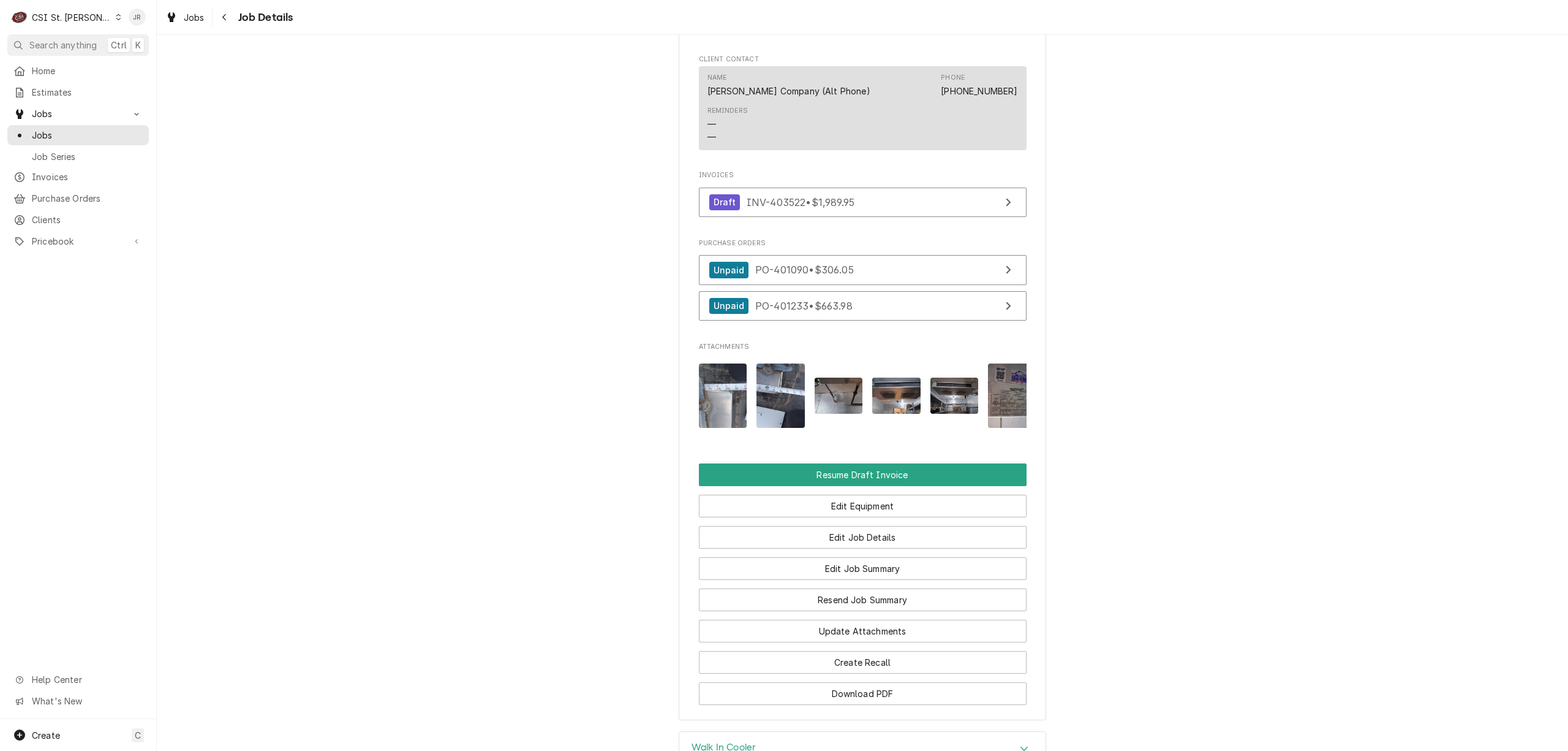
scroll to position [899, 0]
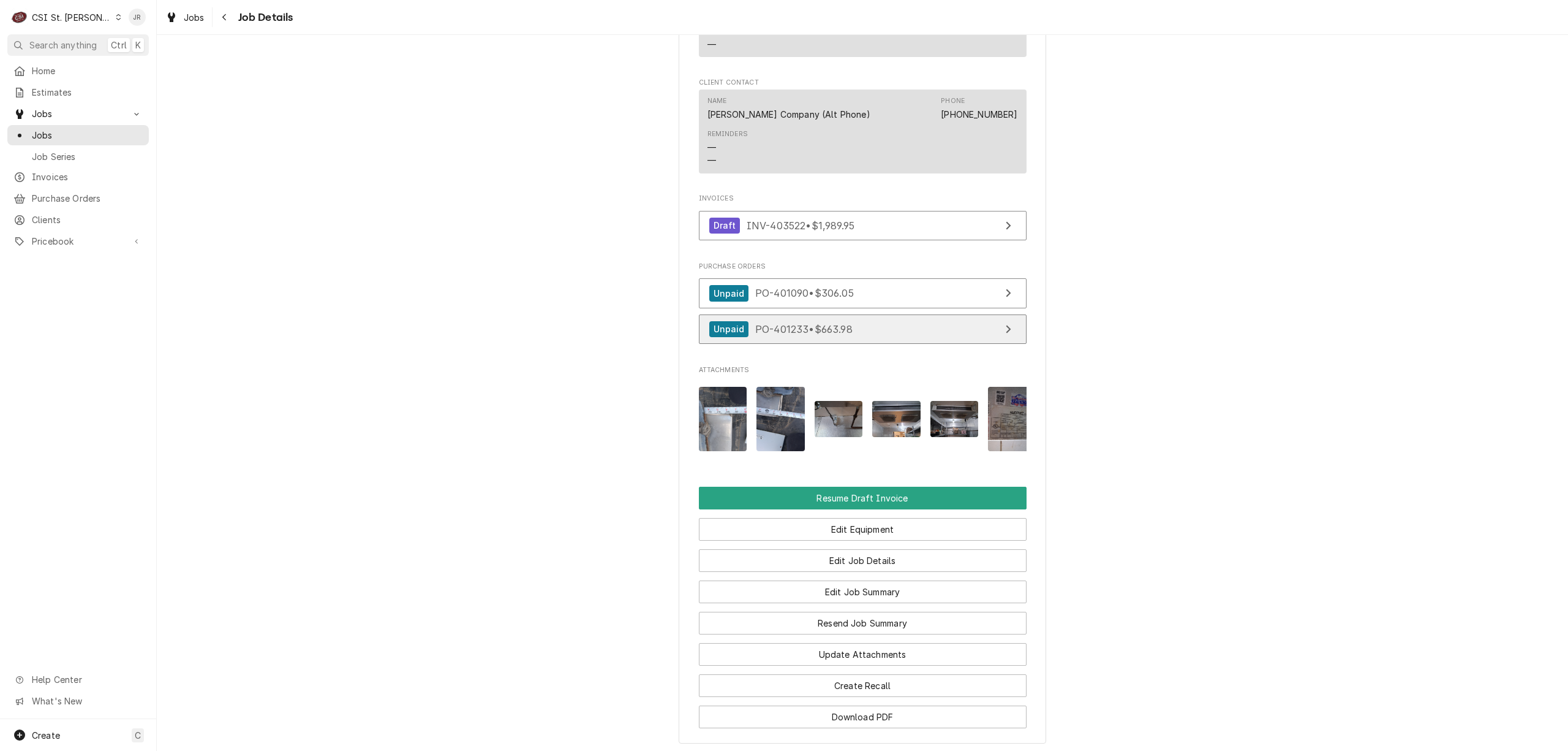
click at [948, 342] on link "Unpaid PO-401233 • $663.98" at bounding box center [862, 329] width 327 height 30
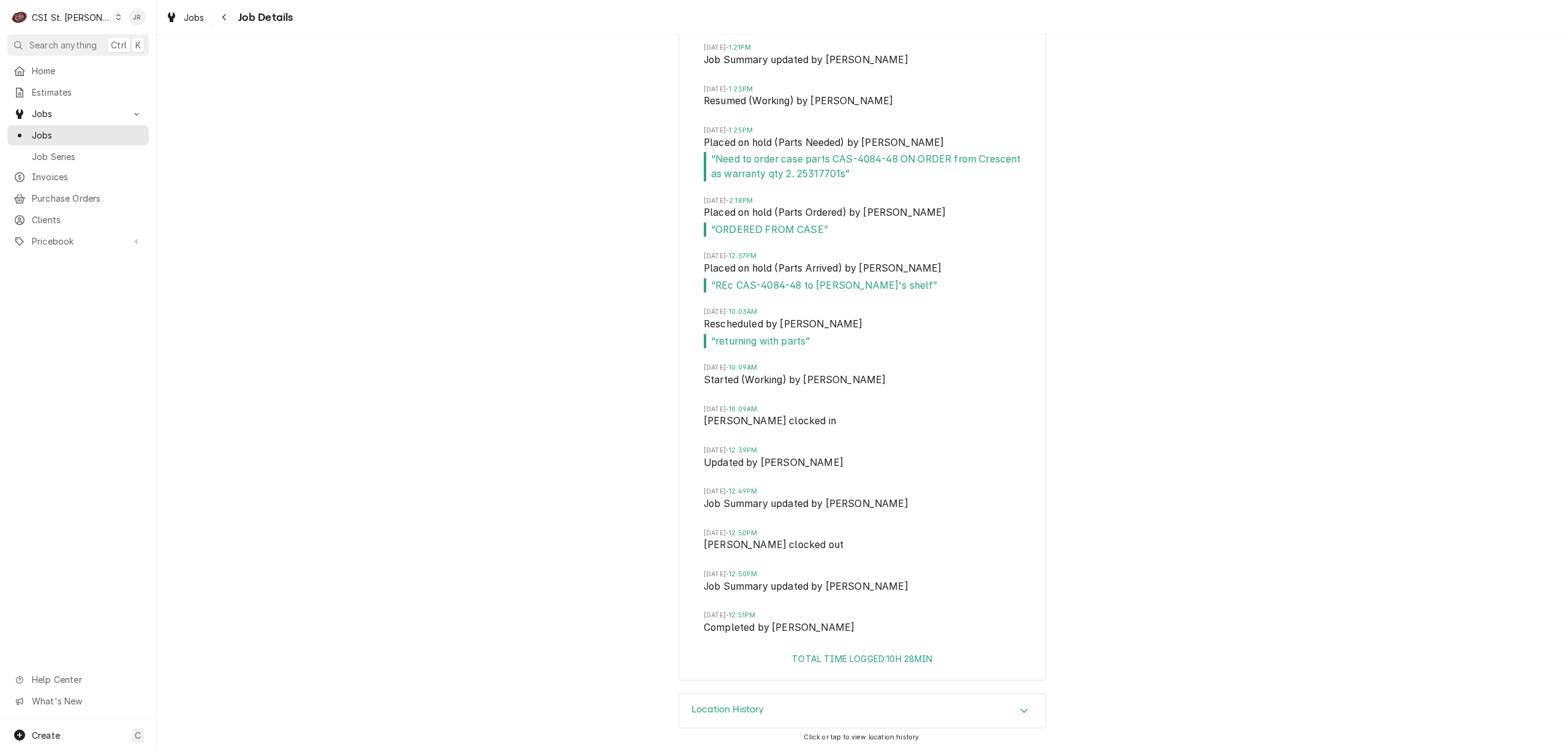
scroll to position [6067, 0]
drag, startPoint x: 747, startPoint y: 711, endPoint x: 1012, endPoint y: 628, distance: 277.7
click at [750, 712] on h3 "Location History" at bounding box center [727, 709] width 73 height 12
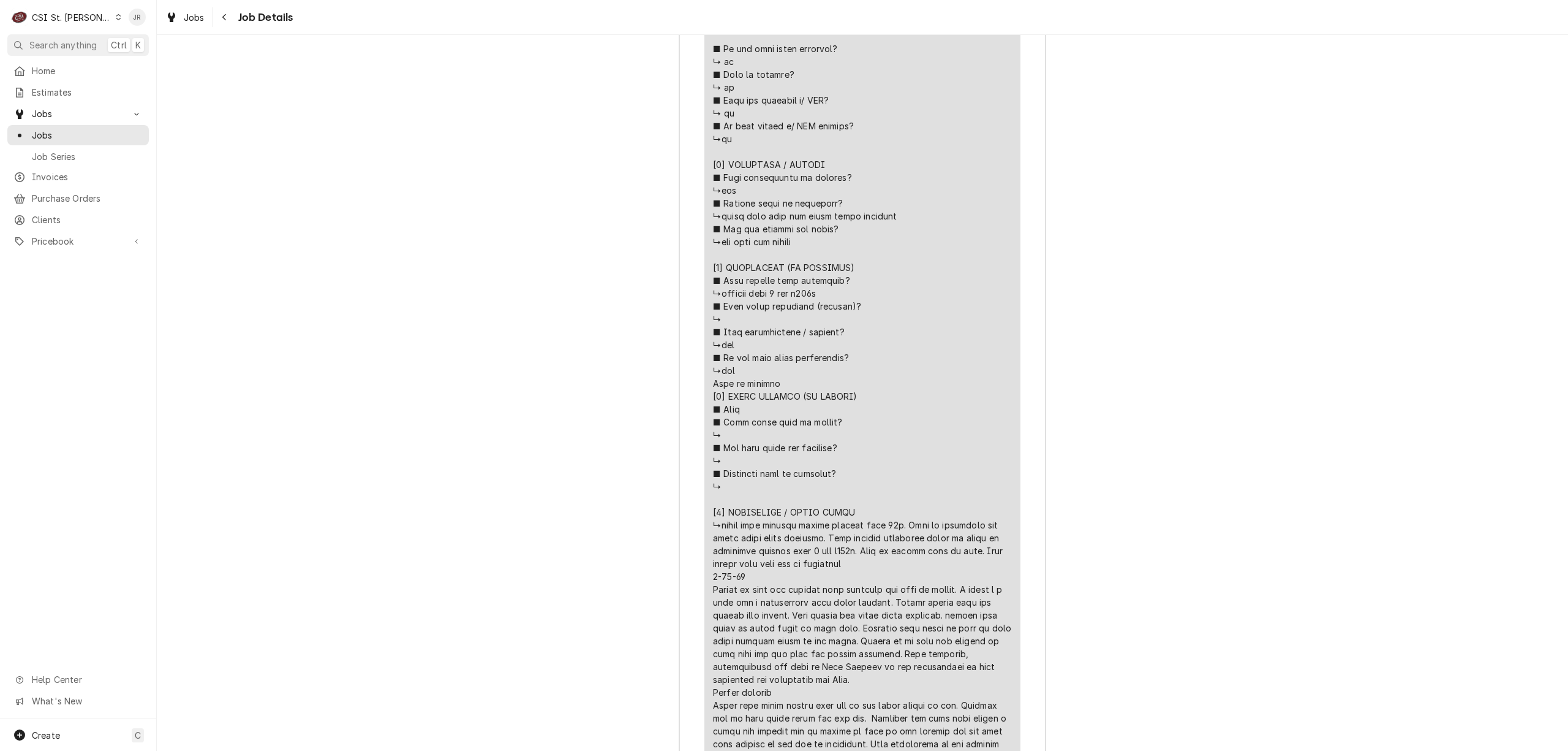
scroll to position [2988, 0]
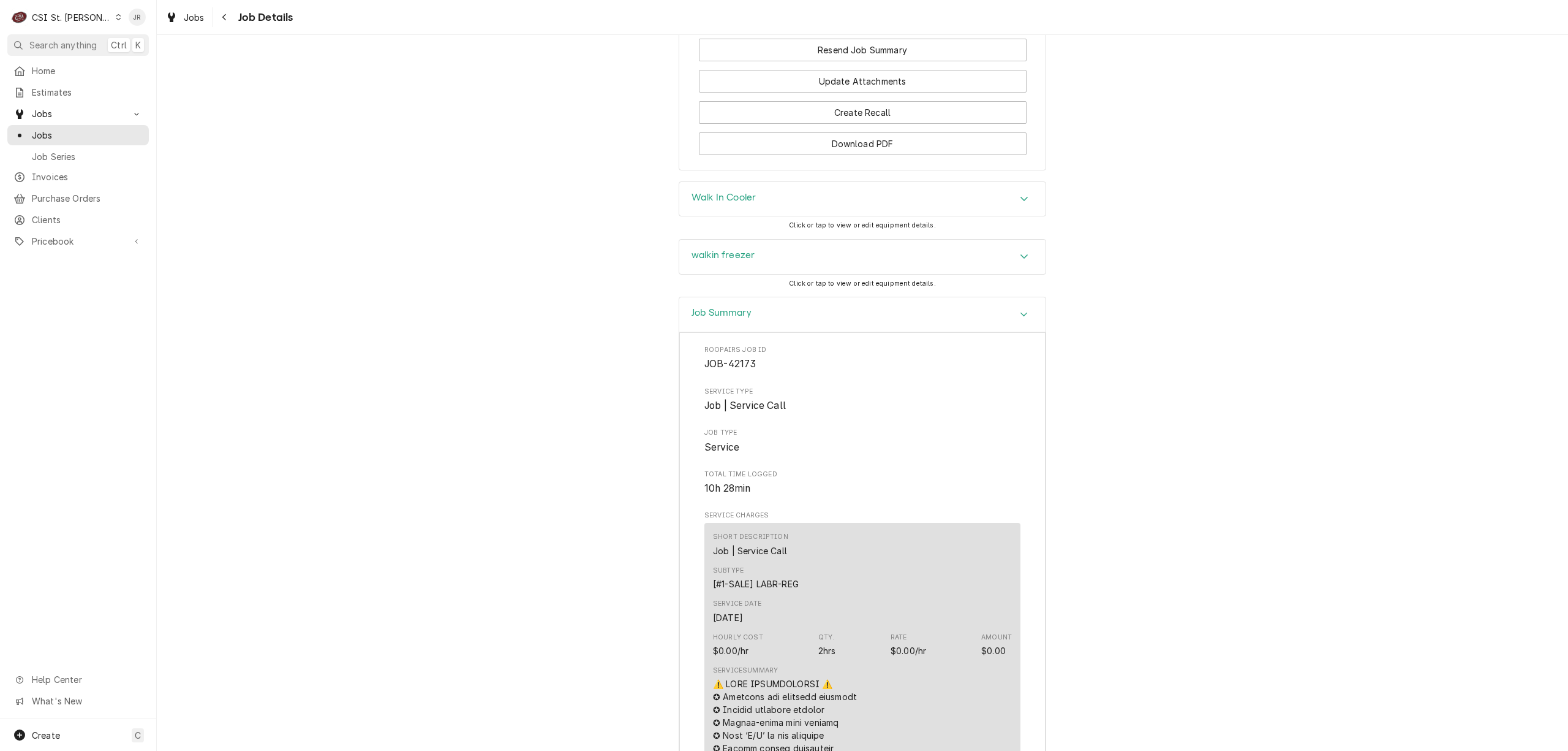
scroll to position [1748, 0]
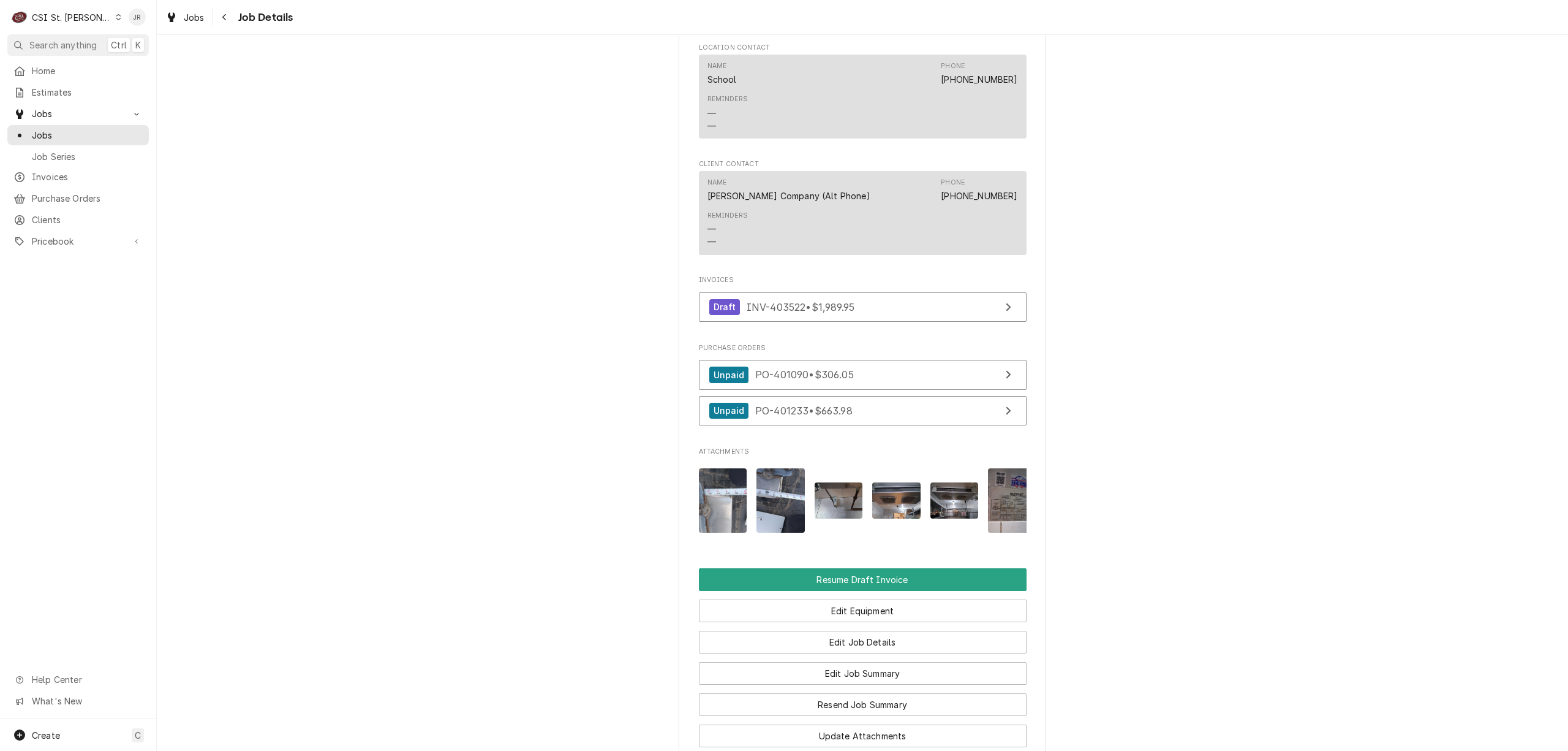
scroll to position [768, 0]
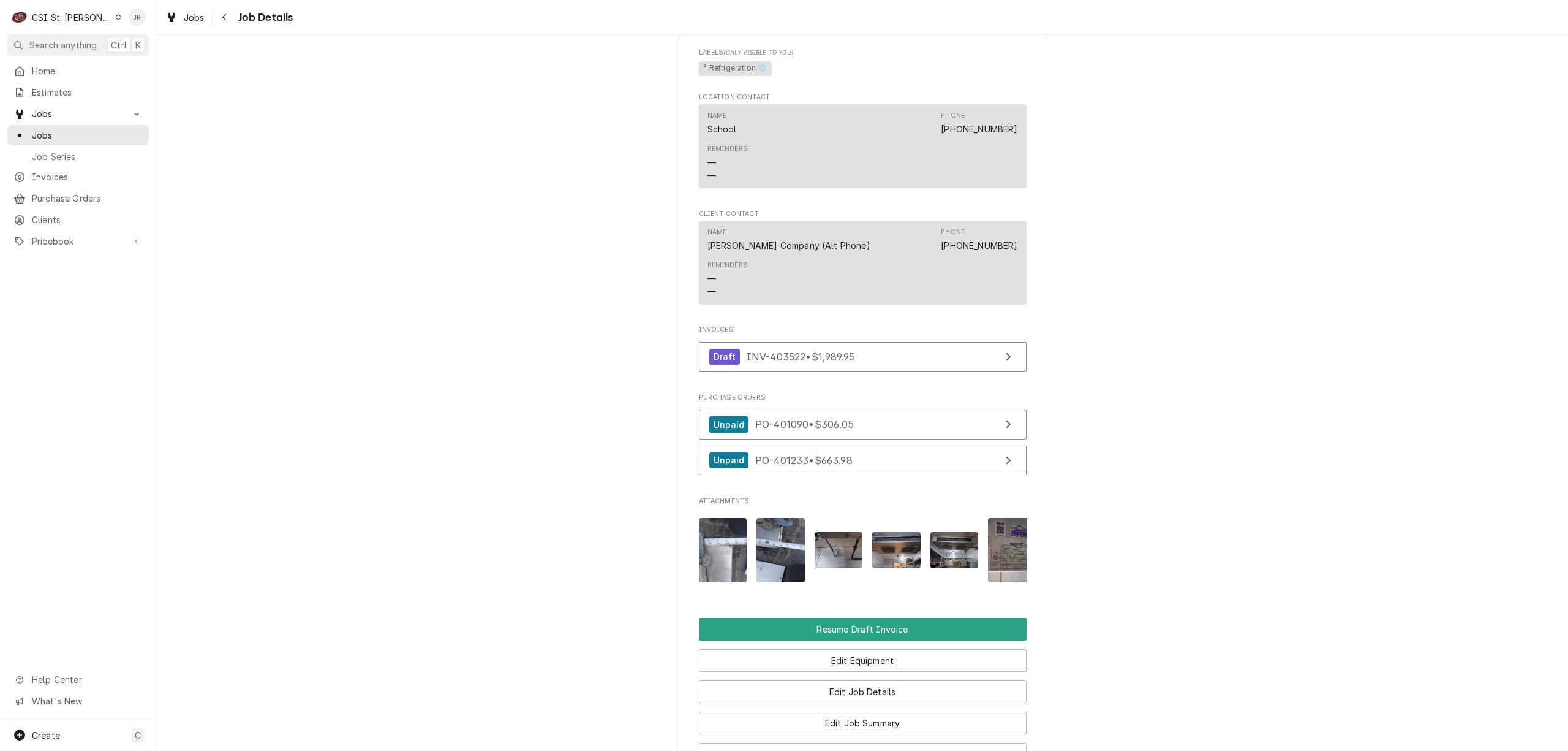
click at [993, 558] on img "Attachments" at bounding box center [1012, 550] width 49 height 64
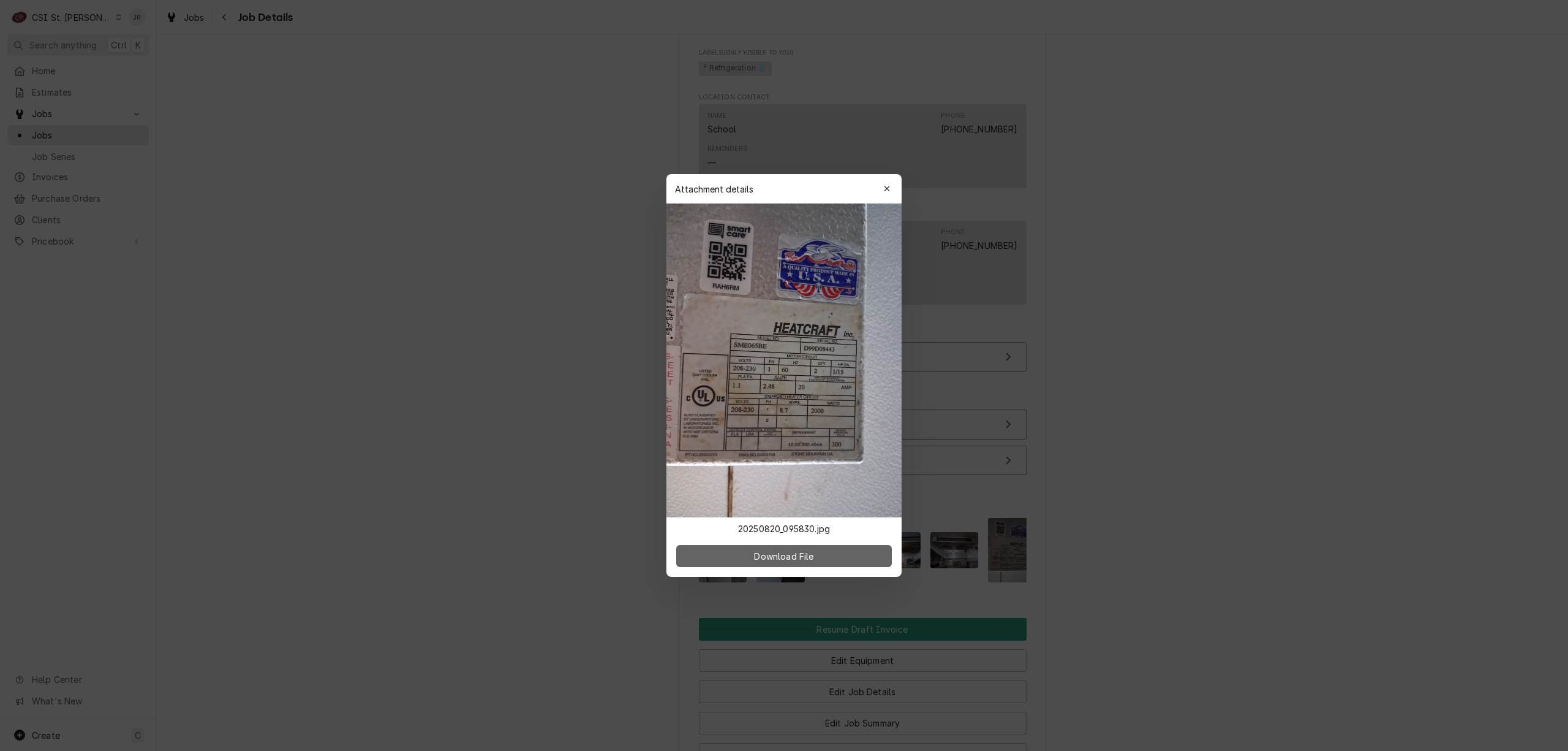
click at [790, 563] on button "Download File" at bounding box center [784, 555] width 215 height 22
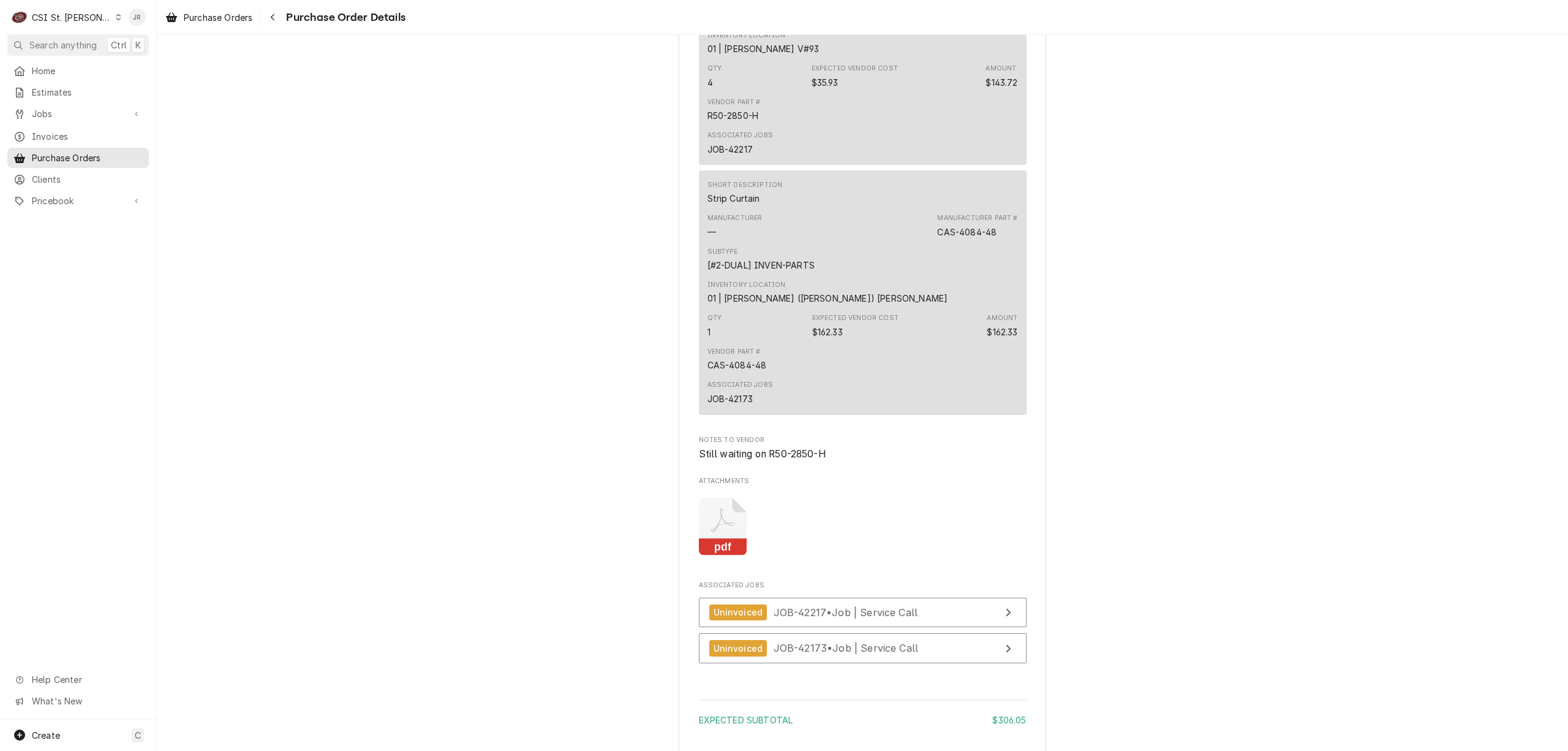
scroll to position [1023, 0]
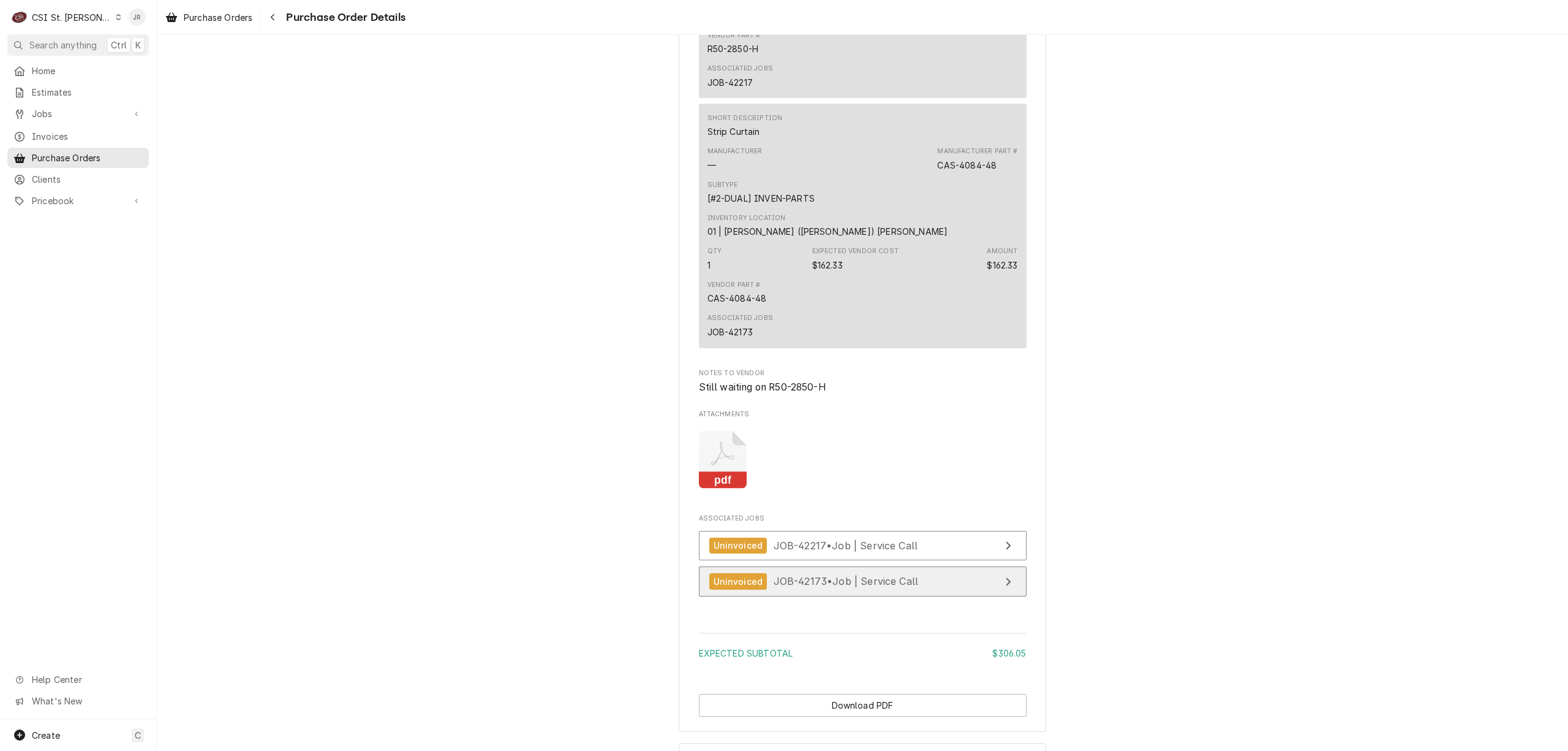
click at [898, 587] on span "JOB-42173 • Job | Service Call" at bounding box center [846, 580] width 145 height 12
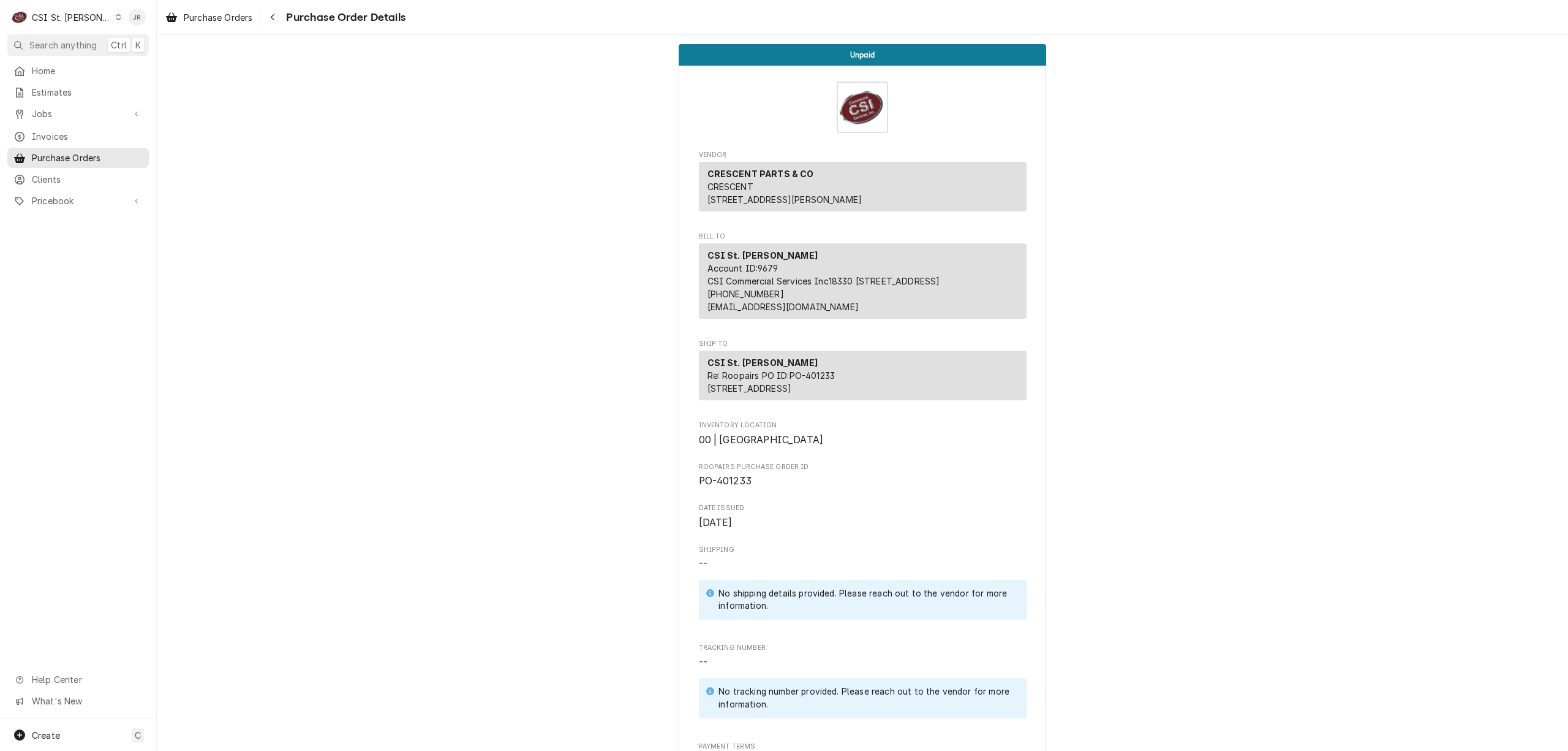
click at [730, 487] on span "PO-401233" at bounding box center [725, 480] width 53 height 12
copy span "401233"
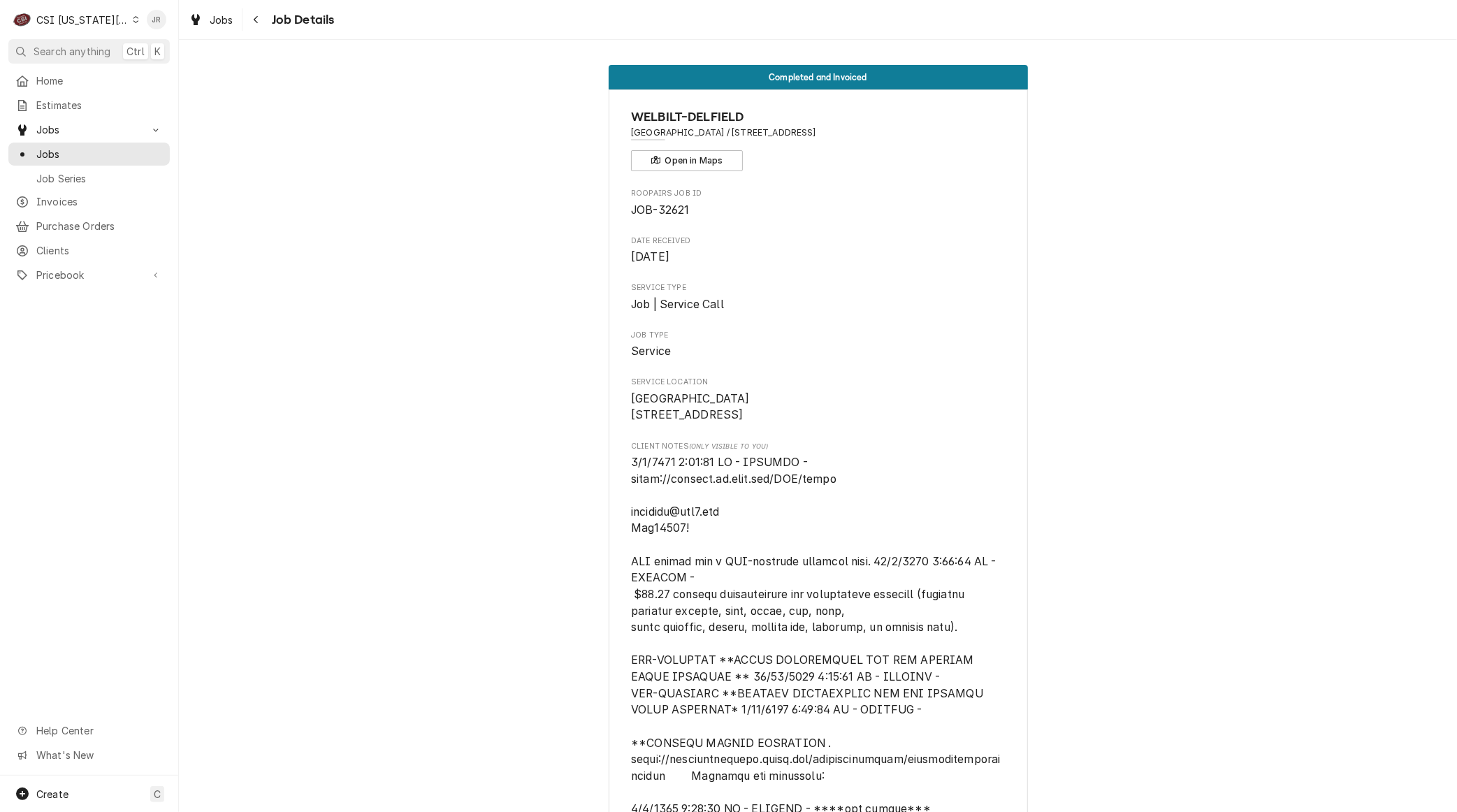
scroll to position [194, 0]
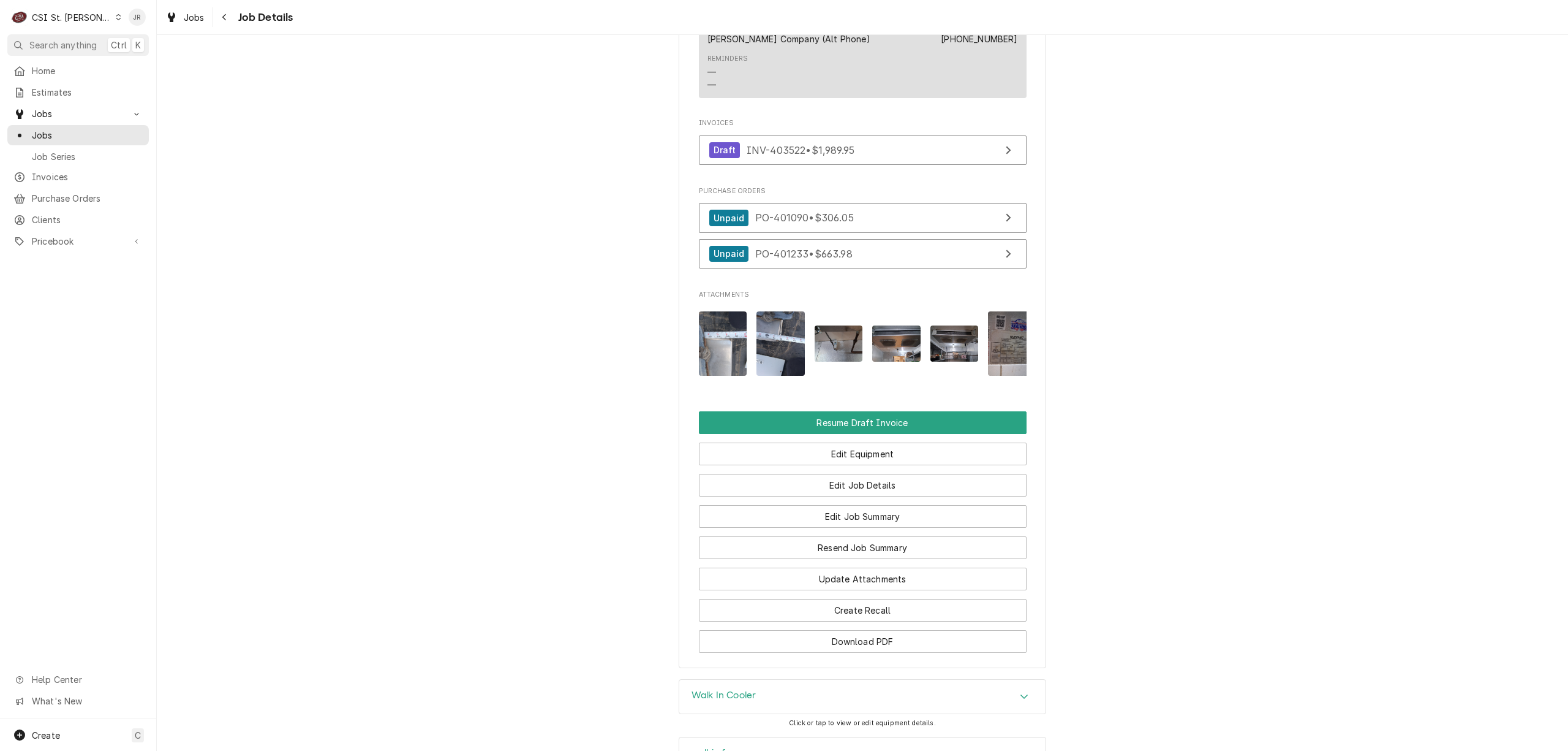
scroll to position [1062, 0]
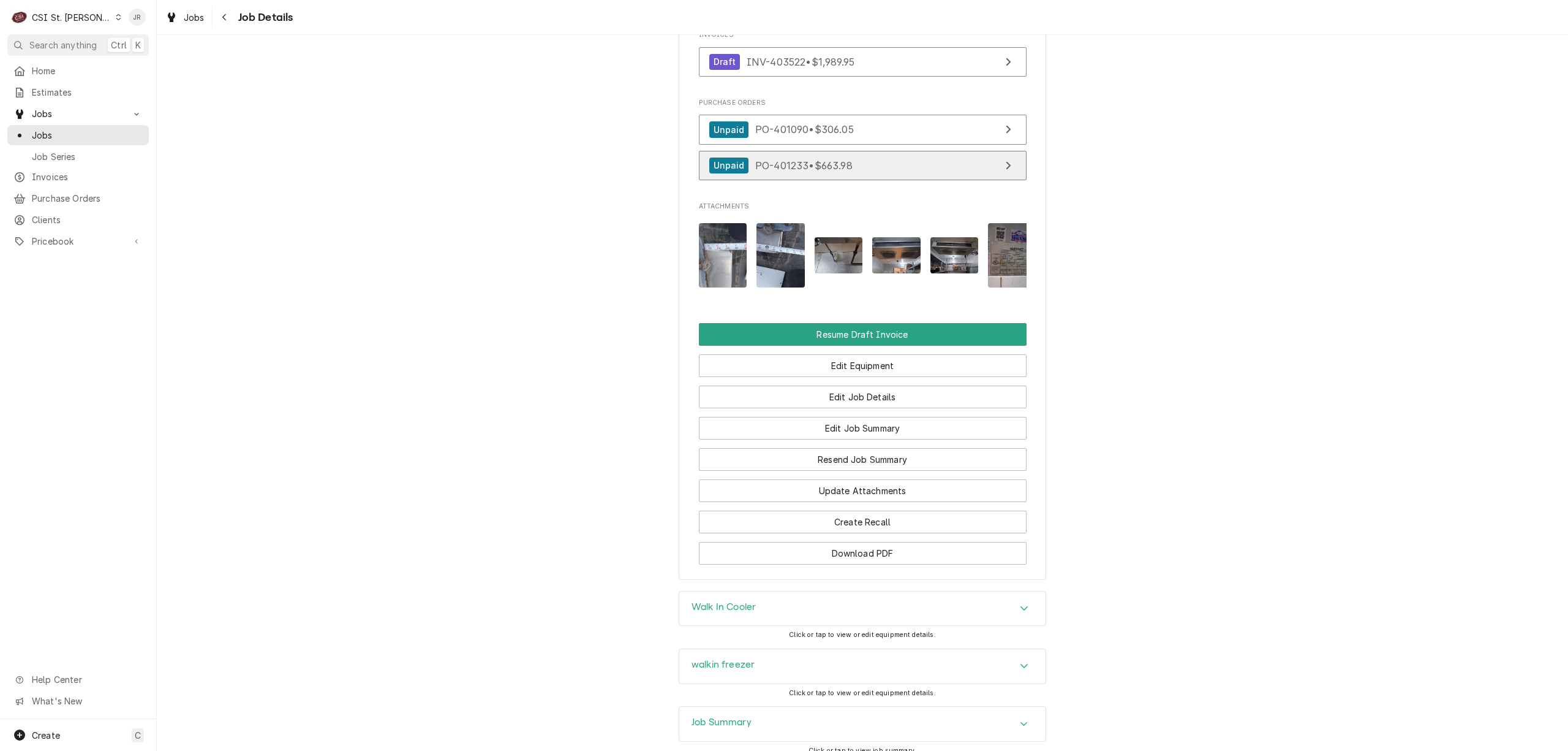
click at [888, 174] on link "Unpaid PO-401233 • $663.98" at bounding box center [862, 166] width 327 height 30
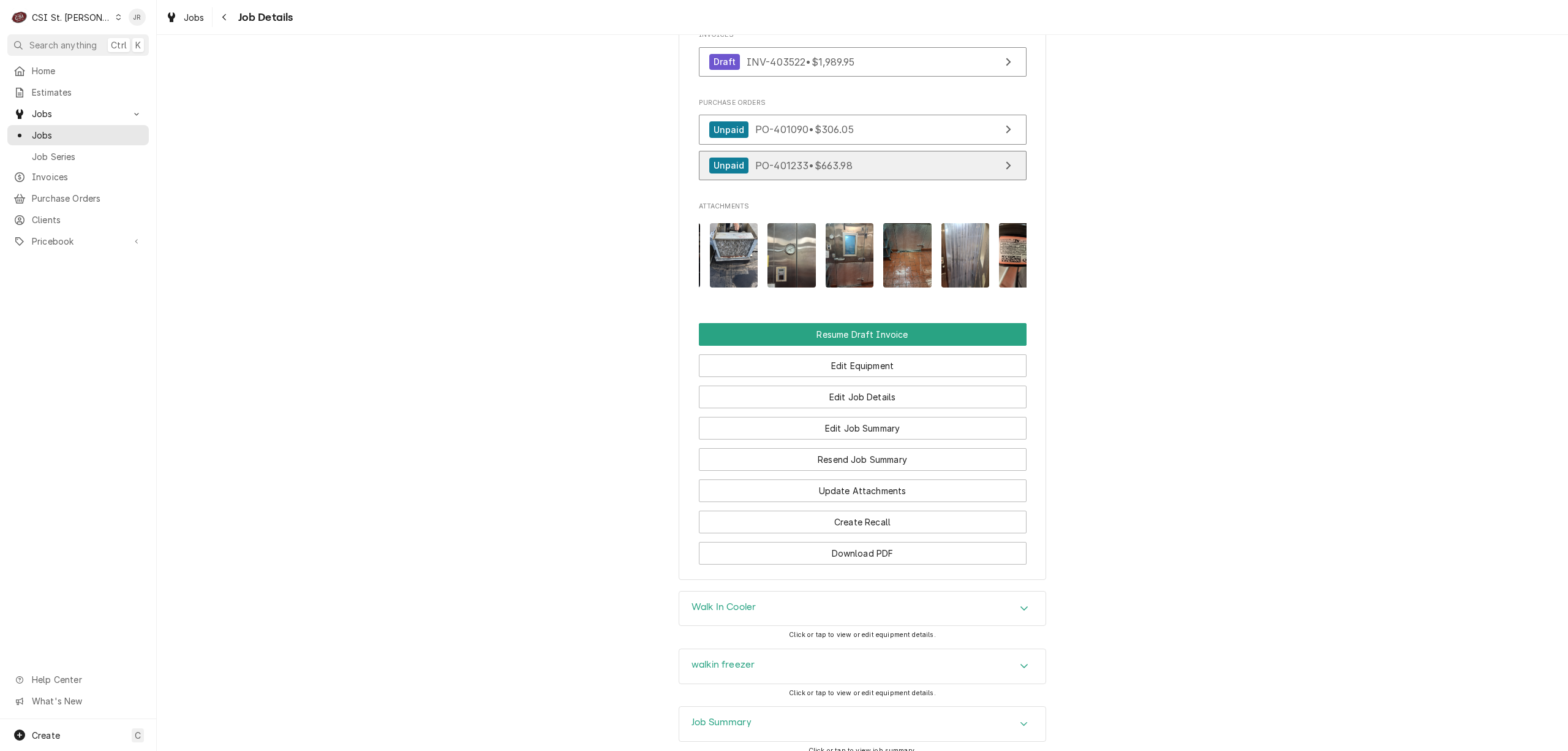
scroll to position [0, 714]
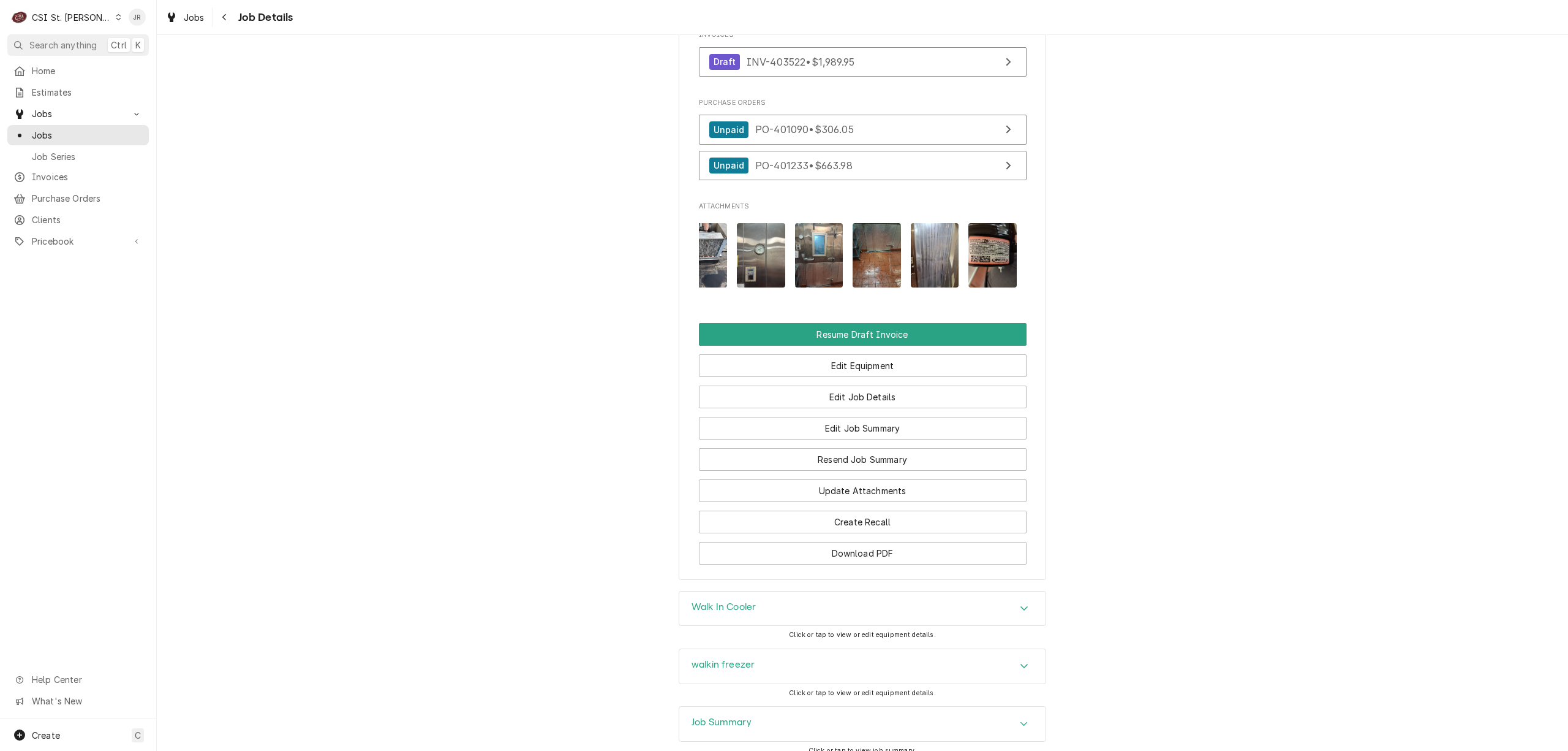
click at [991, 270] on img "Attachments" at bounding box center [992, 255] width 49 height 64
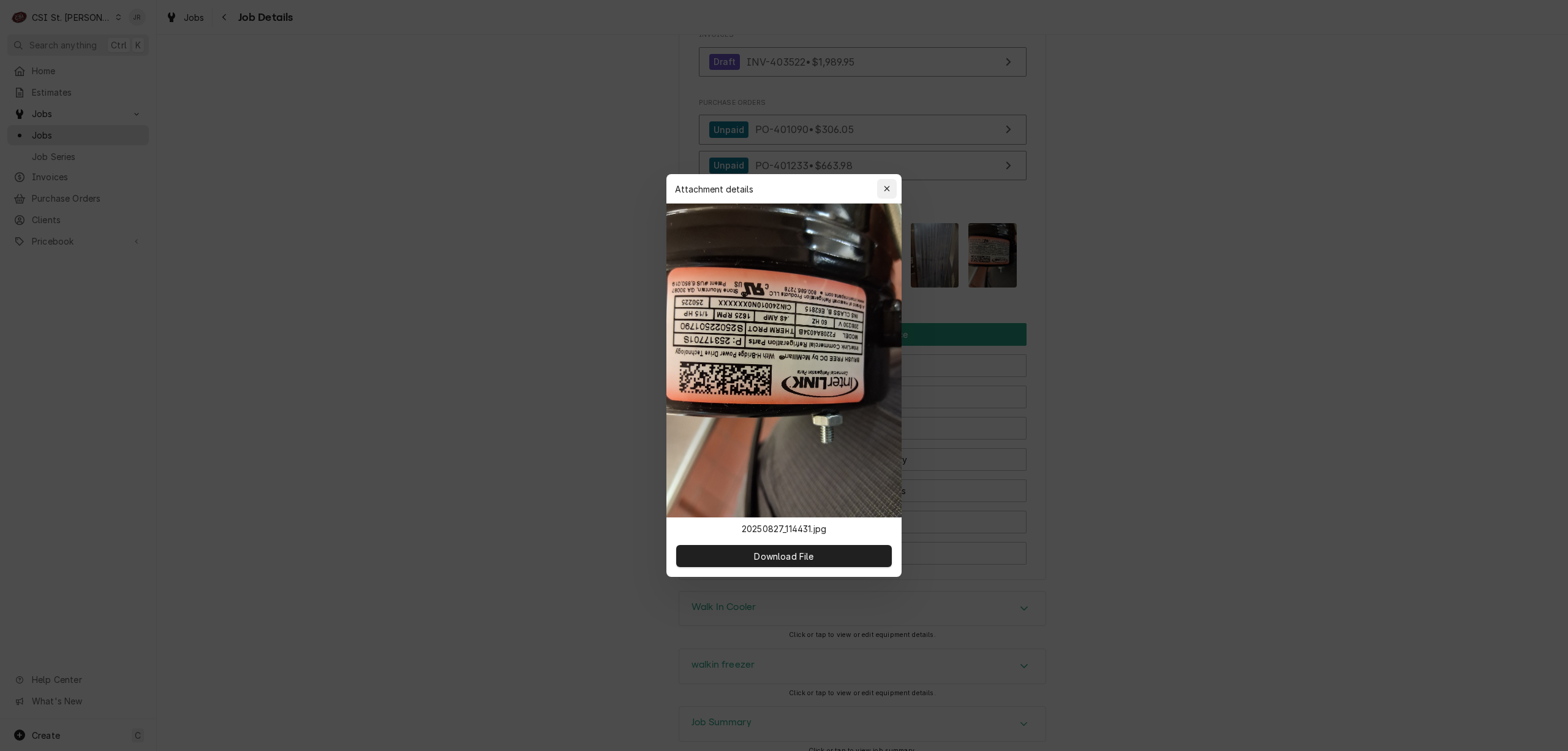
click at [893, 187] on button "button" at bounding box center [887, 189] width 20 height 20
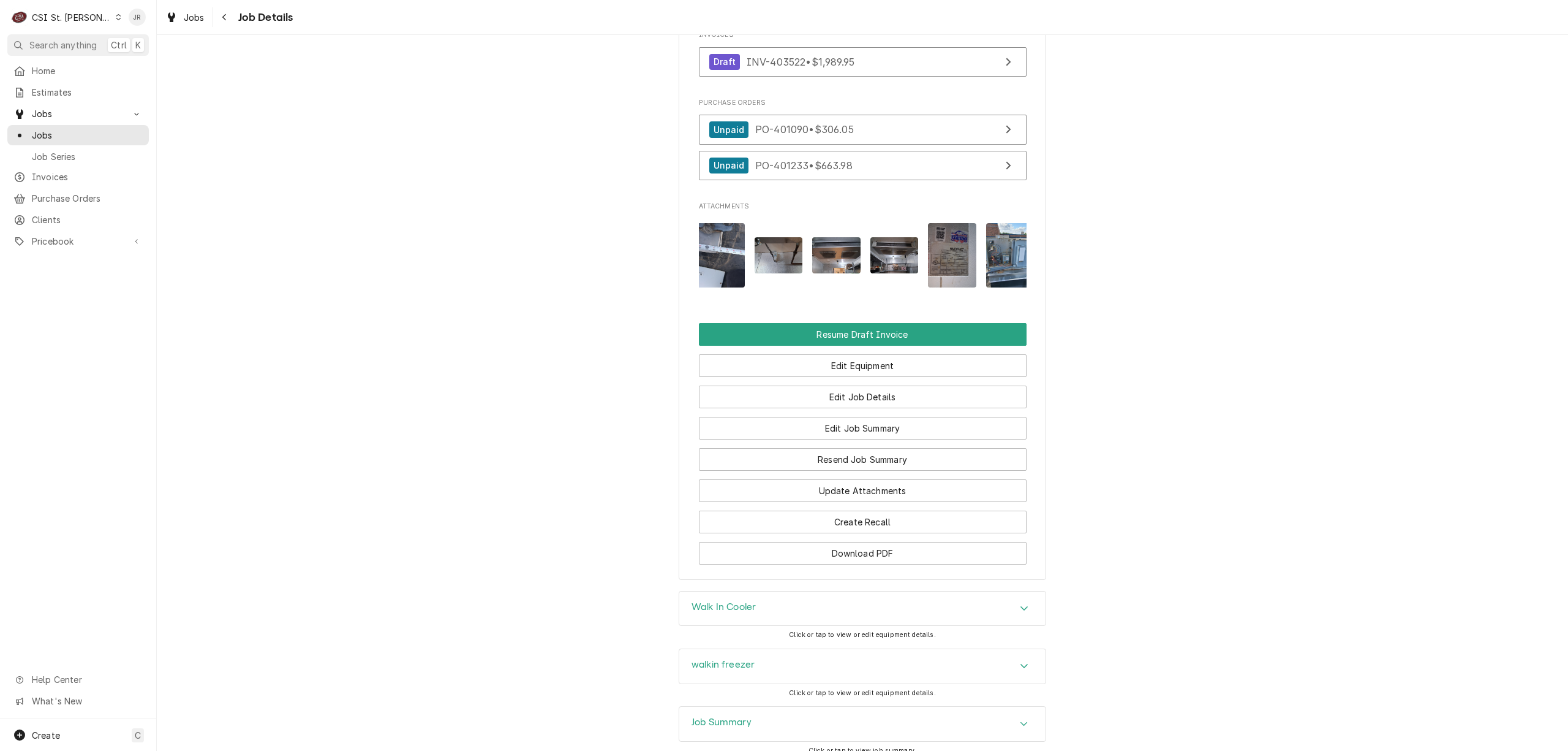
scroll to position [0, 232]
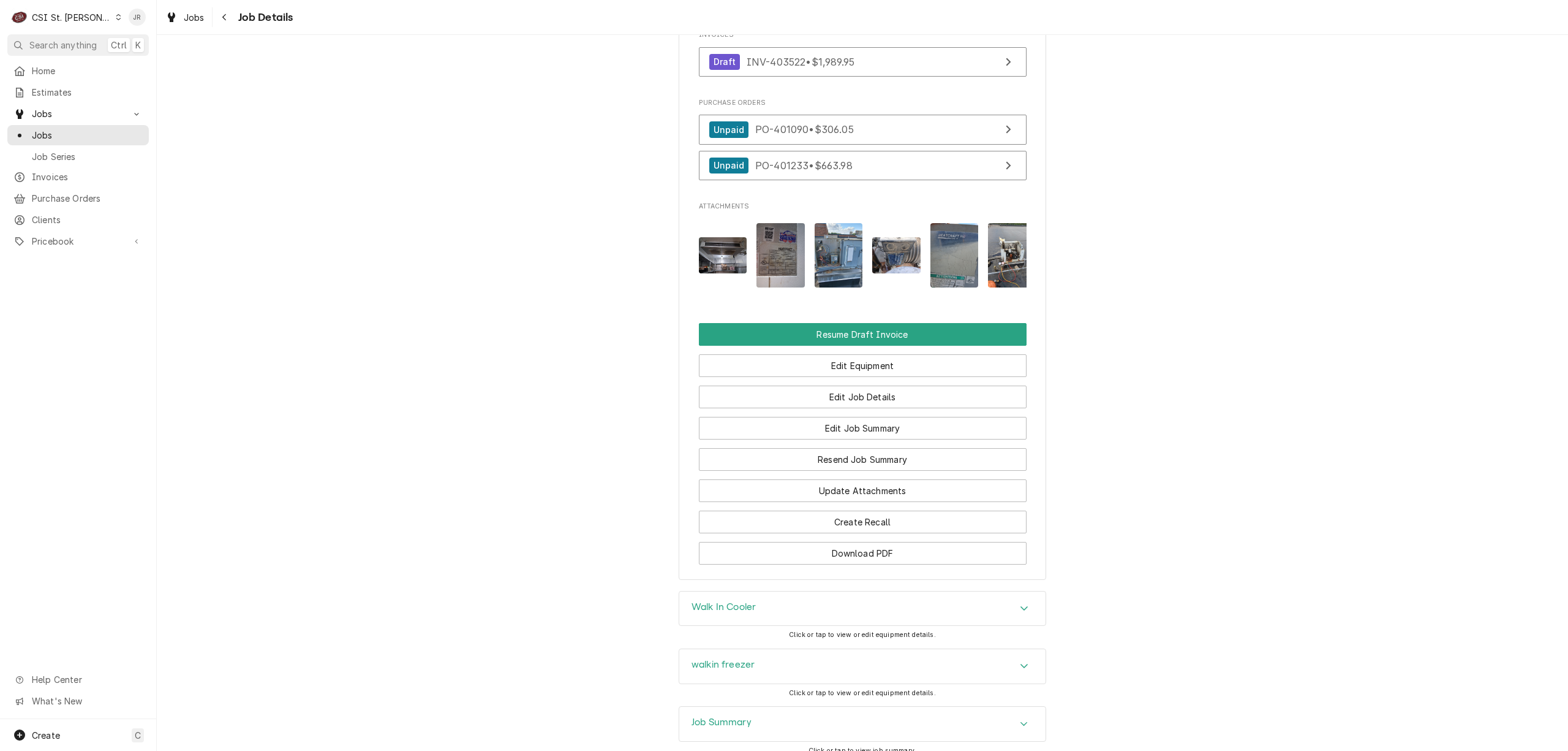
click at [762, 271] on img "Attachments" at bounding box center [780, 255] width 49 height 64
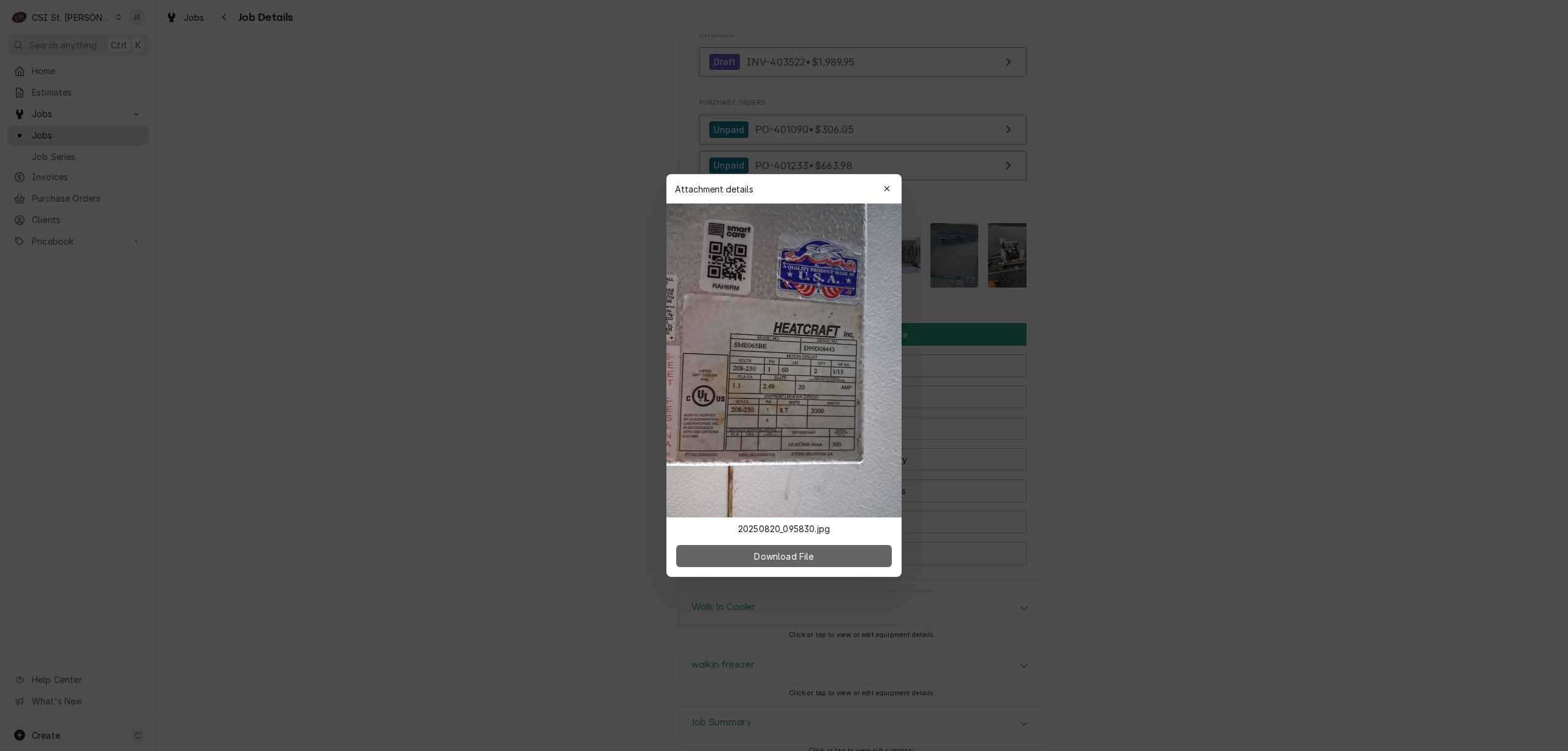
click at [848, 552] on button "Download File" at bounding box center [784, 555] width 215 height 22
click at [892, 195] on button "button" at bounding box center [887, 189] width 20 height 20
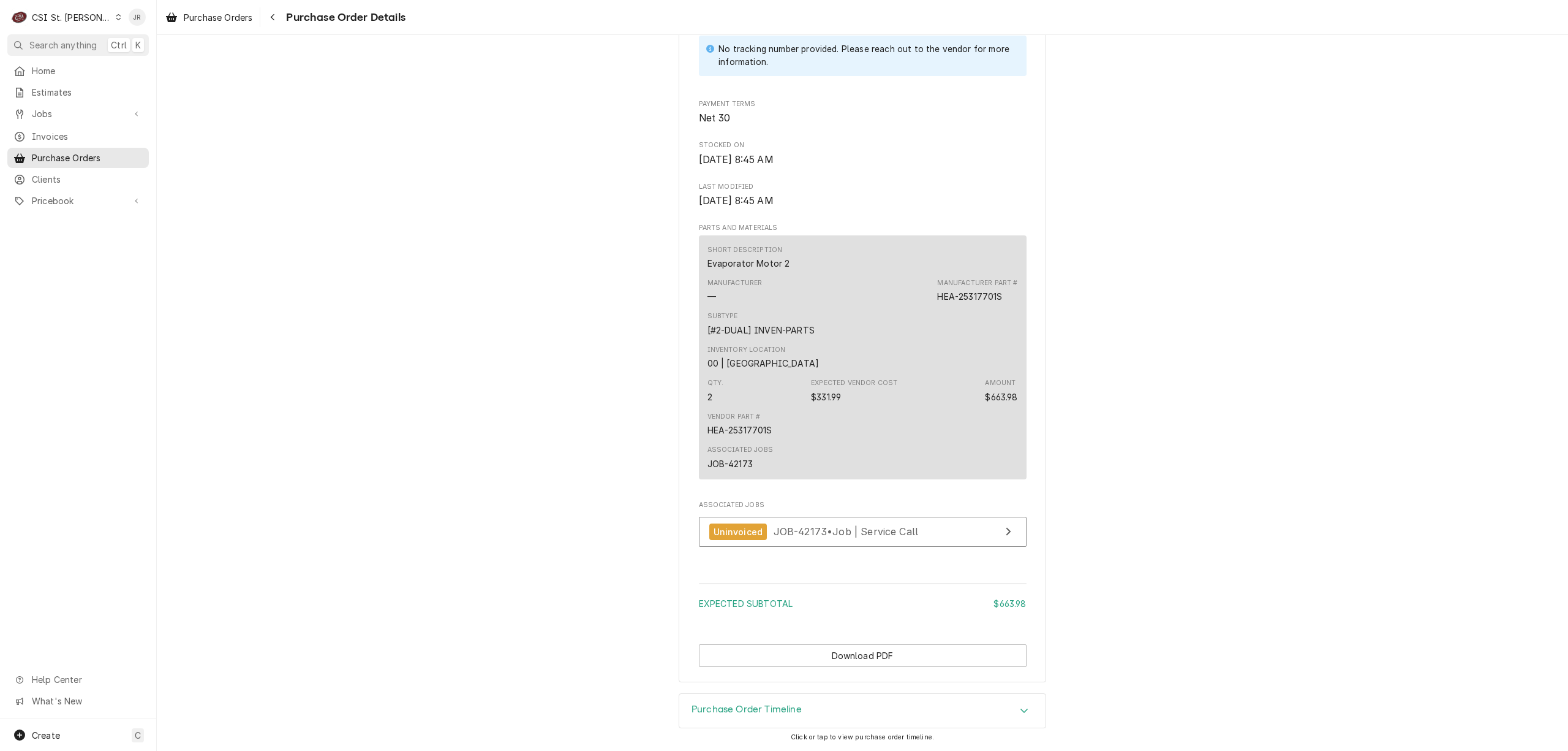
scroll to position [682, 0]
click at [812, 700] on div "Purchase Order Timeline" at bounding box center [862, 711] width 366 height 35
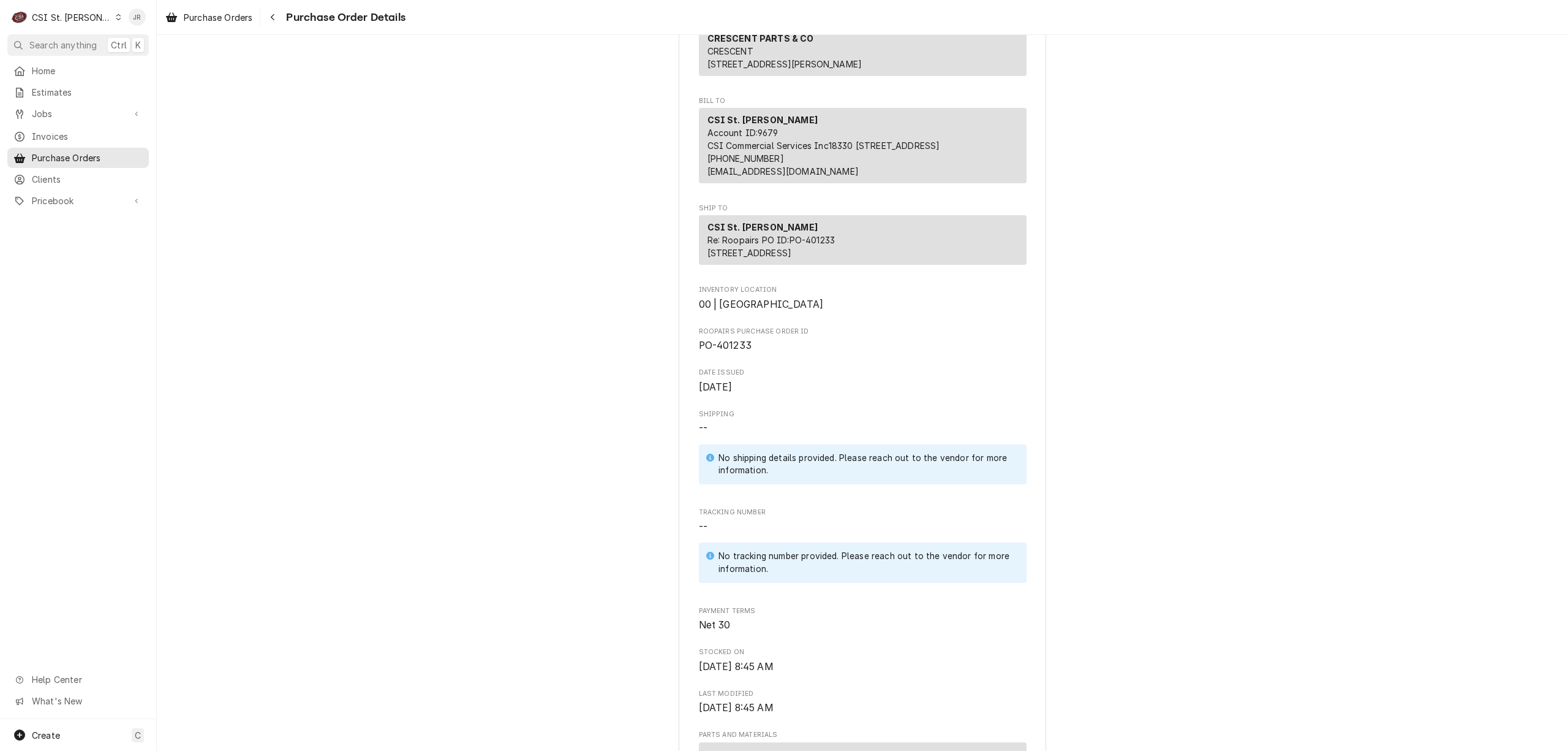
scroll to position [0, 0]
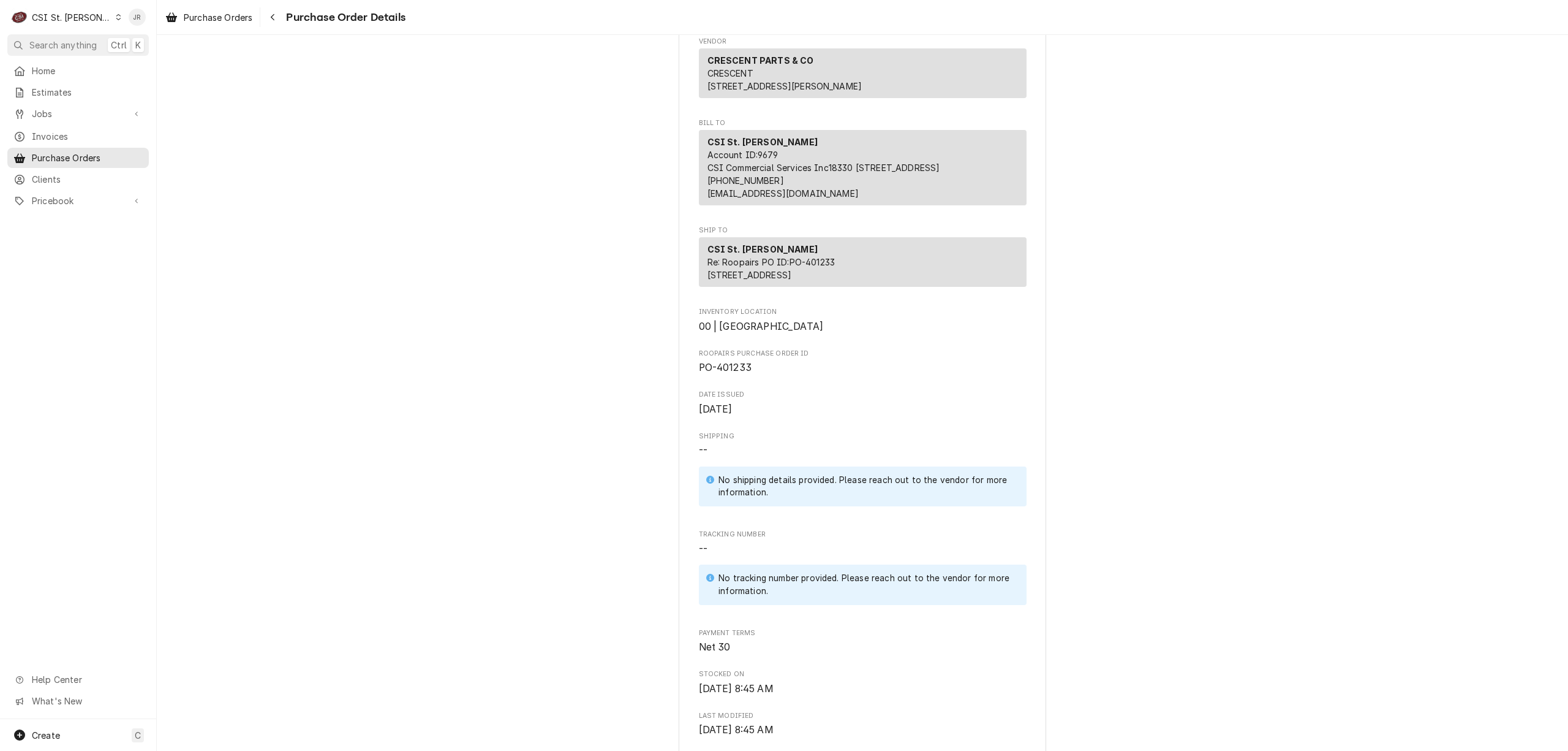
scroll to position [111, 0]
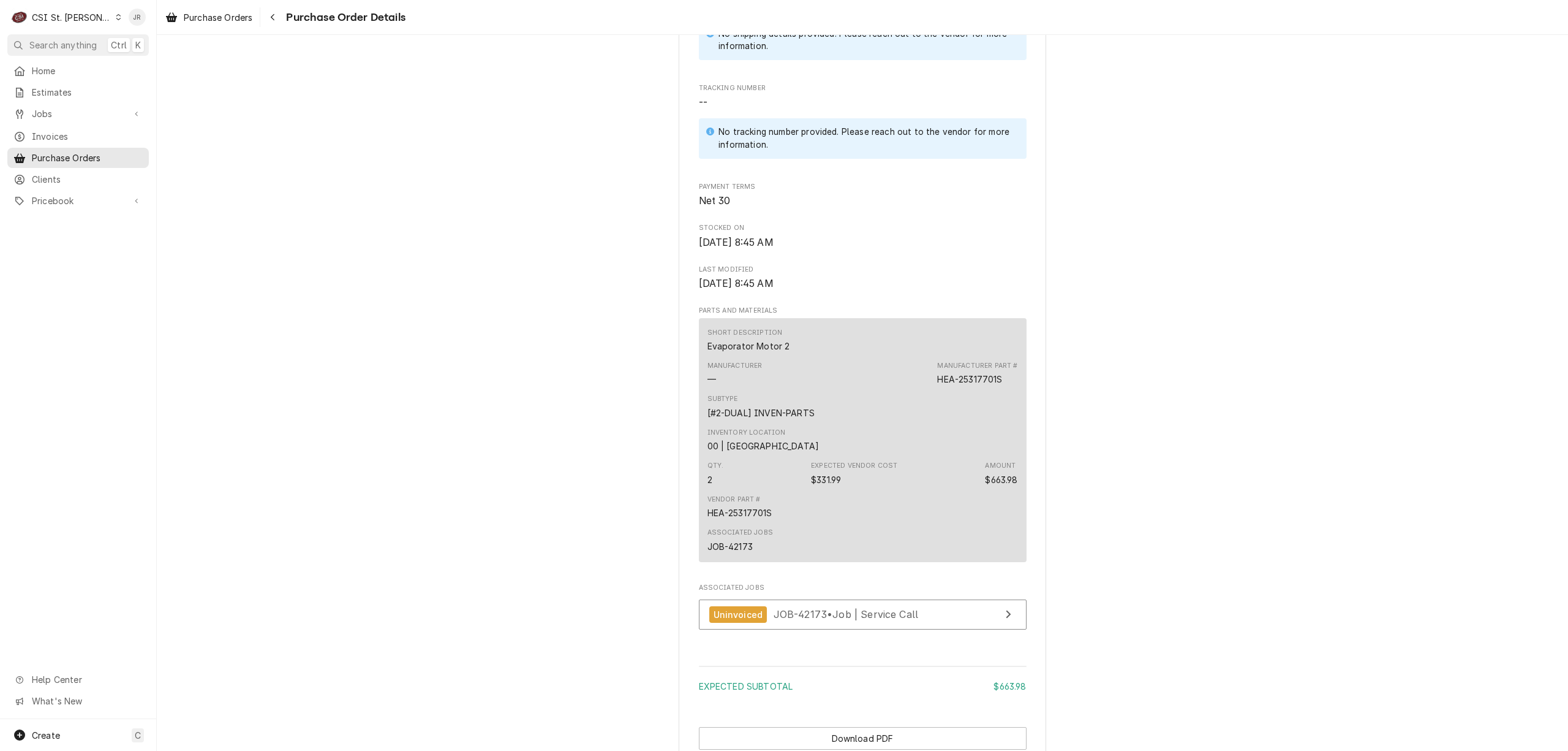
scroll to position [682, 0]
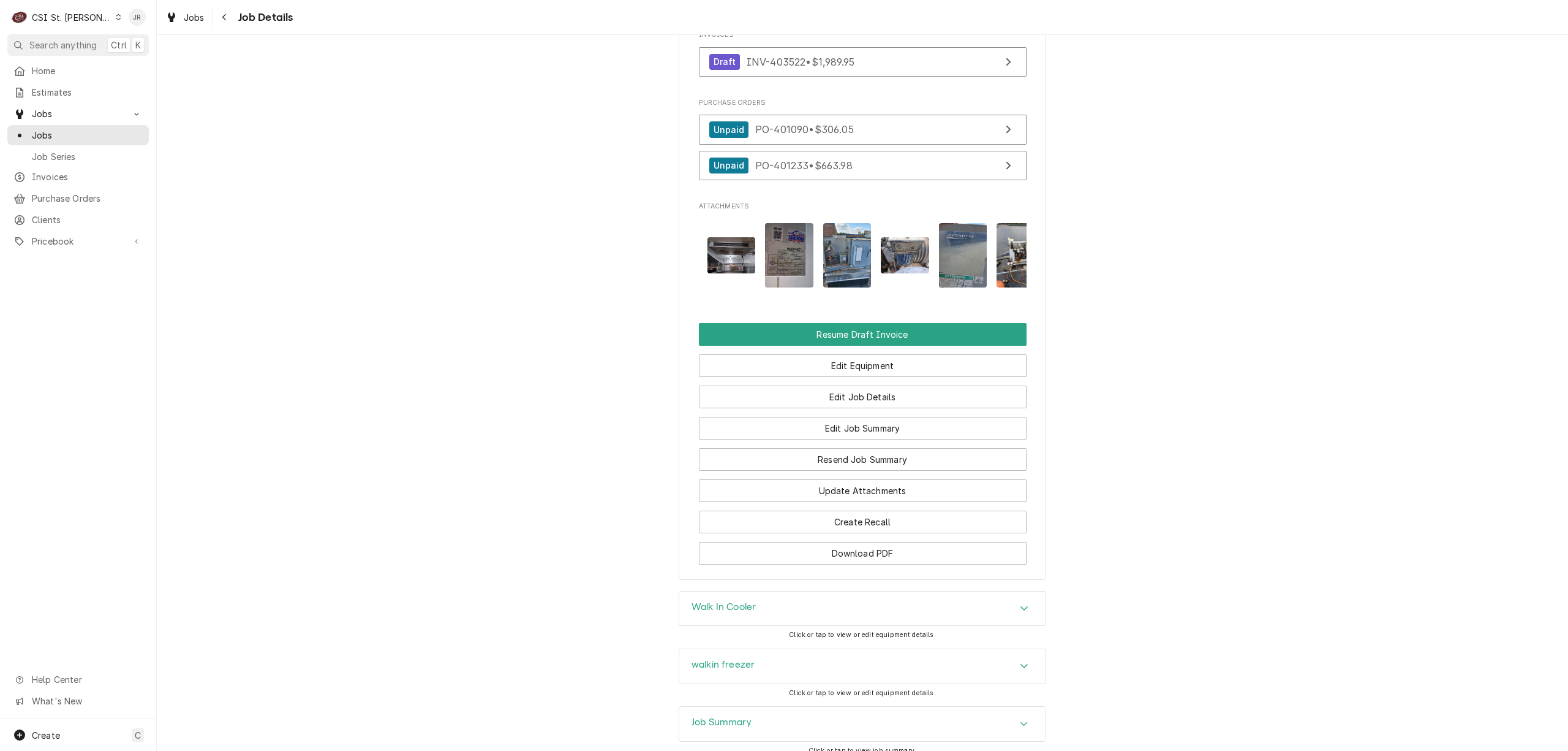
scroll to position [0, 277]
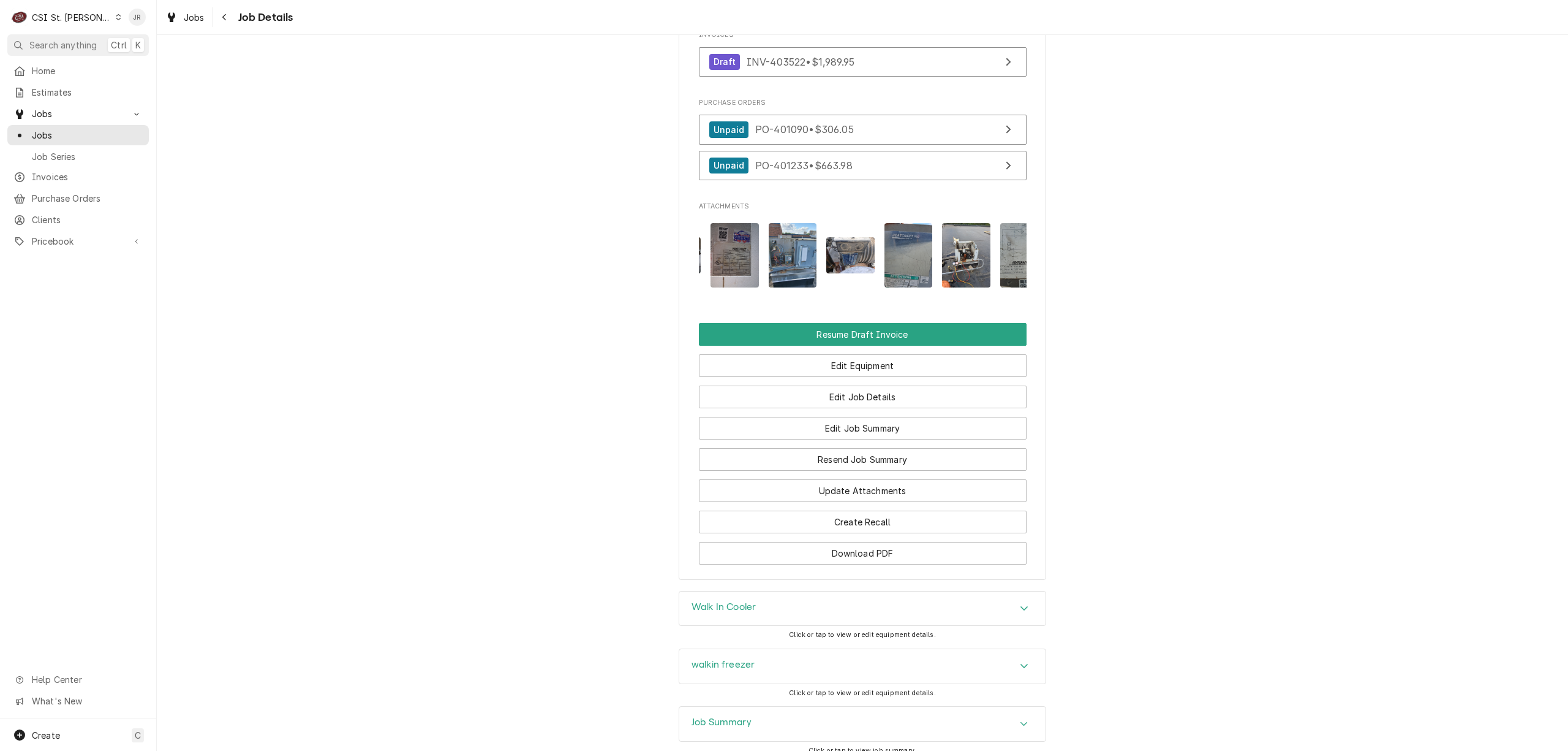
click at [730, 253] on img "Attachments" at bounding box center [734, 255] width 49 height 64
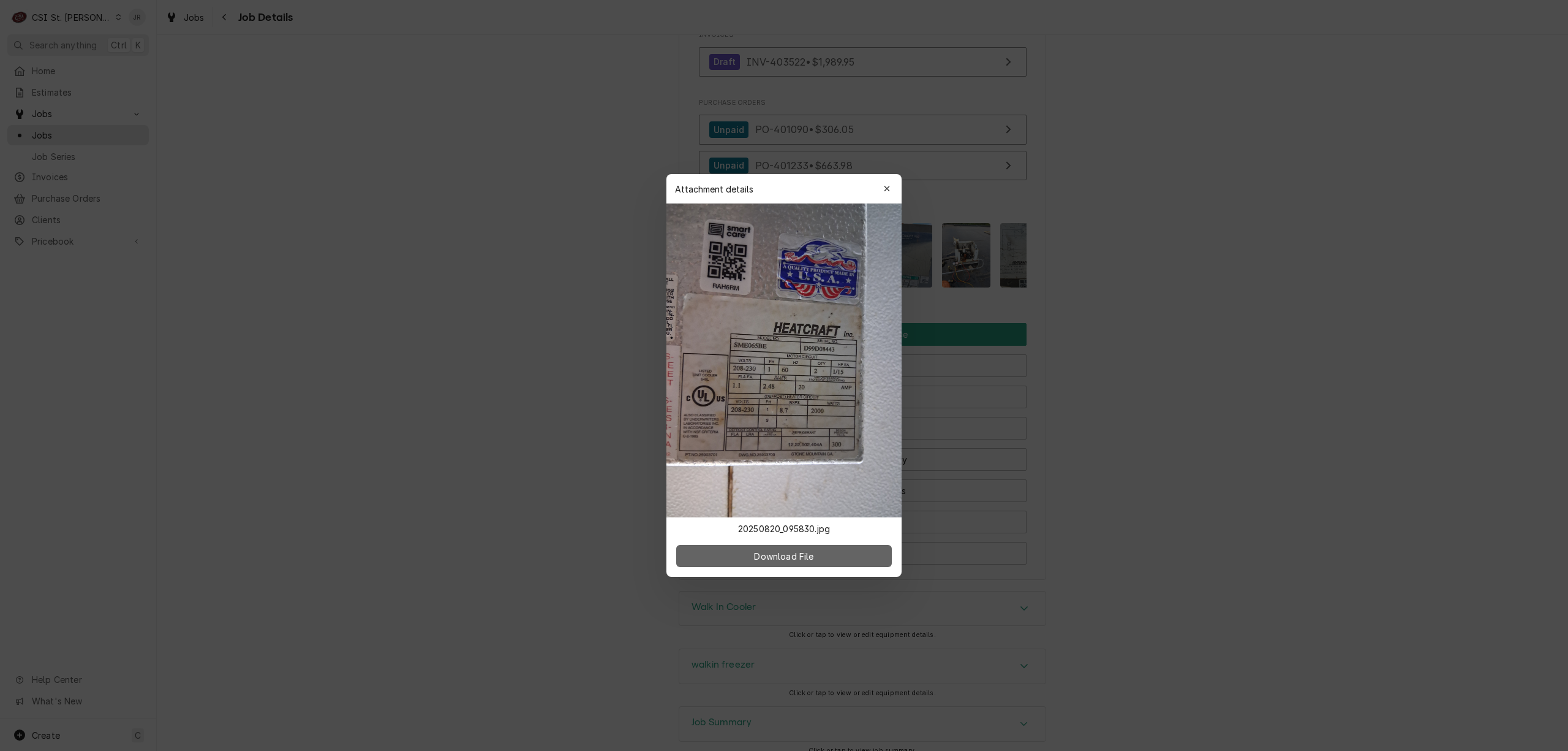
click at [841, 552] on button "Download File" at bounding box center [784, 555] width 215 height 22
click at [888, 187] on icon "button" at bounding box center [887, 188] width 7 height 8
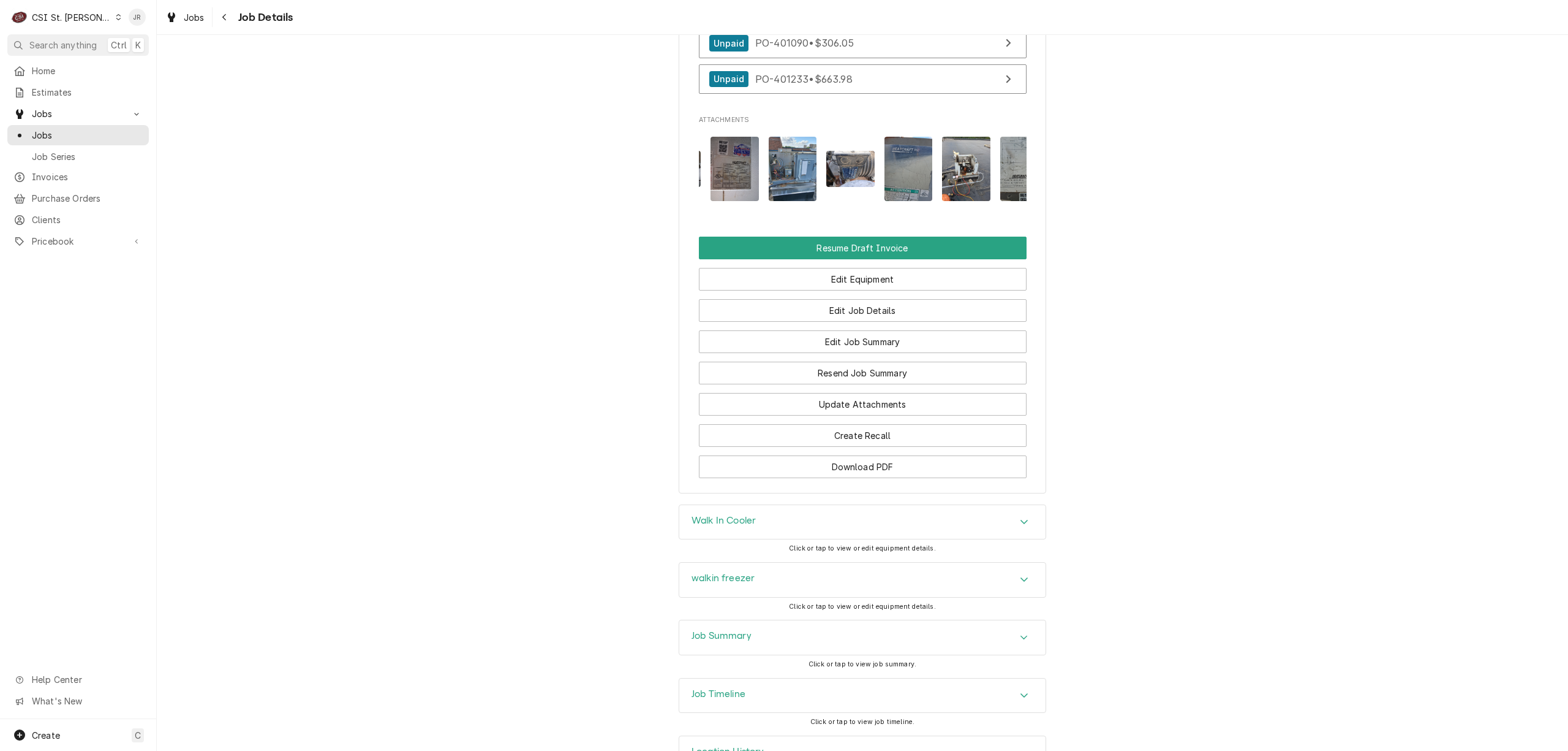
scroll to position [1225, 0]
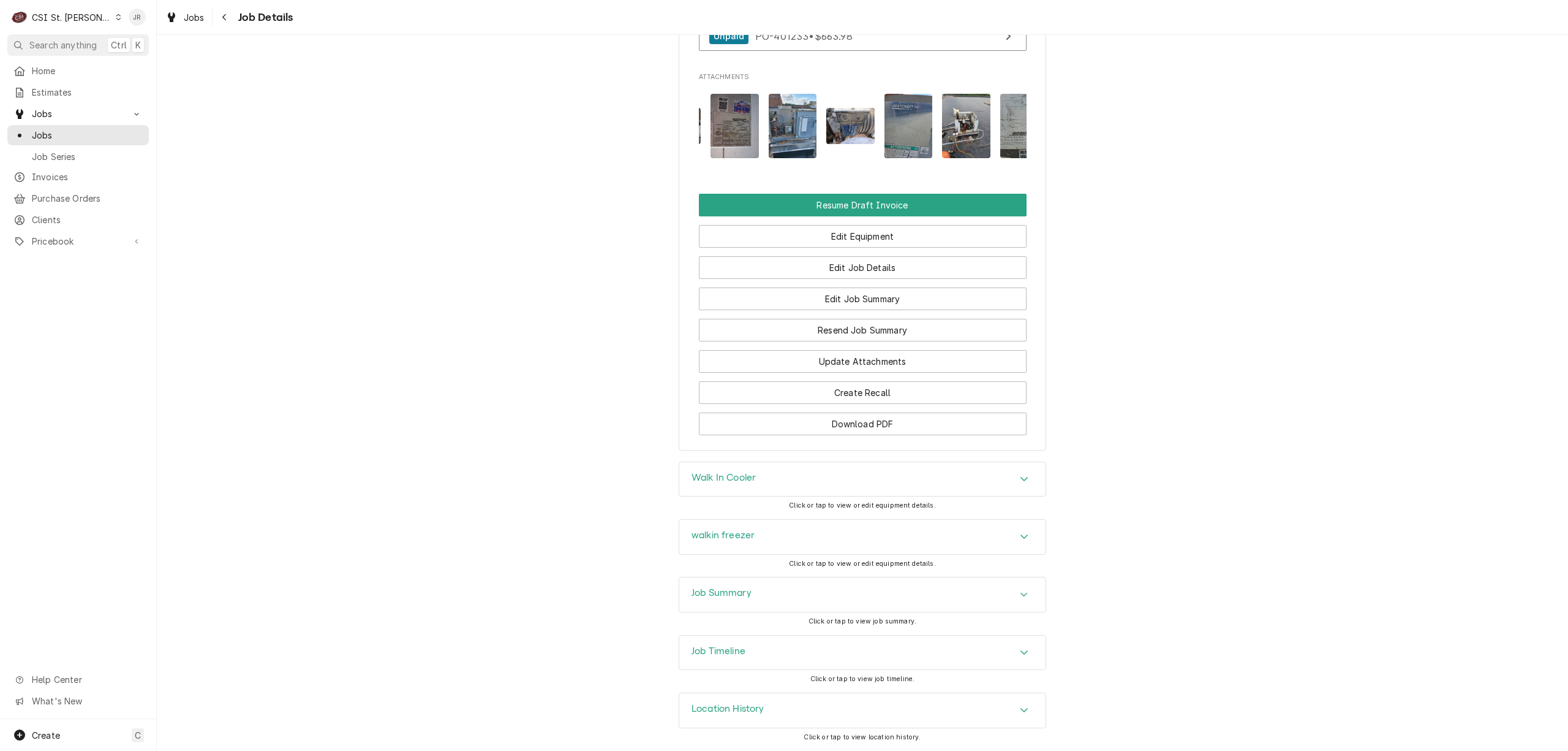
click at [751, 596] on div "Job Summary" at bounding box center [862, 594] width 366 height 35
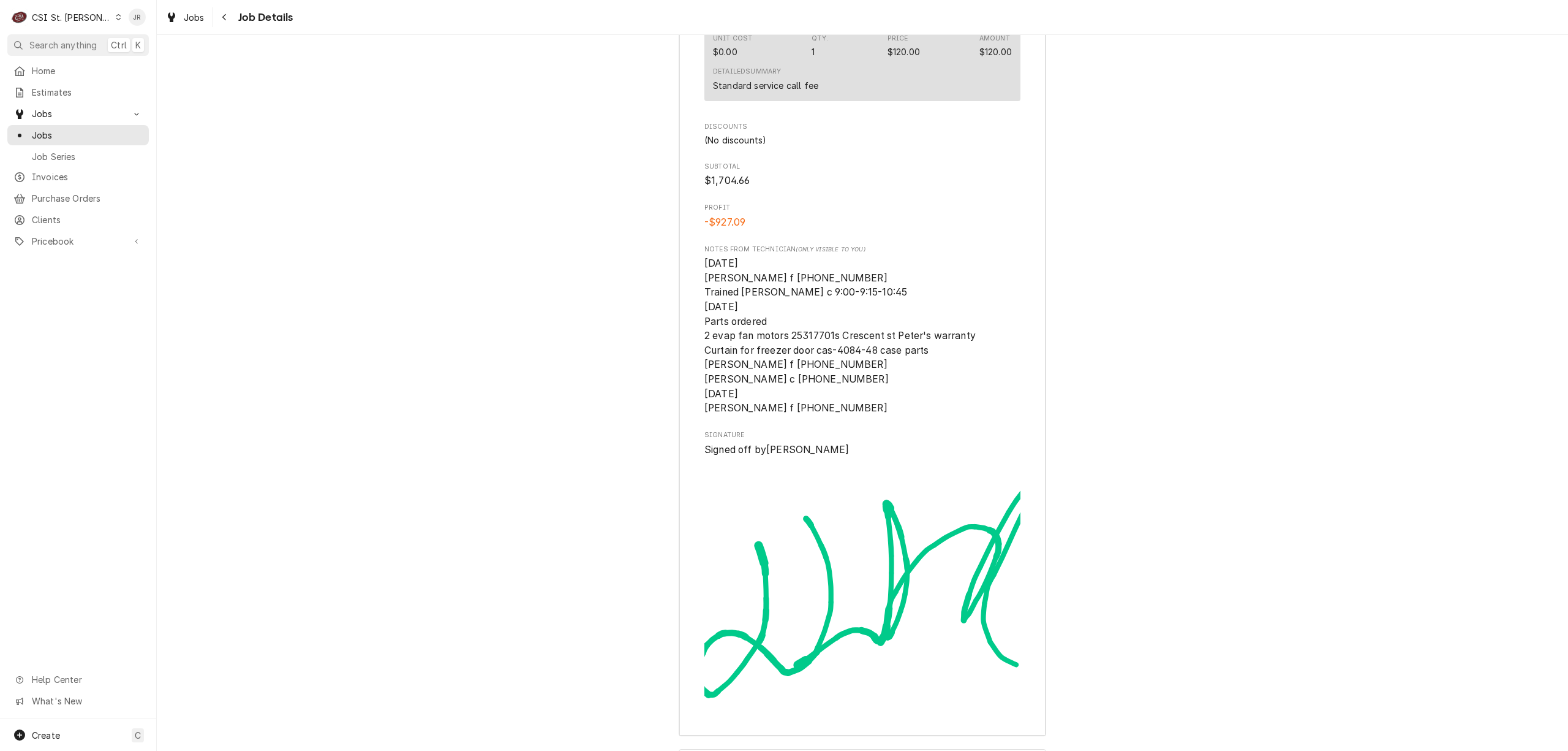
scroll to position [4409, 0]
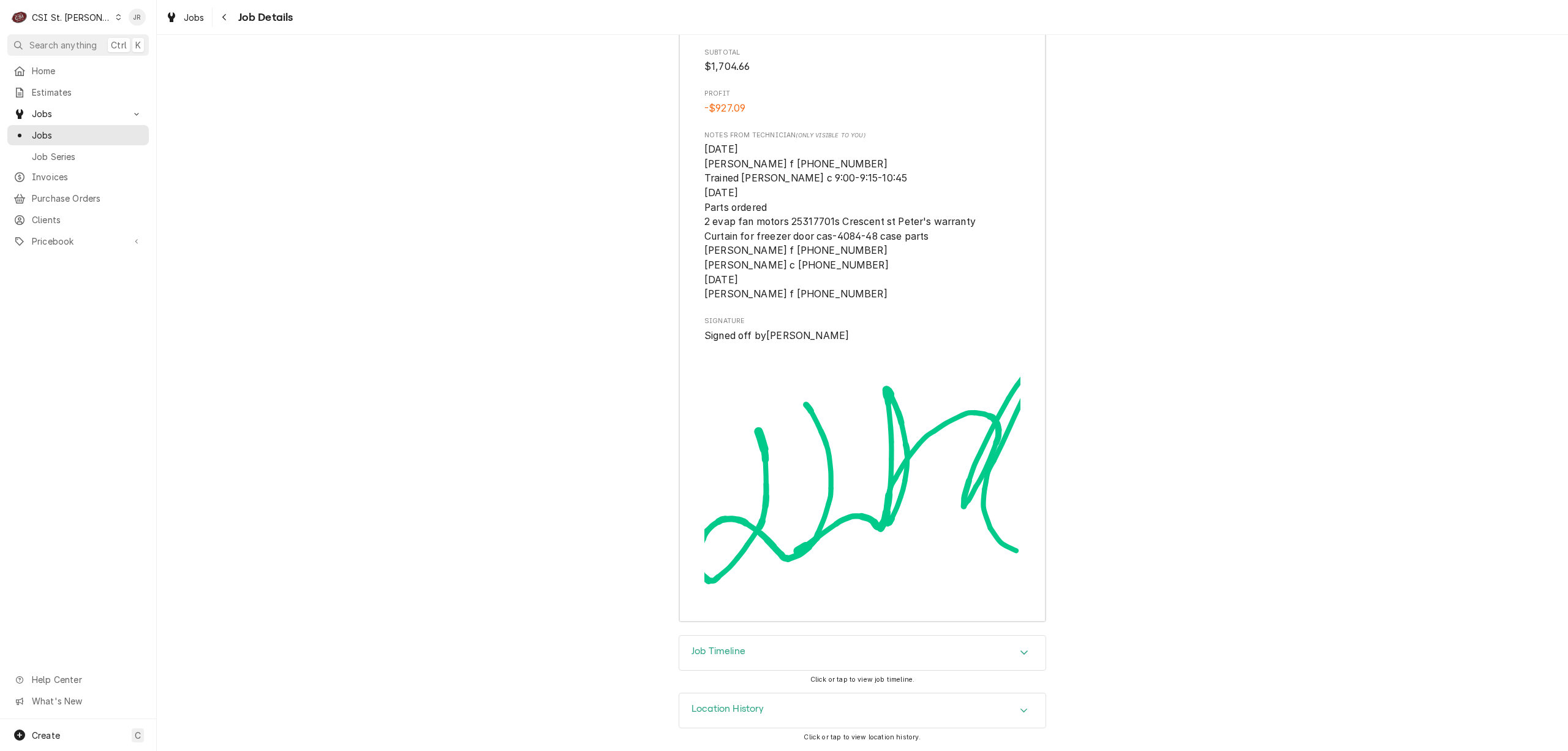
click at [779, 659] on div "Job Timeline" at bounding box center [862, 653] width 366 height 35
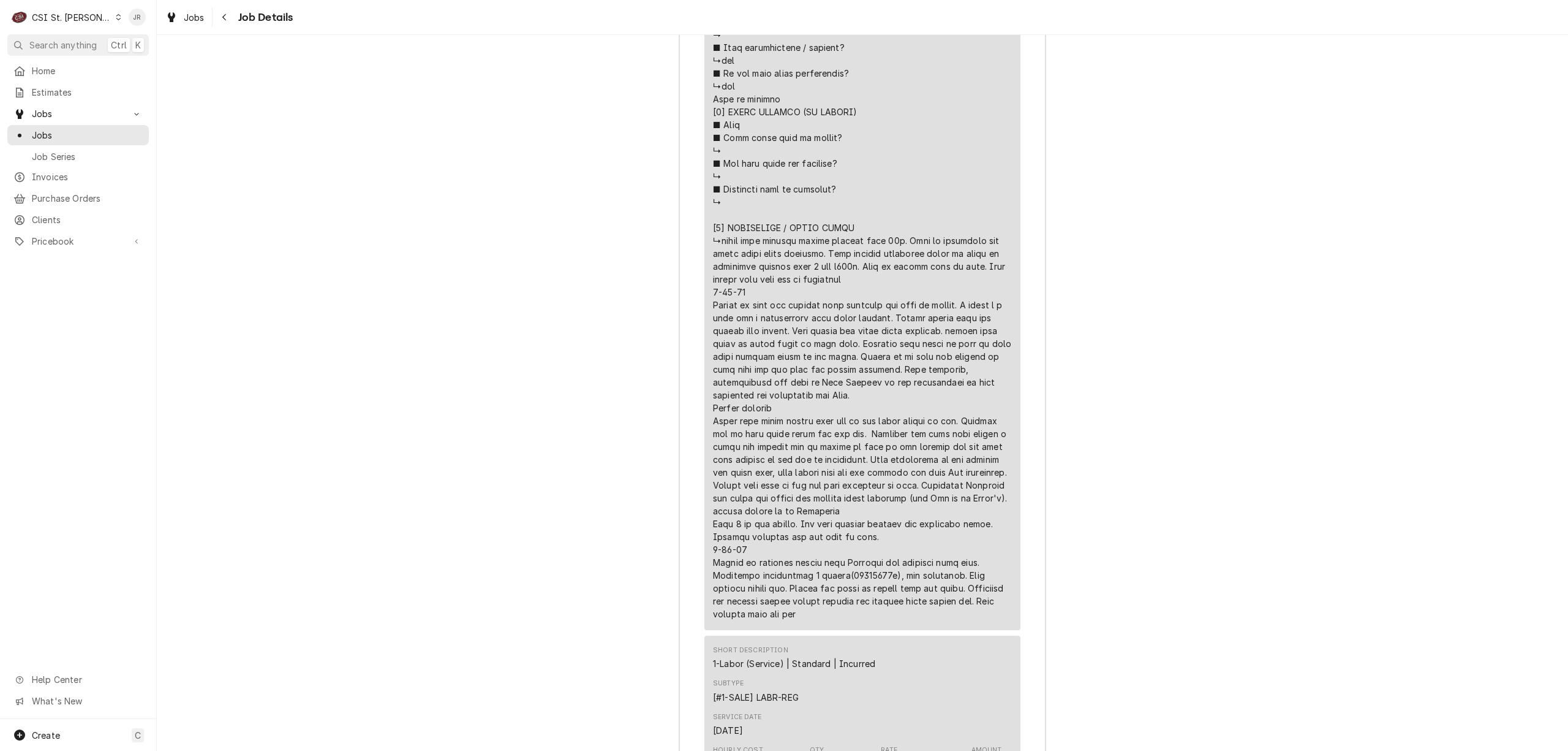
scroll to position [2614, 0]
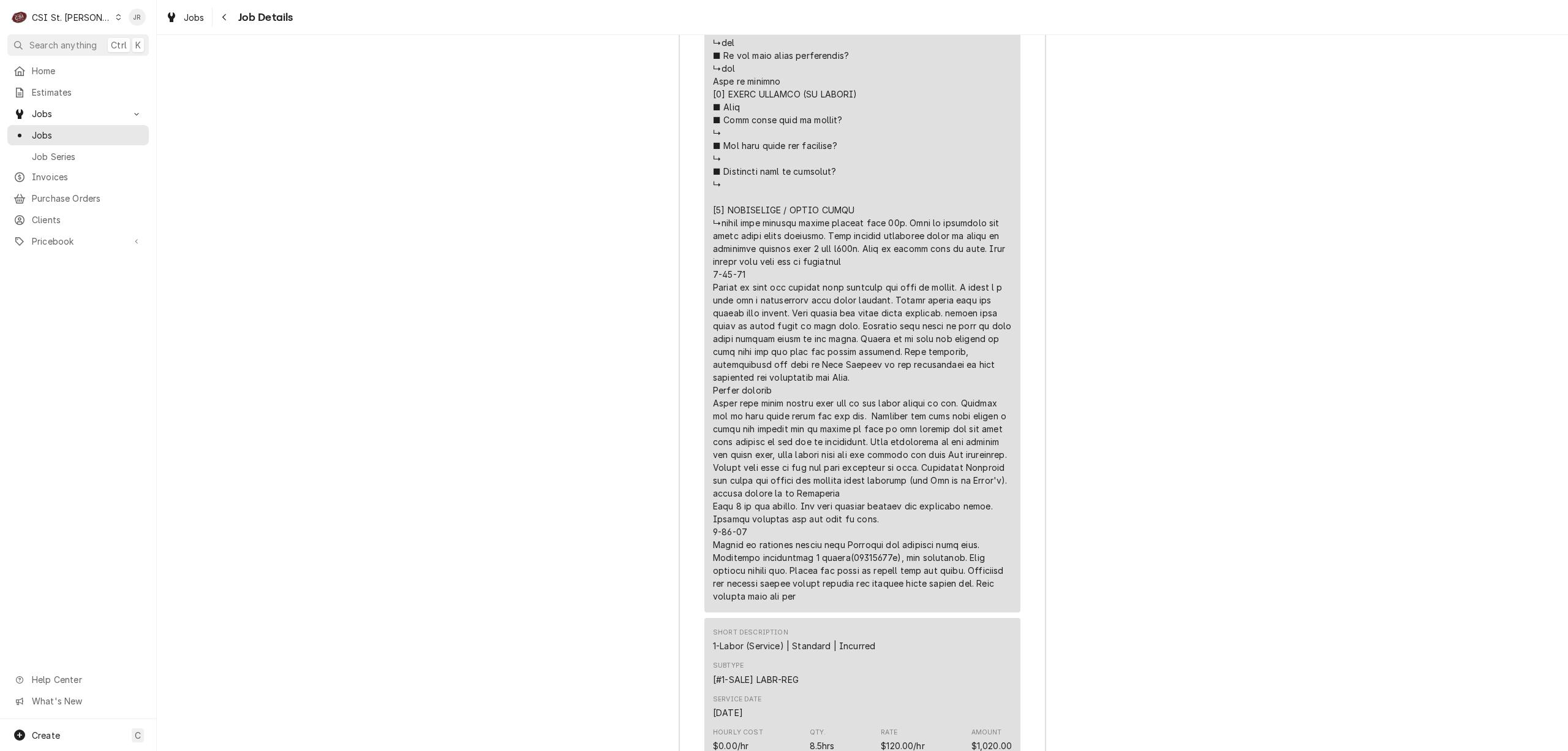
click at [946, 527] on div "Line Item" at bounding box center [862, 68] width 299 height 1068
drag, startPoint x: 706, startPoint y: 508, endPoint x: 798, endPoint y: 525, distance: 93.6
copy div "⚠️ 𝗙𝗢𝗥𝗠 𝗜𝗡𝗦𝗧𝗥𝗨𝗖𝗧𝗜𝗢𝗡𝗦 ⚠️ ✪ 𝗖𝗼𝗺𝗽𝗹𝗲𝘁𝗲 𝗮𝗹𝗹 𝗿𝗲𝗹𝗲𝘃𝗮𝗻𝘁 𝘀𝗲𝗰𝘁𝗶𝗼𝗻𝘀 ✪ 𝗣𝗿𝗼𝘃𝗶𝗱𝗲 𝗱𝗲𝘁𝗮𝗶𝗹𝗲𝗱 𝗮𝗻𝘀…"
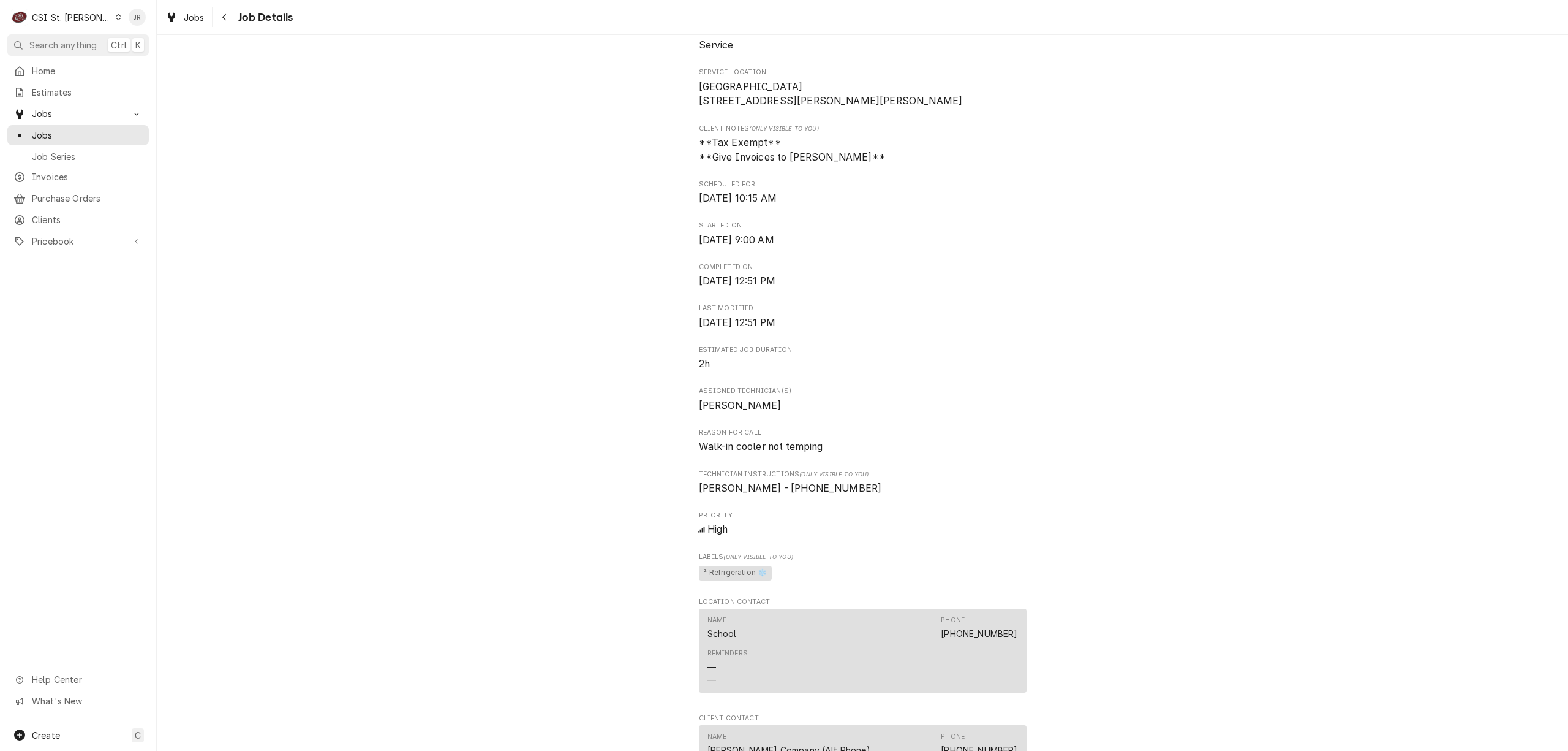
scroll to position [0, 0]
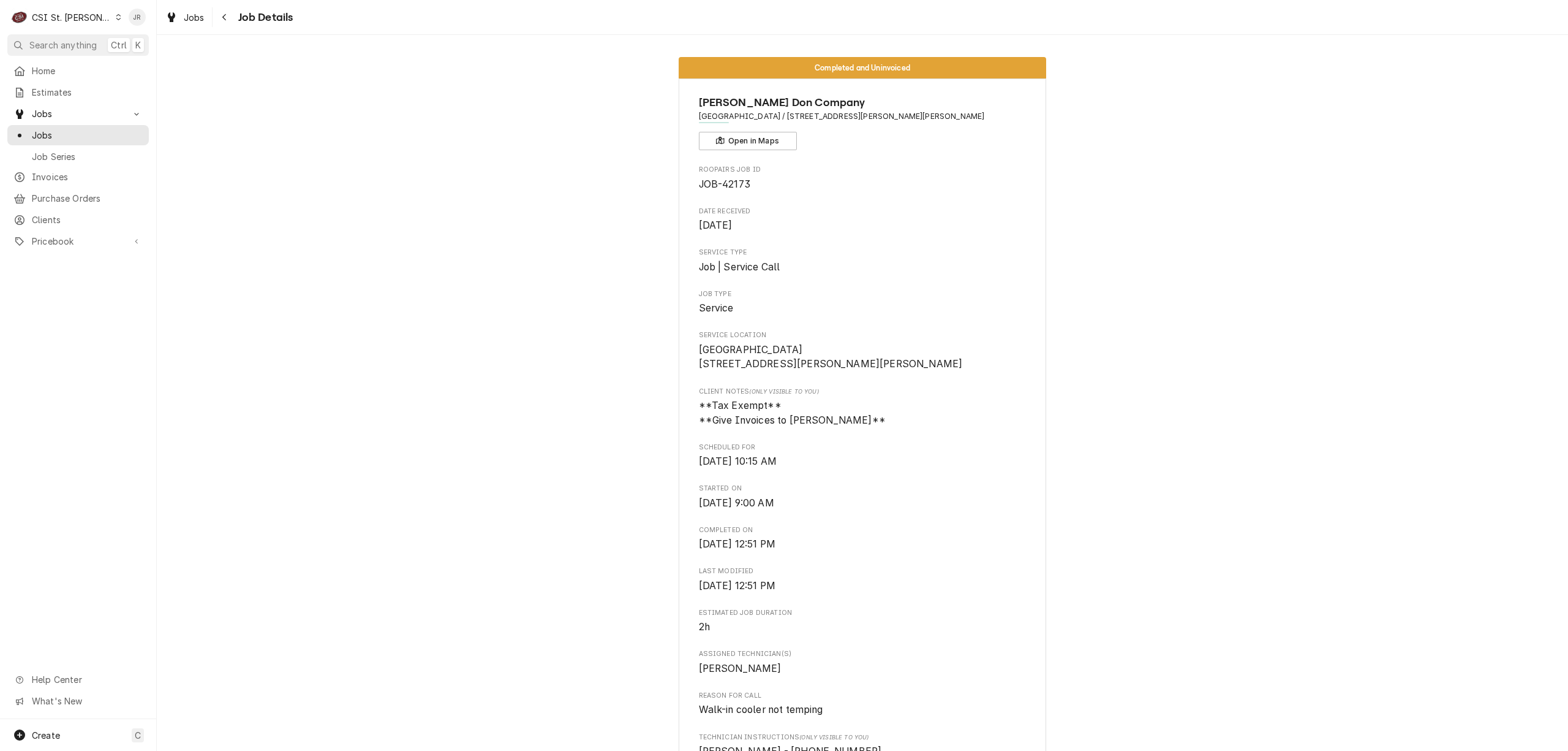
drag, startPoint x: 689, startPoint y: 116, endPoint x: 965, endPoint y: 119, distance: 276.0
copy span "Independence Elementary / 4800 Meadows Pkwy, Weldon Spring, MO 63304"
drag, startPoint x: 897, startPoint y: 164, endPoint x: 866, endPoint y: 145, distance: 36.4
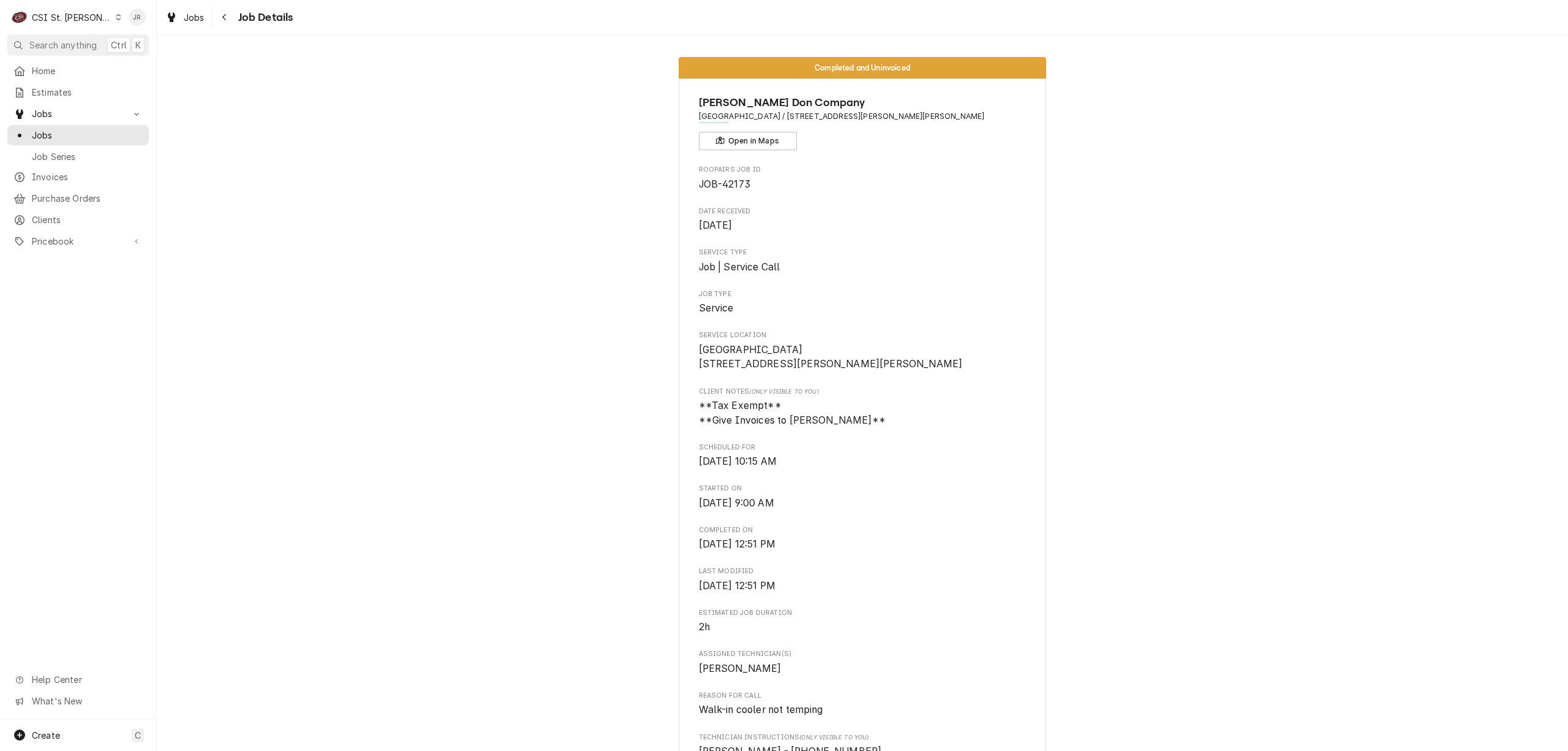
drag, startPoint x: 794, startPoint y: 116, endPoint x: 870, endPoint y: 123, distance: 76.3
click at [872, 124] on div "Edward Don Company Independence Elementary / 4800 Meadows Pkwy, Weldon Spring, …" at bounding box center [862, 122] width 327 height 56
drag, startPoint x: 870, startPoint y: 123, endPoint x: 839, endPoint y: 113, distance: 32.6
click at [868, 120] on div "Edward Don Company Independence Elementary / 4800 Meadows Pkwy, Weldon Spring, …" at bounding box center [862, 122] width 327 height 56
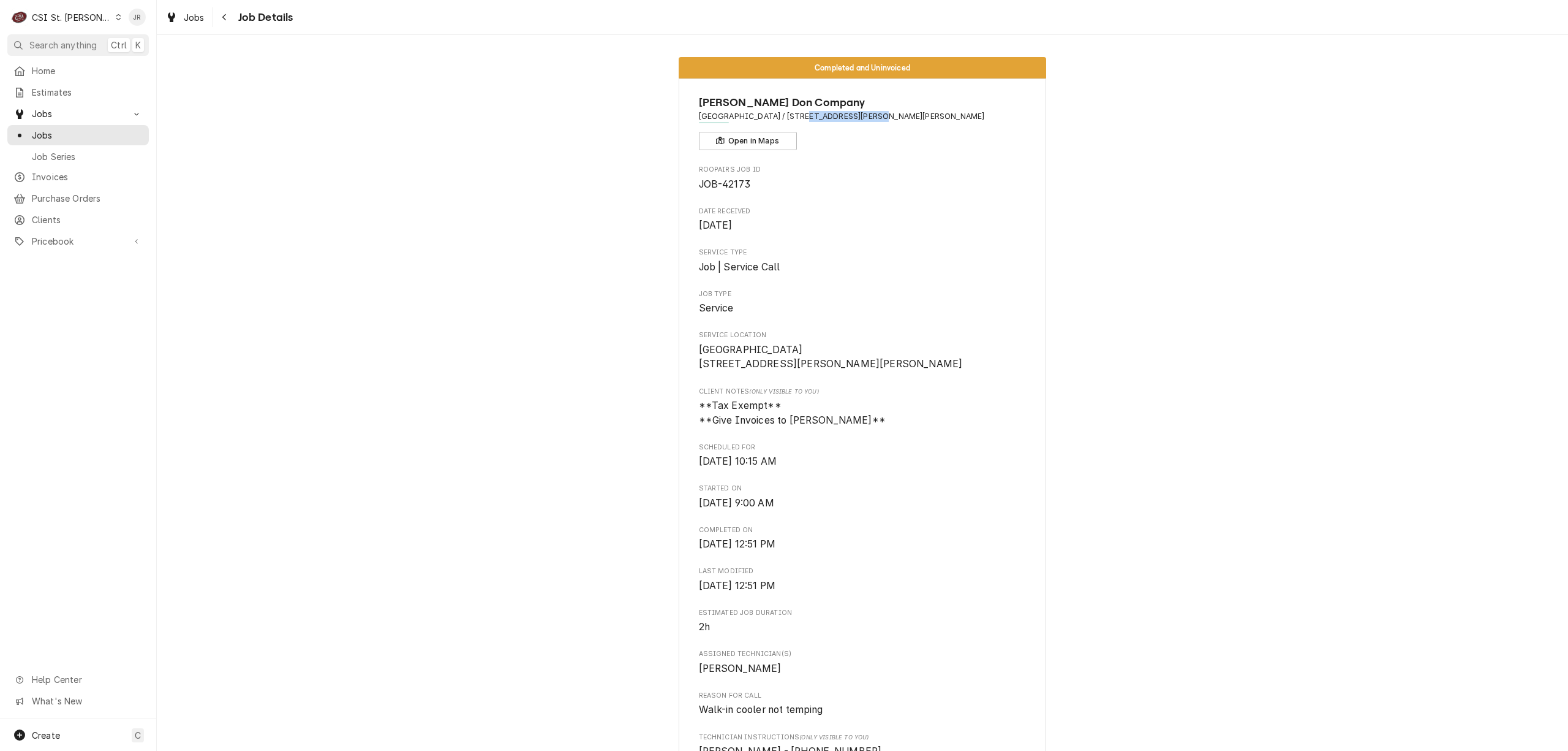
click at [810, 111] on span "Independence Elementary / 4800 Meadows Pkwy, Weldon Spring, MO 63304" at bounding box center [862, 116] width 327 height 11
drag, startPoint x: 797, startPoint y: 111, endPoint x: 911, endPoint y: 130, distance: 115.6
click at [911, 130] on div "Edward Don Company Independence Elementary / 4800 Meadows Pkwy, Weldon Spring, …" at bounding box center [862, 122] width 327 height 56
click at [941, 114] on span "Independence Elementary / 4800 Meadows Pkwy, Weldon Spring, MO 63304" at bounding box center [862, 116] width 327 height 11
drag, startPoint x: 798, startPoint y: 113, endPoint x: 926, endPoint y: 125, distance: 128.6
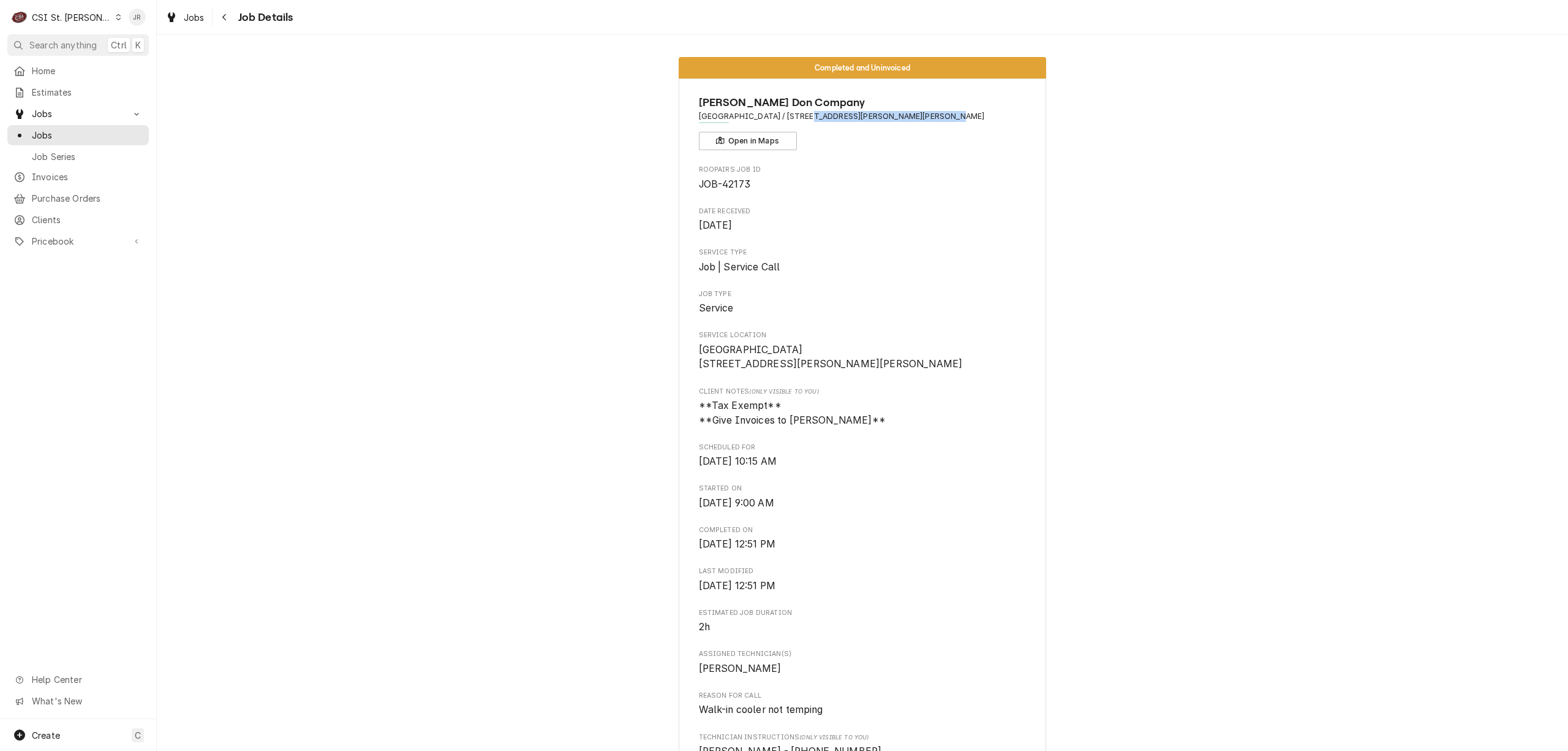
click at [929, 127] on div "Edward Don Company Independence Elementary / 4800 Meadows Pkwy, Weldon Spring, …" at bounding box center [862, 122] width 327 height 56
copy span "4800 Meadows Pkwy, Weldon Sprin"
click at [47, 172] on span "Invoices" at bounding box center [87, 177] width 111 height 13
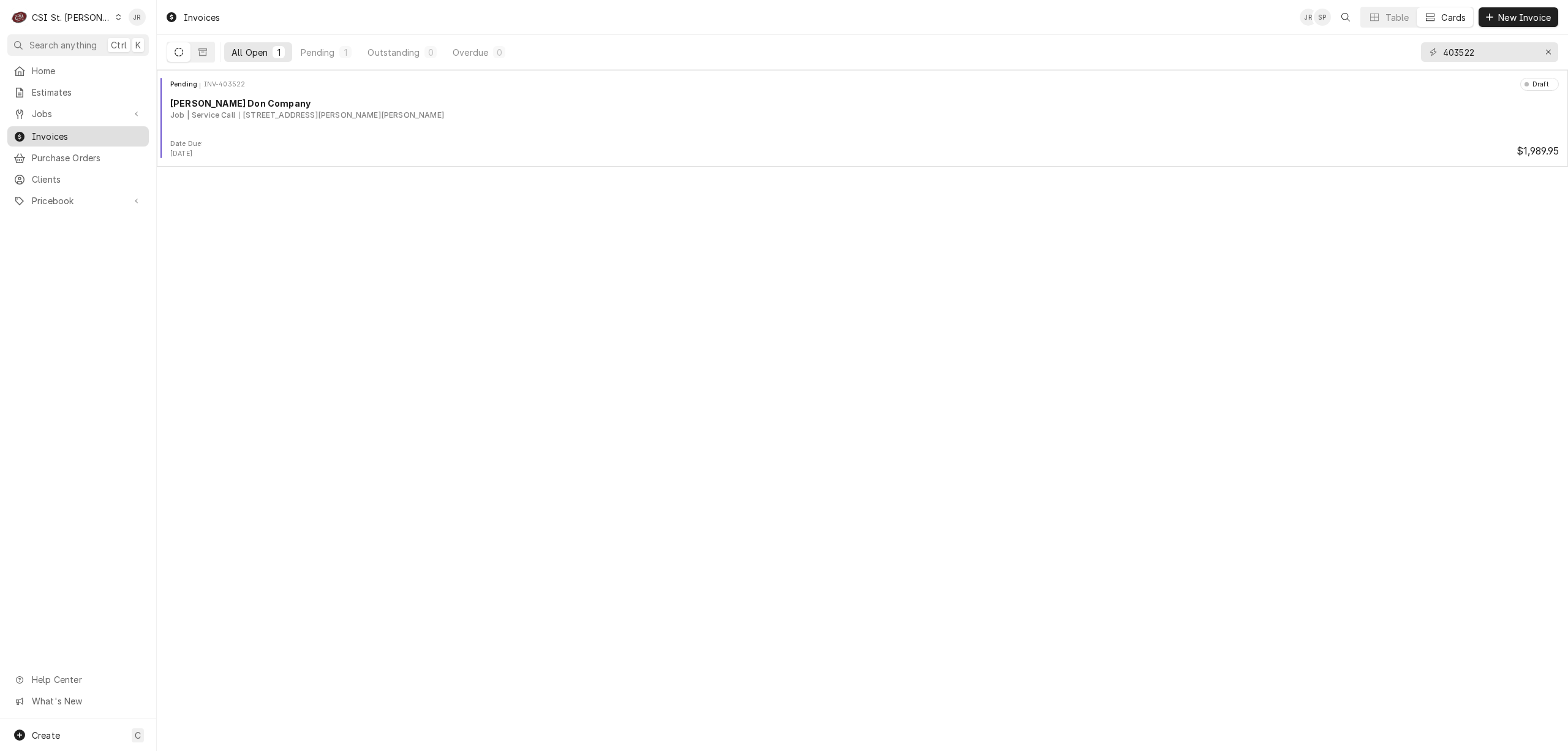
click at [50, 136] on span "Invoices" at bounding box center [87, 136] width 111 height 13
drag, startPoint x: 1495, startPoint y: 54, endPoint x: 1324, endPoint y: 45, distance: 171.2
click at [1324, 44] on div "All Open 1 Pending 1 Outstanding 0 Overdue 0 403522" at bounding box center [862, 52] width 1391 height 35
paste input "[STREET_ADDRESS][PERSON_NAME][PERSON_NAME] Sprin"
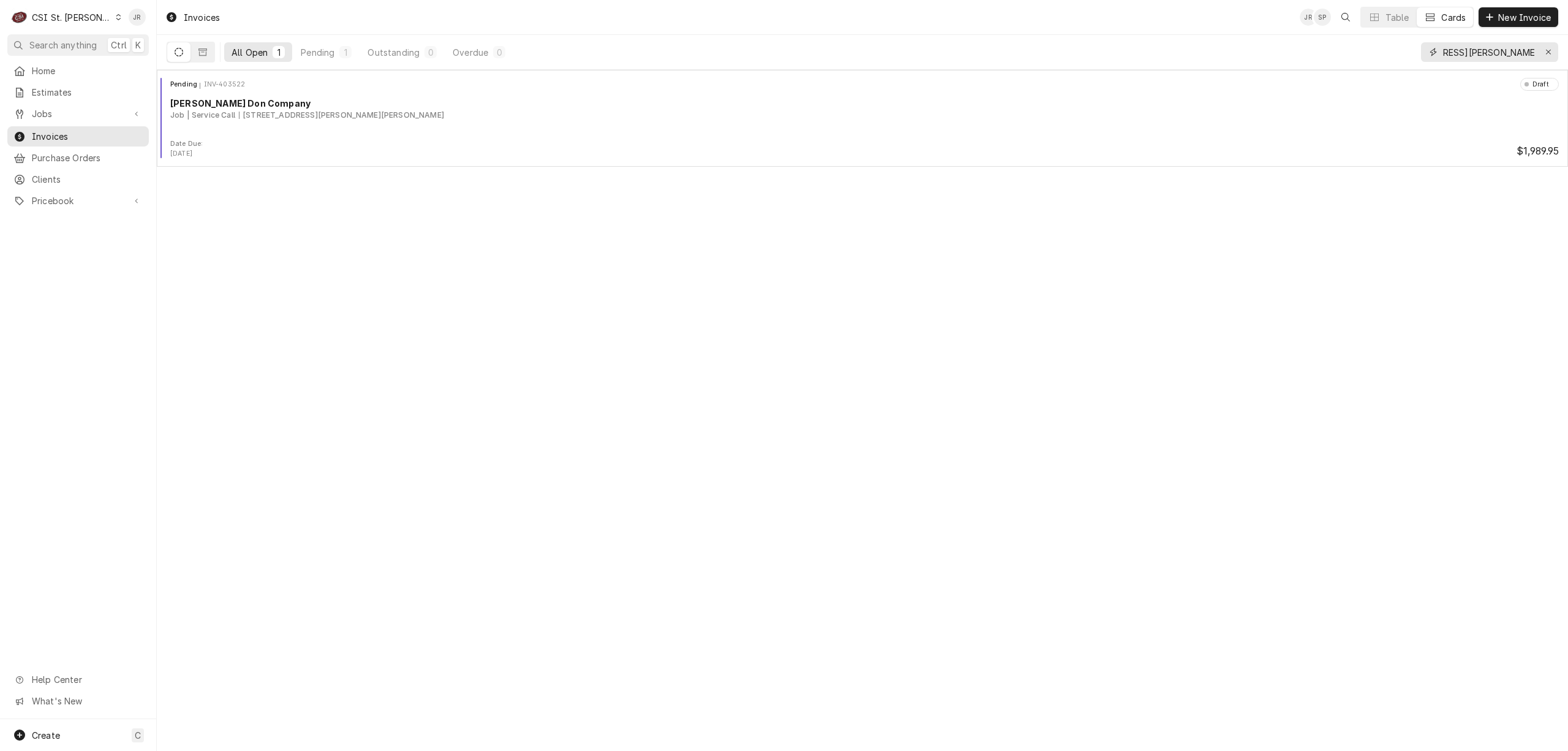
type input "[STREET_ADDRESS][PERSON_NAME][PERSON_NAME] Sprin"
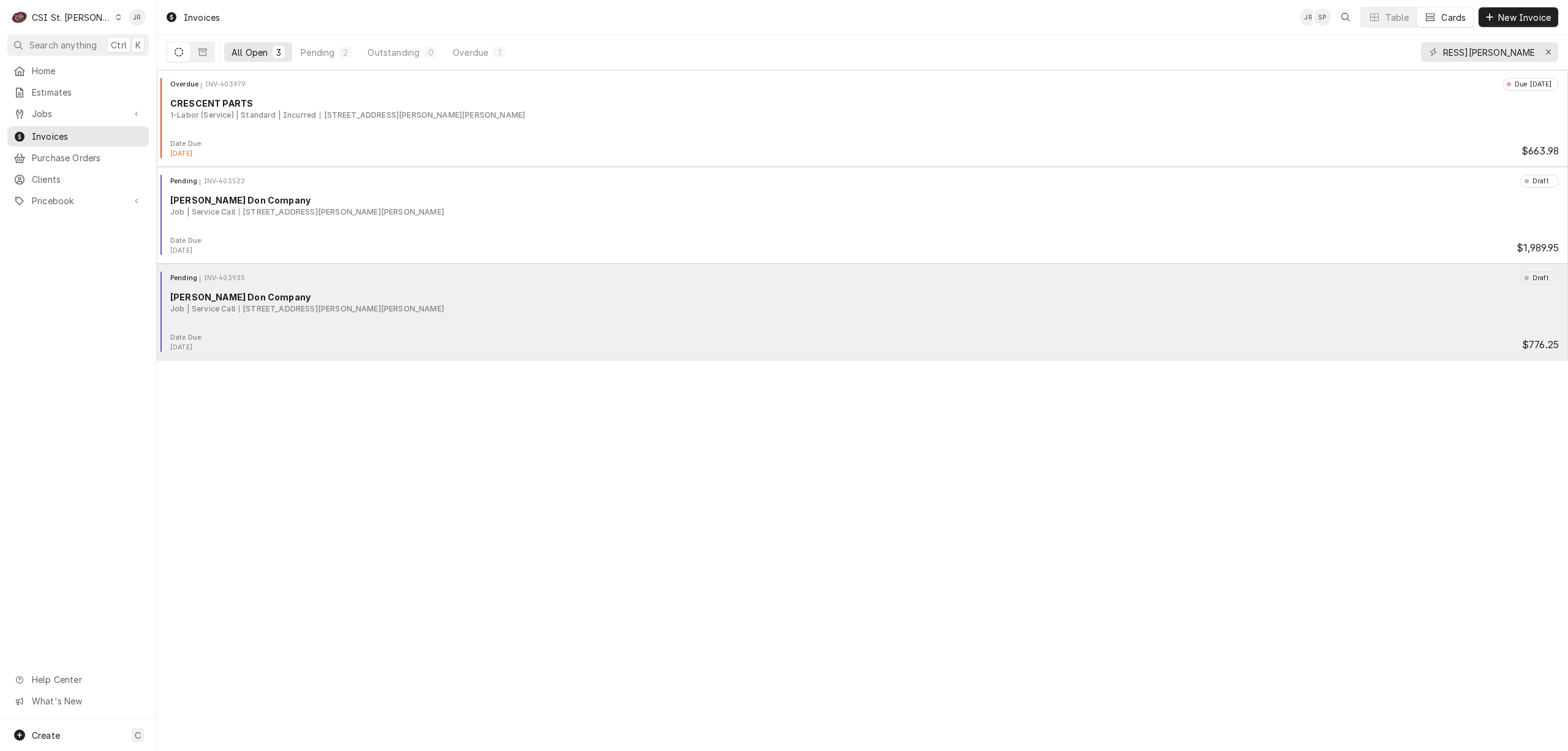
scroll to position [0, 0]
click at [313, 294] on div "[PERSON_NAME] Don Company" at bounding box center [864, 297] width 1388 height 13
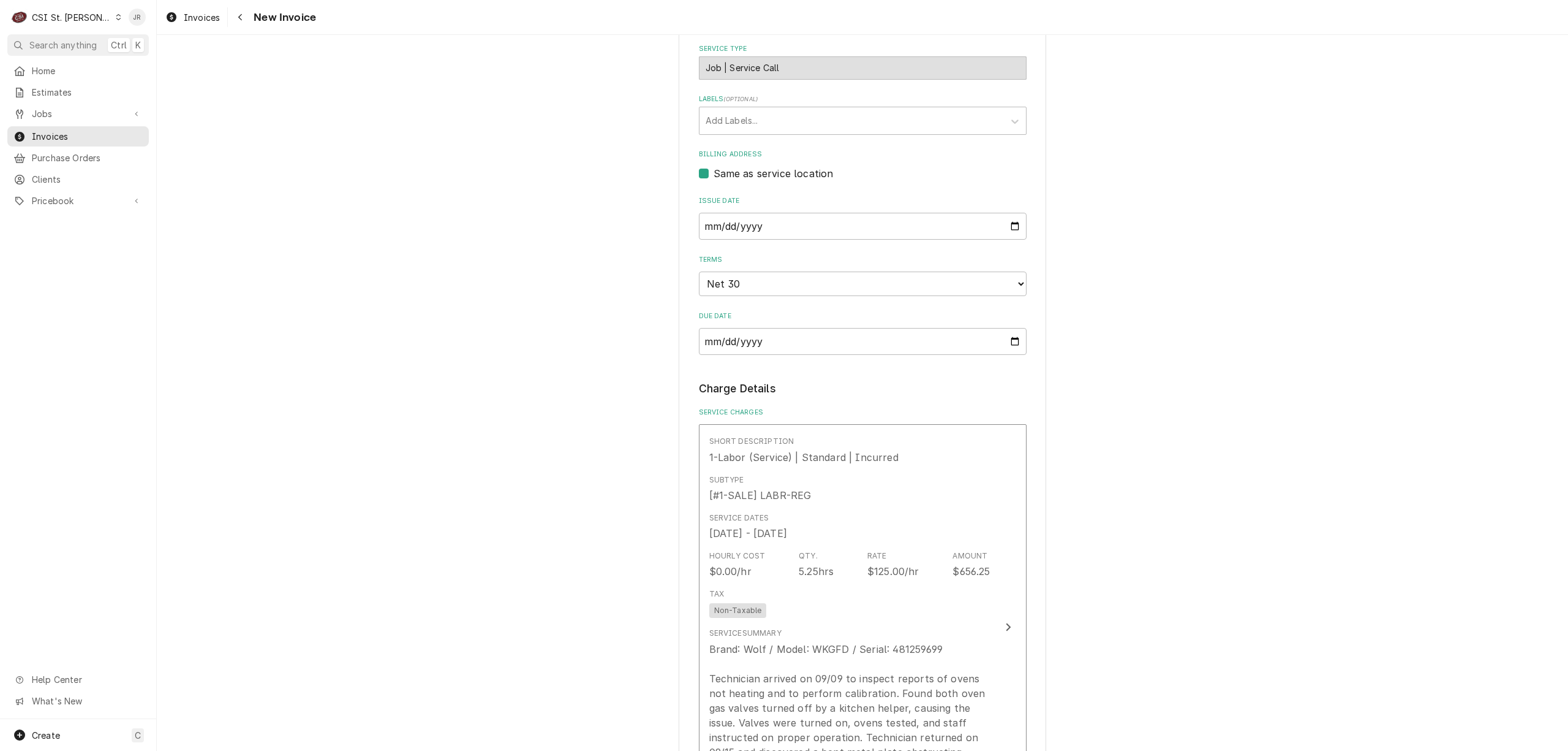
scroll to position [163, 0]
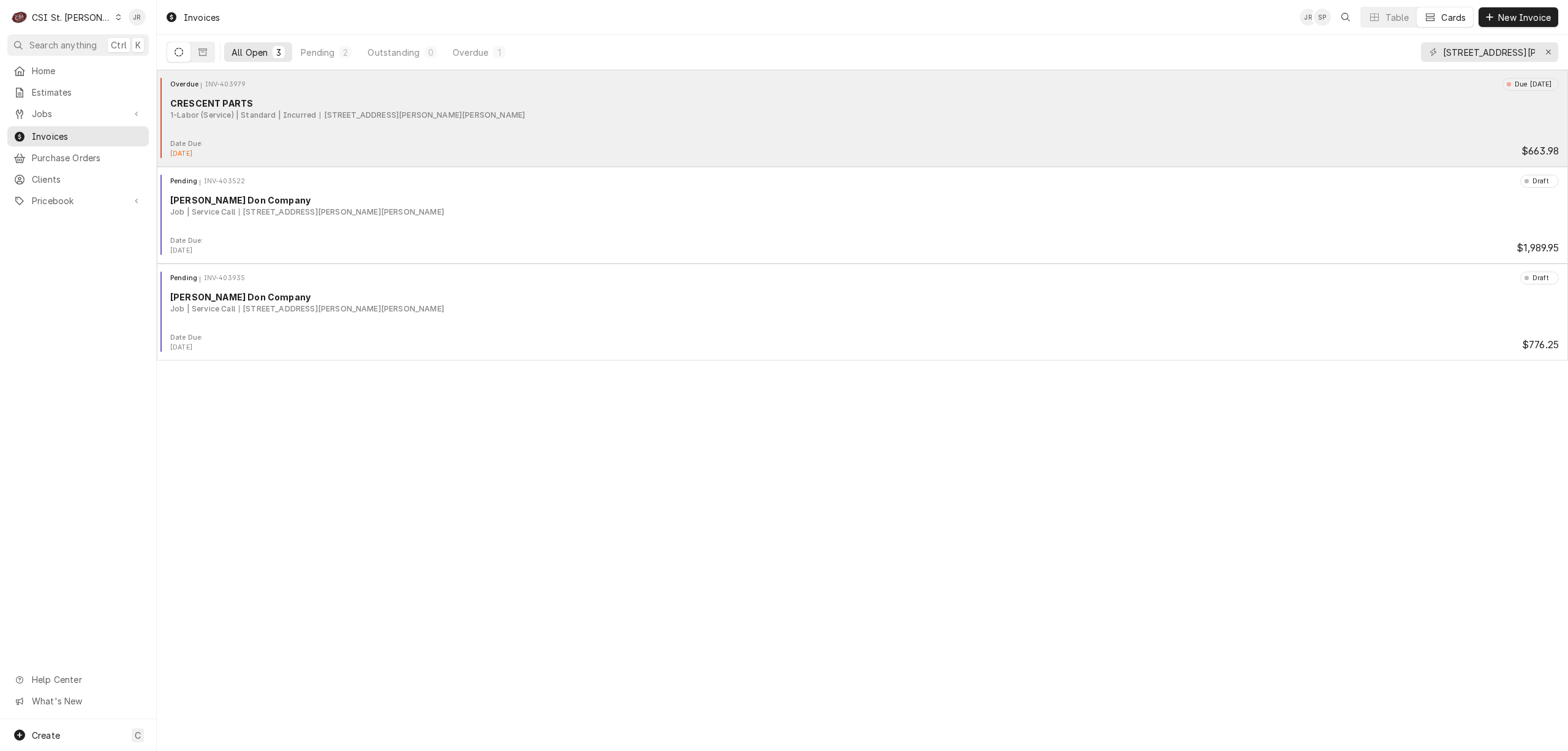
click at [318, 128] on div "Overdue INV-403979 Due [DATE] CRESCENT PARTS 1-Labor (Service) | Standard | Inc…" at bounding box center [862, 108] width 1401 height 61
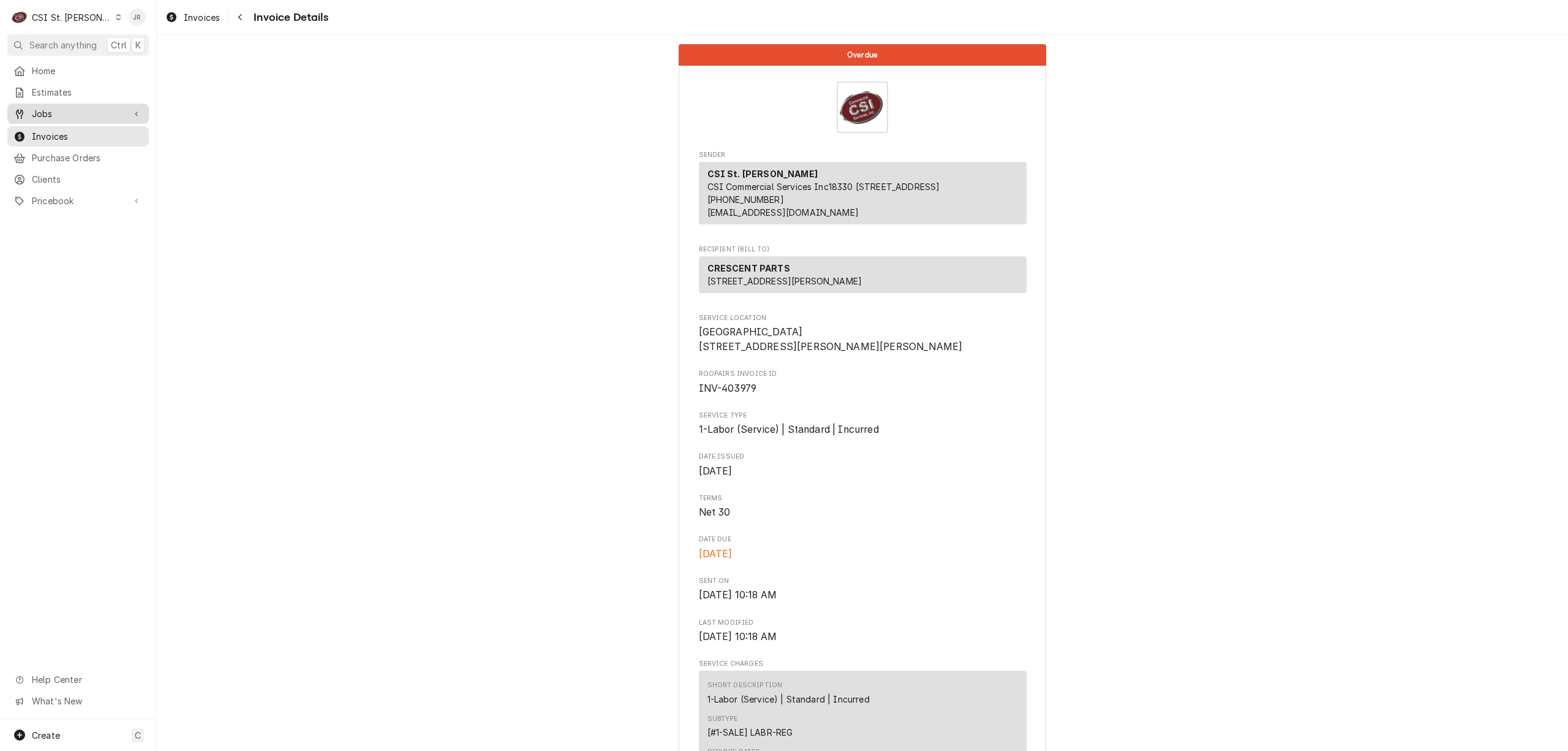
click at [48, 111] on span "Jobs" at bounding box center [78, 114] width 92 height 13
click at [49, 133] on span "Jobs" at bounding box center [87, 135] width 111 height 13
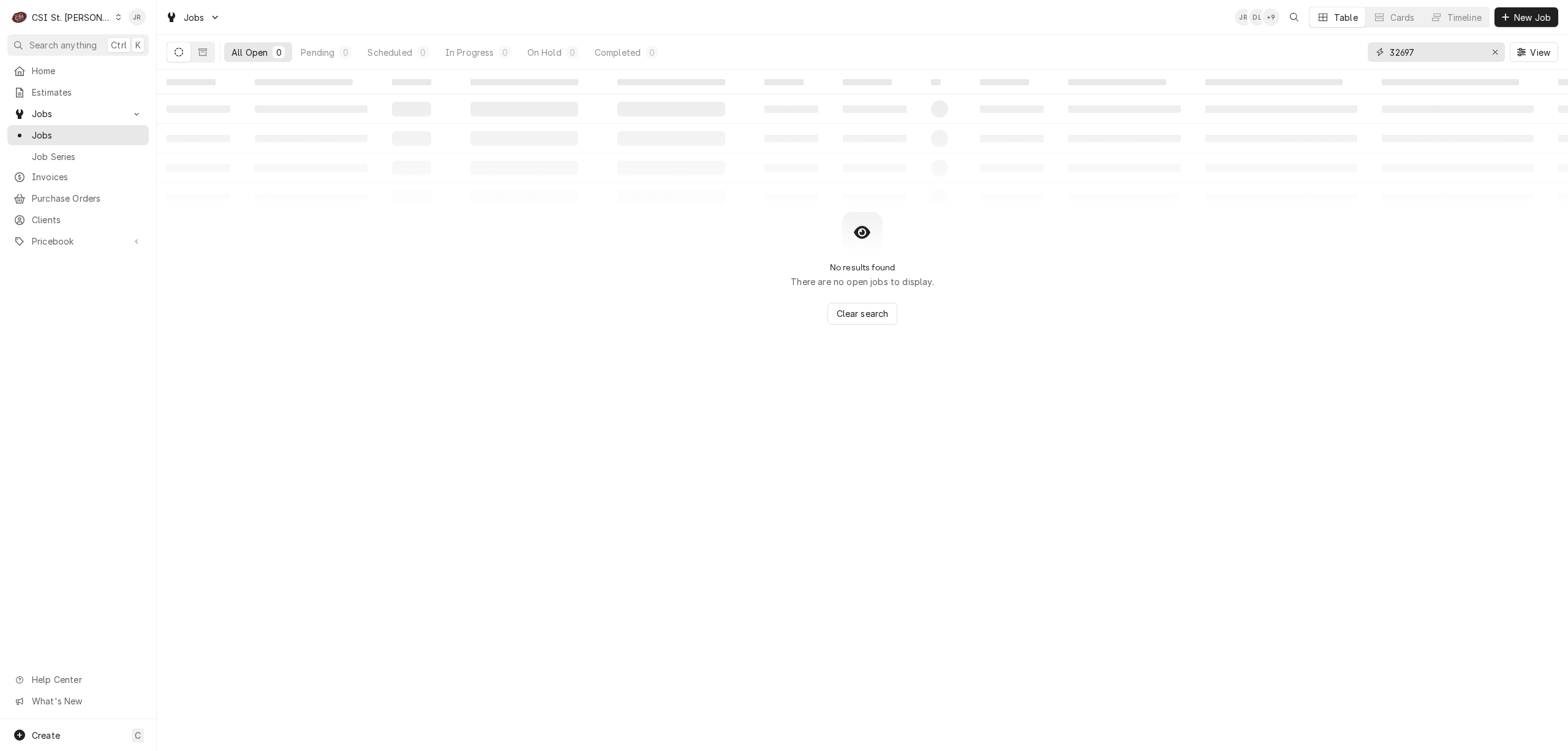
click at [1426, 52] on input "32697" at bounding box center [1435, 52] width 92 height 20
click at [1426, 51] on input "32697" at bounding box center [1435, 52] width 92 height 20
paste input "[STREET_ADDRESS][PERSON_NAME][PERSON_NAME] Sprin"
type input "[STREET_ADDRESS][PERSON_NAME][PERSON_NAME] Sprin"
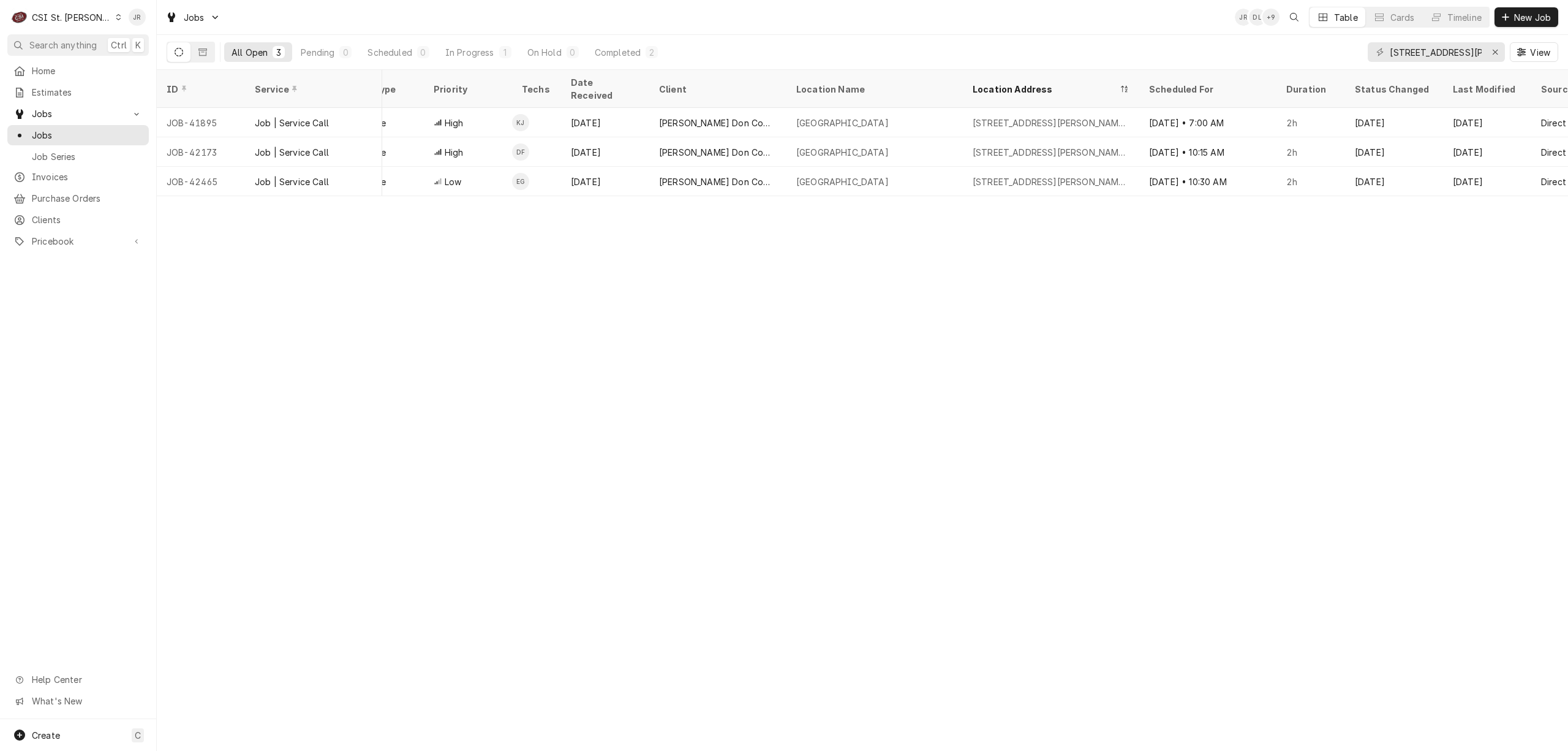
scroll to position [0, 573]
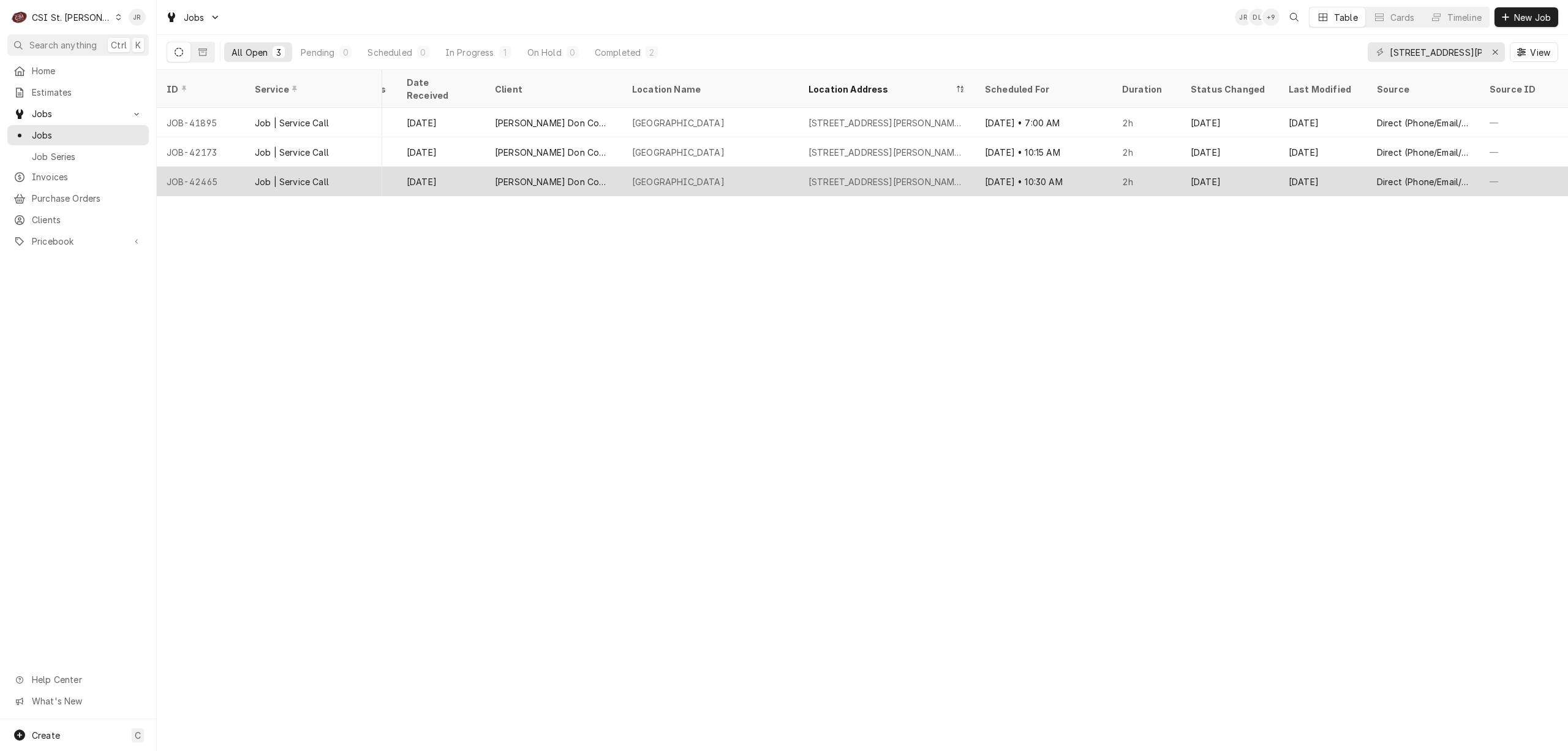
click at [917, 175] on div "[STREET_ADDRESS][PERSON_NAME][PERSON_NAME]" at bounding box center [887, 182] width 157 height 13
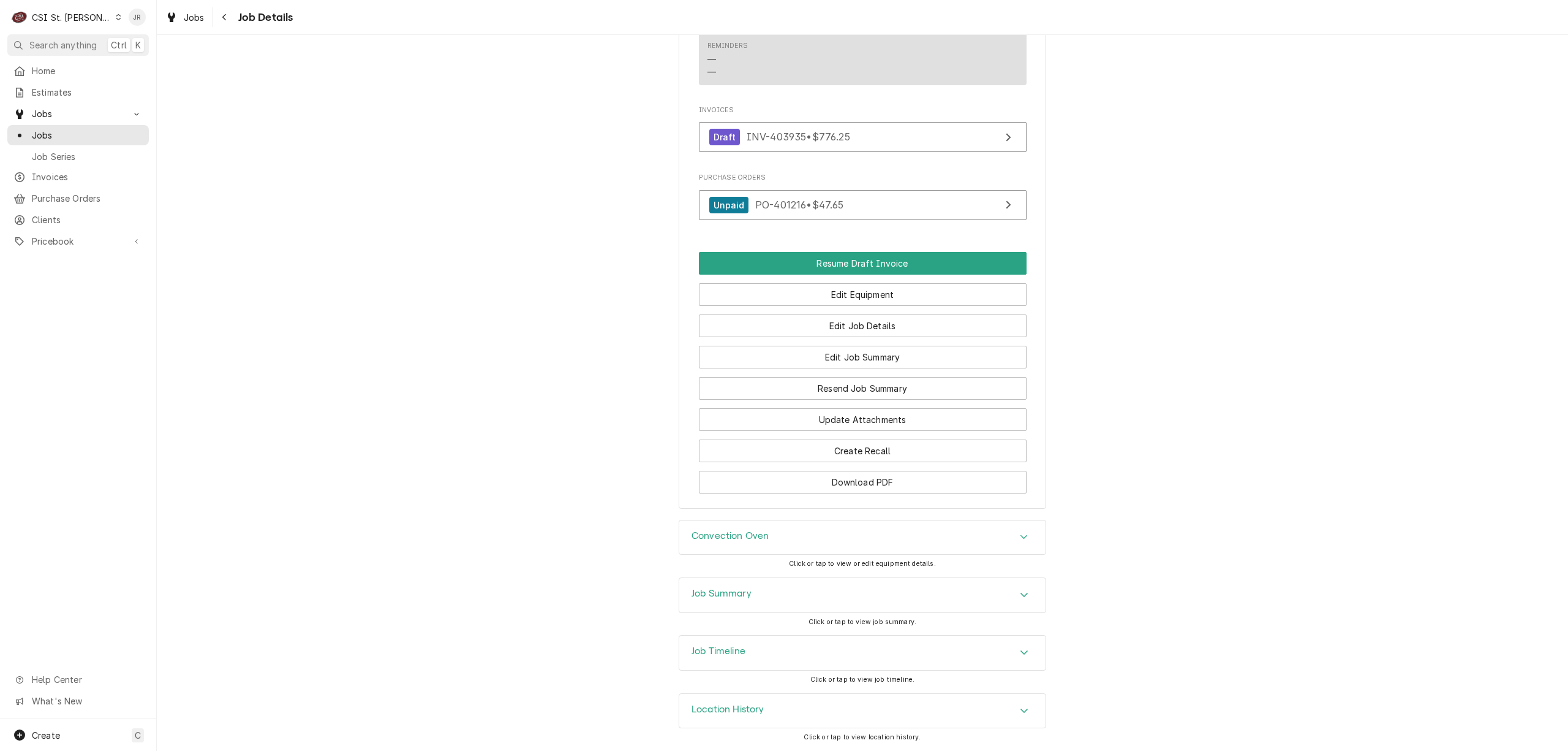
scroll to position [1051, 0]
click at [728, 582] on div "Job Summary" at bounding box center [862, 595] width 366 height 35
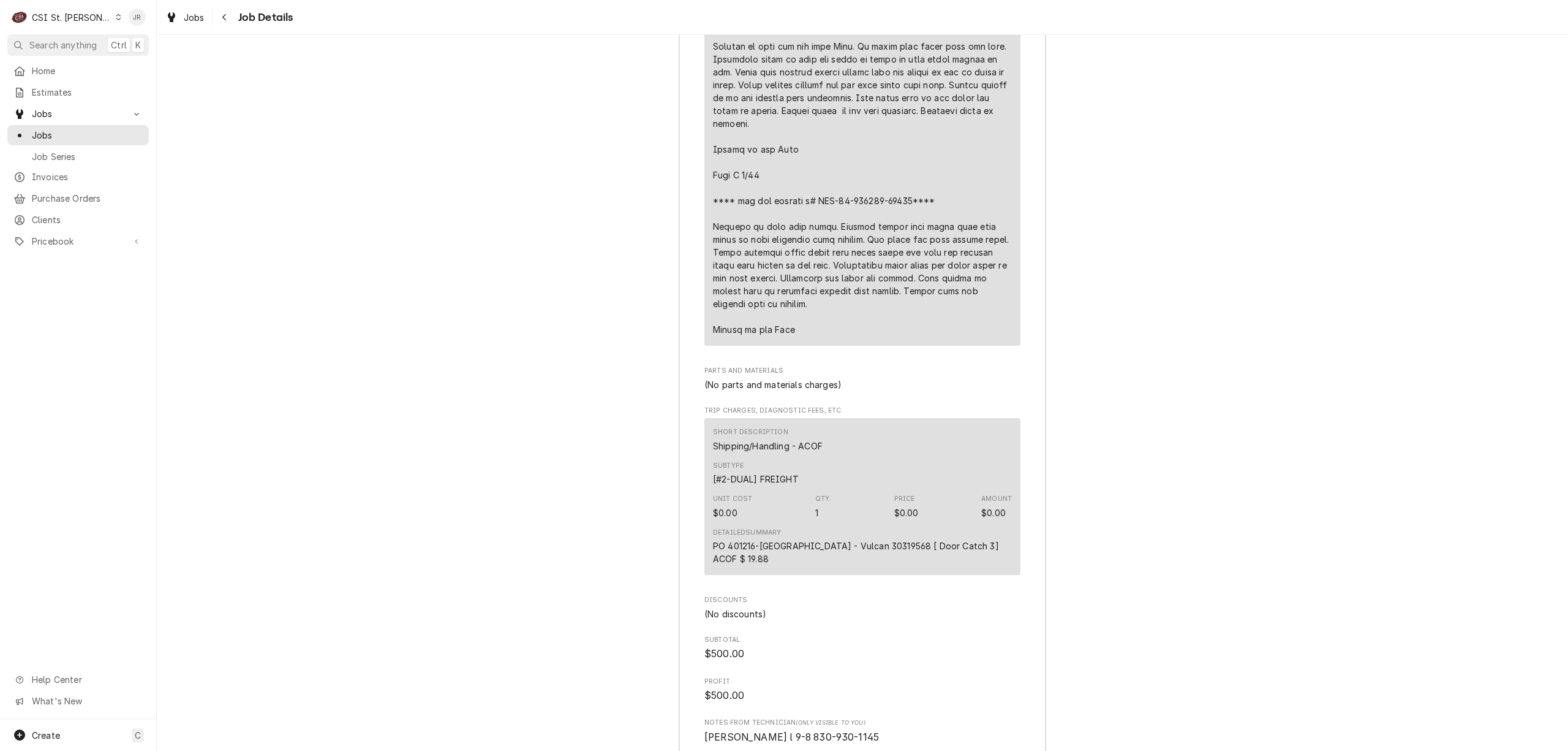
scroll to position [2930, 0]
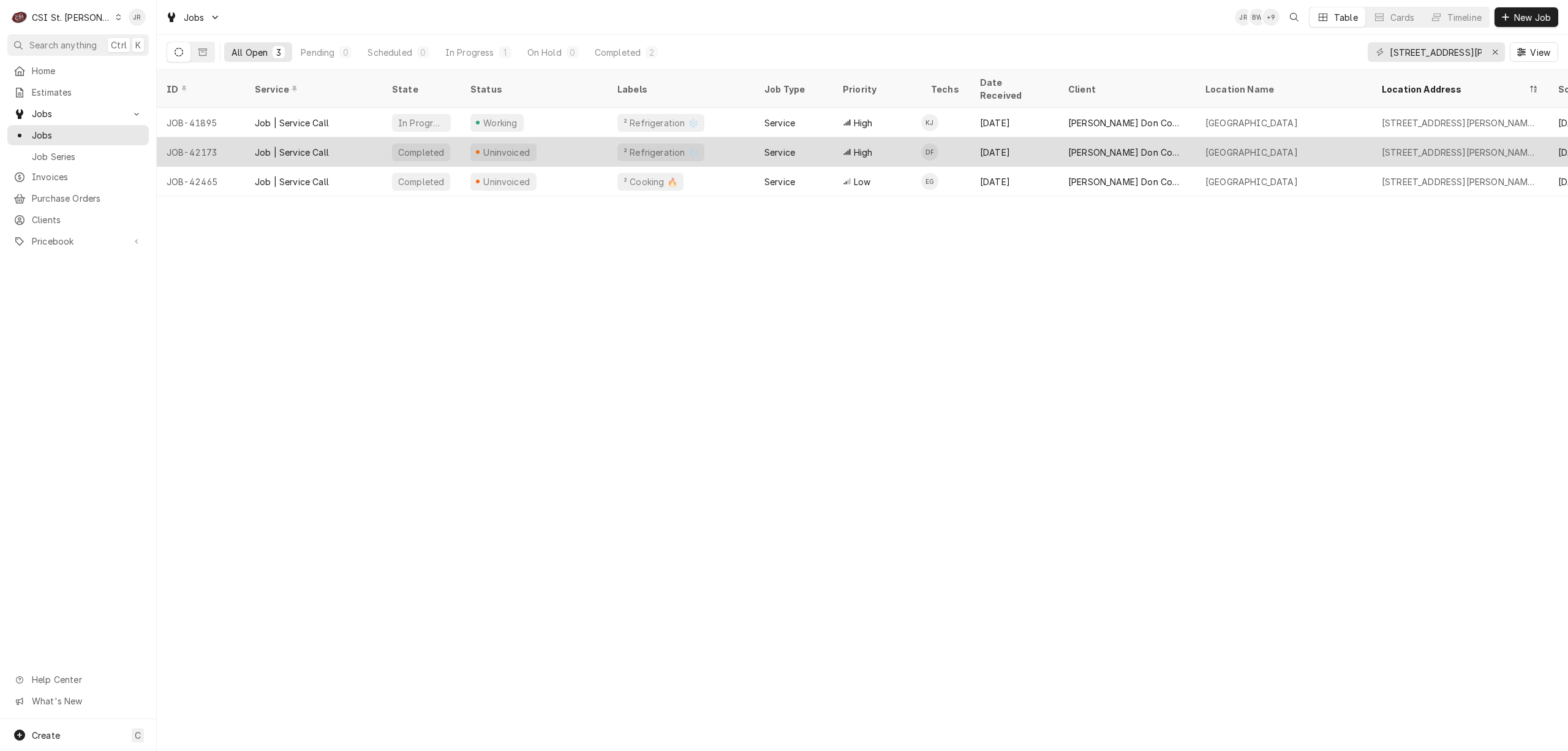
click at [374, 141] on div "Job | Service Call" at bounding box center [313, 152] width 137 height 30
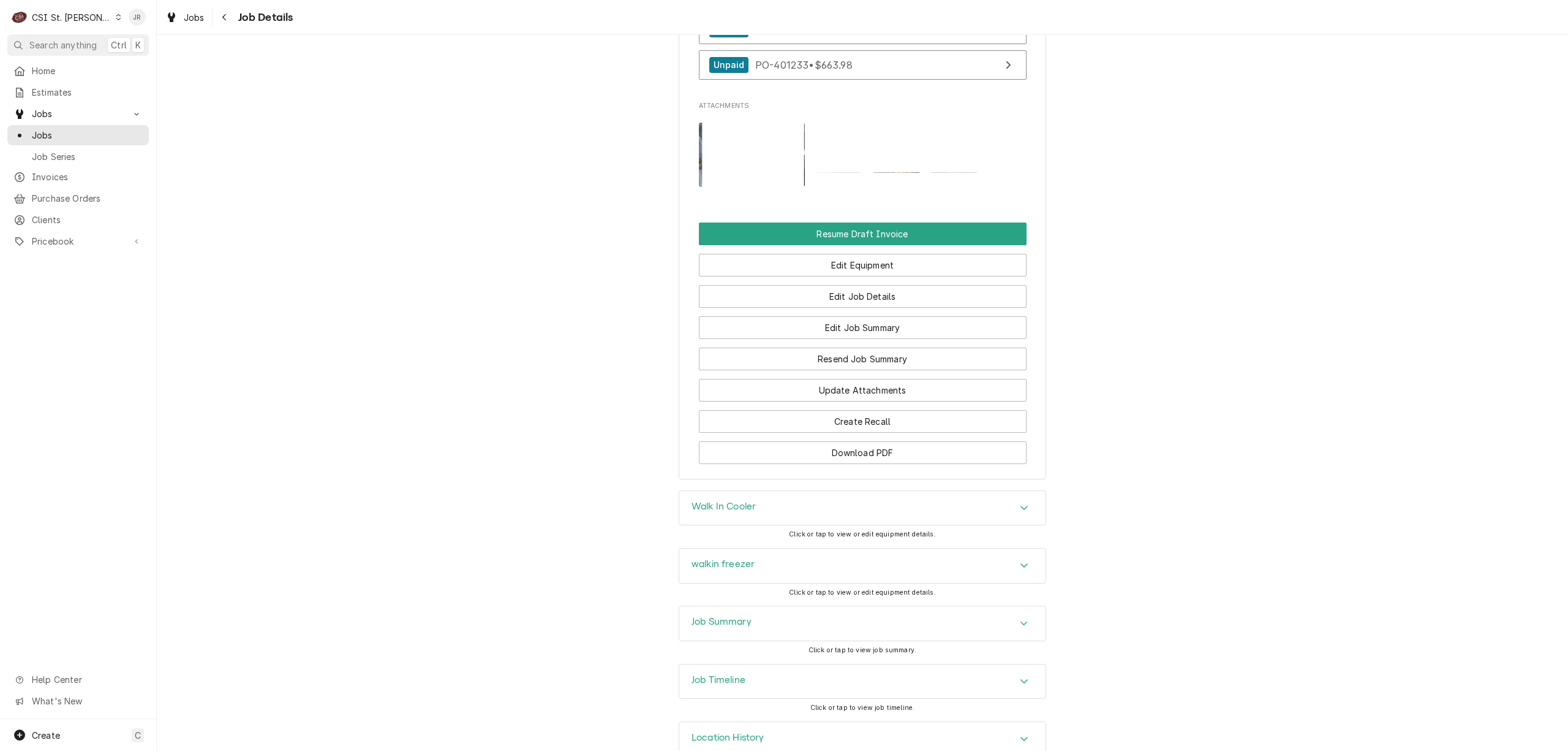
scroll to position [1225, 0]
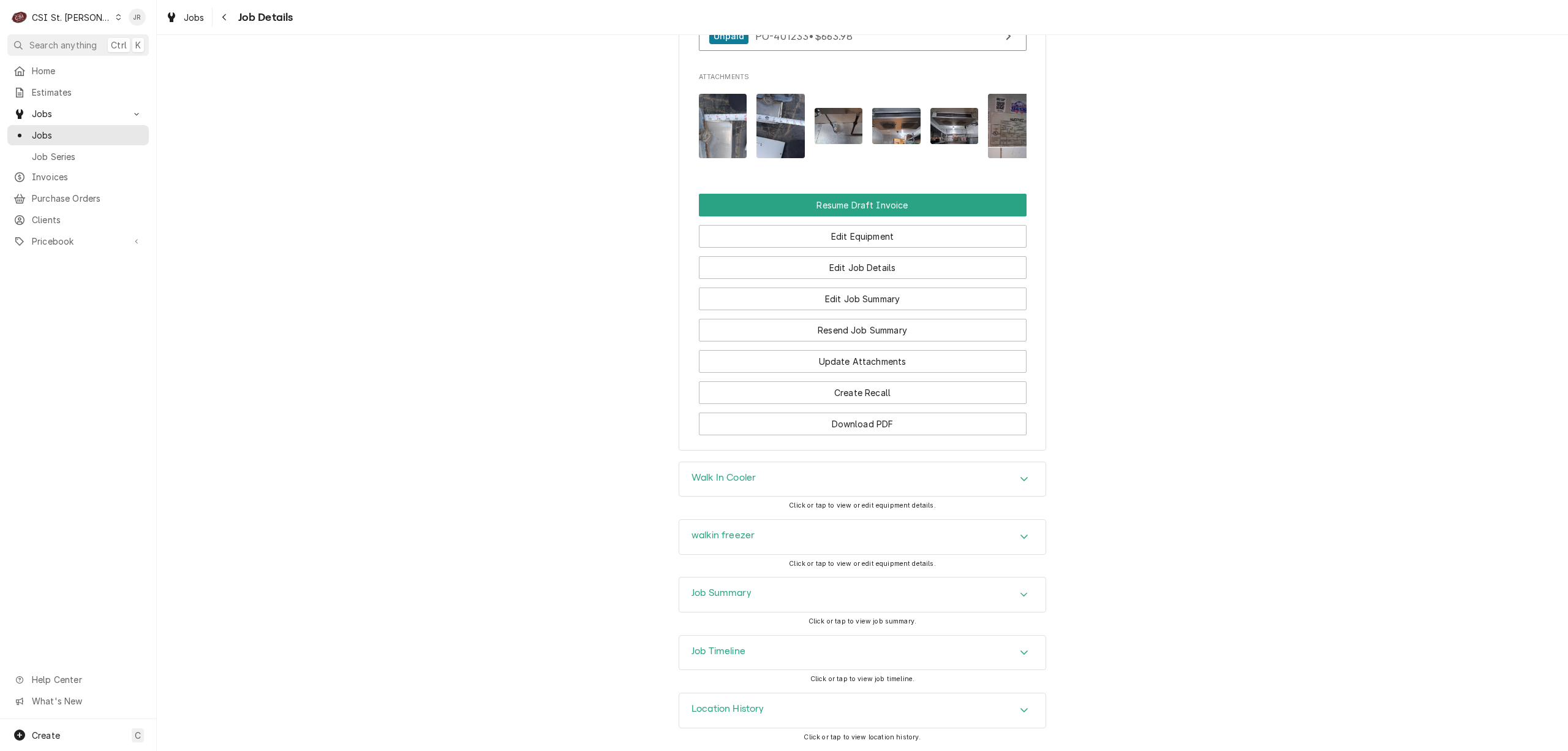
click at [730, 596] on h3 "Job Summary" at bounding box center [721, 593] width 60 height 12
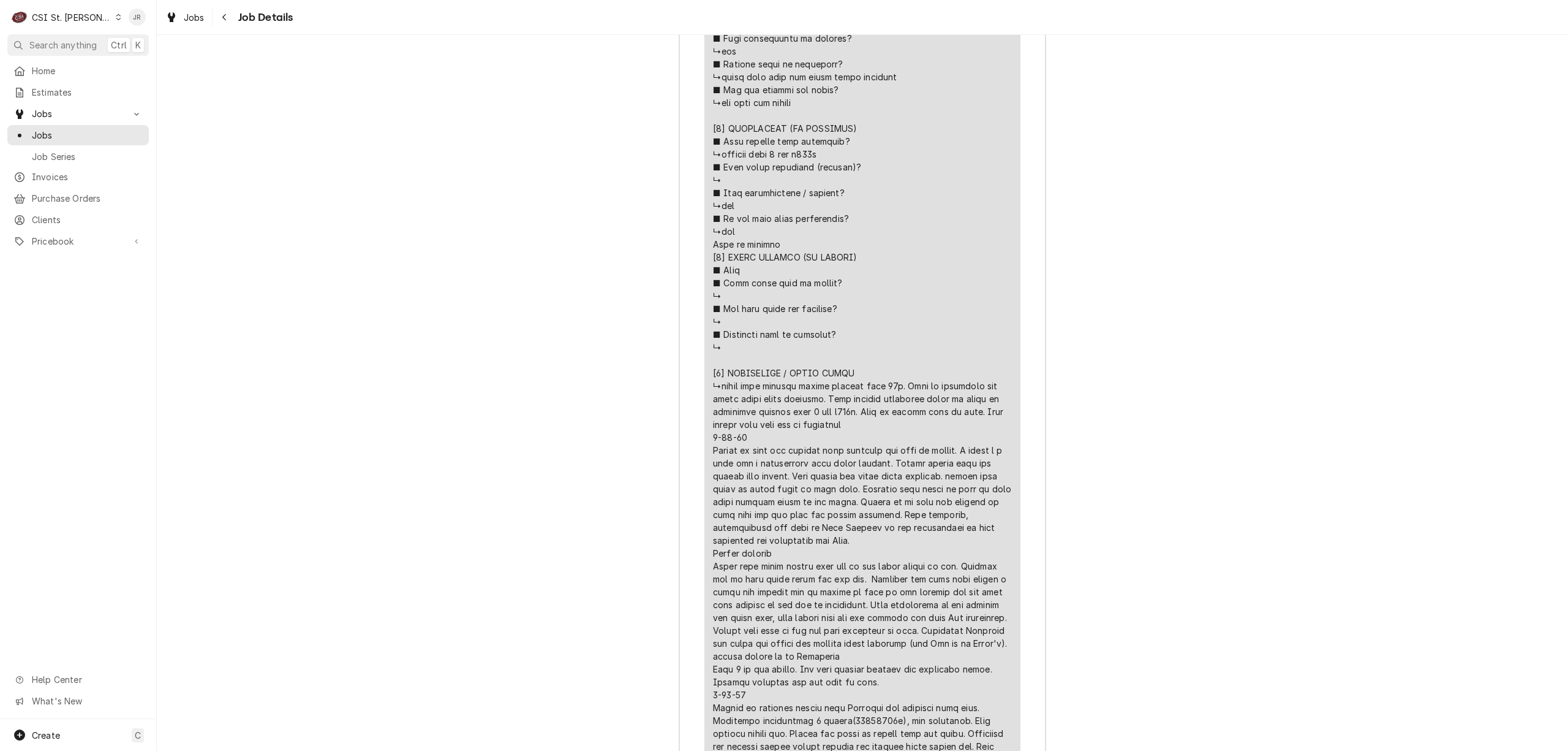
scroll to position [2450, 0]
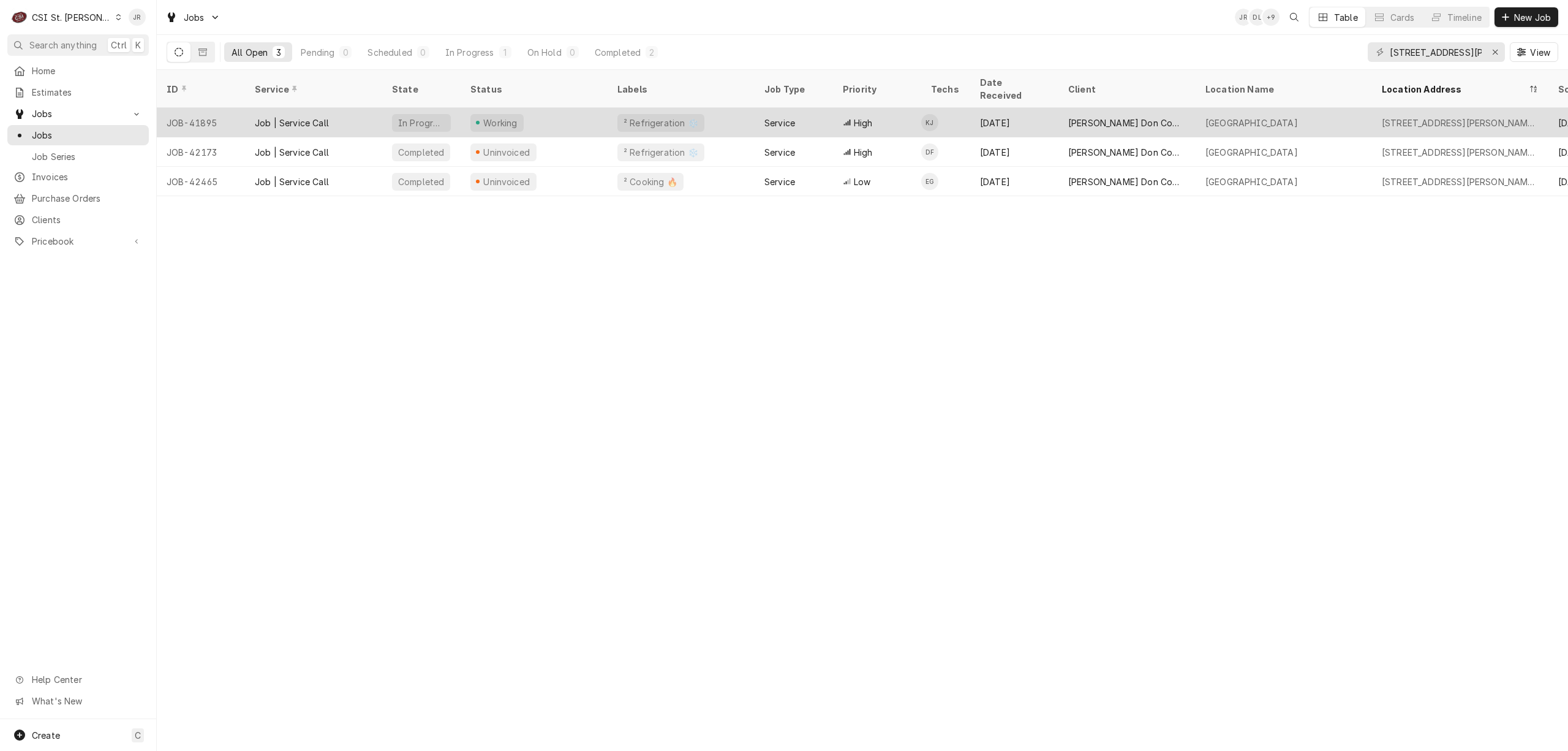
click at [329, 108] on div "Job | Service Call" at bounding box center [313, 123] width 137 height 30
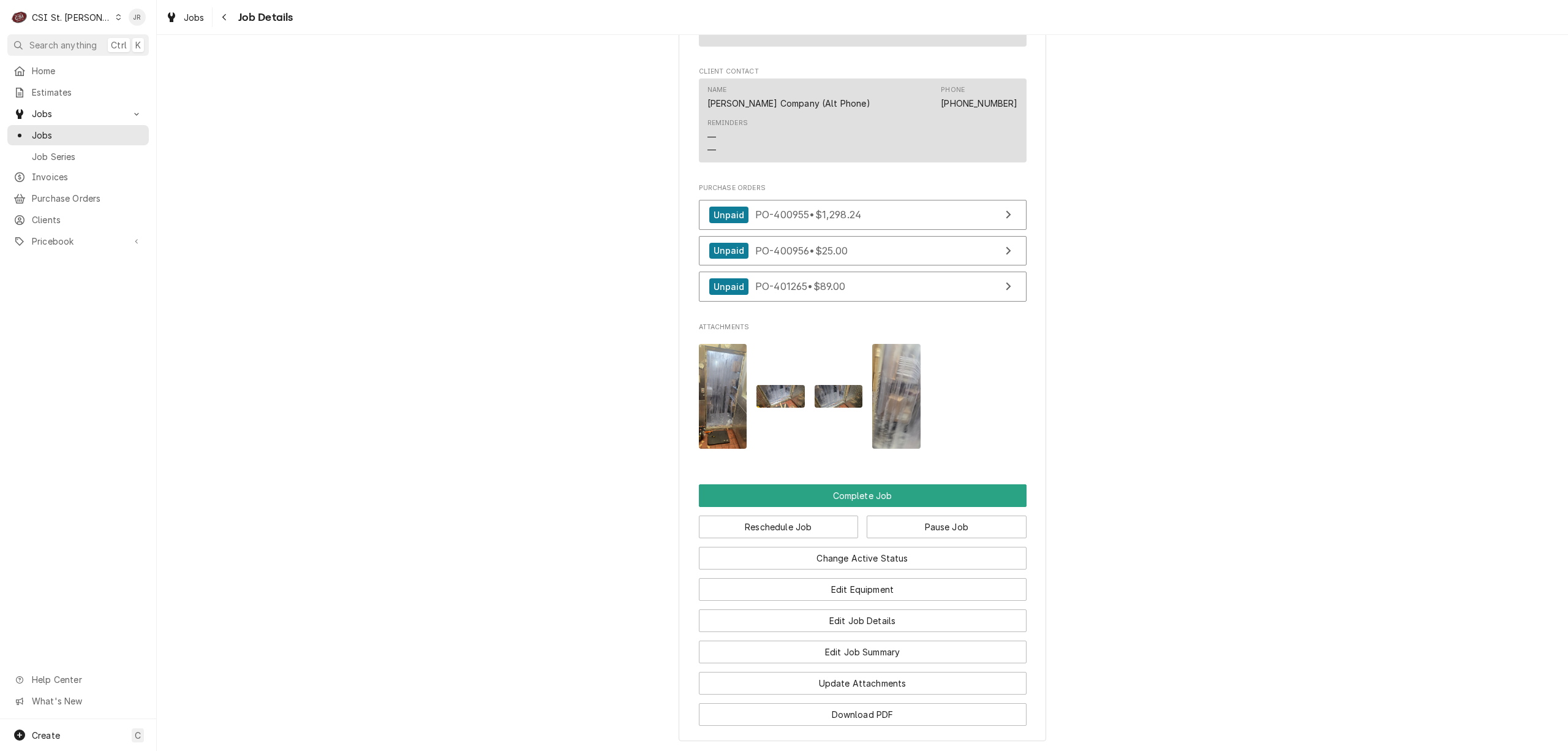
scroll to position [1382, 0]
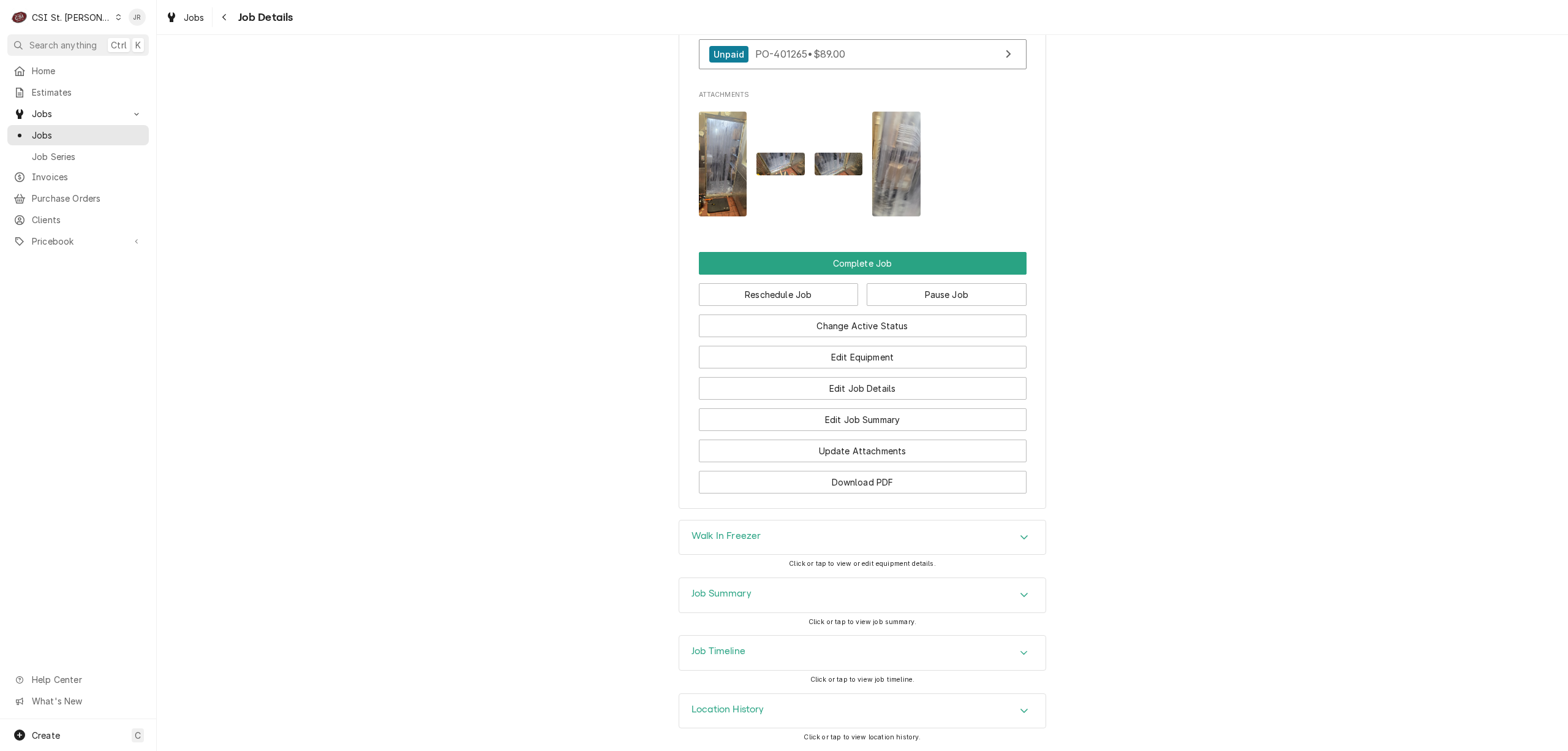
drag, startPoint x: 697, startPoint y: 579, endPoint x: 709, endPoint y: 589, distance: 15.6
click at [705, 589] on div "Job Summary" at bounding box center [862, 595] width 366 height 35
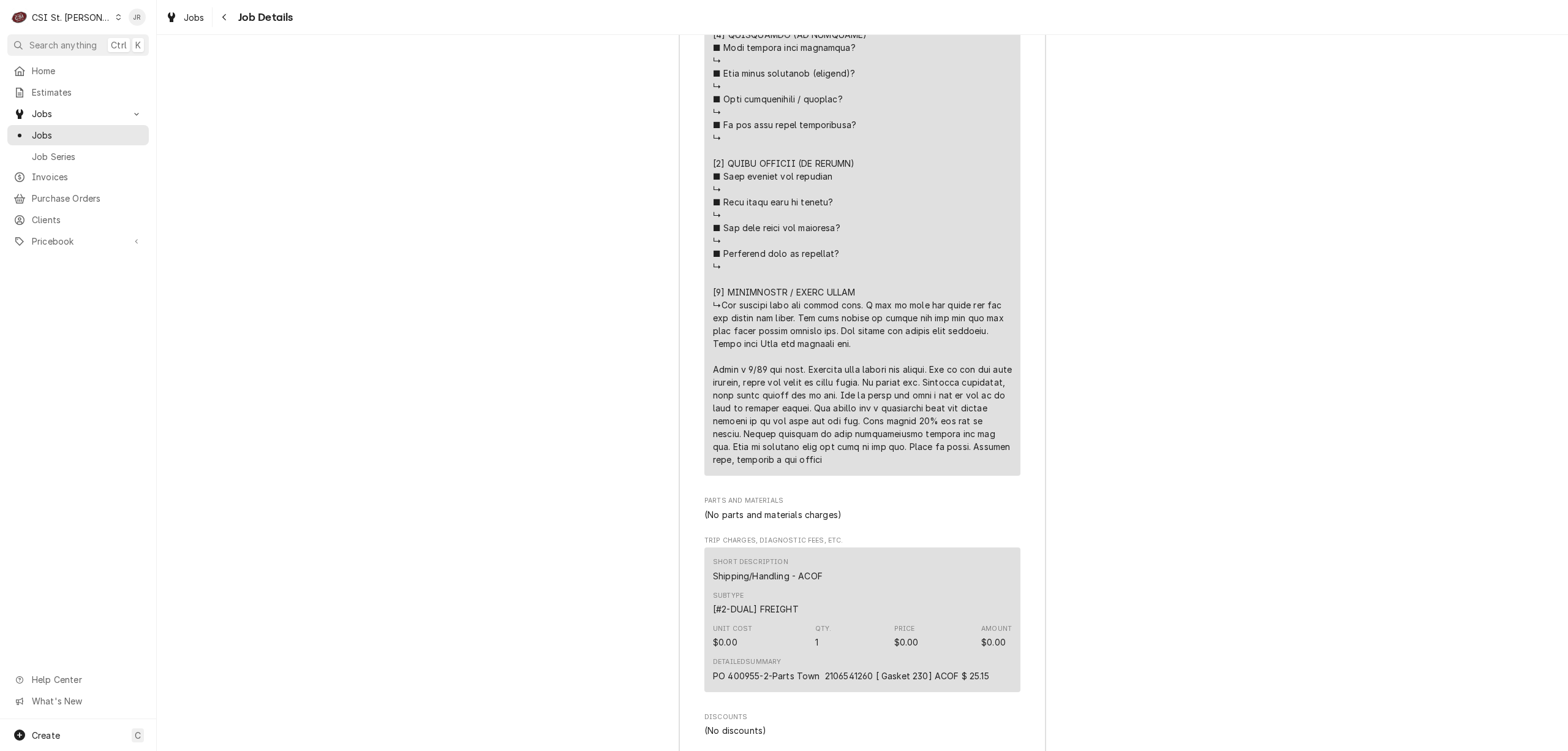
scroll to position [2689, 0]
